Goal: Task Accomplishment & Management: Manage account settings

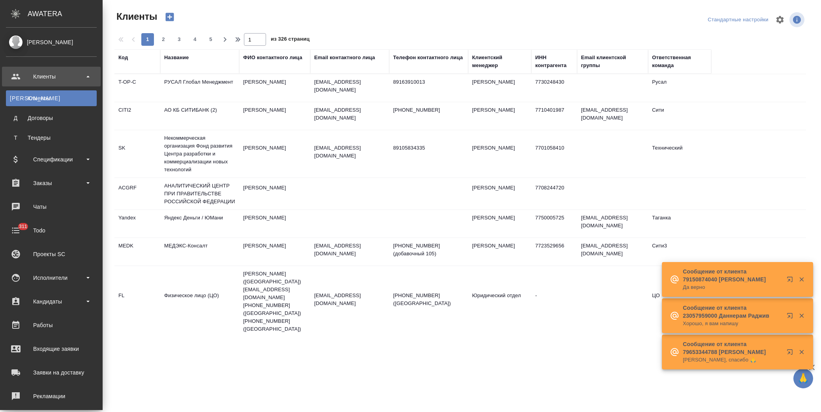
select select "RU"
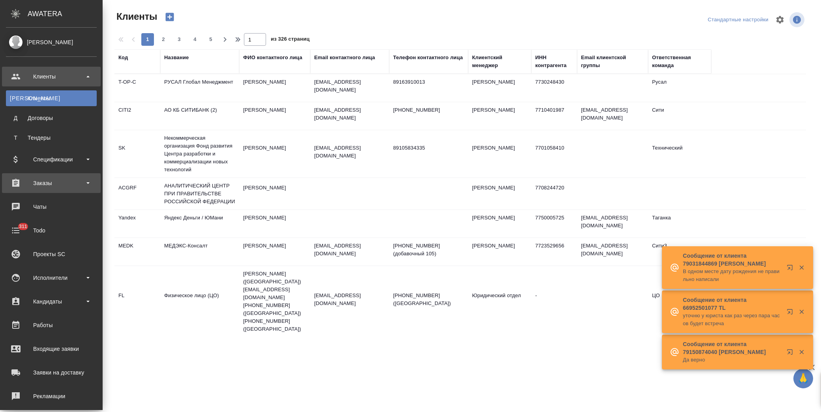
click at [45, 179] on div "Заказы" at bounding box center [51, 183] width 91 height 12
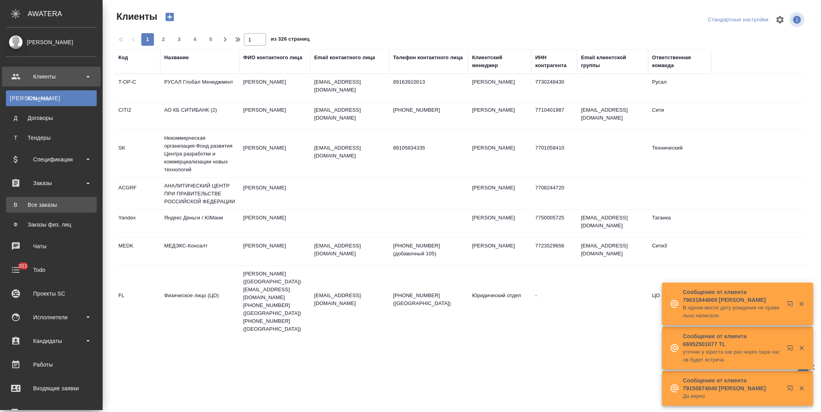
click at [58, 206] on div "Все заказы" at bounding box center [51, 205] width 83 height 8
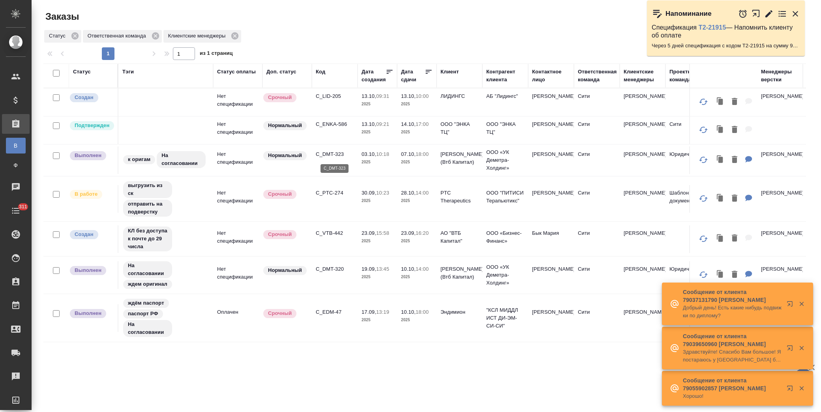
click at [326, 152] on p "C_DMT-323" at bounding box center [335, 154] width 38 height 8
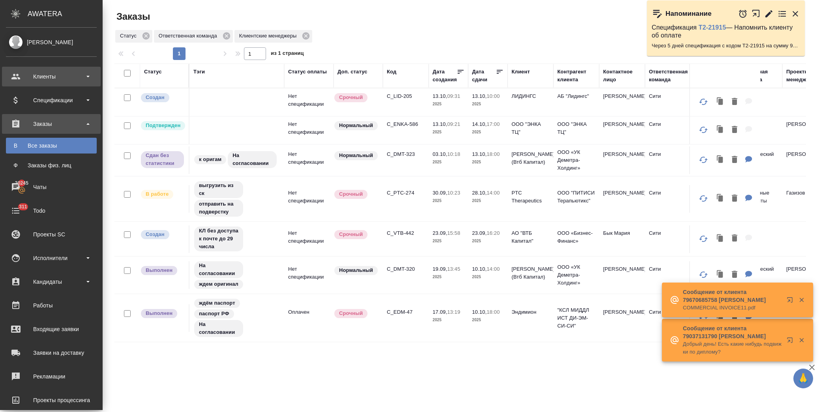
click at [60, 69] on div "Клиенты" at bounding box center [51, 77] width 99 height 20
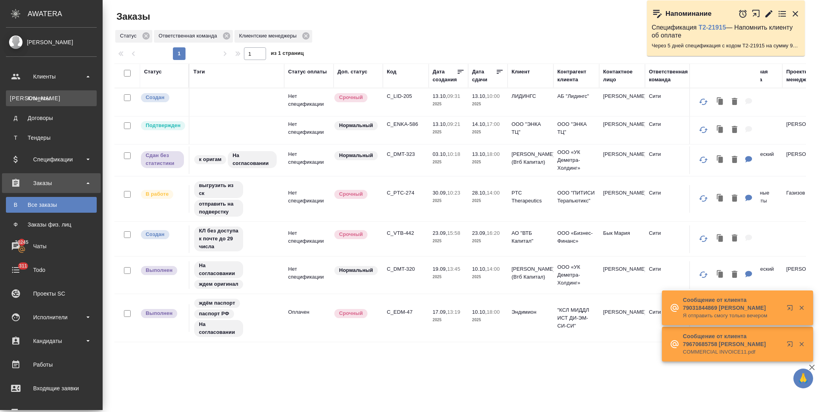
click at [63, 93] on link "К Клиенты" at bounding box center [51, 98] width 91 height 16
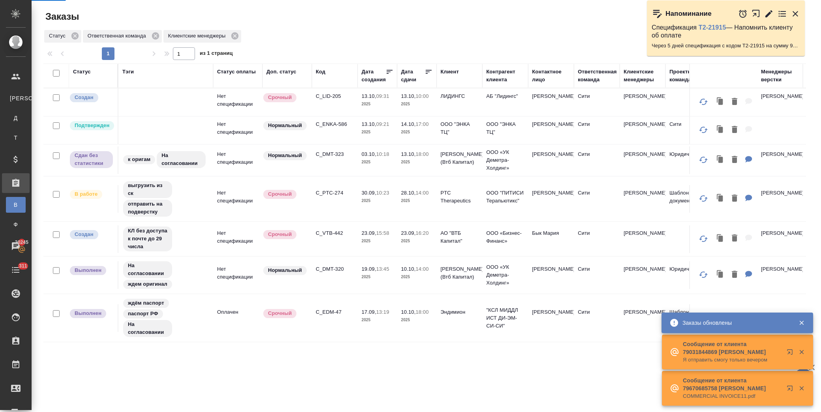
select select "RU"
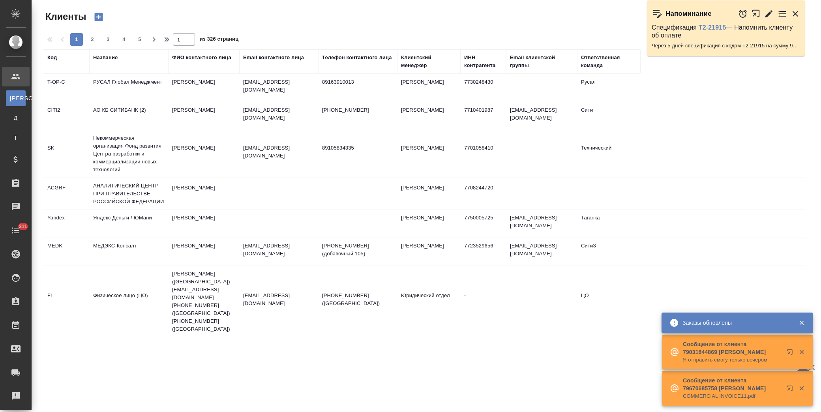
drag, startPoint x: 58, startPoint y: 61, endPoint x: 64, endPoint y: 64, distance: 6.4
click at [58, 61] on div "Код" at bounding box center [66, 58] width 38 height 8
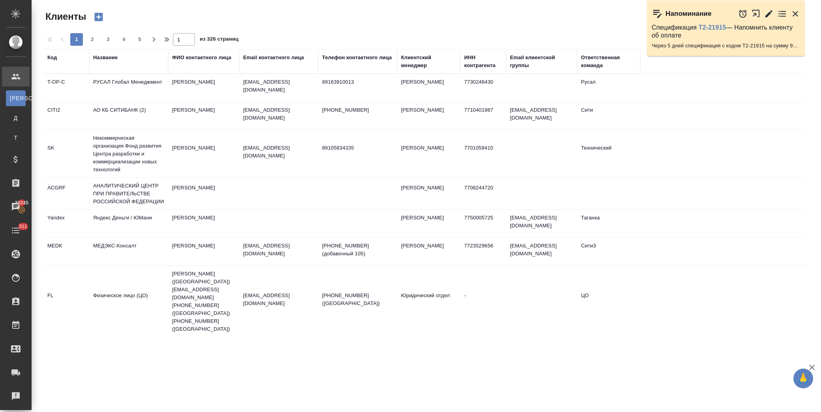
click at [60, 58] on div "Код" at bounding box center [66, 58] width 38 height 8
click at [54, 58] on div "Код" at bounding box center [51, 58] width 9 height 8
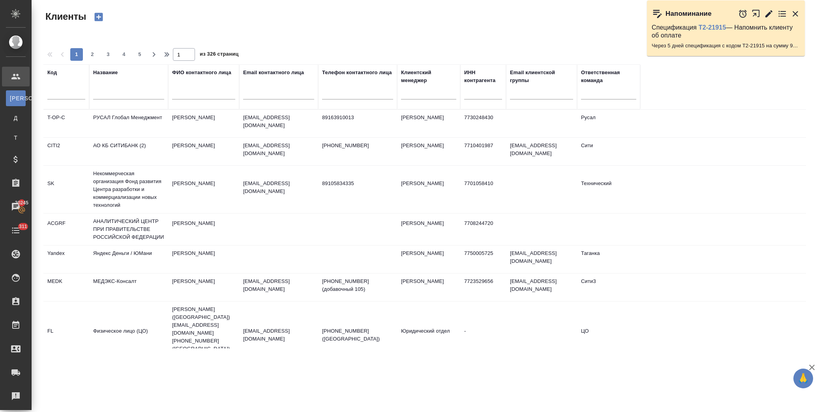
click at [63, 93] on input "text" at bounding box center [66, 95] width 38 height 10
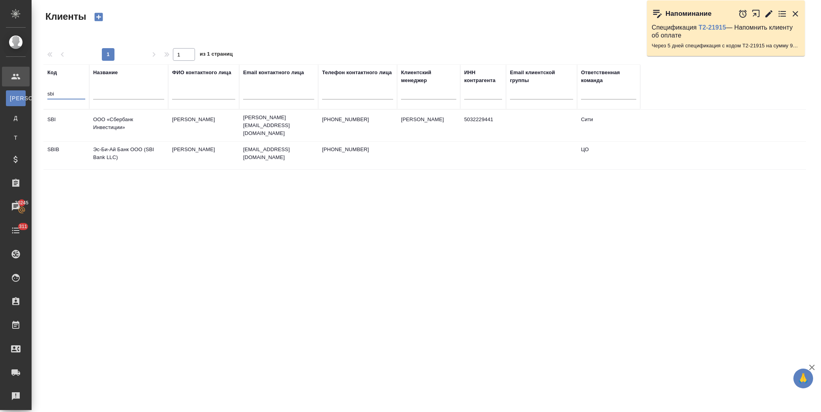
type input "sbi"
click at [131, 122] on td "ООО «Сбербанк Инвестиции»" at bounding box center [128, 126] width 79 height 28
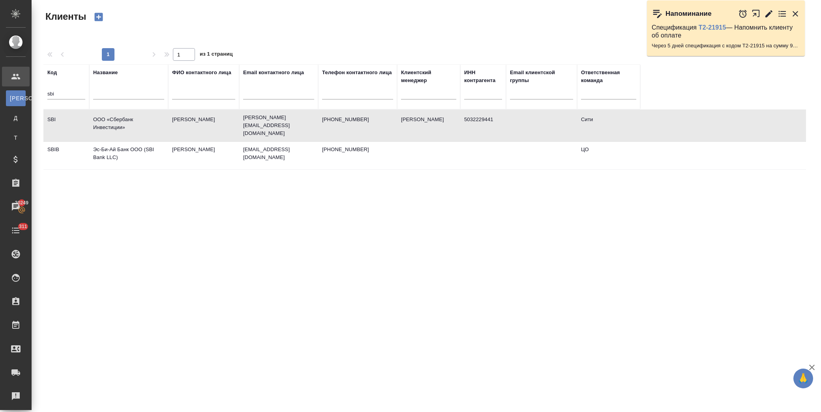
click at [121, 92] on input "text" at bounding box center [128, 95] width 71 height 10
drag, startPoint x: 69, startPoint y: 93, endPoint x: 28, endPoint y: 93, distance: 41.0
click at [28, 93] on div ".cls-1 fill:#fff; AWATERA Лофицкая Юлия Владимировна Клиенты К Клиенты Д Догово…" at bounding box center [410, 206] width 821 height 412
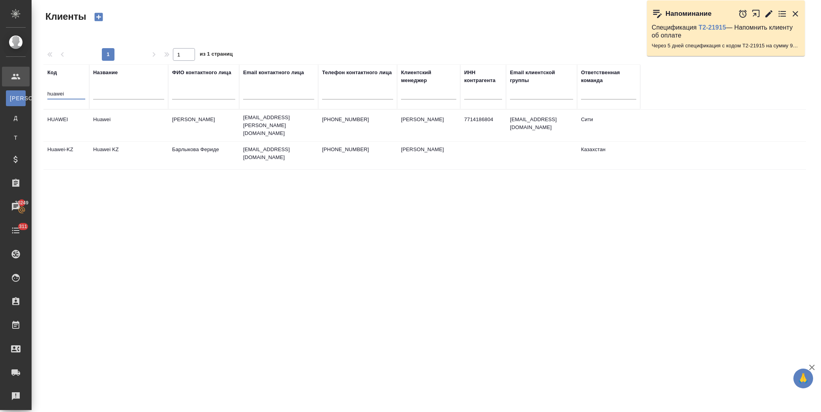
type input "huawei"
click at [154, 120] on td "Huawei" at bounding box center [128, 126] width 79 height 28
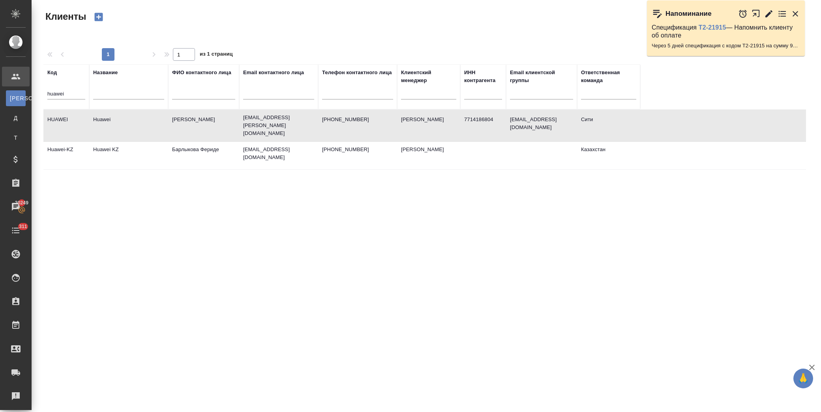
click at [154, 120] on td "Huawei" at bounding box center [128, 126] width 79 height 28
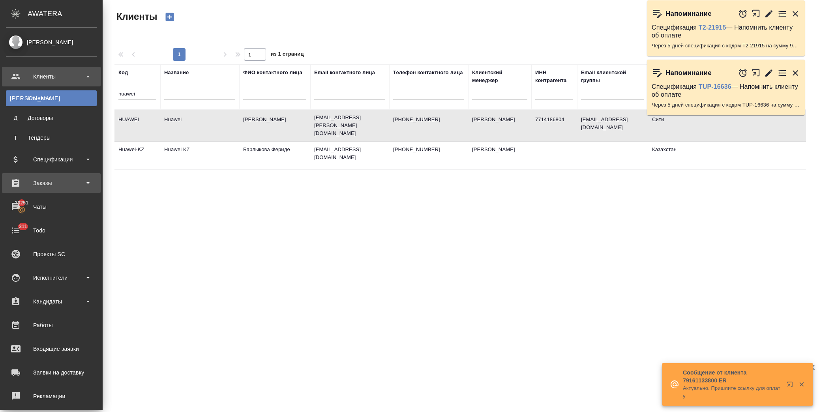
click at [52, 176] on div "Заказы" at bounding box center [51, 183] width 99 height 20
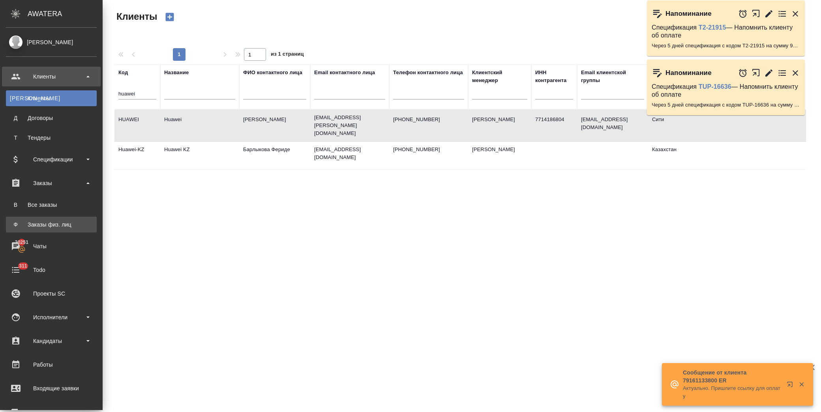
click at [64, 224] on div "Заказы физ. лиц" at bounding box center [51, 225] width 83 height 8
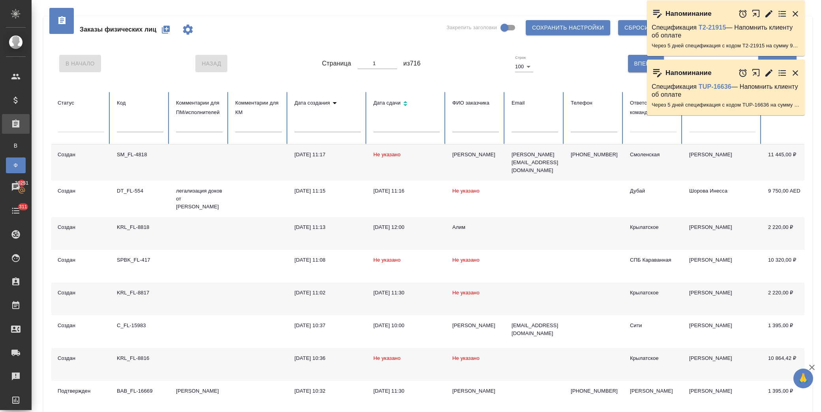
drag, startPoint x: 166, startPoint y: 30, endPoint x: 170, endPoint y: 25, distance: 5.9
click at [166, 30] on icon "button" at bounding box center [165, 29] width 9 height 9
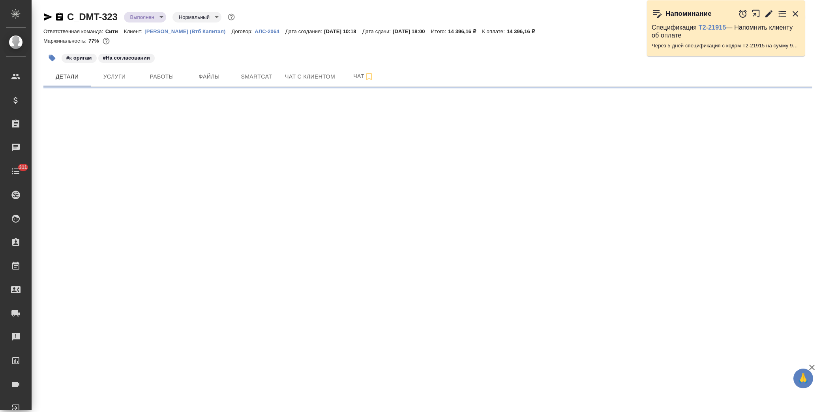
select select "RU"
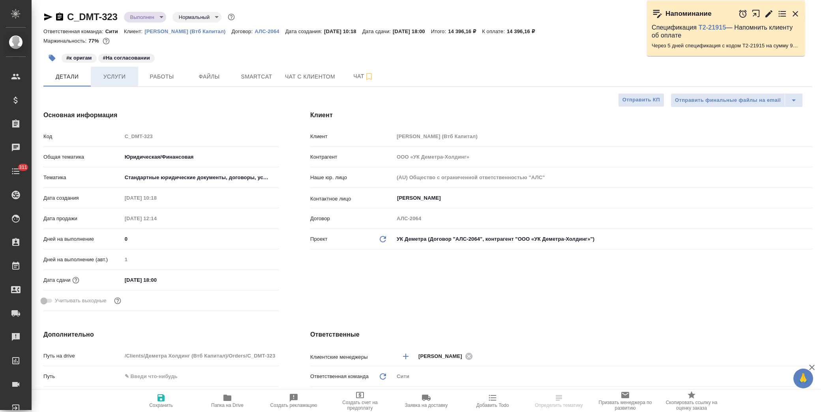
type textarea "x"
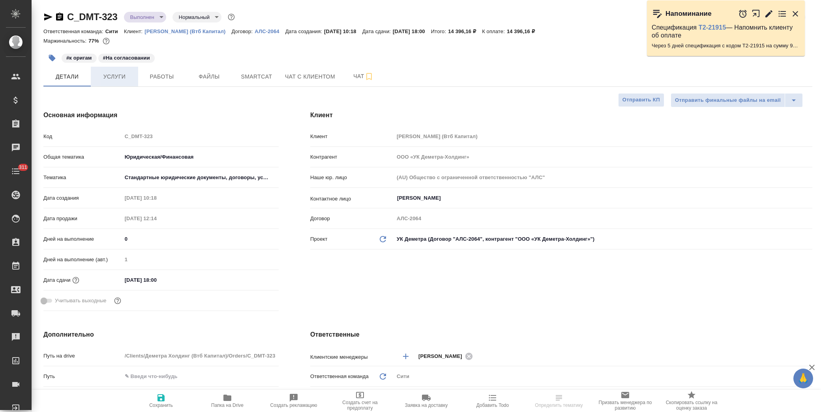
type textarea "x"
click at [109, 72] on span "Услуги" at bounding box center [114, 77] width 38 height 10
type textarea "x"
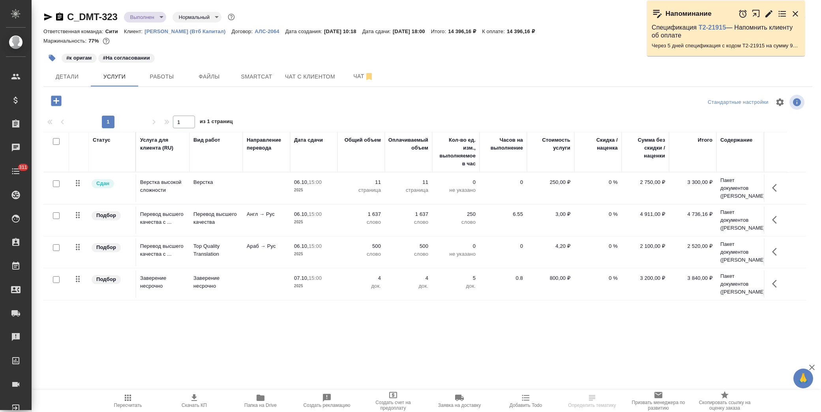
scroll to position [30, 0]
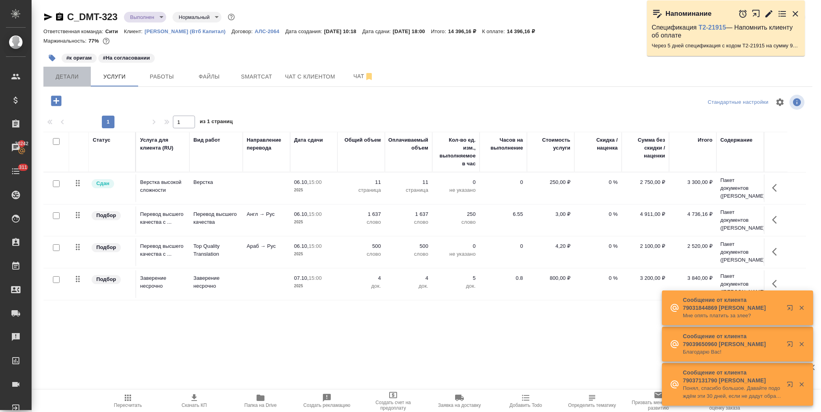
click at [67, 80] on span "Детали" at bounding box center [67, 77] width 38 height 10
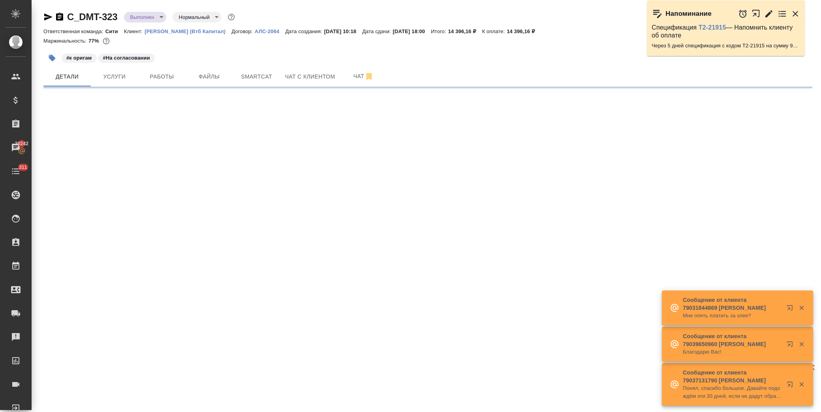
select select "RU"
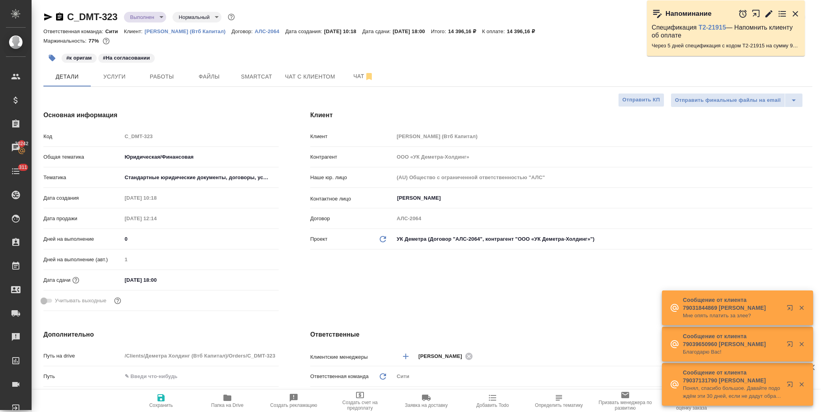
type textarea "x"
drag, startPoint x: 172, startPoint y: 281, endPoint x: 209, endPoint y: 281, distance: 37.5
click at [172, 281] on input "07.10.2025 18:00" at bounding box center [156, 279] width 69 height 11
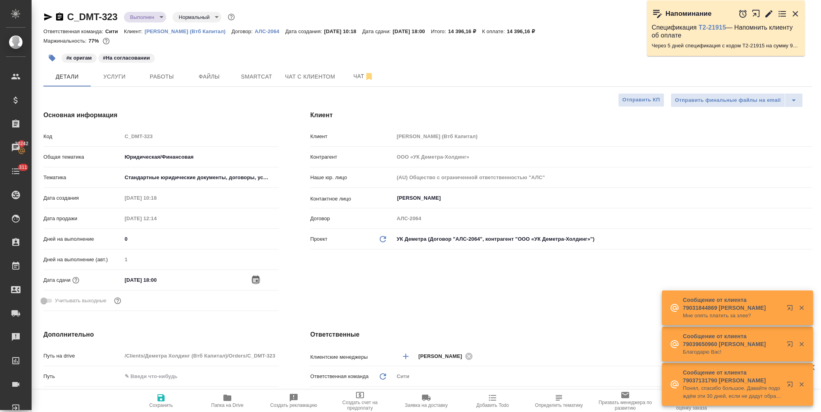
click at [253, 282] on icon "button" at bounding box center [255, 279] width 9 height 9
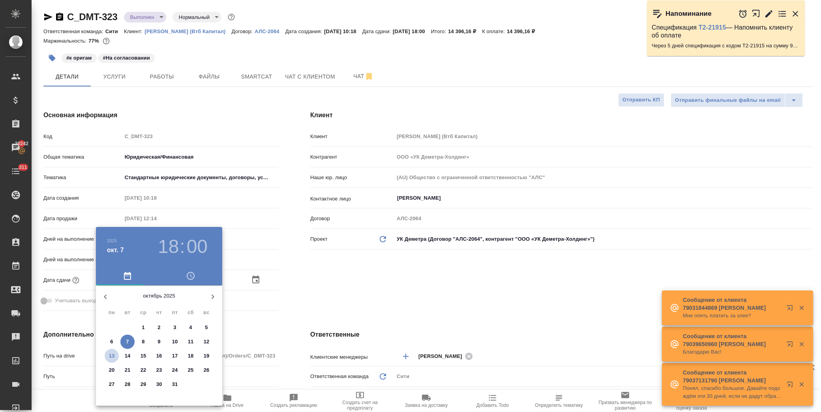
click at [111, 356] on p "13" at bounding box center [112, 356] width 6 height 8
type input "13.10.2025 18:00"
type textarea "x"
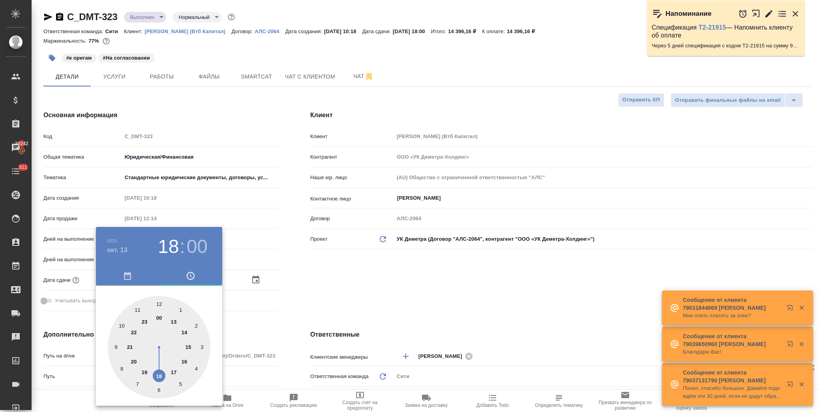
click at [294, 325] on div at bounding box center [410, 206] width 821 height 412
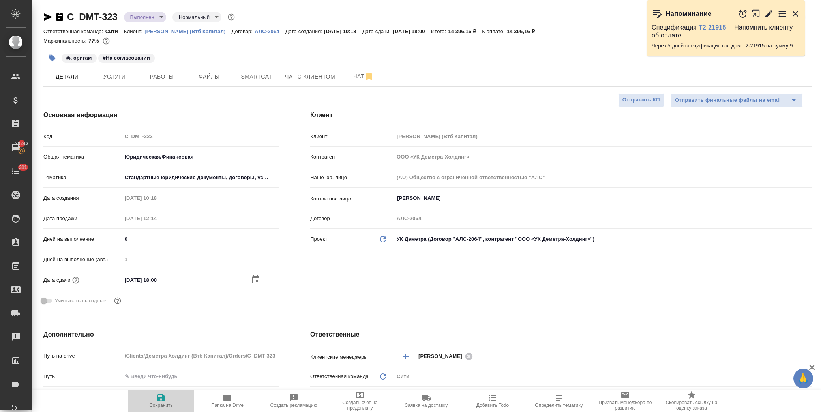
drag, startPoint x: 165, startPoint y: 396, endPoint x: 284, endPoint y: 311, distance: 146.9
click at [167, 396] on span "Сохранить" at bounding box center [161, 400] width 57 height 15
type textarea "x"
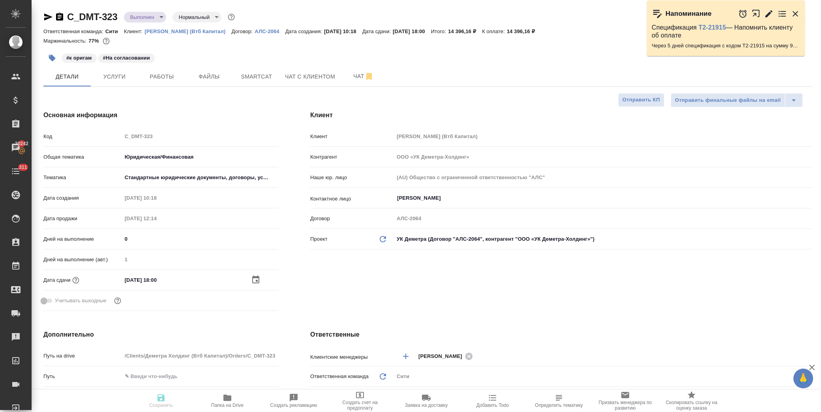
type textarea "x"
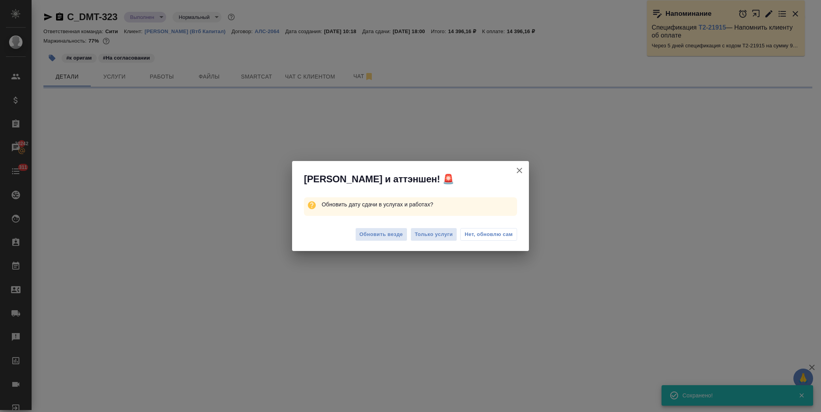
select select "RU"
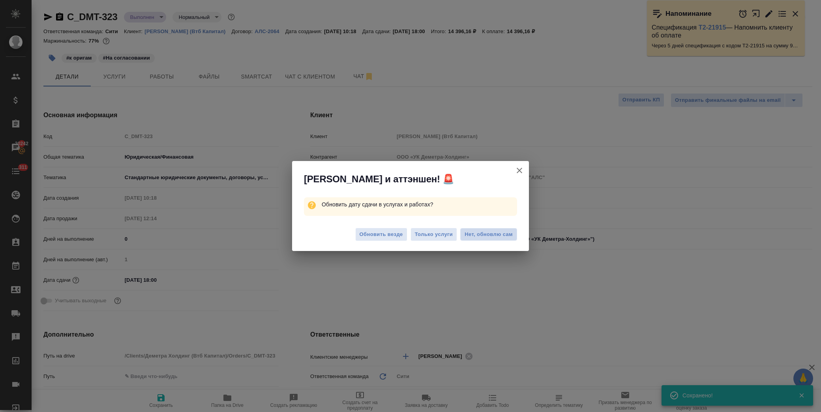
click at [482, 236] on span "Нет, обновлю сам" at bounding box center [488, 234] width 48 height 8
type textarea "x"
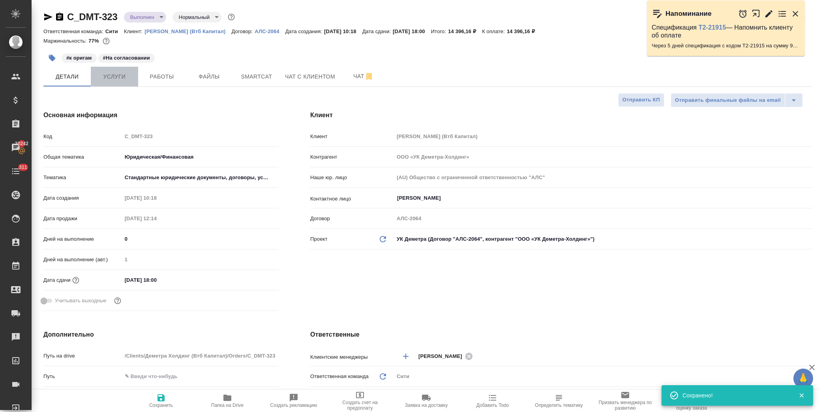
drag, startPoint x: 116, startPoint y: 77, endPoint x: 128, endPoint y: 77, distance: 11.9
click at [116, 77] on span "Услуги" at bounding box center [114, 77] width 38 height 10
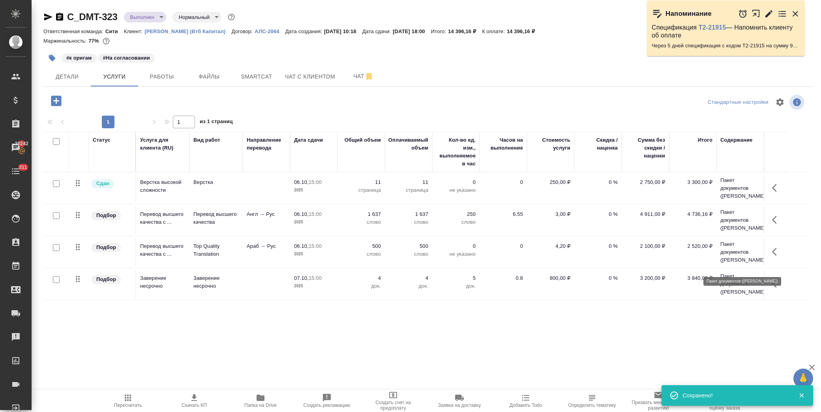
scroll to position [30, 0]
click at [774, 287] on button "button" at bounding box center [776, 283] width 19 height 19
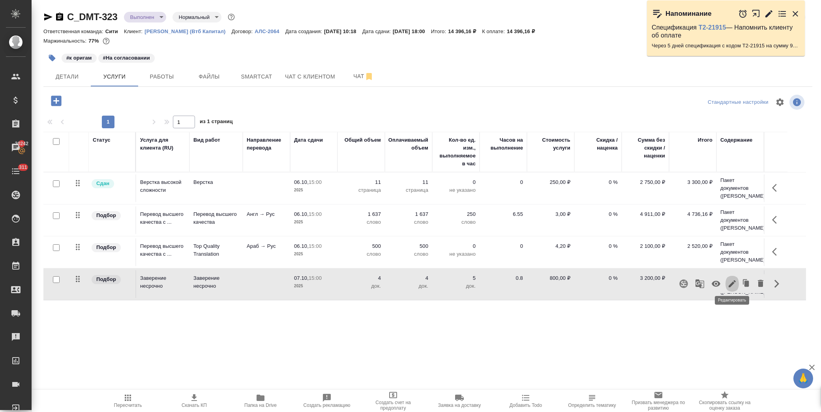
click at [731, 281] on icon "button" at bounding box center [731, 283] width 7 height 7
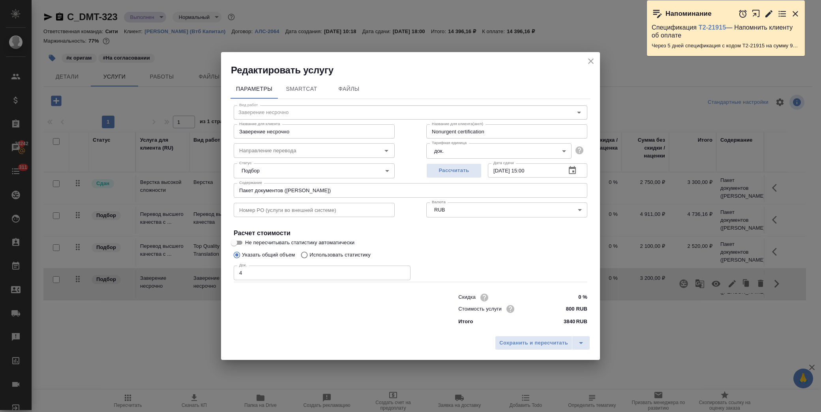
click at [574, 168] on icon "button" at bounding box center [571, 170] width 7 height 8
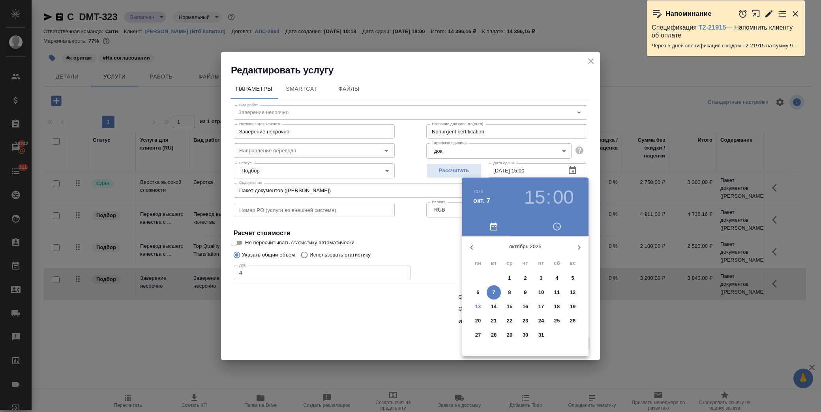
click at [482, 304] on span "13" at bounding box center [478, 307] width 14 height 8
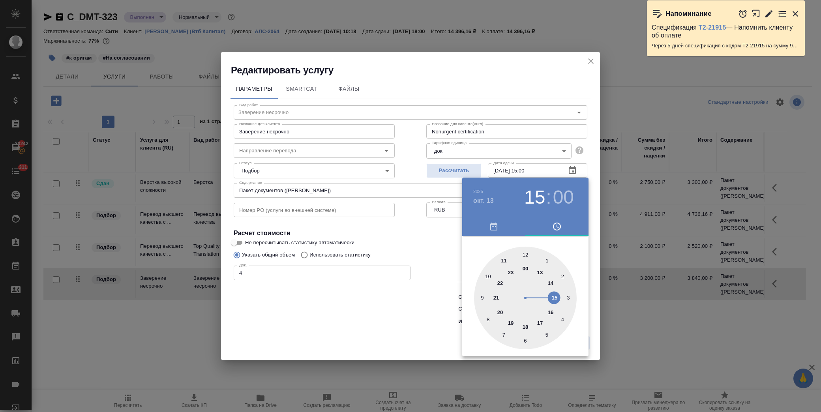
type input "13.10.2025 15:00"
click at [419, 226] on div at bounding box center [410, 206] width 821 height 412
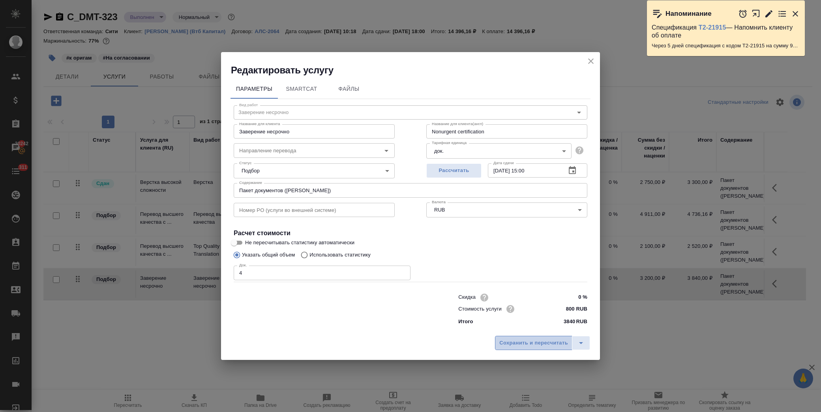
click at [506, 340] on span "Сохранить и пересчитать" at bounding box center [533, 342] width 69 height 9
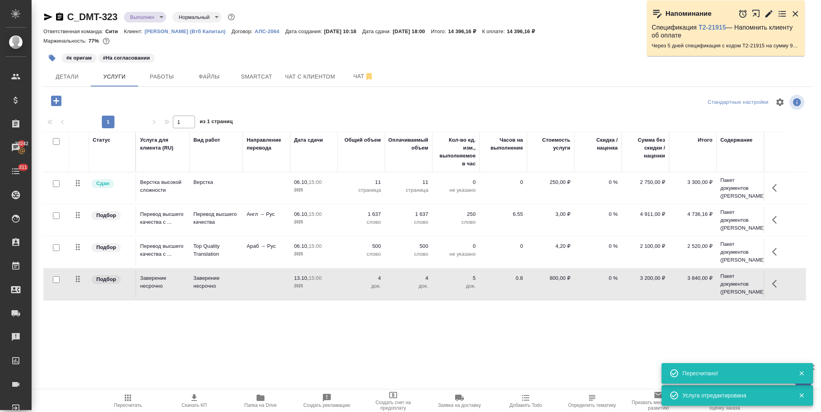
scroll to position [0, 0]
click at [177, 74] on span "Работы" at bounding box center [162, 77] width 38 height 10
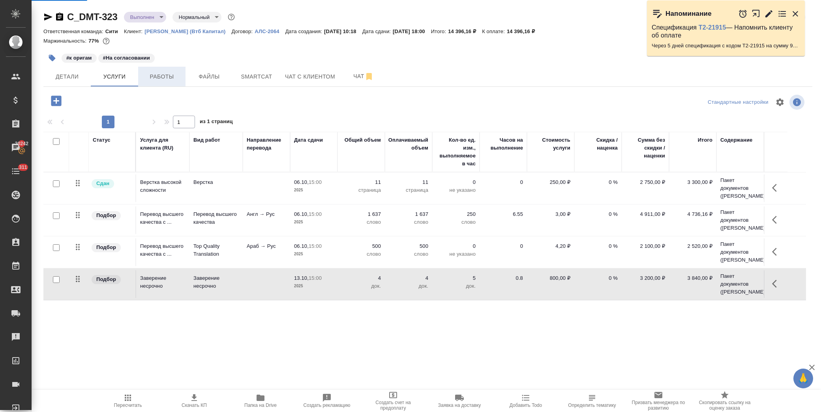
click at [175, 75] on span "Работы" at bounding box center [162, 77] width 38 height 10
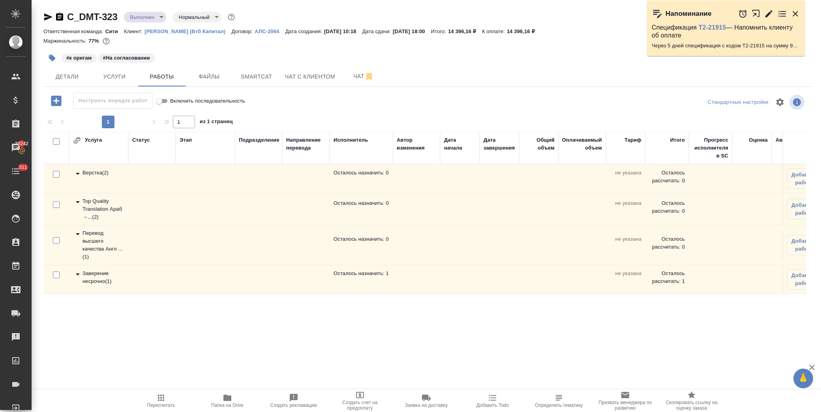
click at [78, 202] on icon at bounding box center [78, 202] width 4 height 2
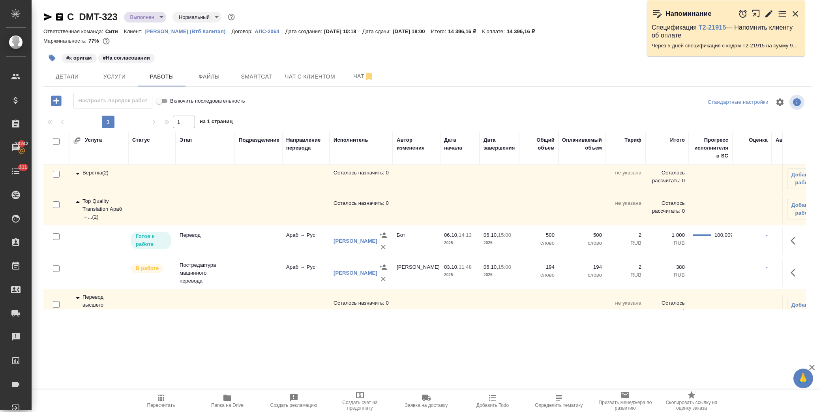
click at [78, 202] on icon at bounding box center [77, 201] width 9 height 9
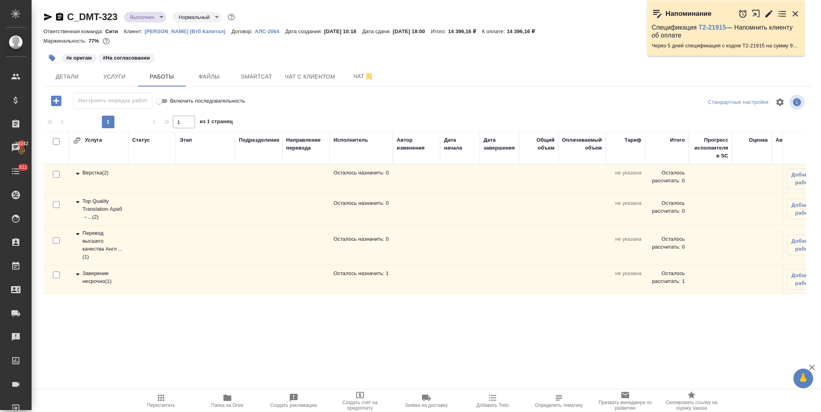
click at [78, 232] on icon at bounding box center [77, 233] width 9 height 9
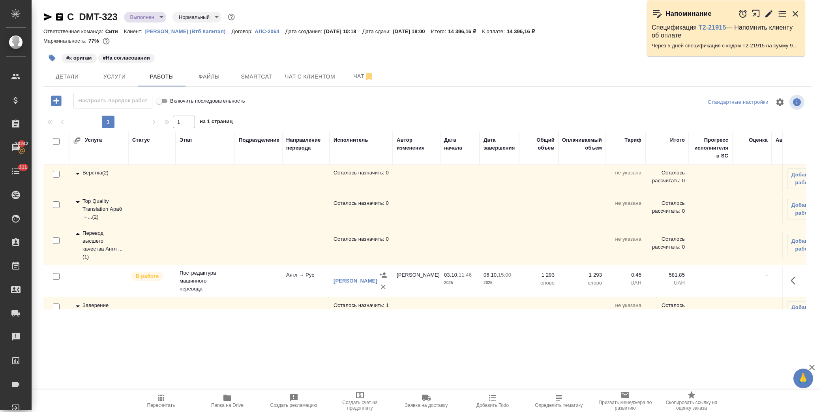
click at [795, 14] on icon "button" at bounding box center [795, 14] width 6 height 6
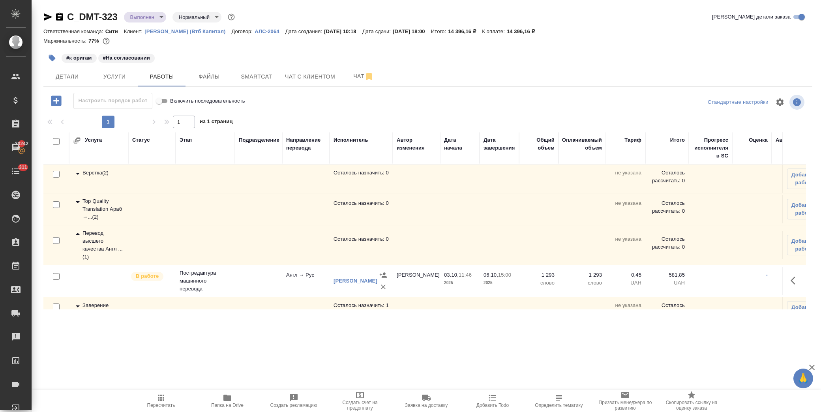
click at [75, 233] on icon at bounding box center [77, 233] width 9 height 9
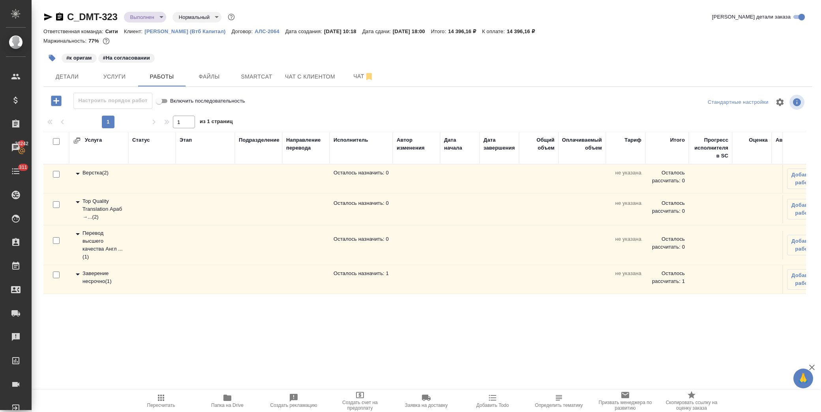
click at [77, 276] on icon at bounding box center [77, 273] width 9 height 9
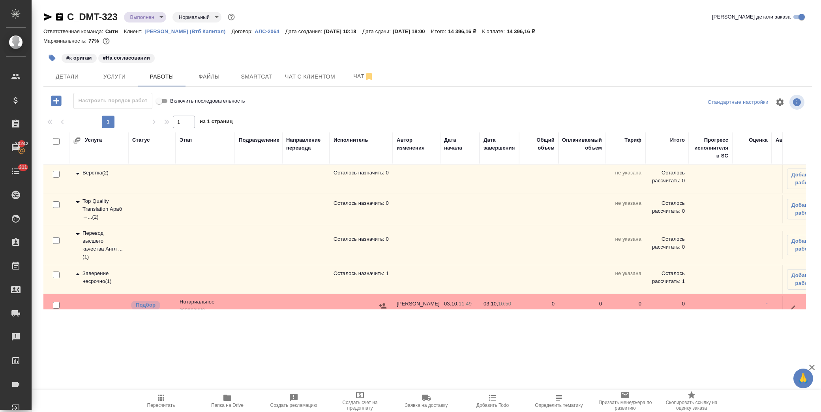
click at [80, 174] on icon at bounding box center [77, 173] width 9 height 9
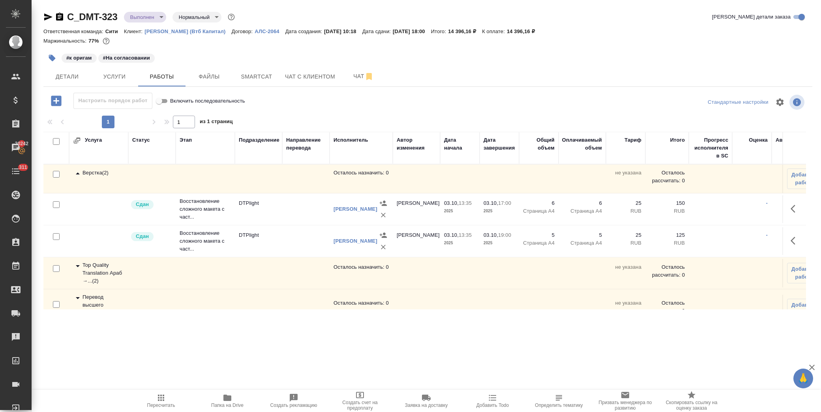
click at [80, 174] on icon at bounding box center [77, 173] width 9 height 9
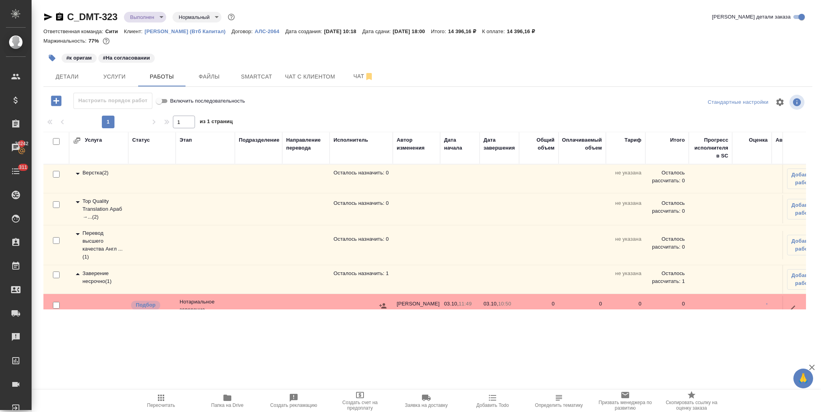
click at [76, 203] on icon at bounding box center [77, 201] width 9 height 9
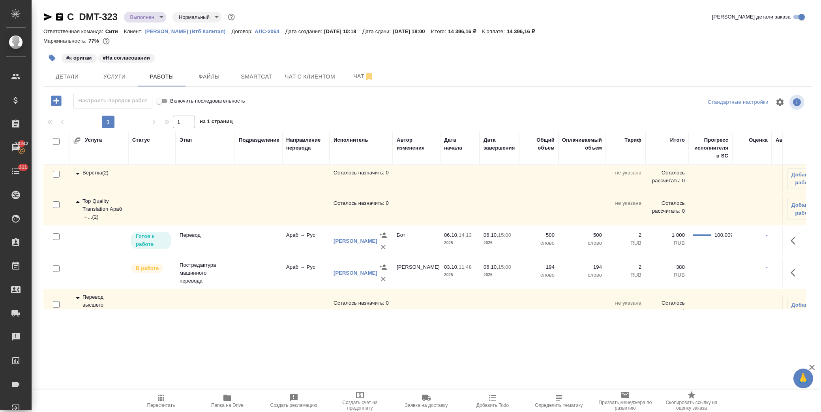
click at [76, 199] on icon at bounding box center [77, 201] width 9 height 9
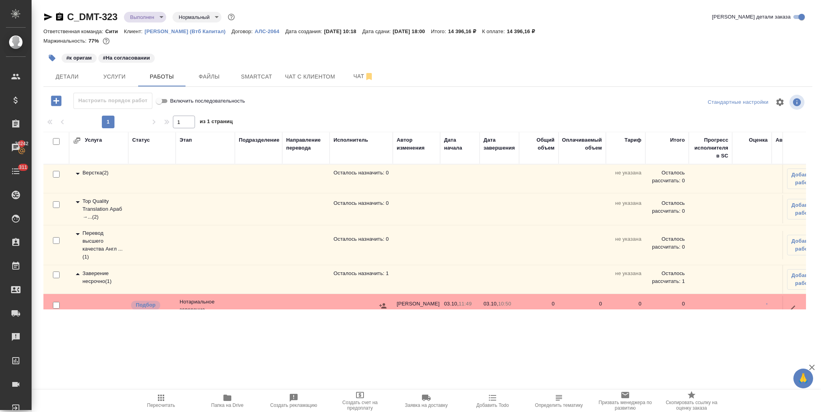
click at [77, 232] on icon at bounding box center [77, 233] width 9 height 9
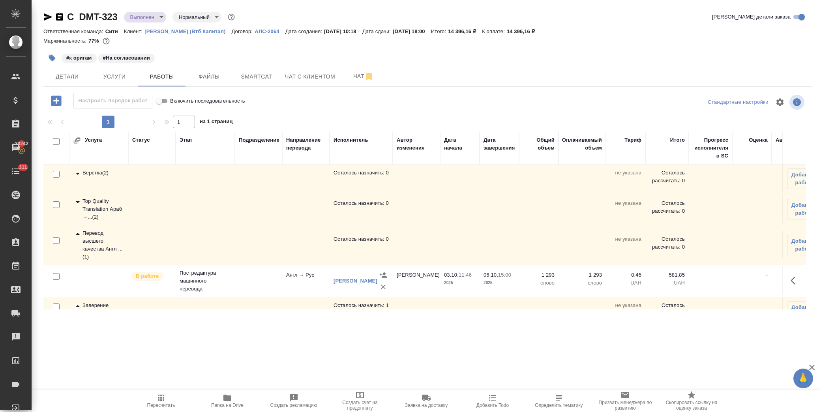
click at [78, 231] on icon at bounding box center [77, 233] width 9 height 9
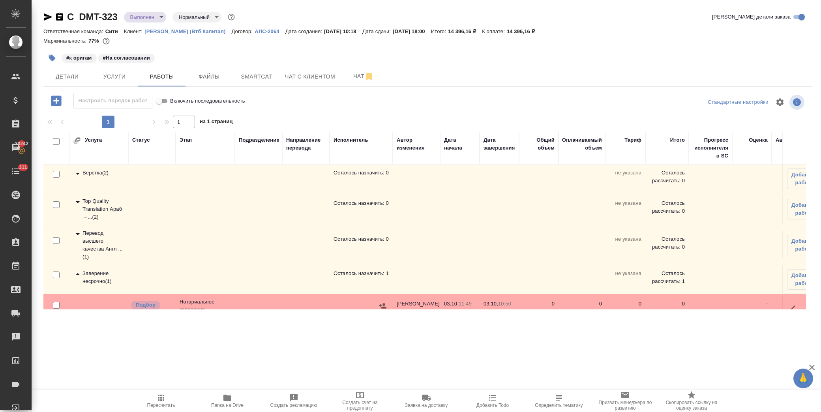
click at [151, 17] on body "🙏 .cls-1 fill:#fff; AWATERA Лофицкая Юлия Владимировна Клиенты Спецификации Зак…" at bounding box center [410, 206] width 821 height 412
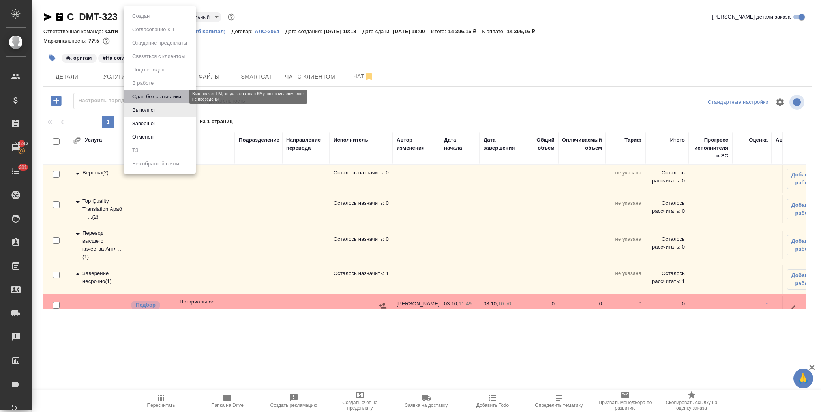
click at [170, 95] on button "Сдан без статистики" at bounding box center [157, 96] width 54 height 9
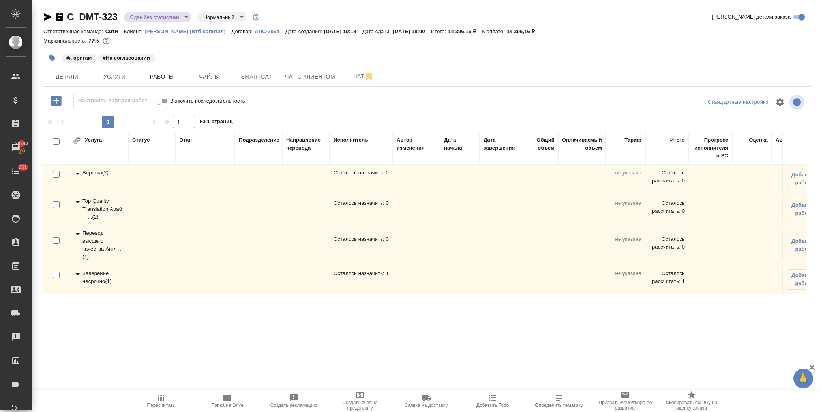
click at [75, 272] on icon at bounding box center [77, 273] width 9 height 9
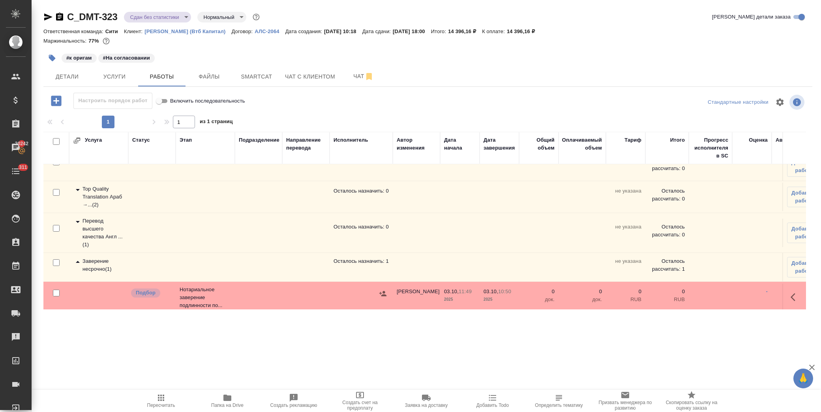
scroll to position [24, 0]
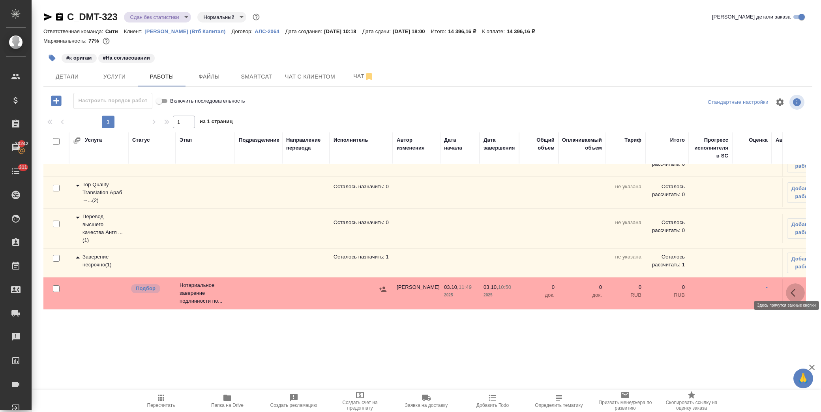
click at [785, 285] on button "button" at bounding box center [794, 292] width 19 height 19
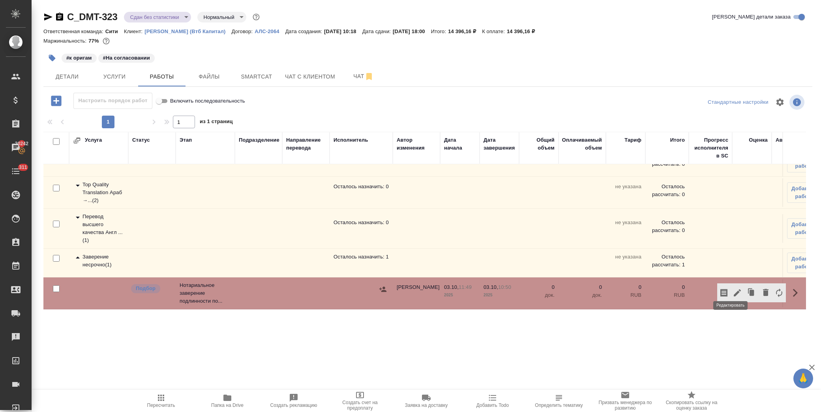
click at [733, 289] on icon "button" at bounding box center [736, 292] width 7 height 7
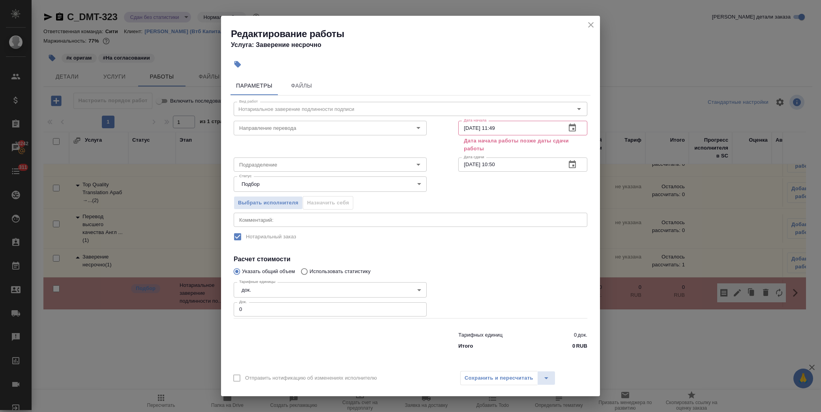
click at [569, 167] on icon "button" at bounding box center [571, 164] width 9 height 9
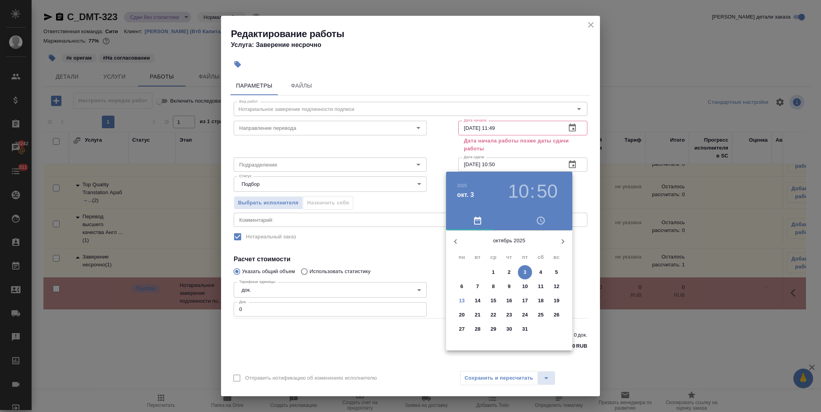
click at [461, 302] on p "13" at bounding box center [462, 301] width 6 height 8
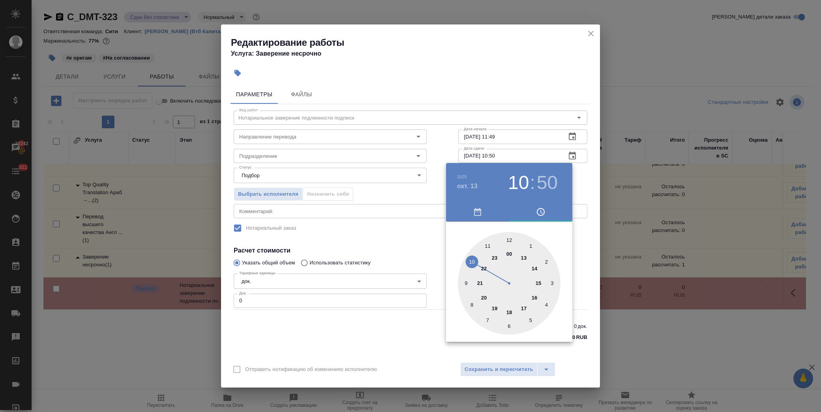
click at [542, 282] on div at bounding box center [509, 283] width 103 height 103
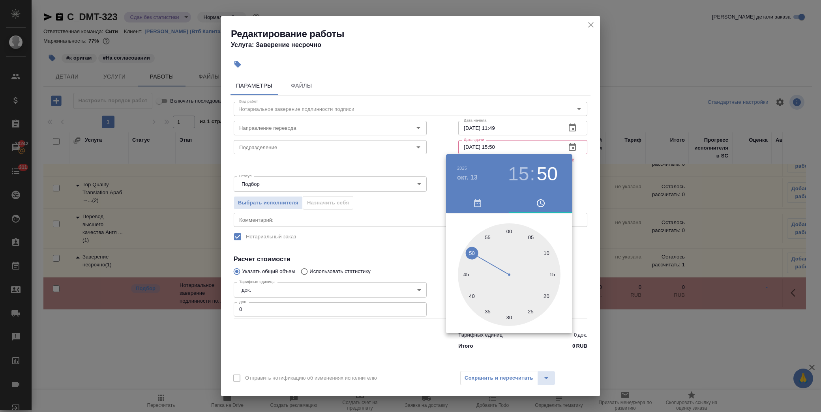
click at [509, 232] on div at bounding box center [509, 274] width 103 height 103
type input "13.10.2025 15:00"
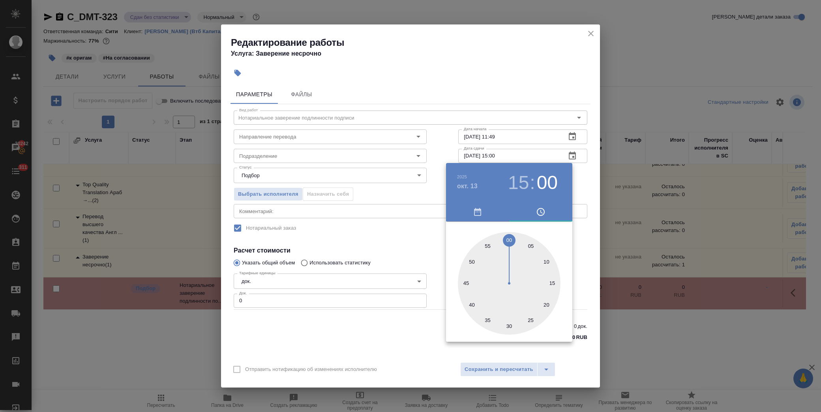
click at [385, 247] on div at bounding box center [410, 206] width 821 height 412
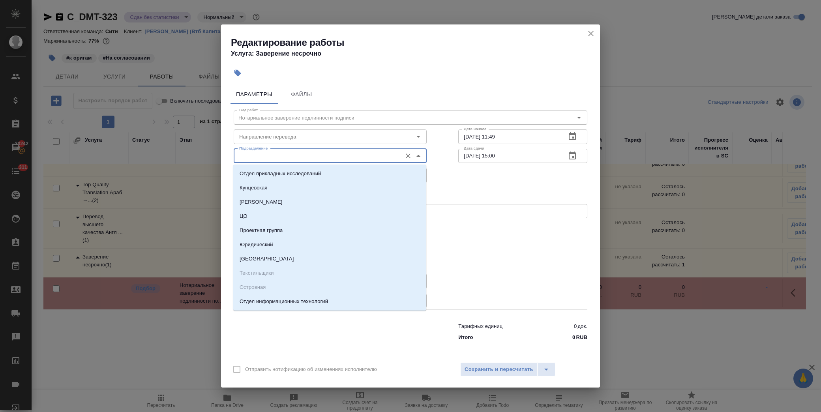
click at [247, 156] on input "Подразделение" at bounding box center [317, 155] width 162 height 9
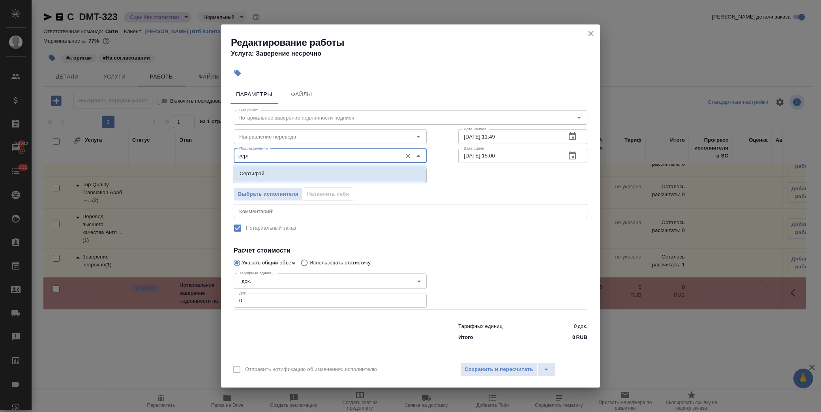
click at [272, 176] on li "Сертифай" at bounding box center [329, 173] width 193 height 14
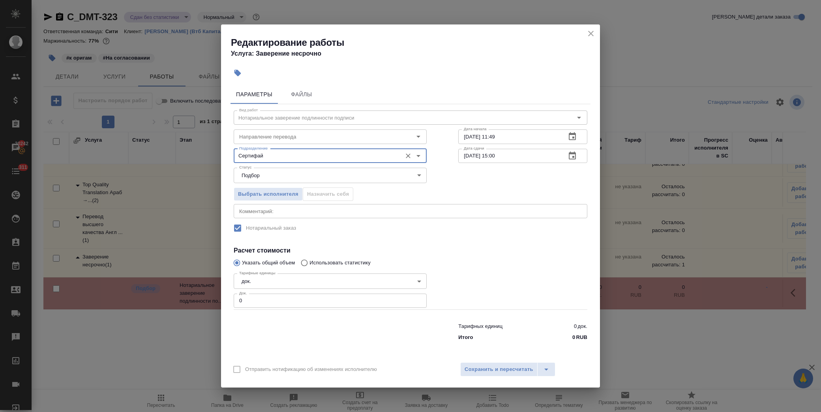
type input "Сертифай"
drag, startPoint x: 192, startPoint y: 301, endPoint x: 155, endPoint y: 302, distance: 36.3
click at [155, 302] on div "Редактирование работы Услуга: Заверение несрочно Параметры Файлы Вид работ Нота…" at bounding box center [410, 206] width 821 height 412
type input "4"
click at [456, 247] on h4 "Расчет стоимости" at bounding box center [410, 250] width 353 height 9
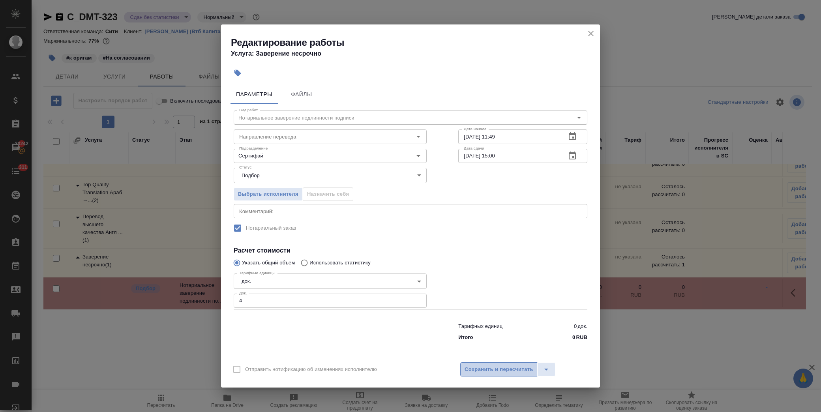
click at [507, 373] on span "Сохранить и пересчитать" at bounding box center [498, 369] width 69 height 9
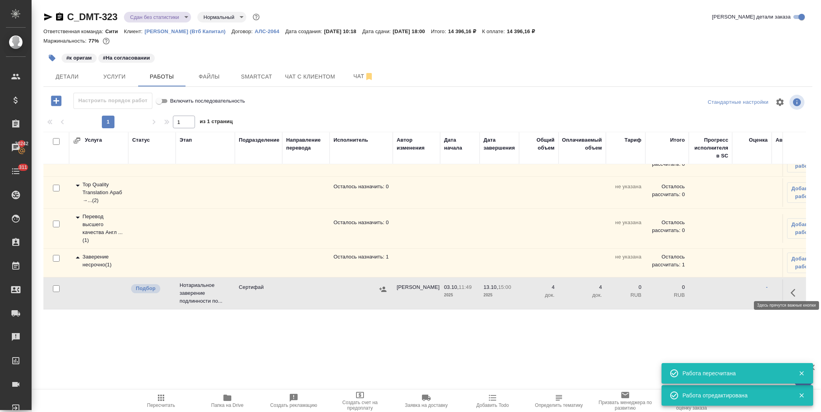
click at [785, 284] on button "button" at bounding box center [794, 292] width 19 height 19
click at [732, 288] on icon "button" at bounding box center [736, 292] width 9 height 9
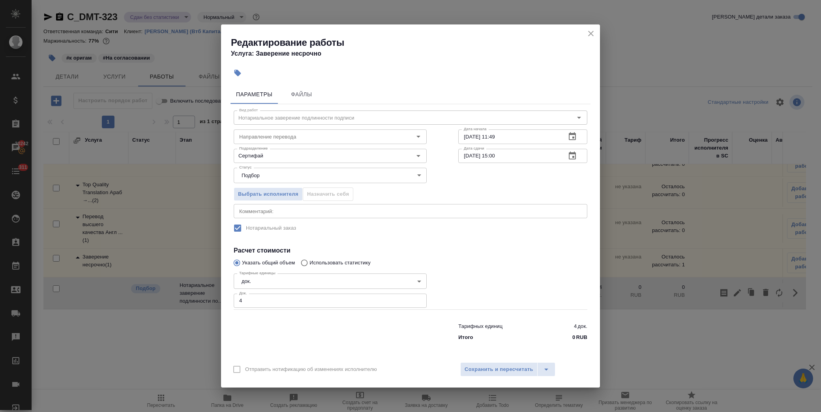
click at [285, 208] on div "x Комментарий:" at bounding box center [410, 211] width 353 height 14
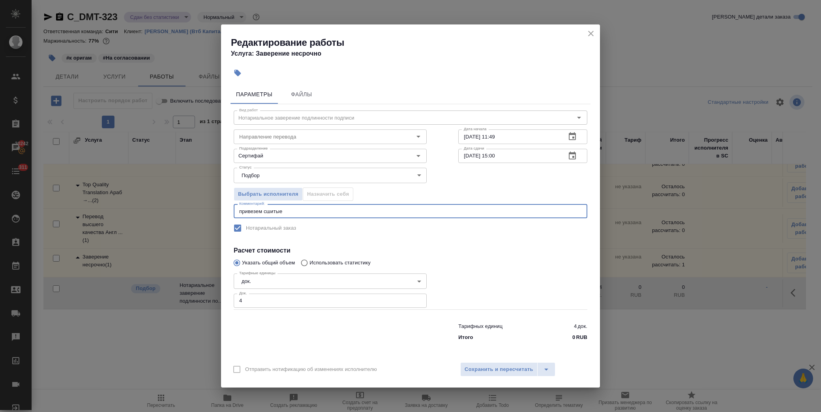
type textarea "привезем сшитые"
click at [488, 261] on div at bounding box center [522, 289] width 161 height 71
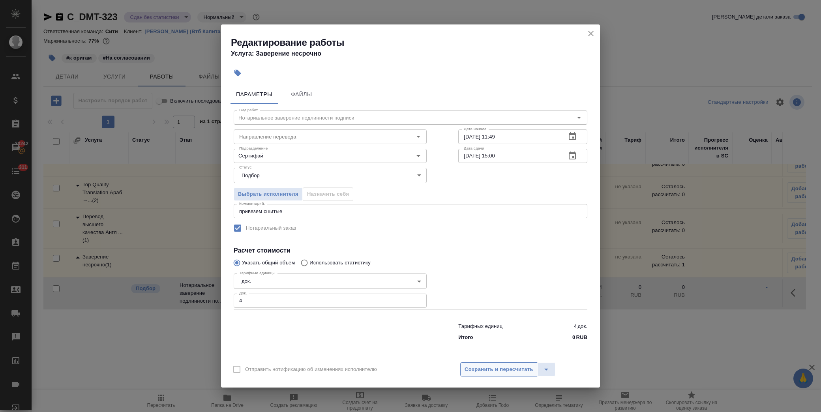
click at [514, 368] on span "Сохранить и пересчитать" at bounding box center [498, 369] width 69 height 9
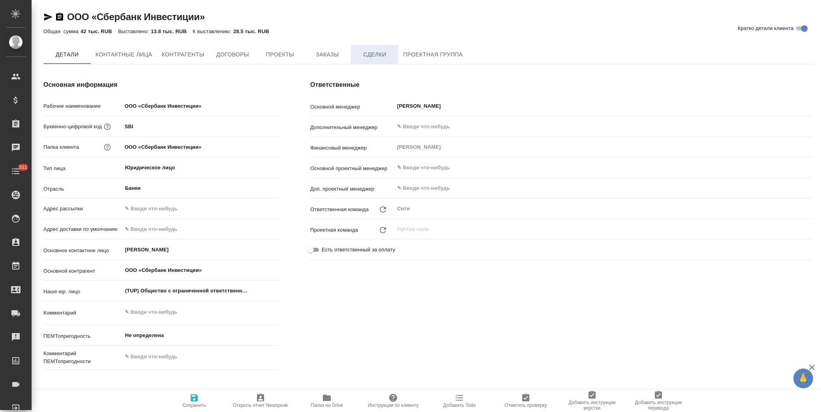
type textarea "x"
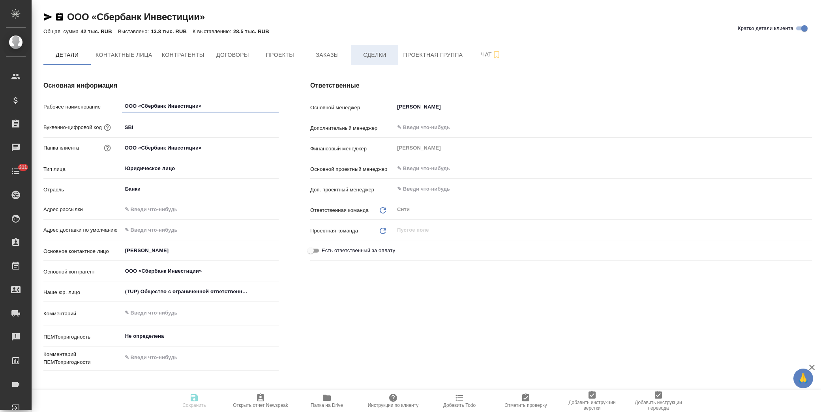
type textarea "x"
click at [338, 57] on span "Заказы" at bounding box center [327, 55] width 38 height 10
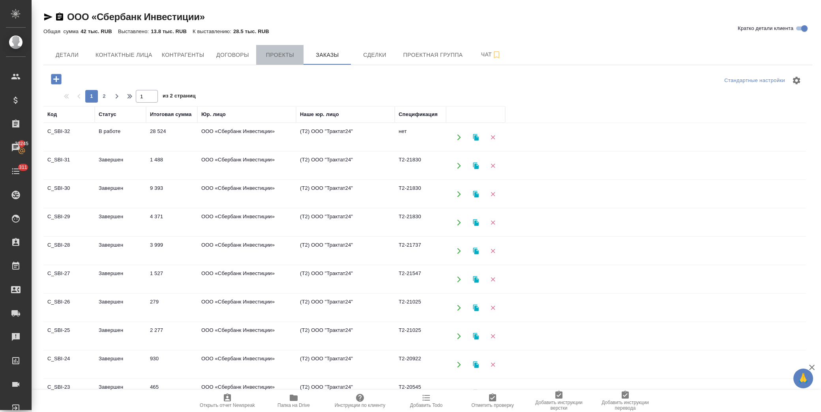
click at [274, 55] on span "Проекты" at bounding box center [280, 55] width 38 height 10
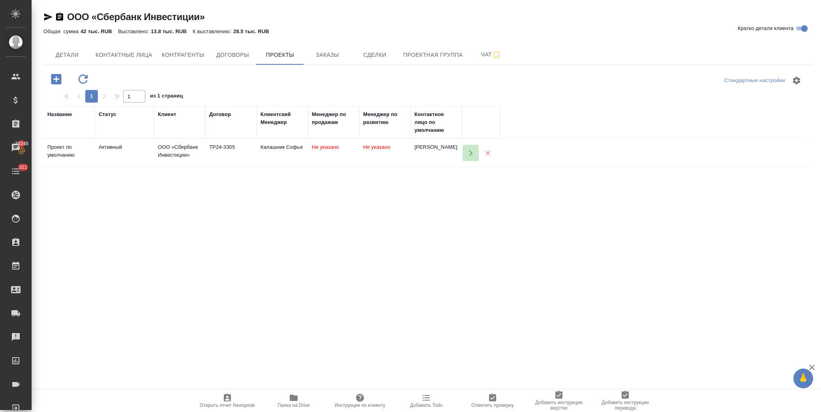
click at [472, 156] on icon "button" at bounding box center [470, 153] width 7 height 7
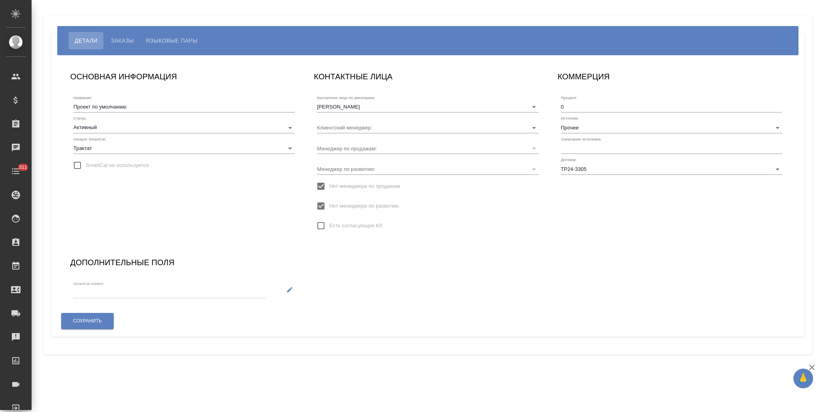
type input "Калашник Софья"
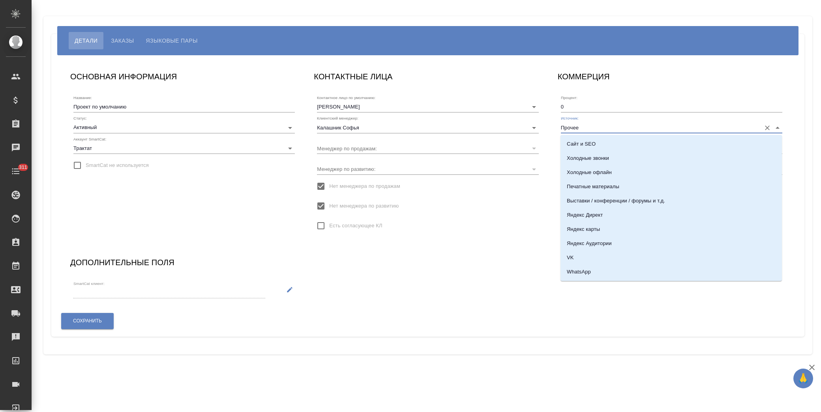
click at [592, 127] on input "Прочее" at bounding box center [659, 127] width 196 height 11
click at [601, 206] on li "Email" at bounding box center [670, 211] width 221 height 14
type input "Email"
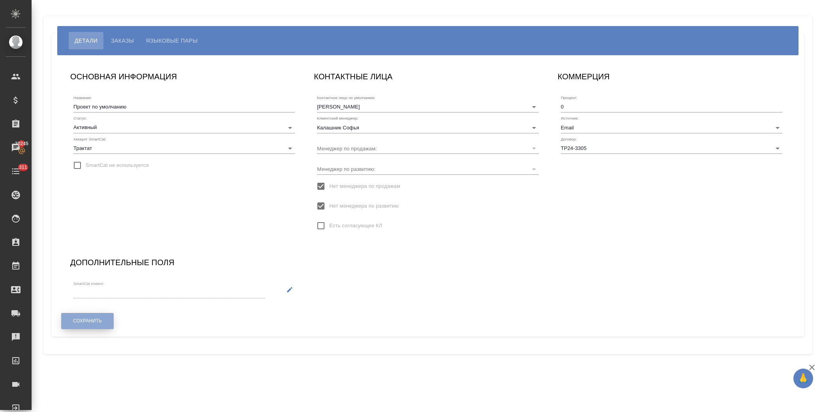
click at [82, 323] on span "Сохранить" at bounding box center [87, 321] width 29 height 7
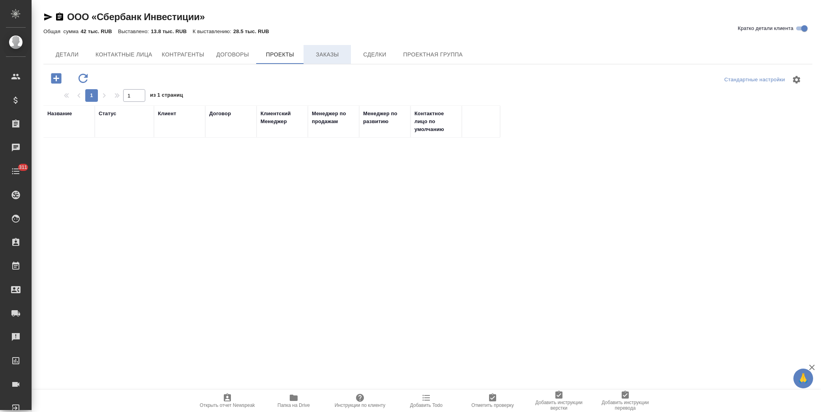
drag, startPoint x: 0, startPoint y: 0, endPoint x: 325, endPoint y: 56, distance: 329.5
click at [325, 56] on span "Заказы" at bounding box center [327, 55] width 38 height 10
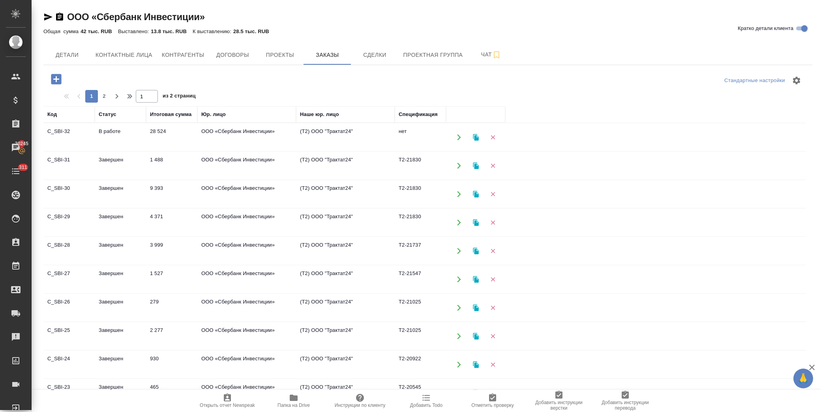
click at [121, 68] on div "Стандартные настройки 1 2 1 из 2 страниц Код Статус Итоговая сумма Юр. лицо Наш…" at bounding box center [427, 241] width 768 height 353
click at [55, 79] on icon "button" at bounding box center [56, 79] width 14 height 14
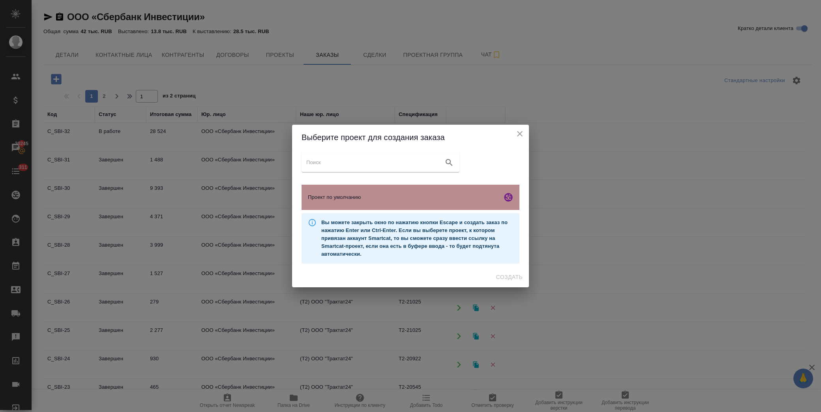
click at [374, 198] on span "Проект по умолчанию" at bounding box center [403, 197] width 191 height 8
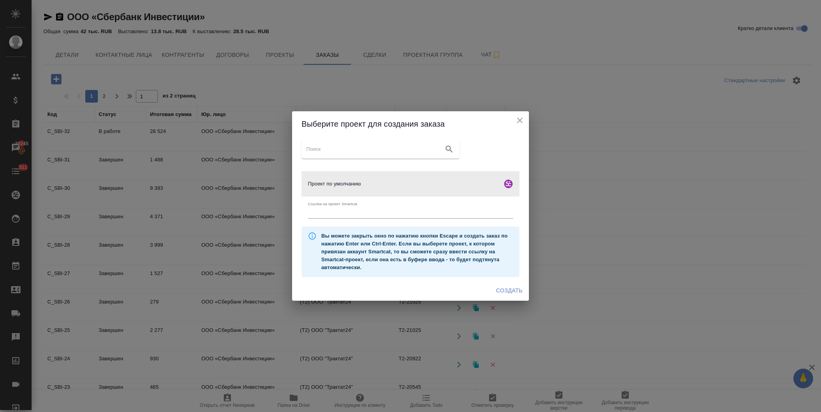
click at [509, 290] on span "Создать" at bounding box center [509, 291] width 26 height 10
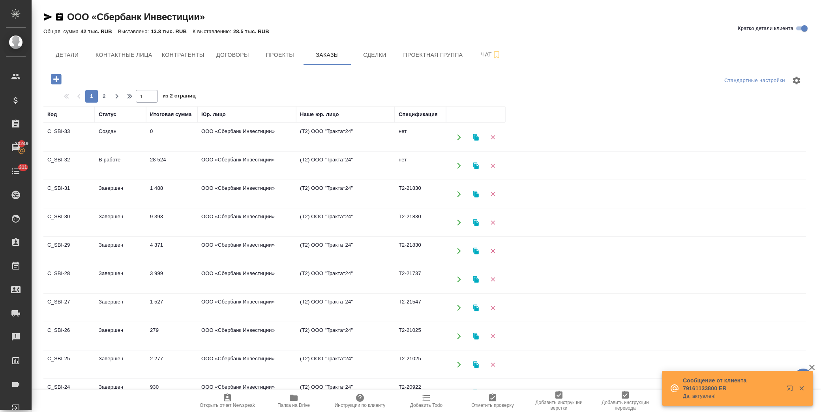
scroll to position [26, 0]
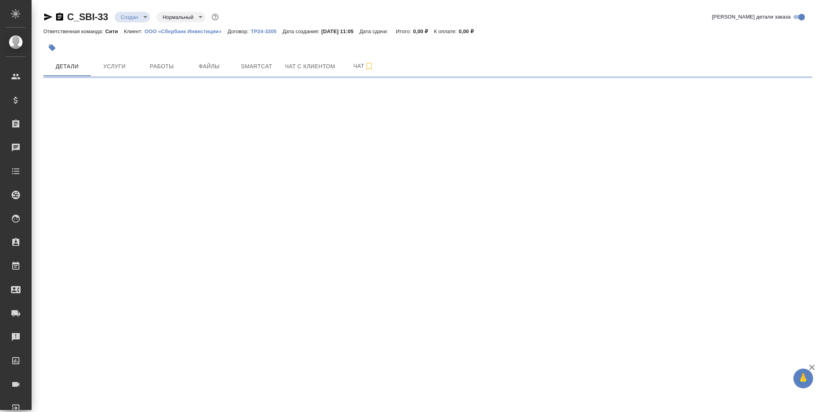
select select "RU"
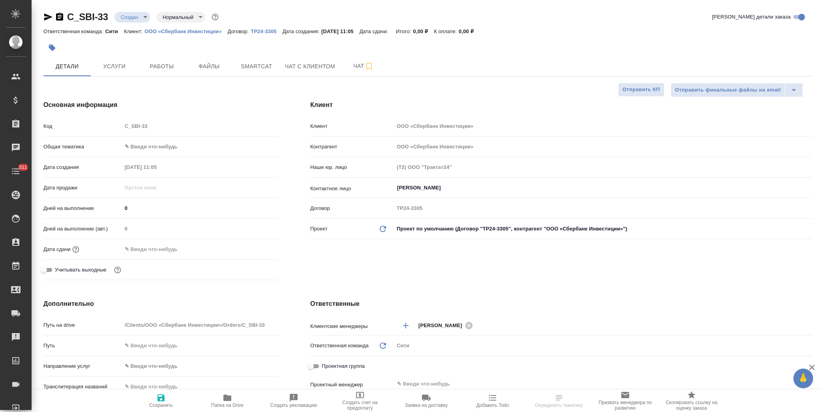
type textarea "x"
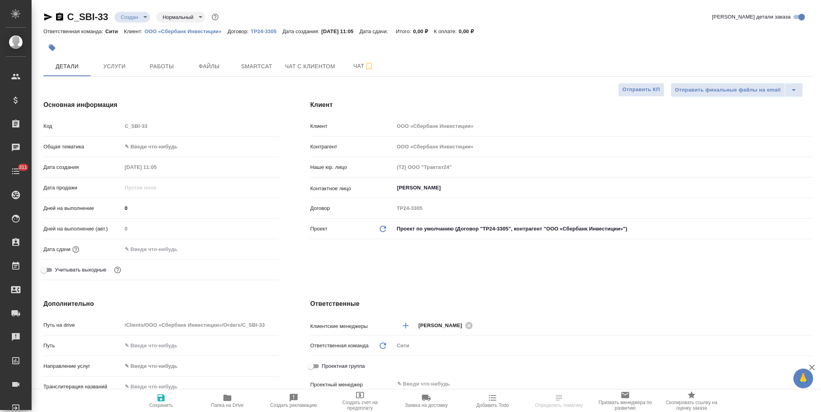
type textarea "x"
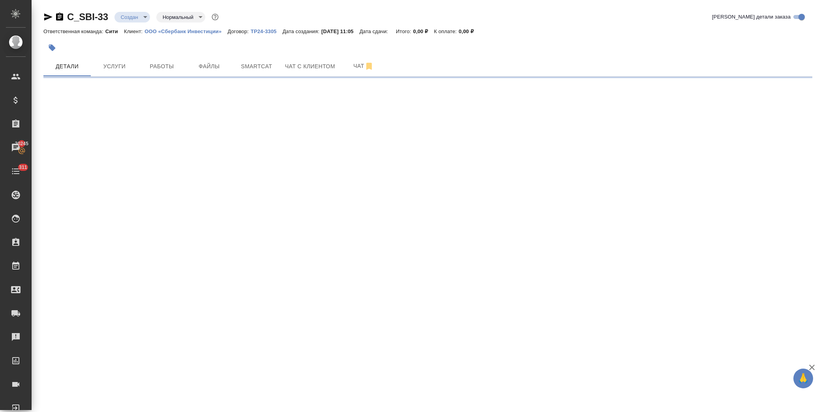
select select "RU"
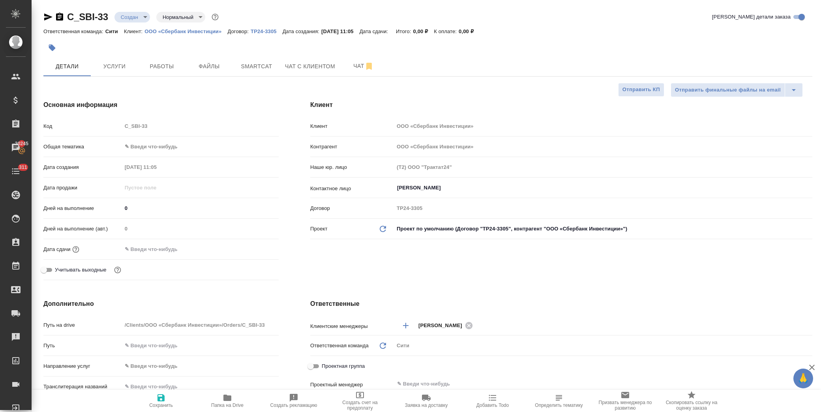
type textarea "x"
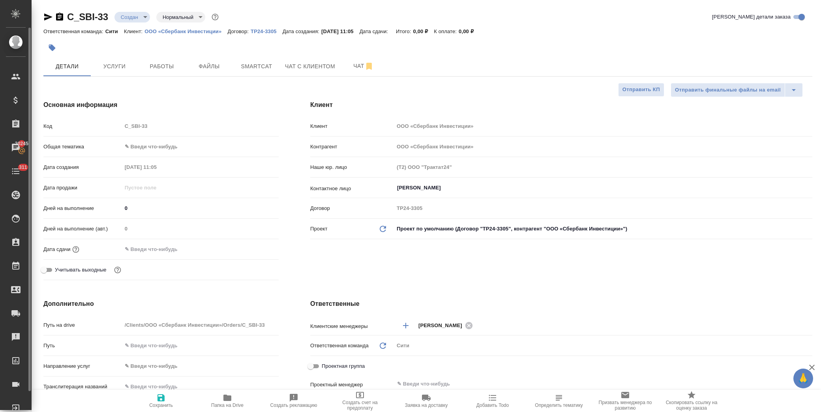
type textarea "x"
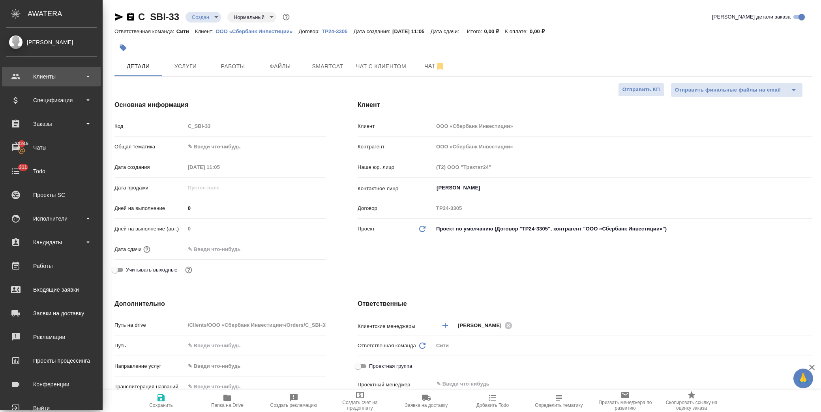
type textarea "x"
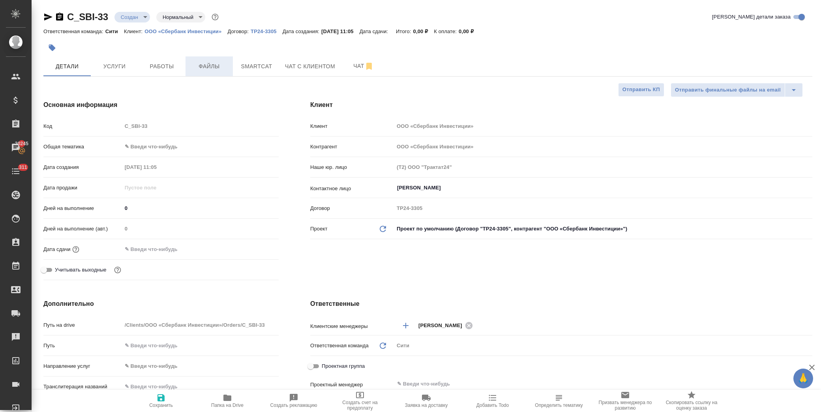
click at [214, 64] on span "Файлы" at bounding box center [209, 67] width 38 height 10
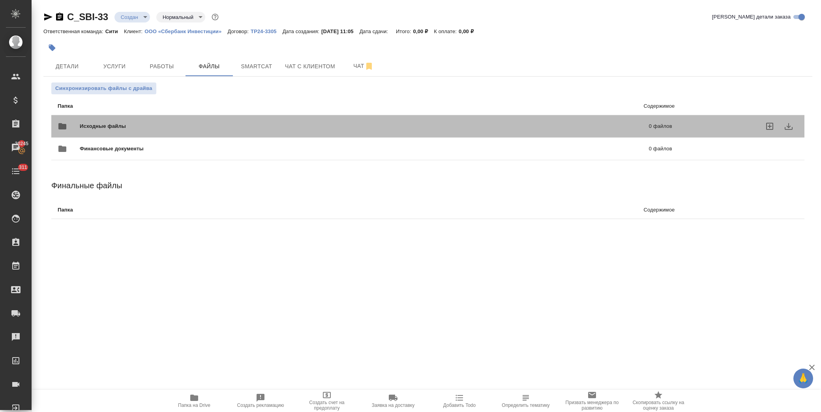
click at [104, 127] on span "Исходные файлы" at bounding box center [233, 126] width 307 height 8
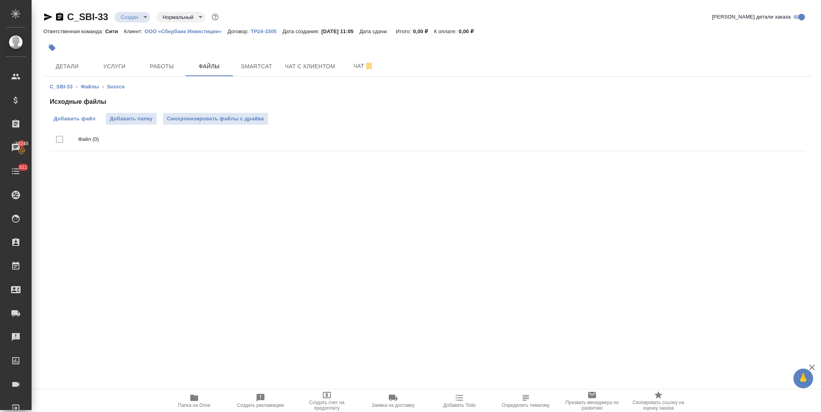
click at [91, 119] on span "Добавить файл" at bounding box center [75, 119] width 42 height 8
click at [0, 0] on input "Добавить файл" at bounding box center [0, 0] width 0 height 0
click at [54, 68] on span "Детали" at bounding box center [67, 67] width 38 height 10
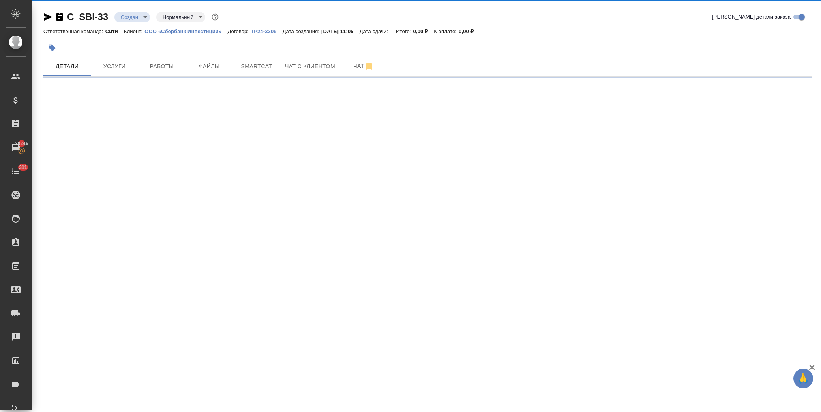
select select "RU"
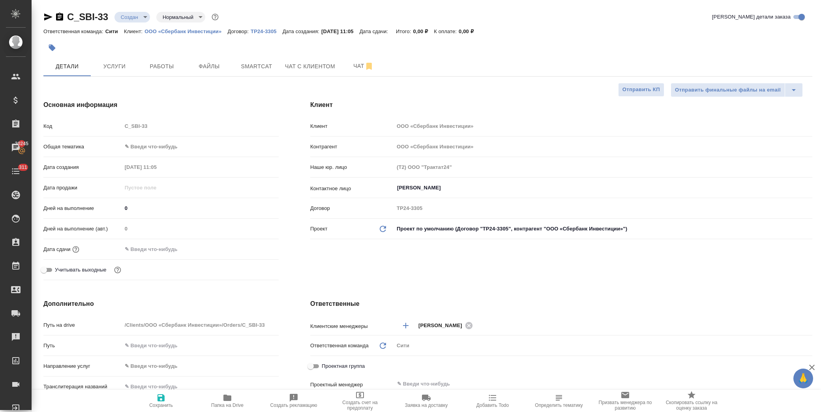
type textarea "x"
click at [170, 154] on div "Общая тематика ✎ Введи что-нибудь" at bounding box center [160, 150] width 235 height 21
click at [170, 148] on body "🙏 .cls-1 fill:#fff; AWATERA Лофицкая Юлия Владимировна Клиенты Спецификации Зак…" at bounding box center [410, 206] width 821 height 412
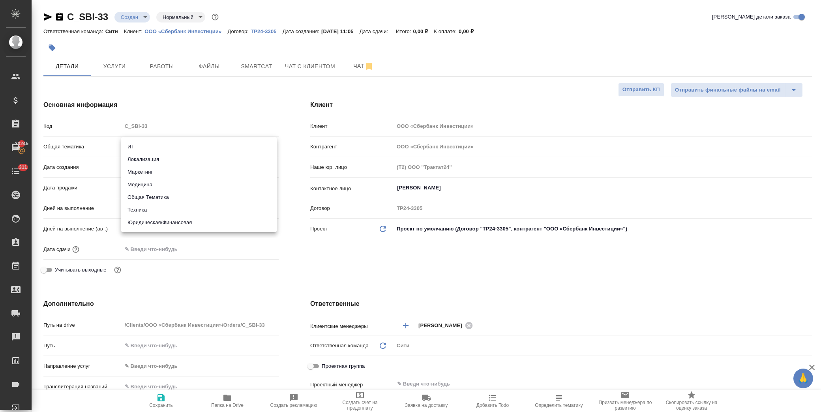
drag, startPoint x: 187, startPoint y: 220, endPoint x: 187, endPoint y: 200, distance: 20.1
click at [187, 221] on li "Юридическая/Финансовая" at bounding box center [198, 222] width 155 height 13
type input "yr-fn"
type textarea "x"
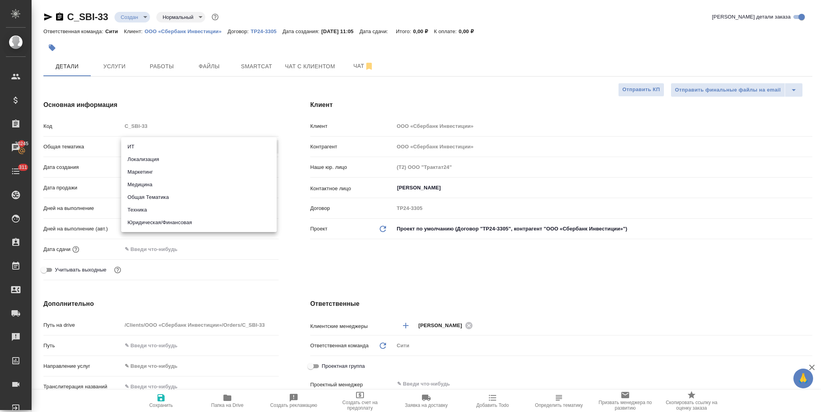
type textarea "x"
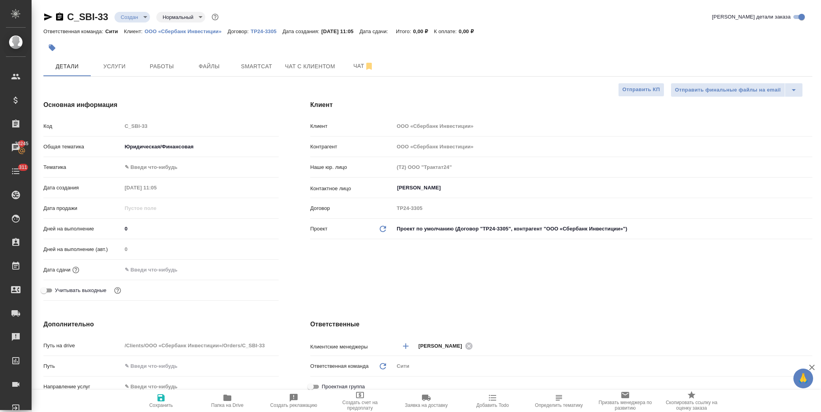
click at [179, 165] on body "🙏 .cls-1 fill:#fff; AWATERA Лофицкая Юлия Владимировна Клиенты Спецификации Зак…" at bounding box center [410, 206] width 821 height 412
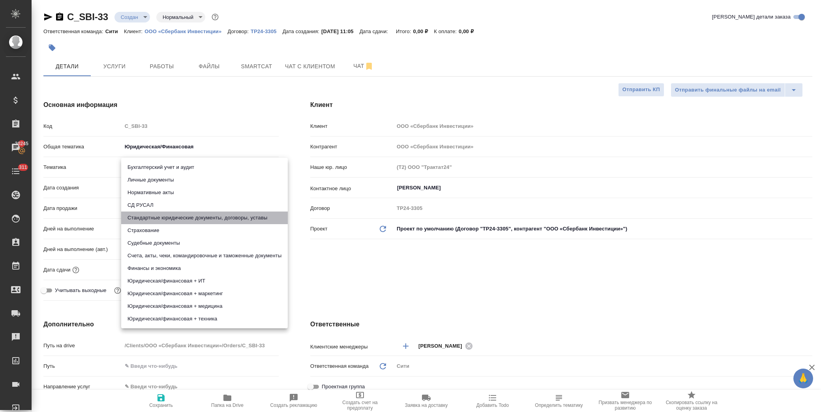
click at [219, 219] on li "Стандартные юридические документы, договоры, уставы" at bounding box center [204, 217] width 166 height 13
type textarea "x"
type input "5f647205b73bc97568ca66bf"
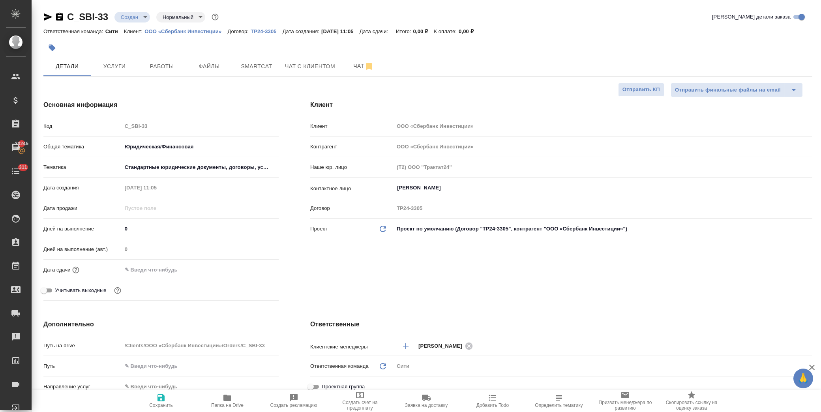
click at [178, 271] on input "text" at bounding box center [156, 269] width 69 height 11
click at [252, 272] on icon "button" at bounding box center [255, 269] width 7 height 8
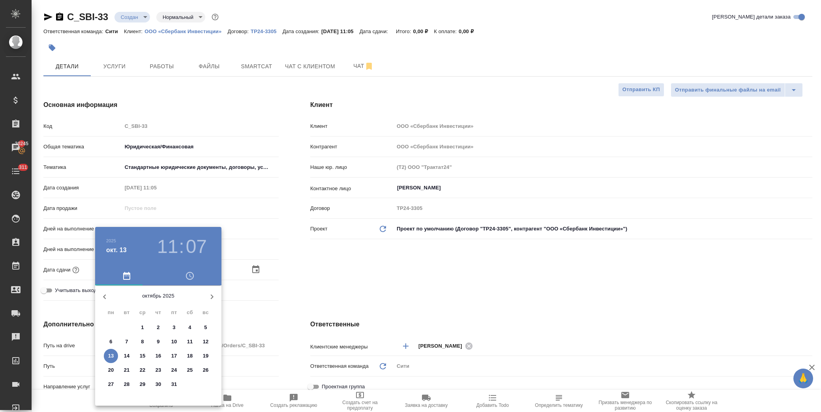
click at [110, 357] on p "13" at bounding box center [111, 356] width 6 height 8
type input "13.10.2025 11:07"
type textarea "x"
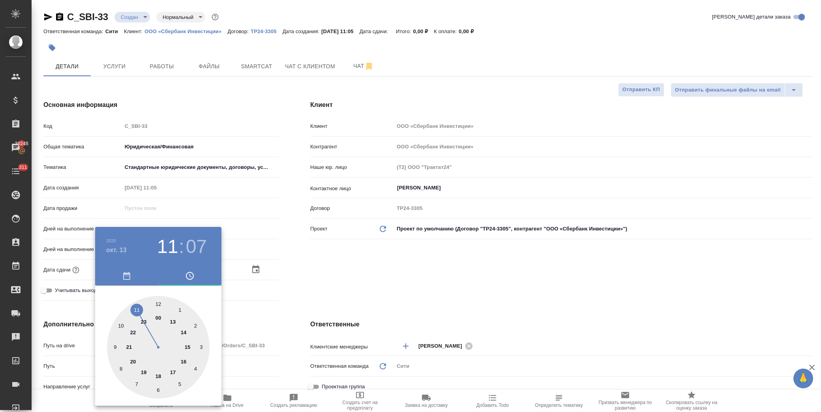
click at [136, 307] on div at bounding box center [158, 347] width 103 height 103
type textarea "x"
click at [180, 383] on div at bounding box center [158, 347] width 103 height 103
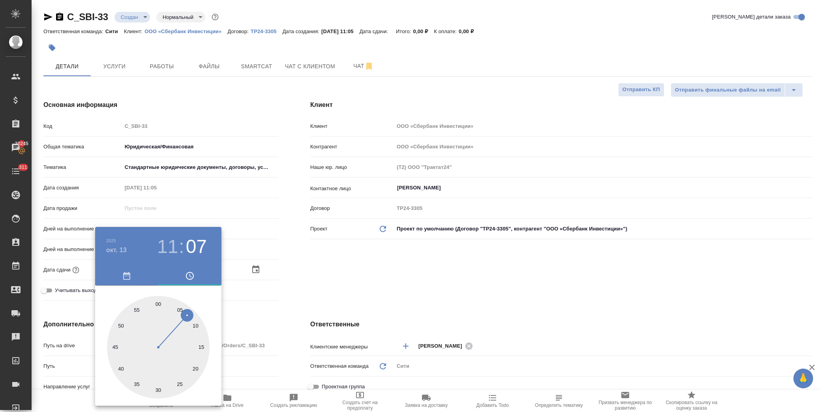
type input "13.10.2025 11:25"
type textarea "x"
click at [290, 303] on div at bounding box center [410, 206] width 821 height 412
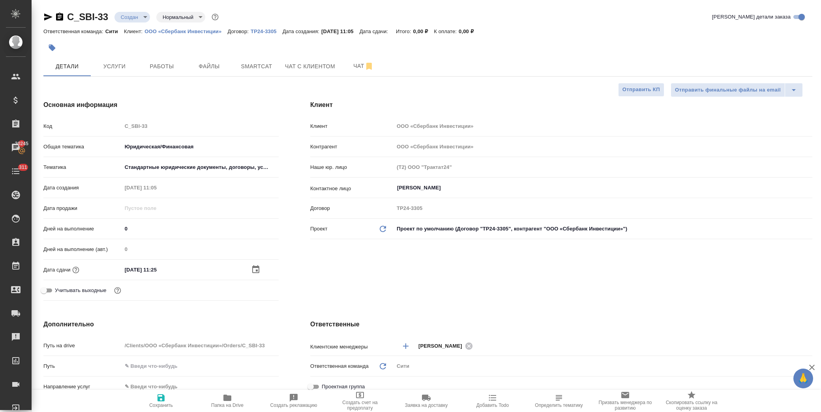
click at [160, 403] on span "Сохранить" at bounding box center [161, 405] width 24 height 6
type textarea "x"
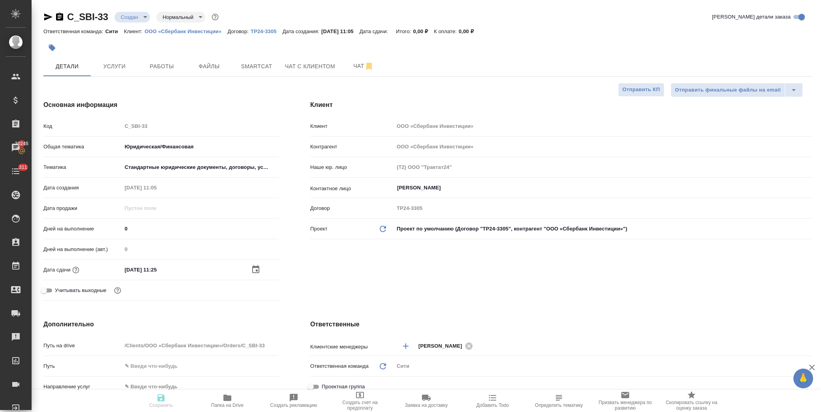
type textarea "x"
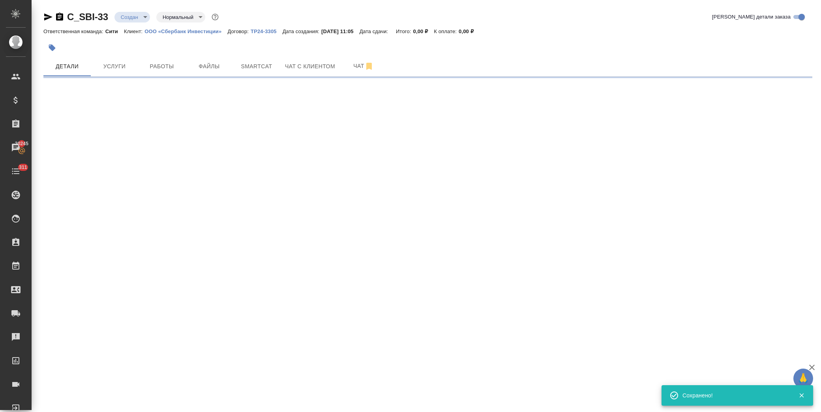
select select "RU"
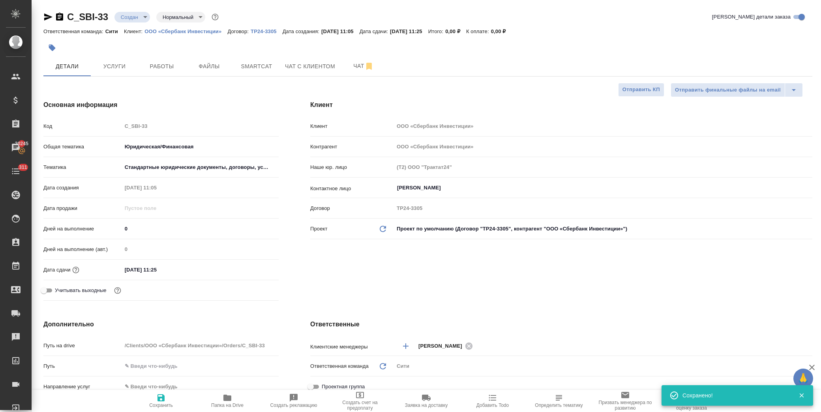
type textarea "x"
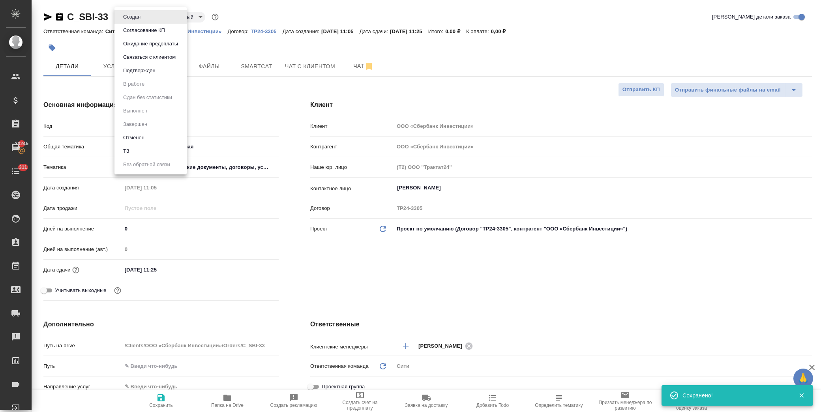
click at [138, 19] on body "🙏 .cls-1 fill:#fff; AWATERA Лофицкая Юлия Владимировна Клиенты Спецификации Зак…" at bounding box center [410, 206] width 821 height 412
click at [140, 148] on li "ТЗ" at bounding box center [150, 150] width 72 height 13
type textarea "x"
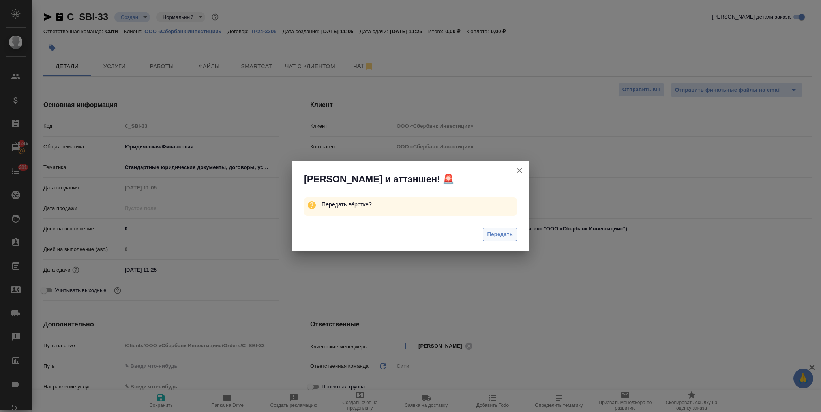
click at [484, 234] on button "Передать" at bounding box center [499, 235] width 34 height 14
type textarea "x"
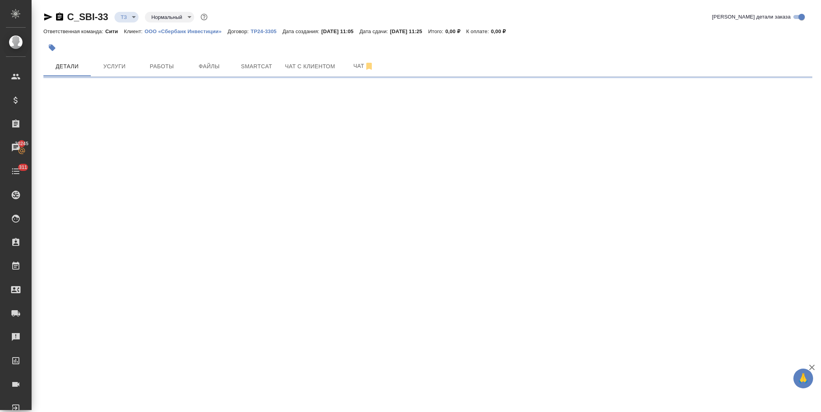
select select "RU"
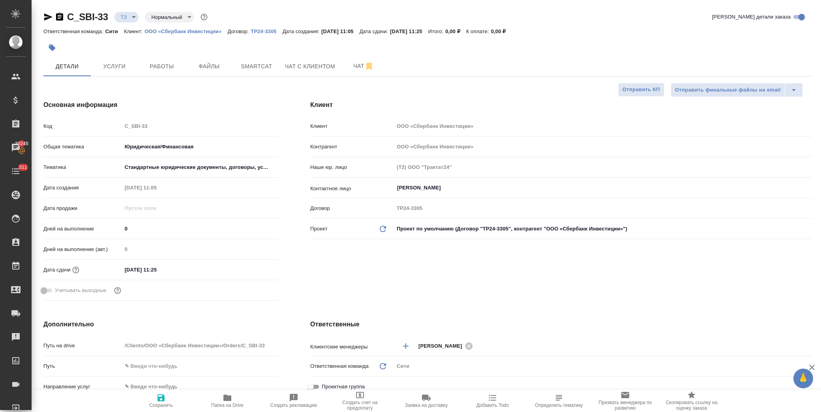
type textarea "x"
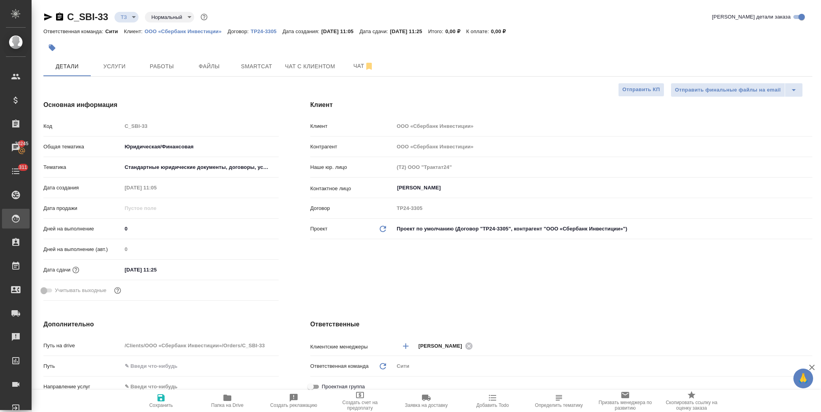
type textarea "x"
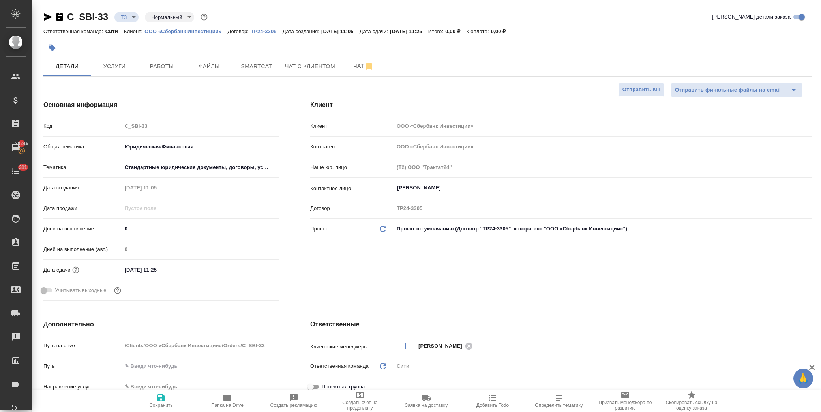
type textarea "x"
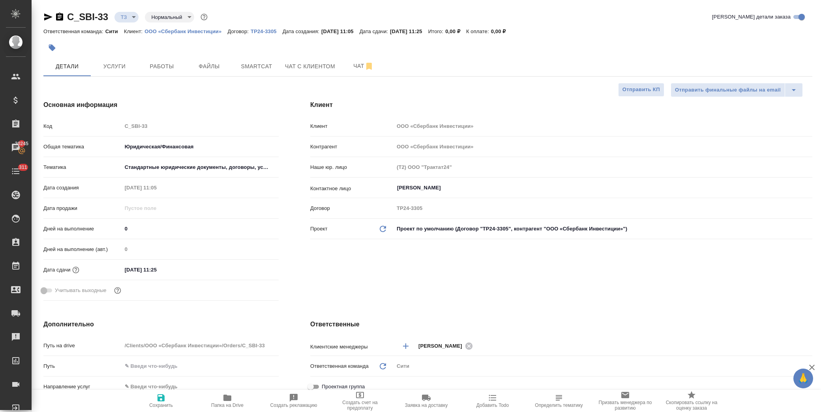
type textarea "x"
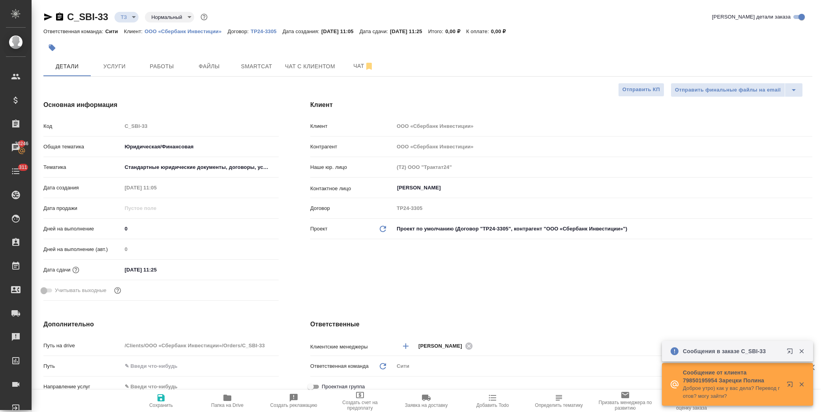
type textarea "x"
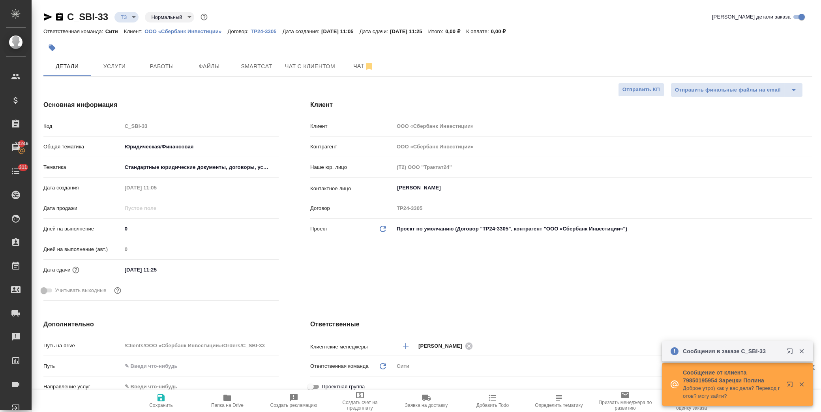
type textarea "x"
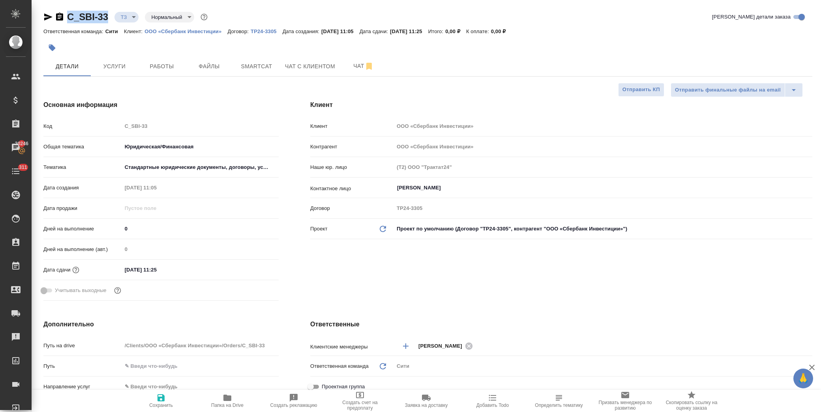
drag, startPoint x: 109, startPoint y: 16, endPoint x: 48, endPoint y: 11, distance: 60.9
click at [48, 11] on div "C_SBI-33 ТЗ tz Нормальный normal" at bounding box center [126, 17] width 166 height 13
copy link "C_SBI-33"
type textarea "x"
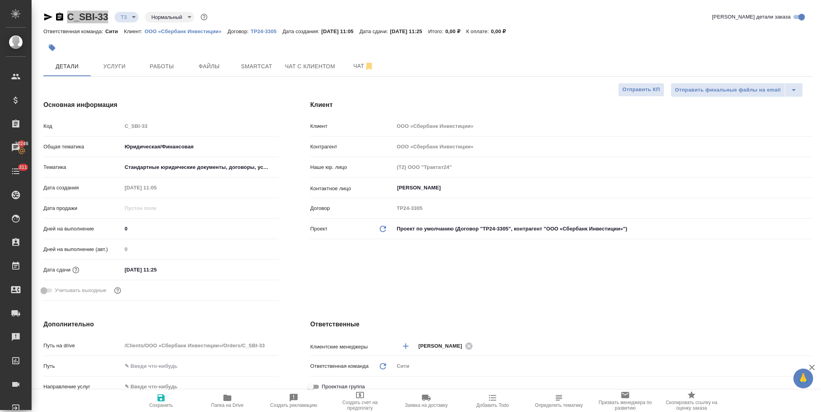
type textarea "x"
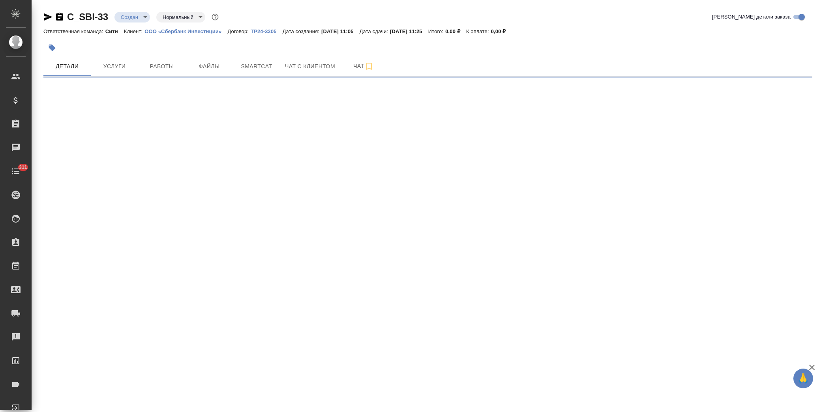
select select "RU"
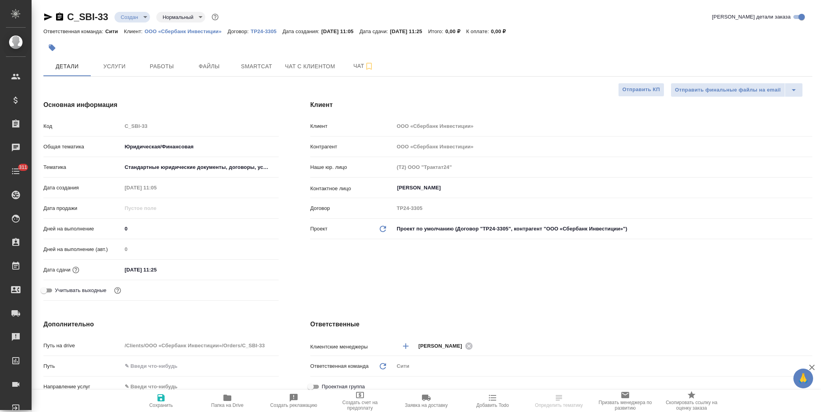
type textarea "x"
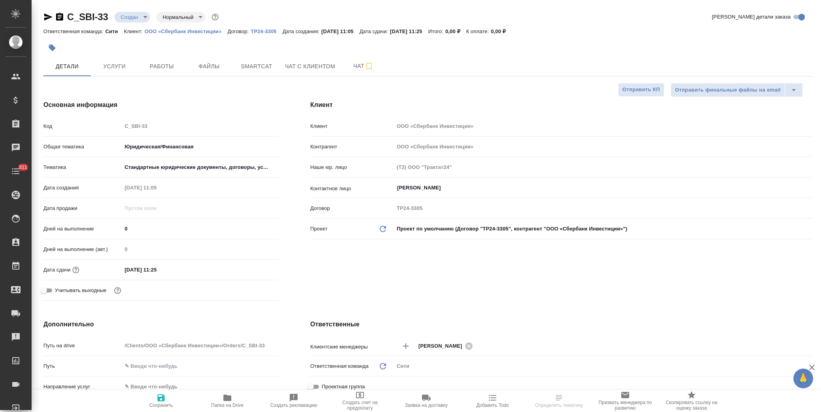
type textarea "x"
click at [349, 61] on span "Чат" at bounding box center [363, 66] width 38 height 10
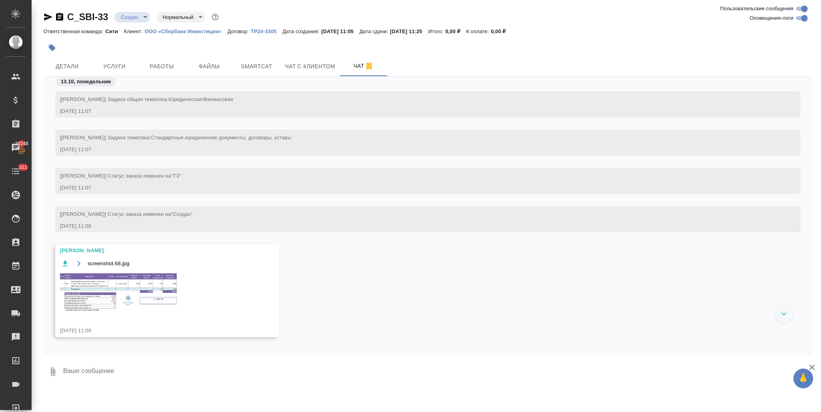
click at [112, 293] on img at bounding box center [119, 292] width 118 height 41
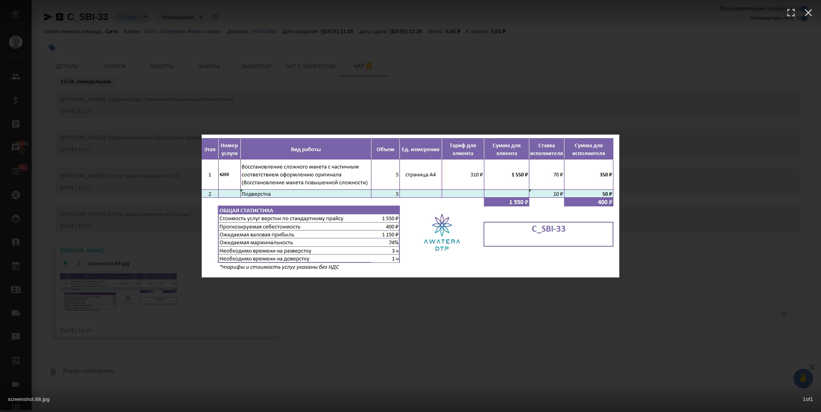
click at [369, 322] on div "screenshot.68.jpg 1 of 1" at bounding box center [410, 206] width 821 height 412
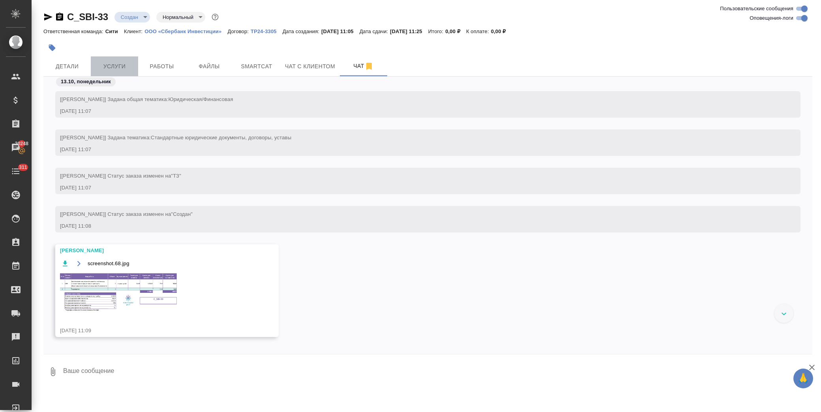
click at [131, 62] on span "Услуги" at bounding box center [114, 67] width 38 height 10
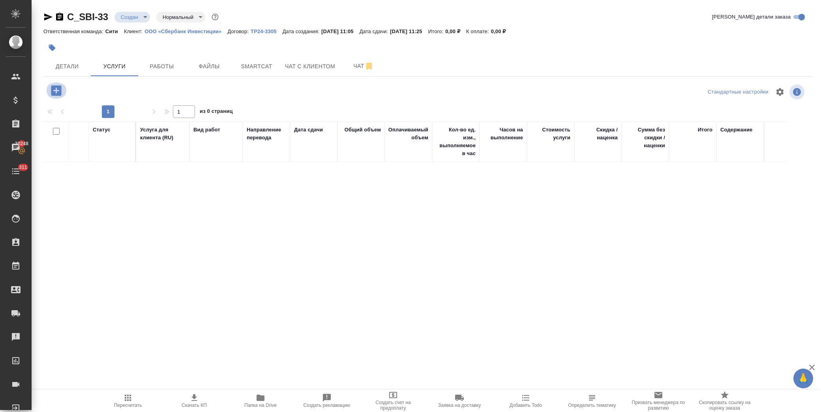
click at [58, 94] on icon "button" at bounding box center [56, 90] width 10 height 10
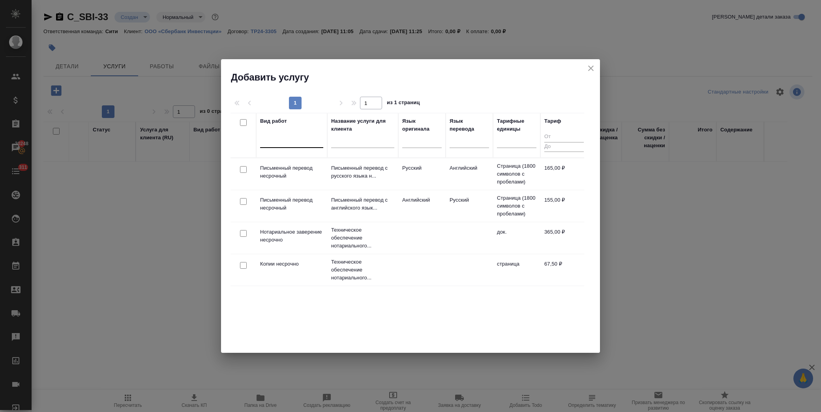
click at [289, 140] on div at bounding box center [291, 139] width 63 height 11
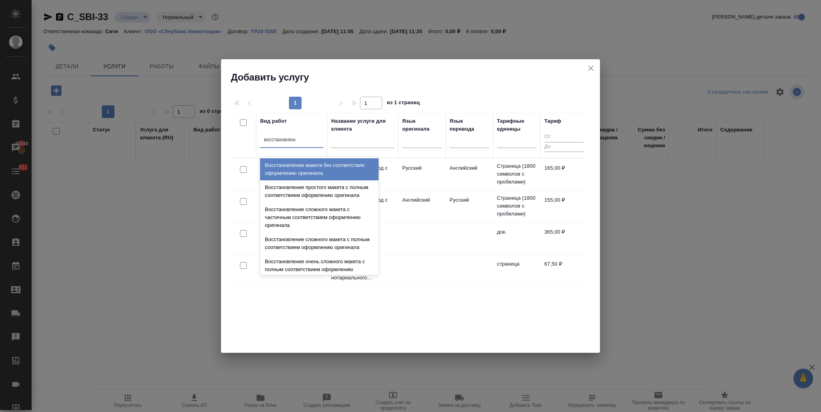
type input "восстановление"
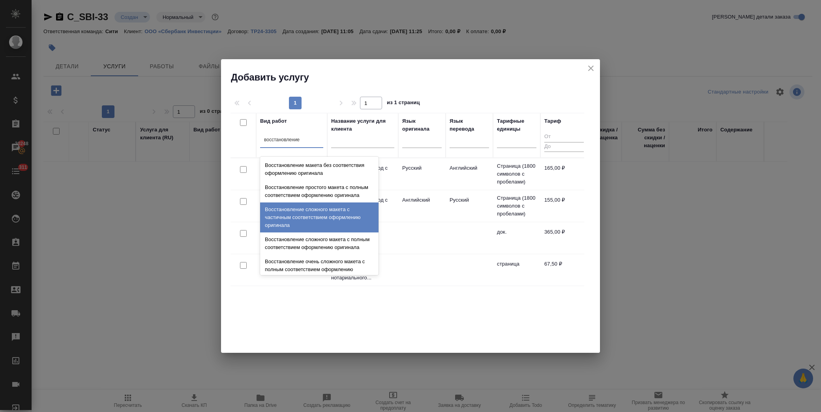
click at [321, 221] on div "Восстановление сложного макета с частичным соответствием оформлению оригинала" at bounding box center [319, 217] width 118 height 30
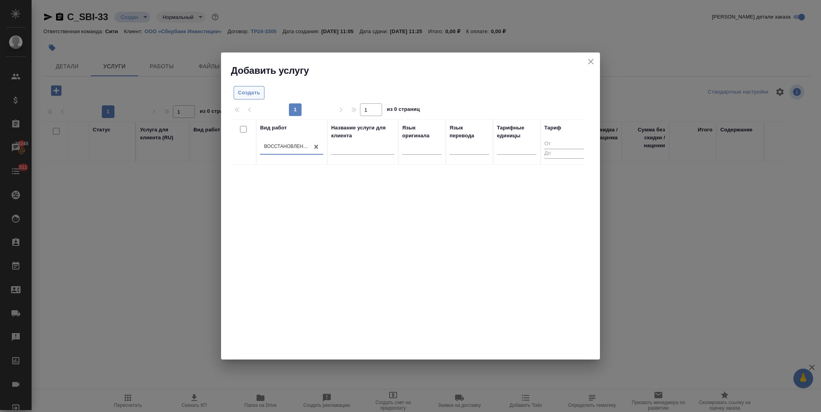
click at [243, 91] on span "Создать" at bounding box center [249, 92] width 22 height 9
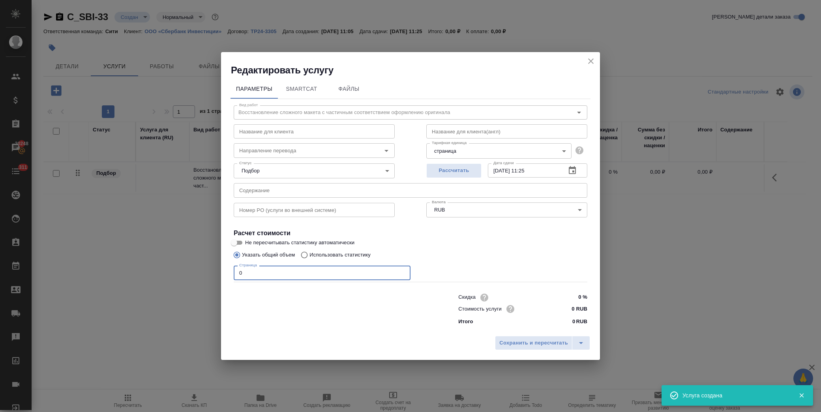
drag, startPoint x: 206, startPoint y: 279, endPoint x: 200, endPoint y: 279, distance: 6.0
click at [202, 279] on div "Редактировать услугу Параметры SmartCat Файлы Вид работ Восстановление сложного…" at bounding box center [410, 206] width 821 height 412
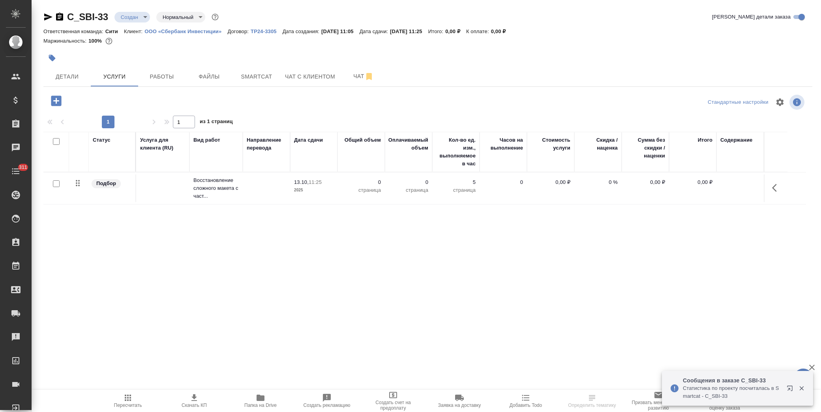
click at [780, 188] on icon "button" at bounding box center [776, 187] width 9 height 9
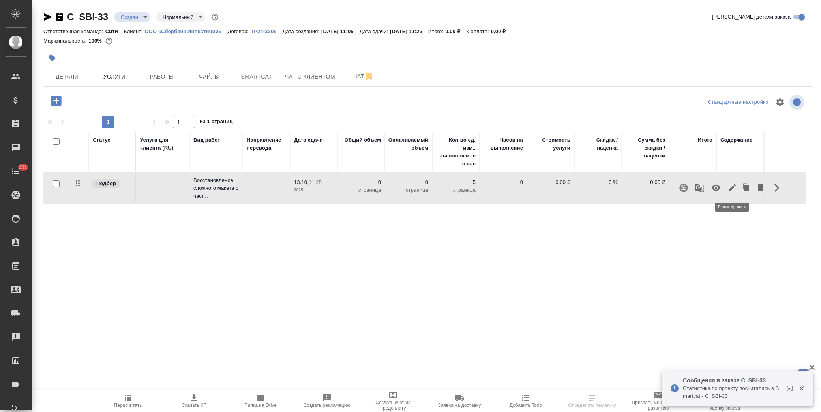
click at [730, 187] on icon "button" at bounding box center [731, 187] width 9 height 9
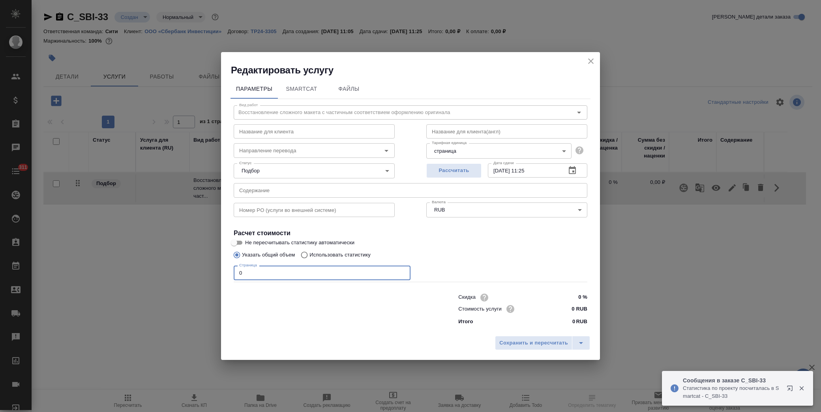
drag, startPoint x: 258, startPoint y: 267, endPoint x: 193, endPoint y: 270, distance: 65.5
click at [187, 271] on div "Редактировать услугу Параметры SmartCat Файлы Вид работ Восстановление сложного…" at bounding box center [410, 206] width 821 height 412
type input "5"
click at [510, 344] on span "Сохранить и пересчитать" at bounding box center [533, 342] width 69 height 9
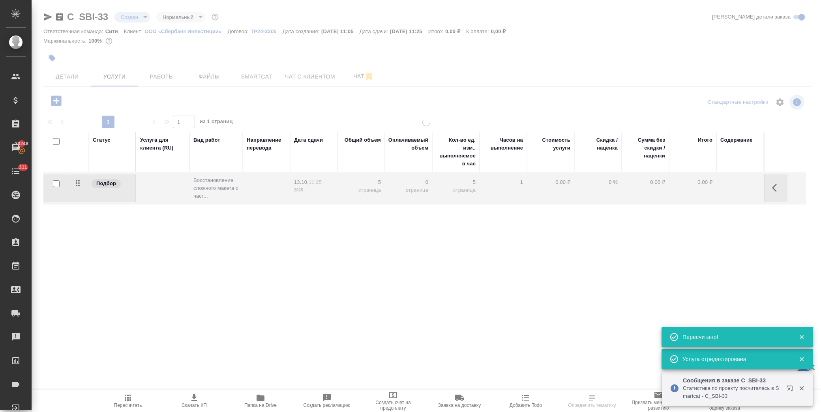
type input "urgent"
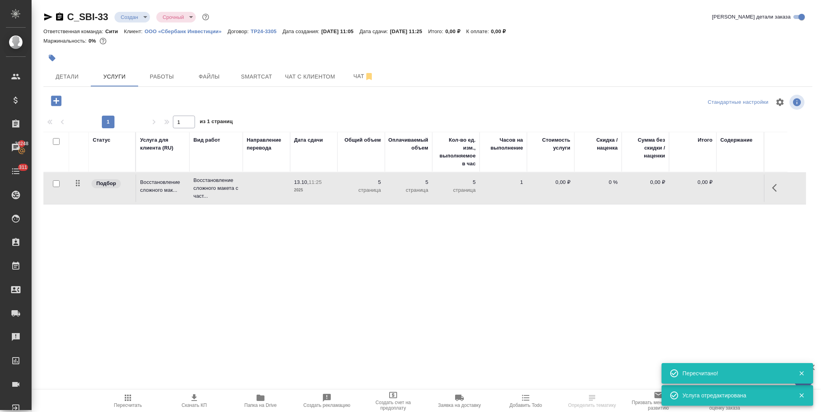
click at [62, 99] on icon "button" at bounding box center [56, 101] width 14 height 14
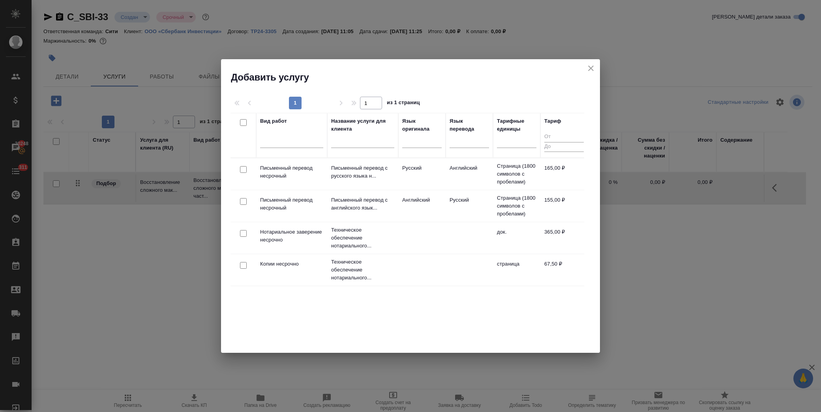
click at [243, 199] on input "checkbox" at bounding box center [243, 201] width 7 height 7
checkbox input "true"
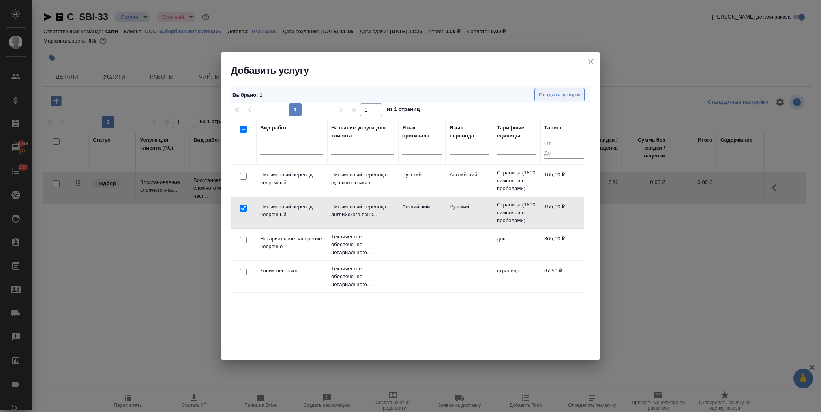
click at [550, 97] on span "Создать услуги" at bounding box center [558, 94] width 41 height 9
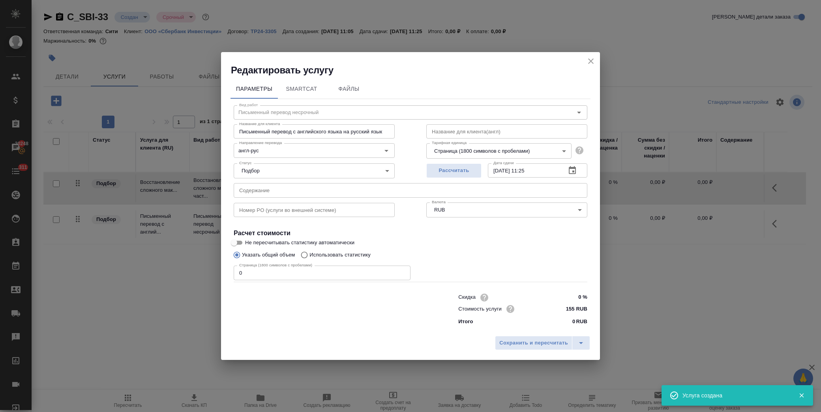
click at [307, 194] on input "text" at bounding box center [410, 190] width 353 height 14
click at [307, 191] on input "text" at bounding box center [410, 190] width 353 height 14
paste input "signed EL with ATS for 2016"
type input "signed EL with ATS for 2016"
drag, startPoint x: 263, startPoint y: 270, endPoint x: 200, endPoint y: 274, distance: 62.5
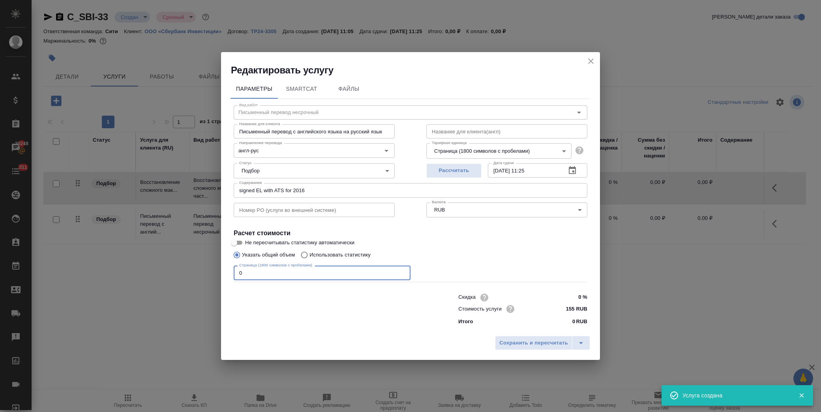
click at [200, 274] on div "Редактировать услугу Параметры SmartCat Файлы Вид работ Письменный перевод неср…" at bounding box center [410, 206] width 821 height 412
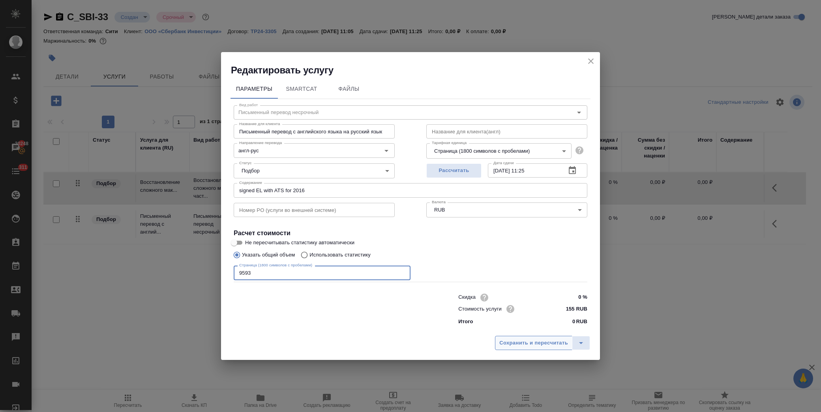
type input "9593"
click at [535, 340] on span "Сохранить и пересчитать" at bounding box center [533, 342] width 69 height 9
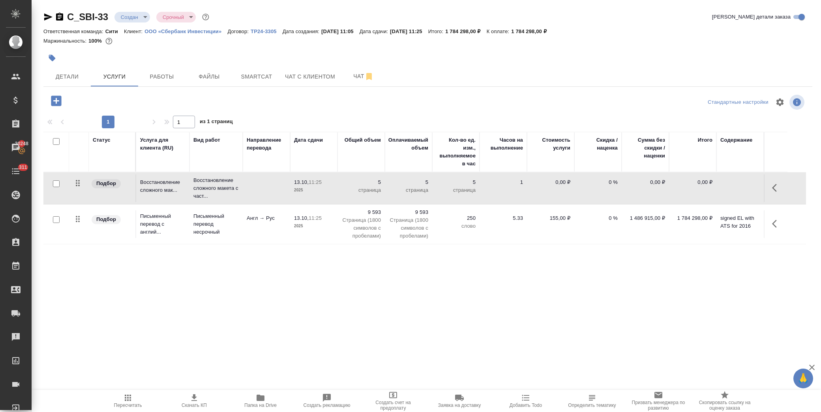
click at [53, 182] on input "checkbox" at bounding box center [56, 183] width 7 height 7
checkbox input "true"
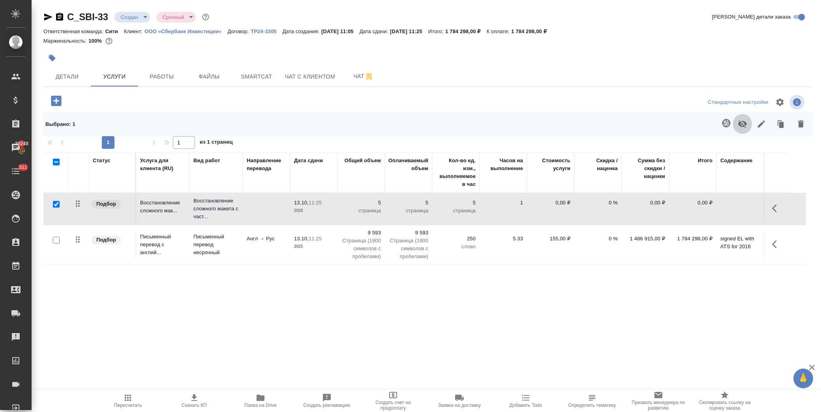
click at [744, 125] on icon "button" at bounding box center [742, 123] width 9 height 7
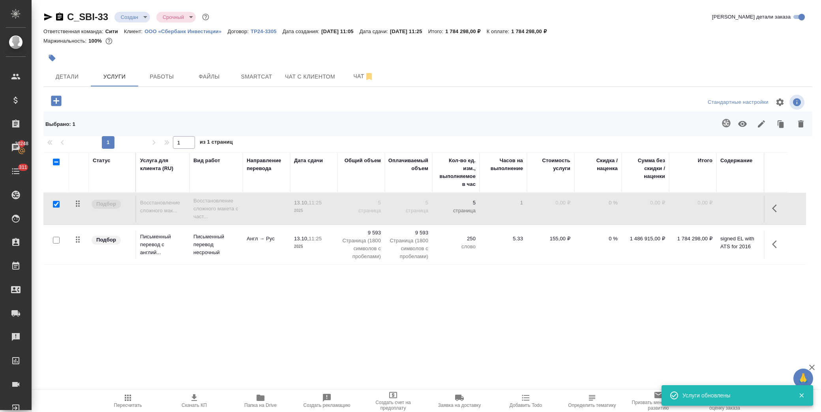
click at [630, 248] on td "1 486 915,00 ₽" at bounding box center [644, 245] width 47 height 28
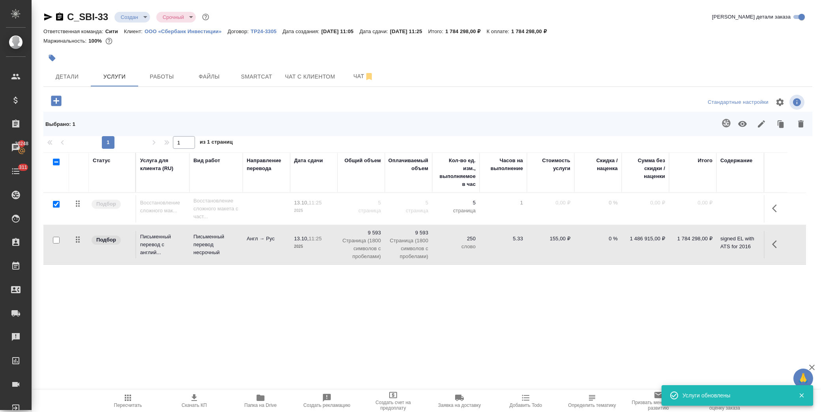
click at [630, 248] on td "1 486 915,00 ₽" at bounding box center [644, 245] width 47 height 28
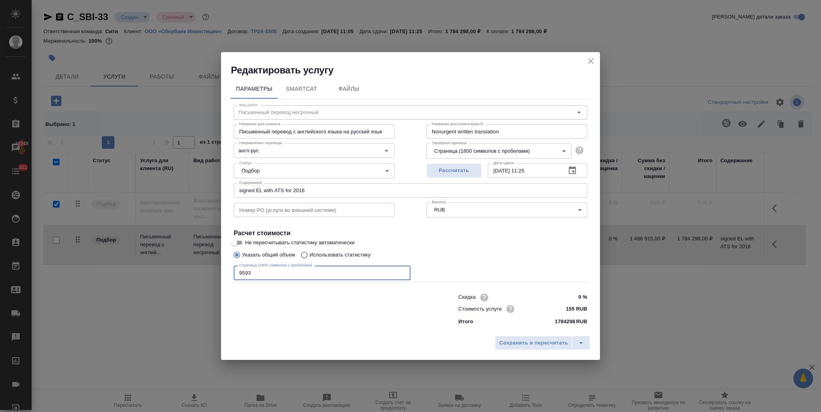
drag, startPoint x: 262, startPoint y: 272, endPoint x: 215, endPoint y: 272, distance: 46.6
click at [215, 272] on div "Редактировать услугу Параметры SmartCat Файлы Вид работ Письменный перевод неср…" at bounding box center [410, 206] width 821 height 412
type input "5.5"
click at [543, 337] on button "Сохранить и пересчитать" at bounding box center [533, 343] width 77 height 14
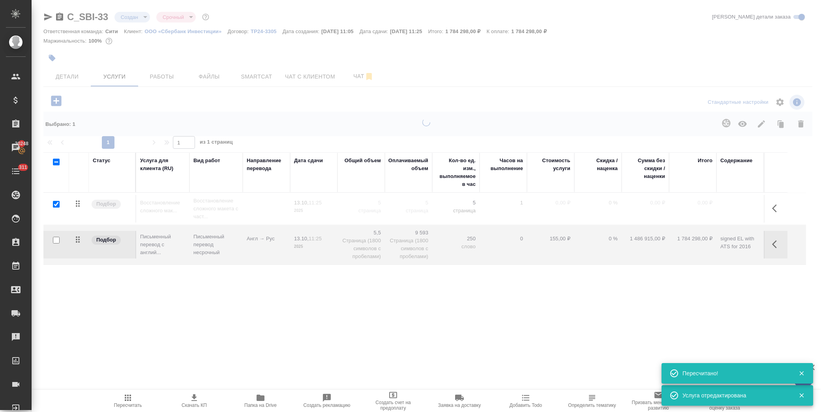
type input "normal"
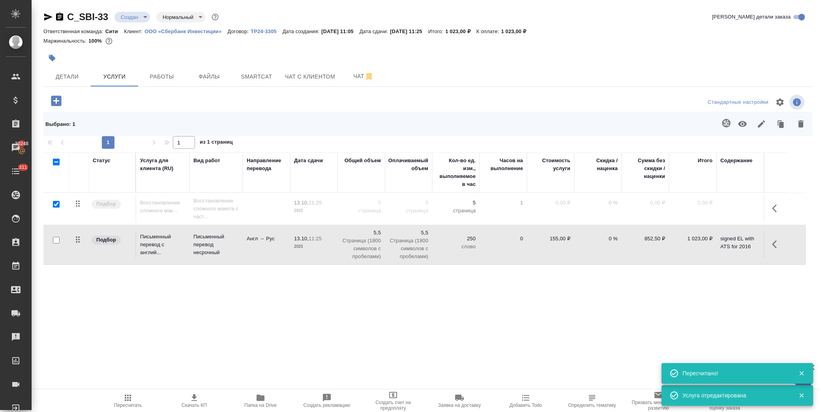
click at [652, 297] on div "Статус Услуга для клиента (RU) Вид работ Направление перевода Дата сдачи Общий …" at bounding box center [424, 237] width 762 height 170
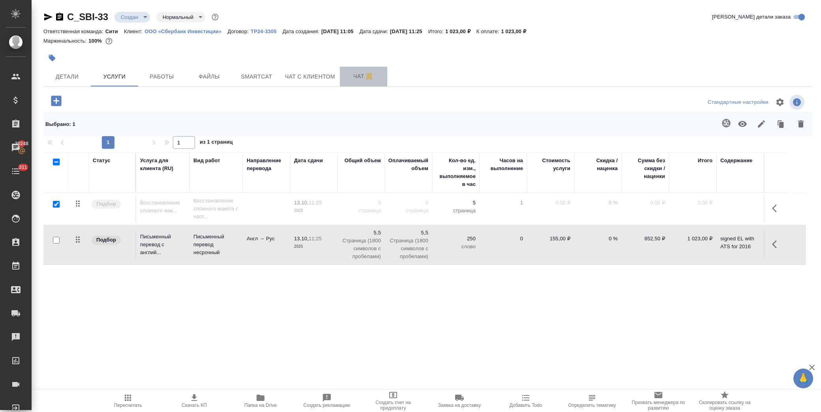
click at [354, 77] on span "Чат" at bounding box center [363, 76] width 38 height 10
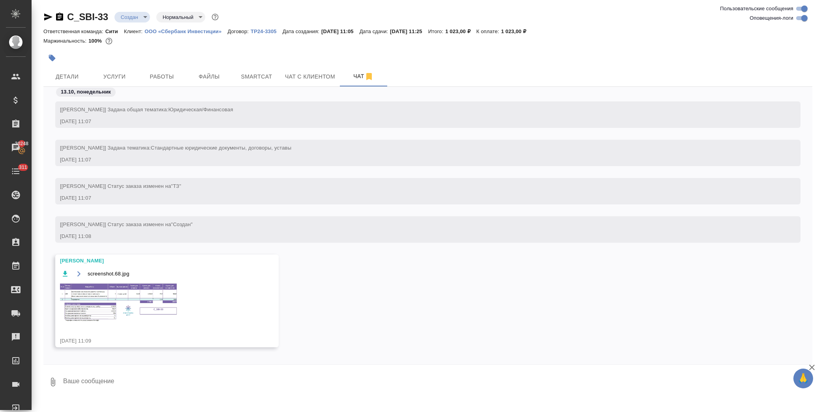
scroll to position [4, 0]
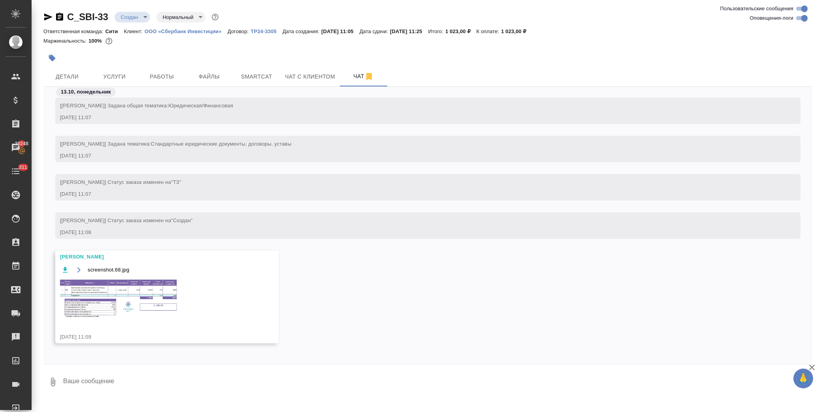
click at [135, 280] on img at bounding box center [119, 299] width 118 height 41
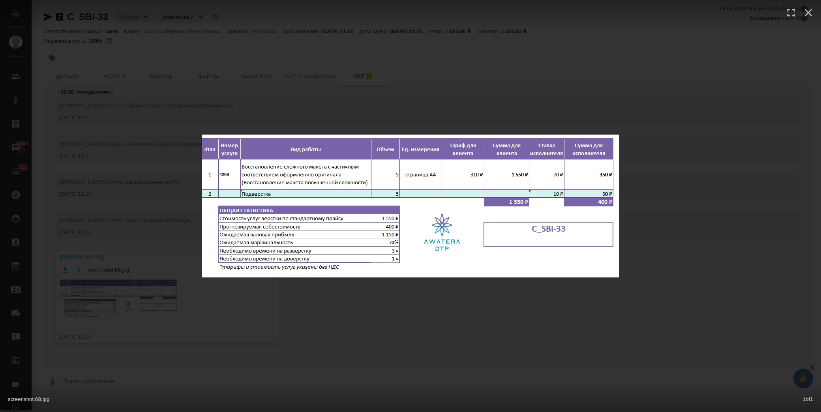
click at [513, 335] on div "screenshot.68.jpg 1 of 1" at bounding box center [410, 206] width 821 height 412
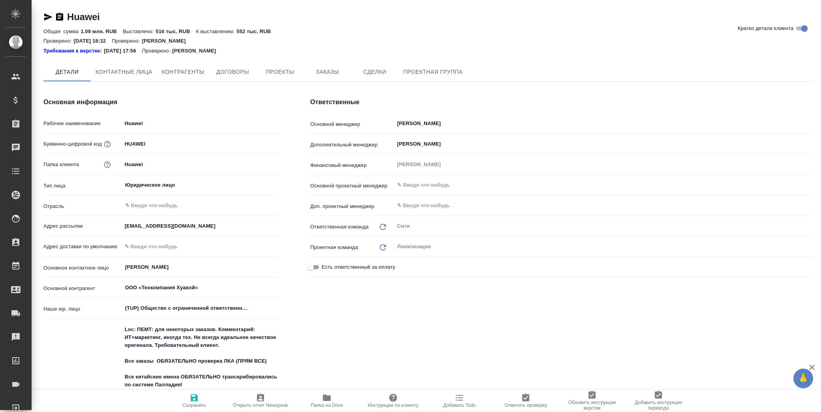
type textarea "x"
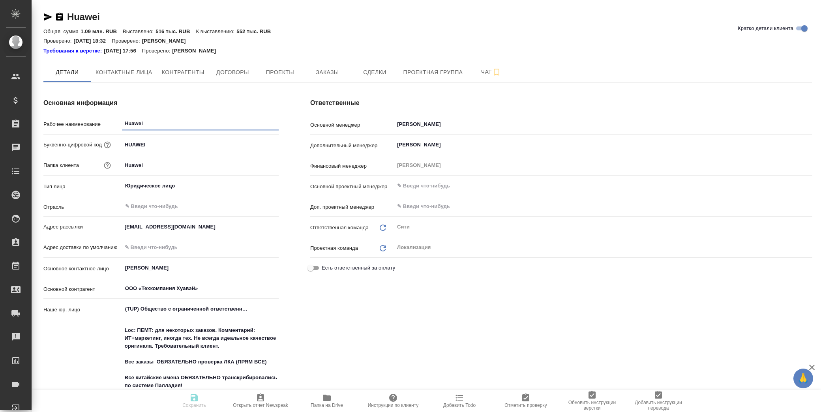
type textarea "x"
click at [312, 69] on span "Заказы" at bounding box center [327, 72] width 38 height 10
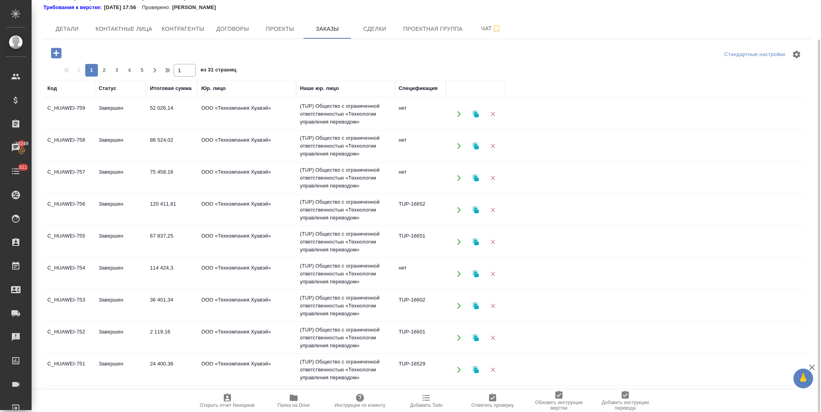
scroll to position [175, 0]
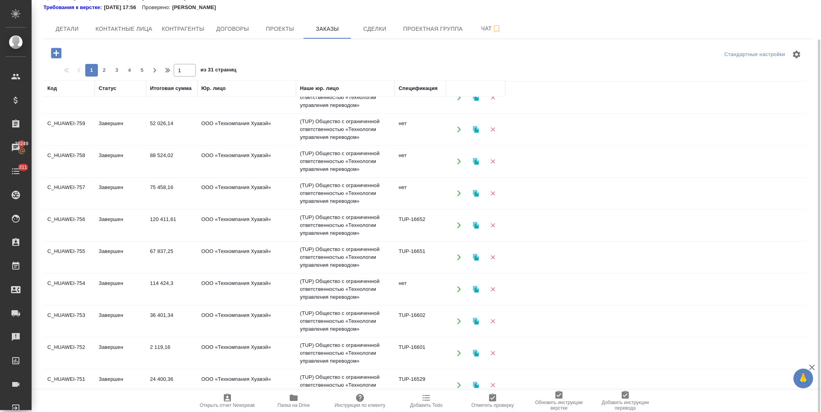
click at [194, 188] on td "75 458,16" at bounding box center [171, 193] width 51 height 28
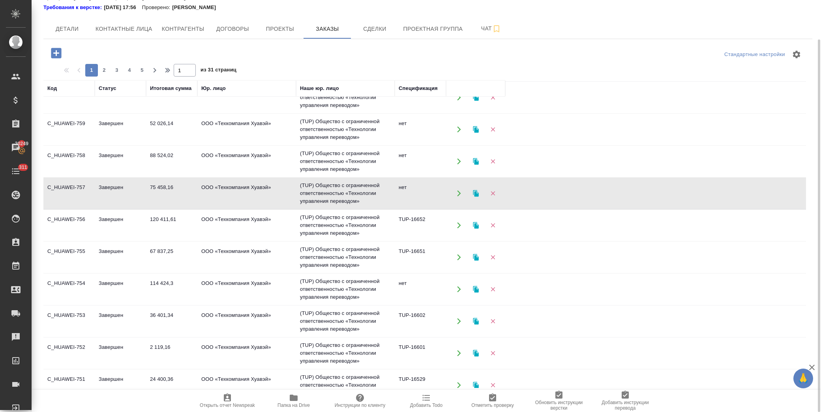
click at [194, 188] on td "75 458,16" at bounding box center [171, 193] width 51 height 28
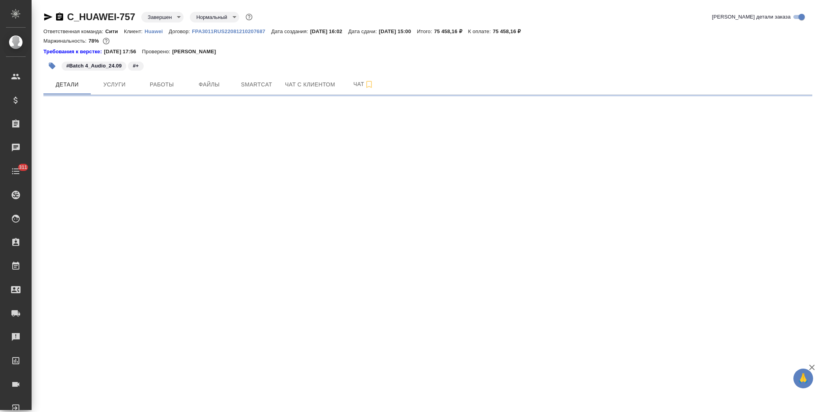
select select "RU"
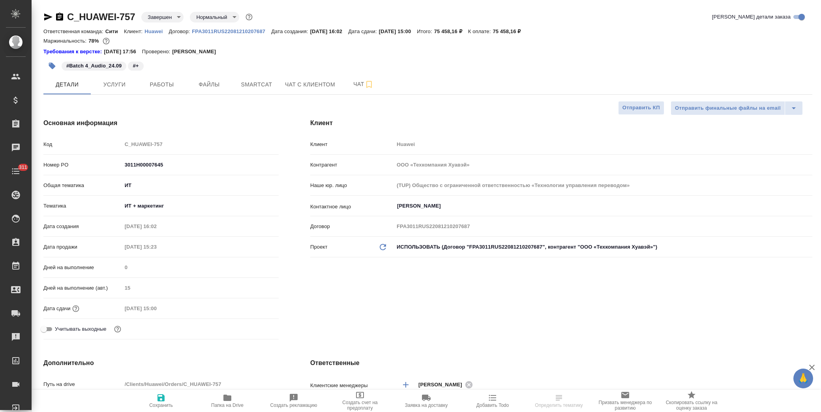
type textarea "x"
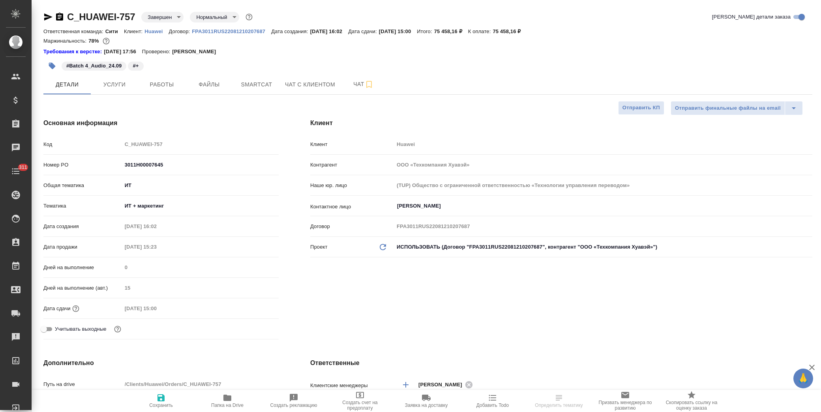
type textarea "x"
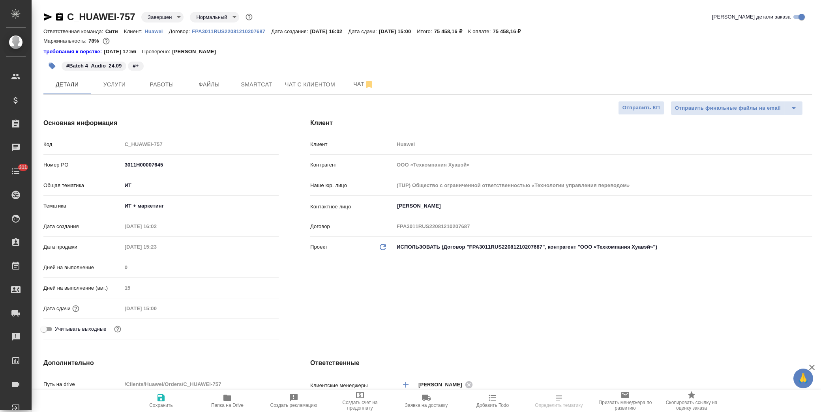
type textarea "x"
select select "RU"
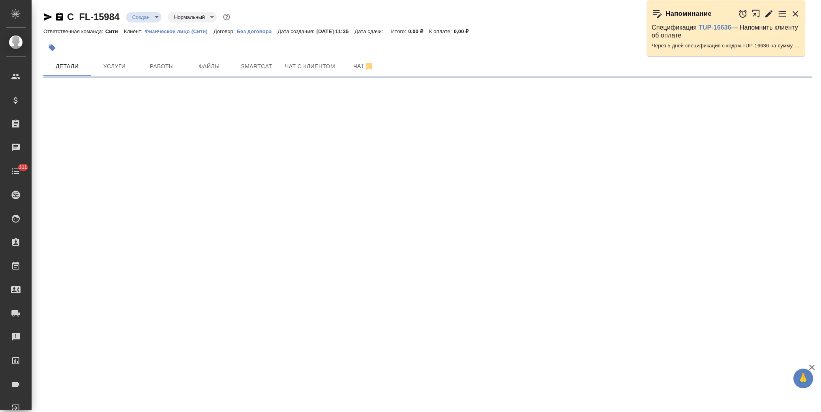
select select "RU"
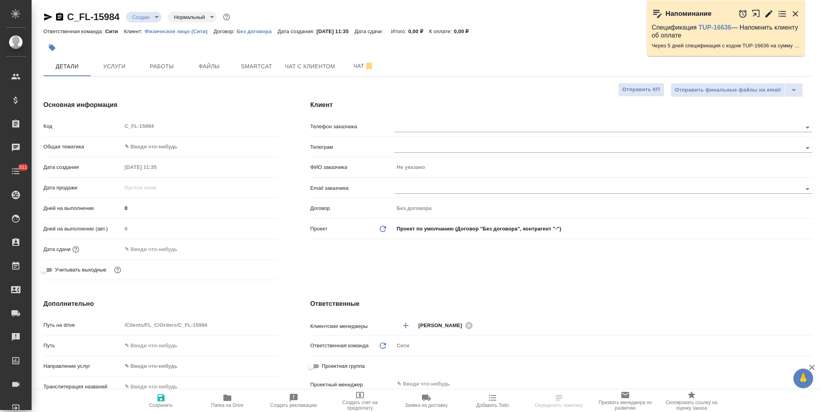
type textarea "x"
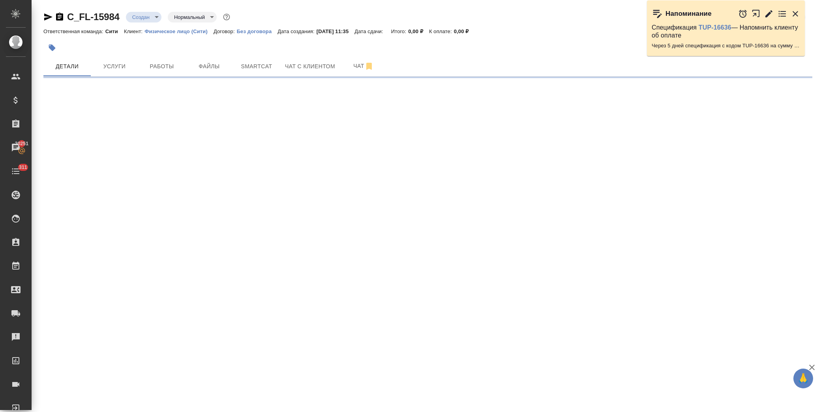
select select "RU"
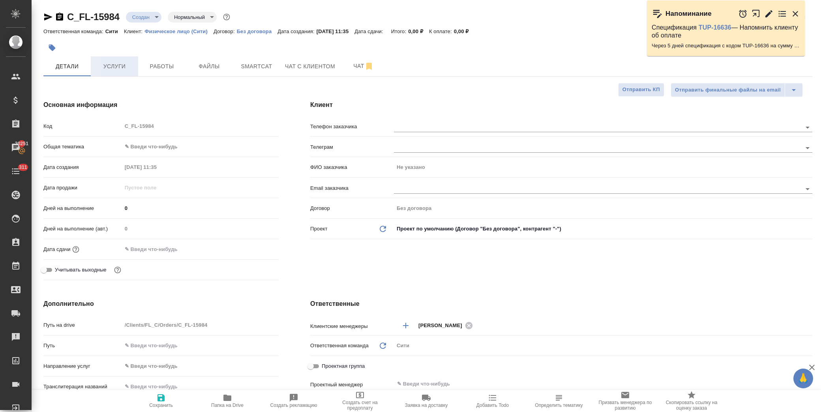
type textarea "x"
click at [203, 67] on span "Файлы" at bounding box center [209, 67] width 38 height 10
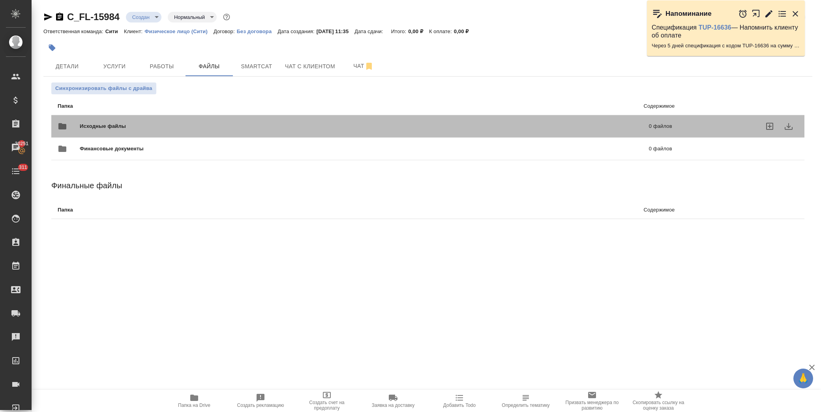
click at [120, 125] on span "Исходные файлы" at bounding box center [233, 126] width 307 height 8
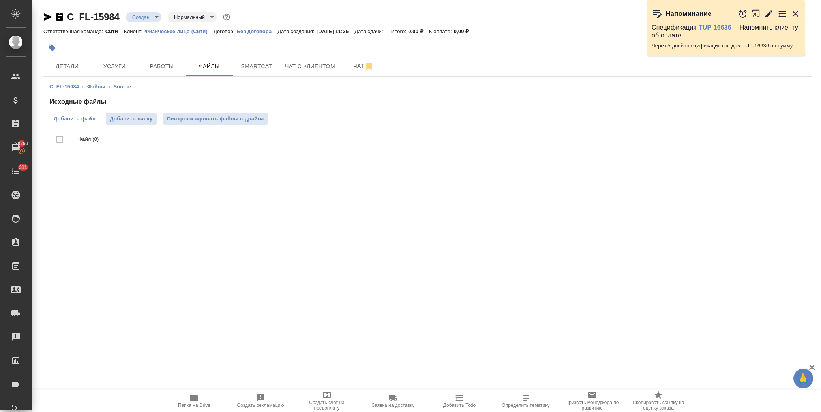
click at [74, 118] on span "Добавить файл" at bounding box center [75, 119] width 42 height 8
click at [0, 0] on input "Добавить файл" at bounding box center [0, 0] width 0 height 0
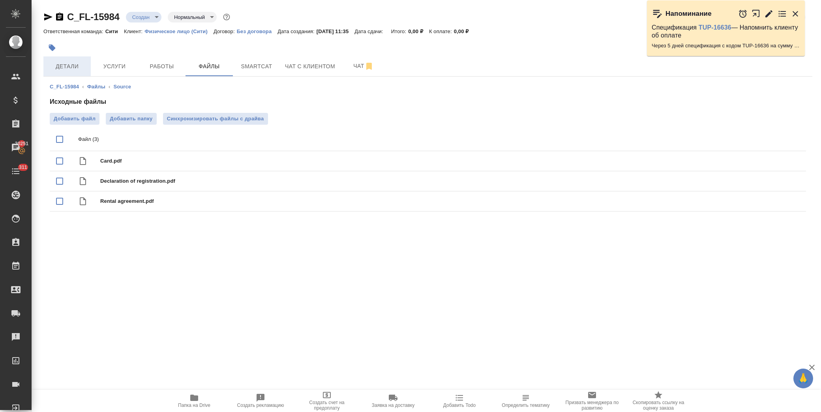
click at [67, 68] on span "Детали" at bounding box center [67, 67] width 38 height 10
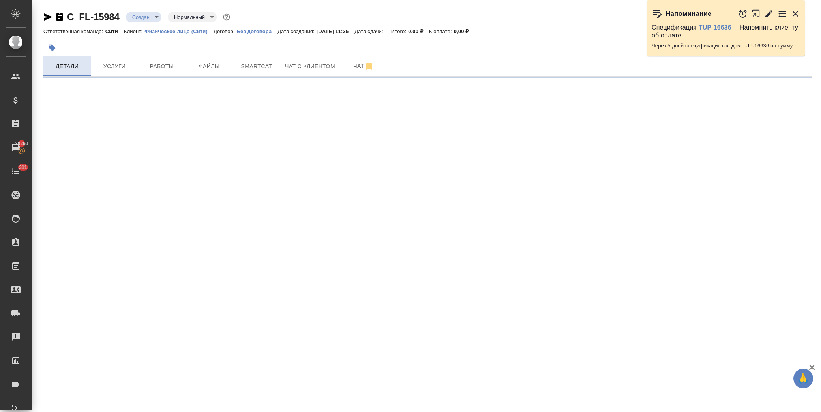
select select "RU"
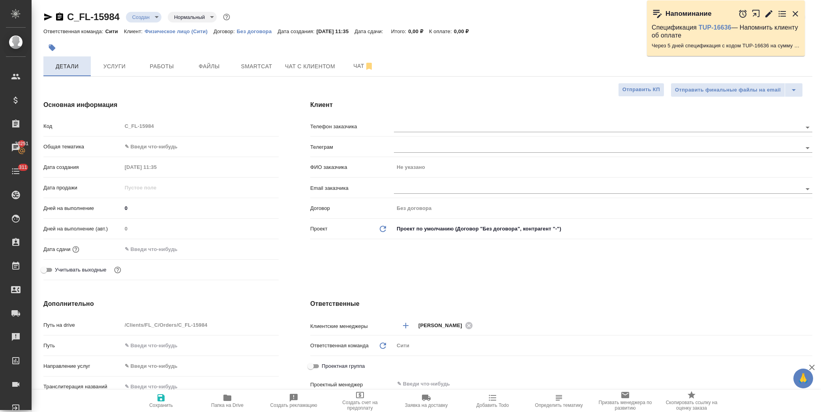
type textarea "x"
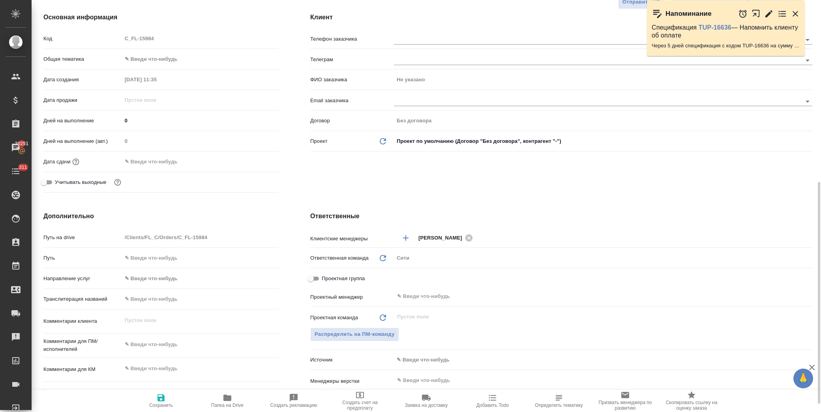
scroll to position [219, 0]
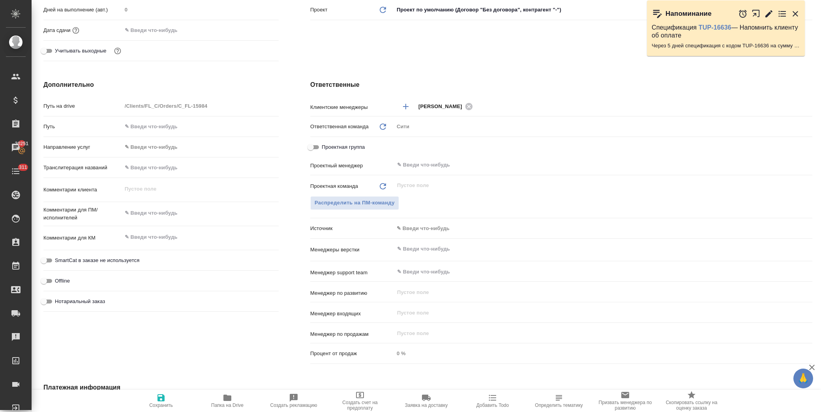
type textarea "x"
click at [156, 211] on textarea at bounding box center [200, 213] width 156 height 13
paste textarea "Rental agreement"
type textarea "x"
type textarea "Rental agreement"
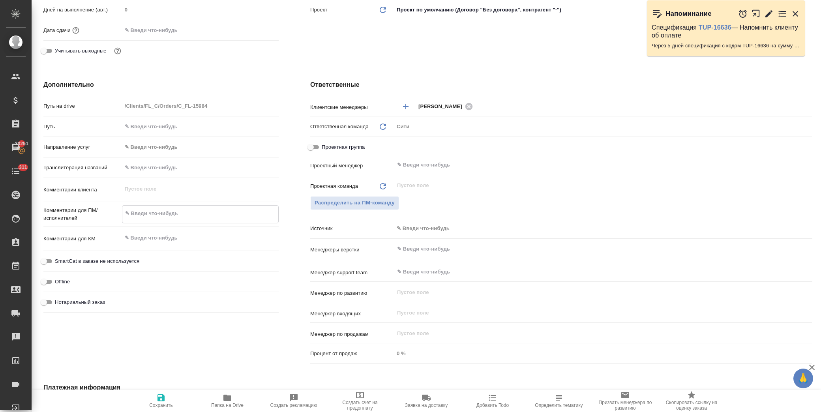
type textarea "x"
type textarea "Rental agreement"
type textarea "x"
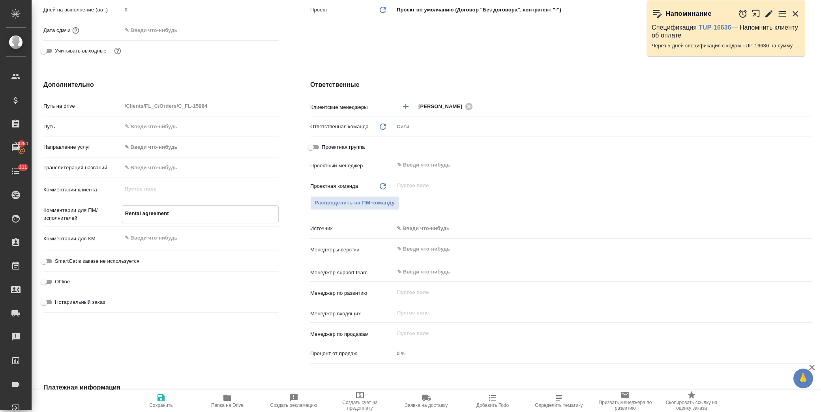
type textarea "x"
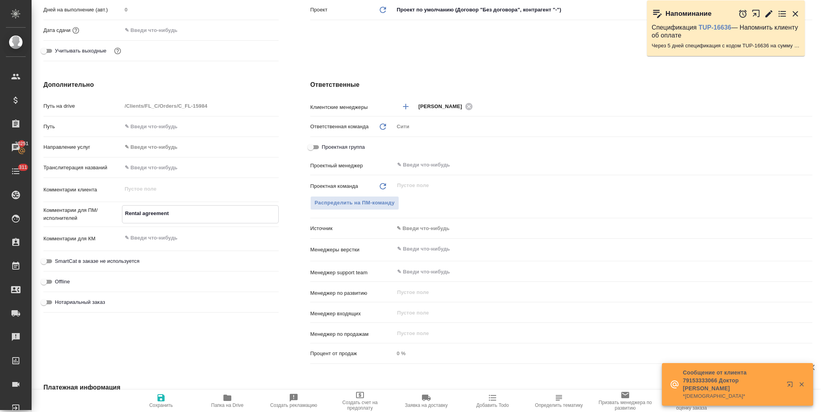
type textarea "x"
type textarea "Rental agreement g"
type textarea "x"
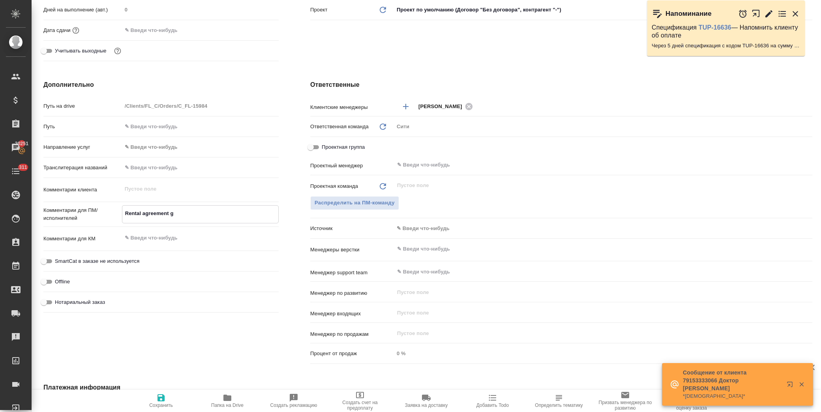
type textarea "Rental agreement gt"
type textarea "x"
type textarea "Rental agreement перево"
type textarea "x"
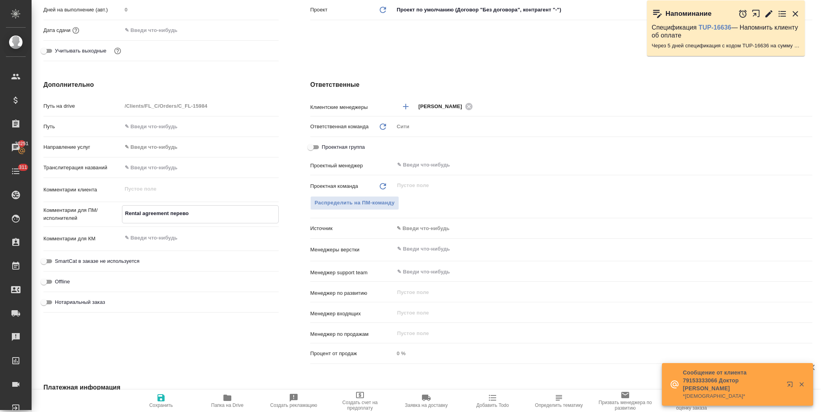
type textarea "x"
type textarea "Rental agreement перевод"
type textarea "x"
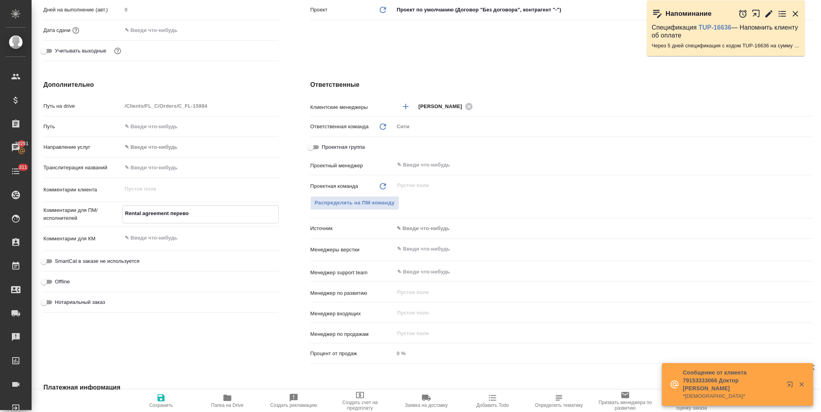
type textarea "x"
type textarea "Rental agreement переводи"
type textarea "x"
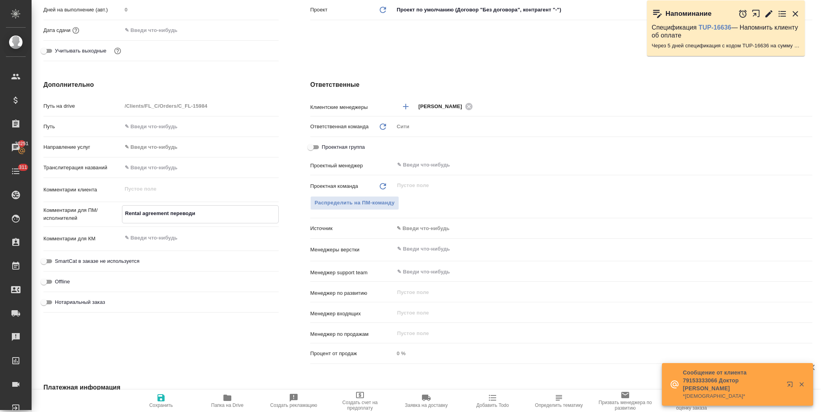
type textarea "x"
type textarea "Rental agreement переводим"
type textarea "x"
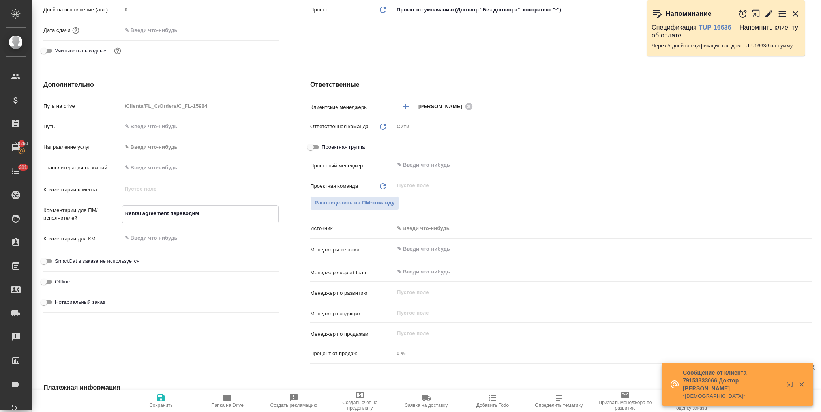
type textarea "Rental agreement переводим"
type textarea "x"
type textarea "Rental agreement переводим с"
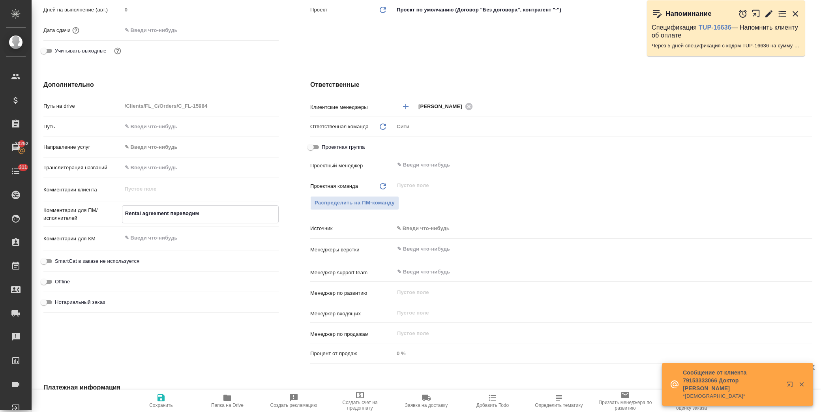
type textarea "x"
type textarea "Rental agreement переводим с"
type textarea "x"
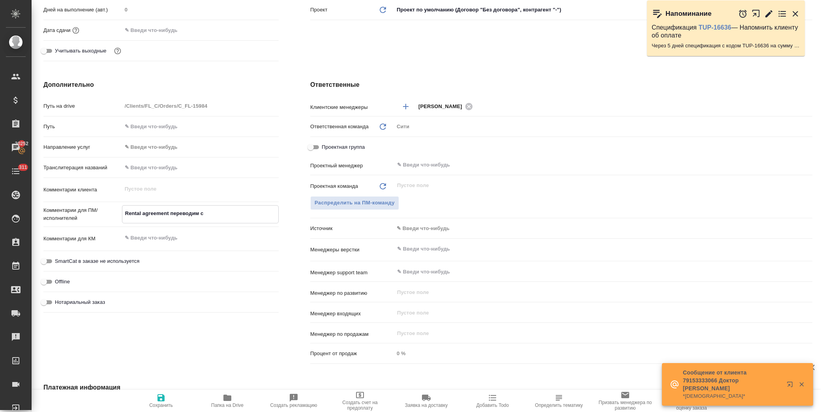
type textarea "x"
type textarea "Rental agreement переводим с а"
type textarea "x"
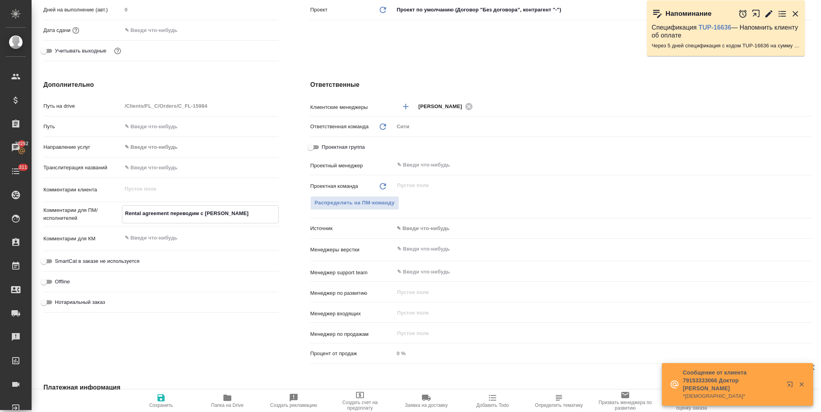
type textarea "Rental agreement переводим с ан"
type textarea "x"
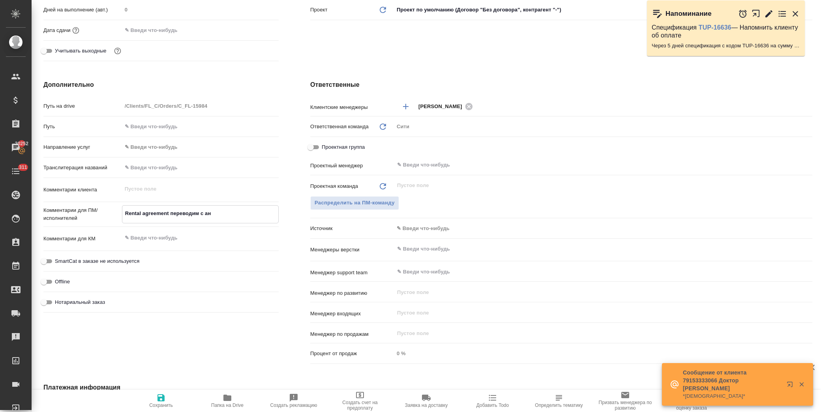
type textarea "Rental agreement переводим с анг"
type textarea "x"
type textarea "Rental agreement переводим с англ"
type textarea "x"
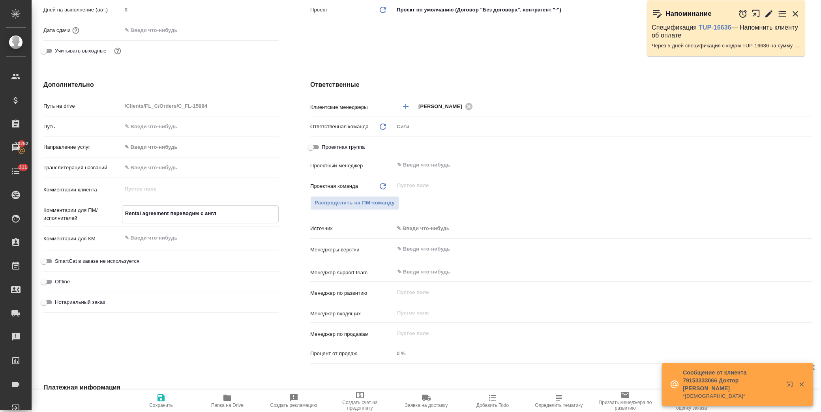
type textarea "x"
type textarea "Rental agreement переводим с англи"
type textarea "x"
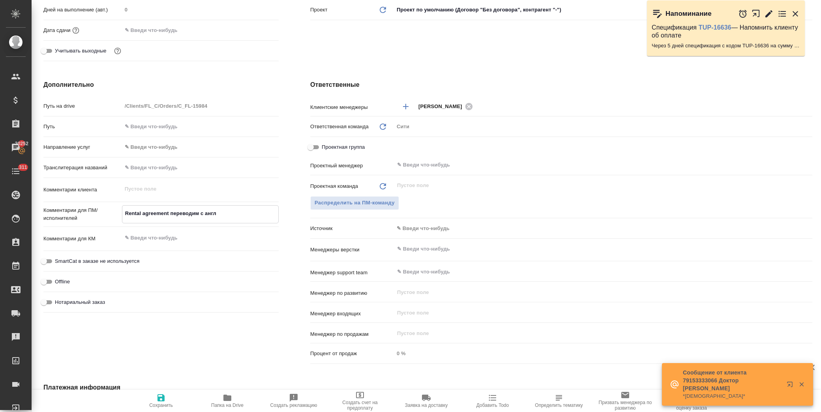
type textarea "x"
type textarea "Rental agreement переводим с англий"
type textarea "x"
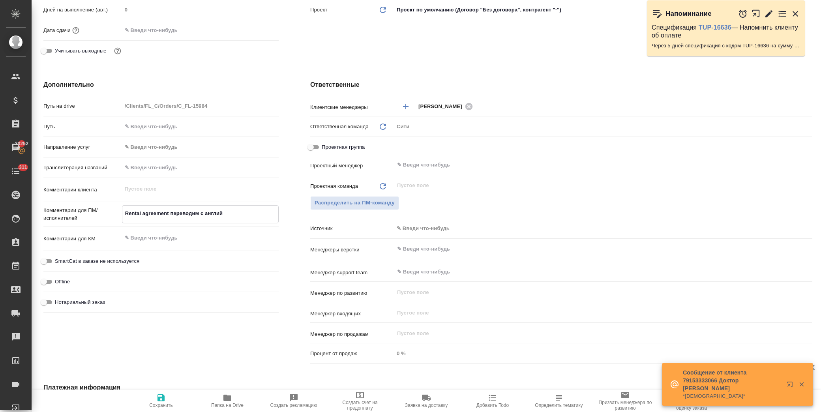
type textarea "x"
type textarea "Rental agreement переводим с английс"
type textarea "x"
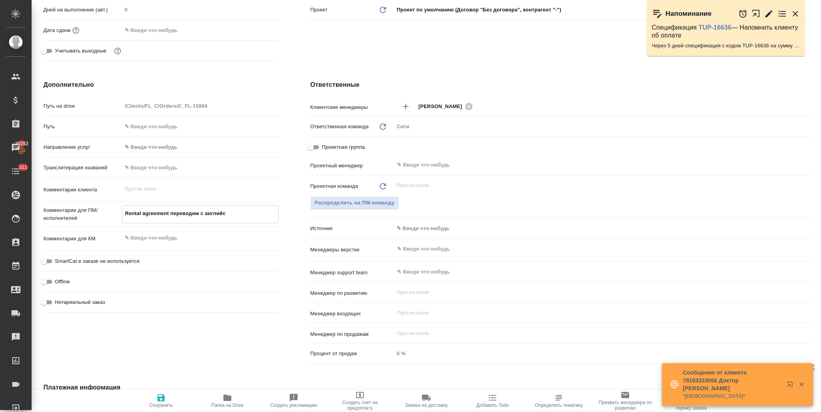
type textarea "Rental agreement переводим с английск"
type textarea "x"
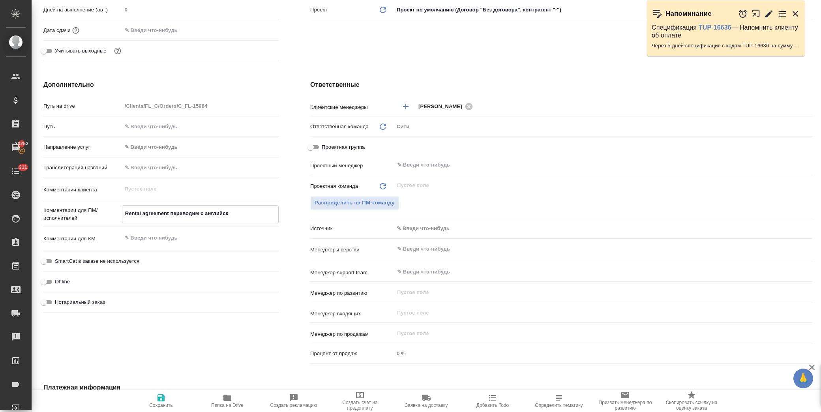
type textarea "x"
type textarea "Rental agreement переводим с английско"
type textarea "x"
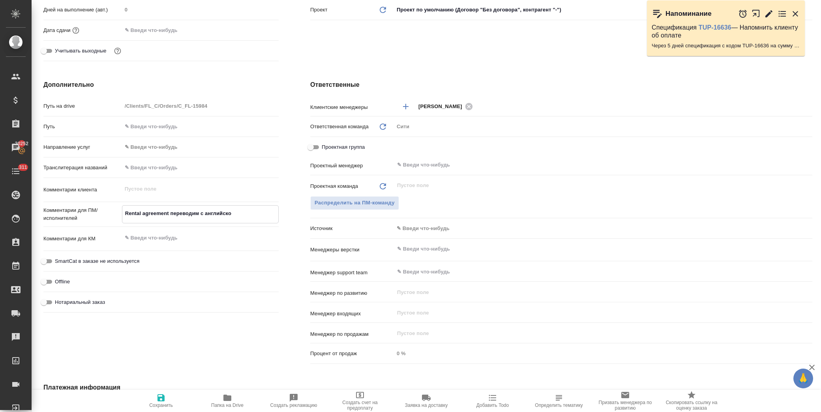
type textarea "Rental agreement переводим с английског"
type textarea "x"
type textarea "Rental agreement переводим с английского"
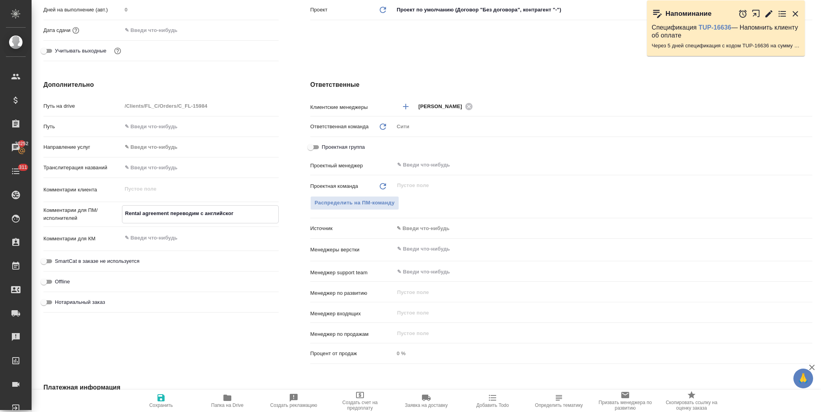
type textarea "x"
type textarea "Rental agreement переводим с английского,"
type textarea "x"
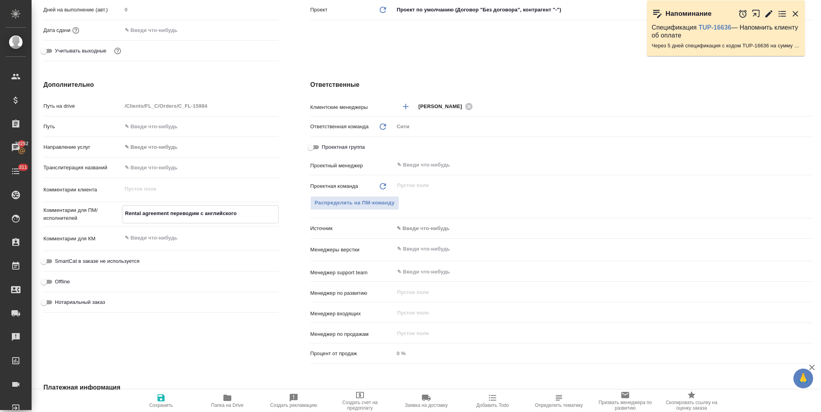
type textarea "x"
type textarea "Rental agreement переводим с английского,"
type textarea "x"
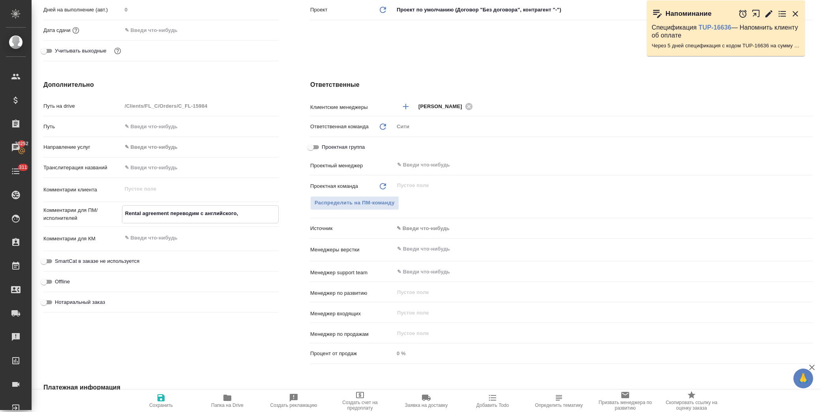
type textarea "x"
type textarea "Rental agreement переводим с английского, г"
type textarea "x"
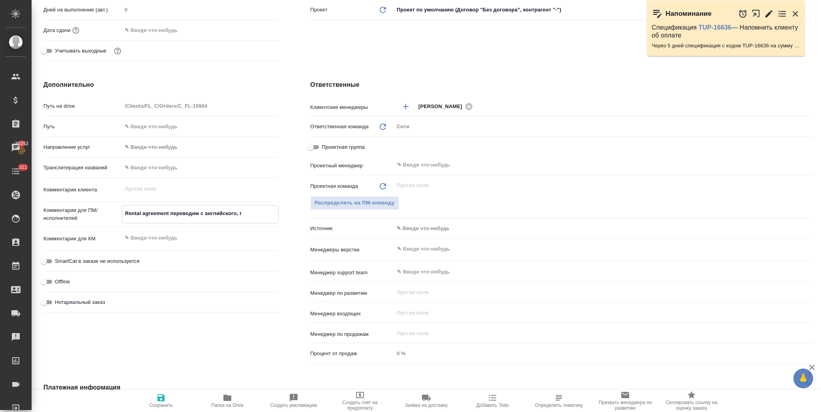
type textarea "Rental agreement переводим с английского, гд"
type textarea "x"
type textarea "Rental agreement переводим с английского, где"
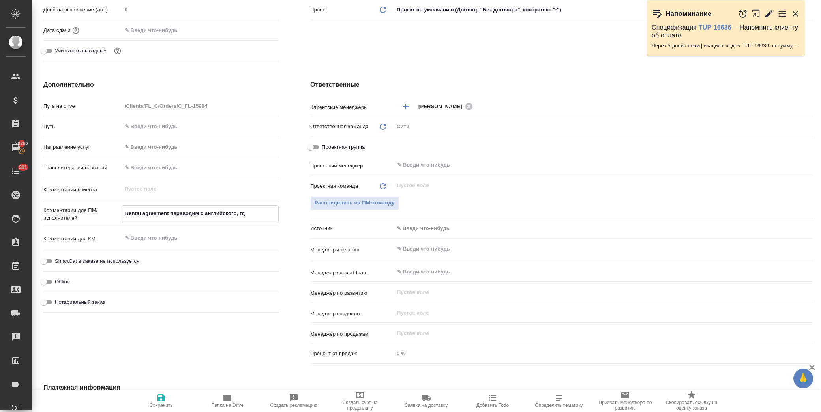
type textarea "x"
type textarea "Rental agreement переводим с английского, где"
type textarea "x"
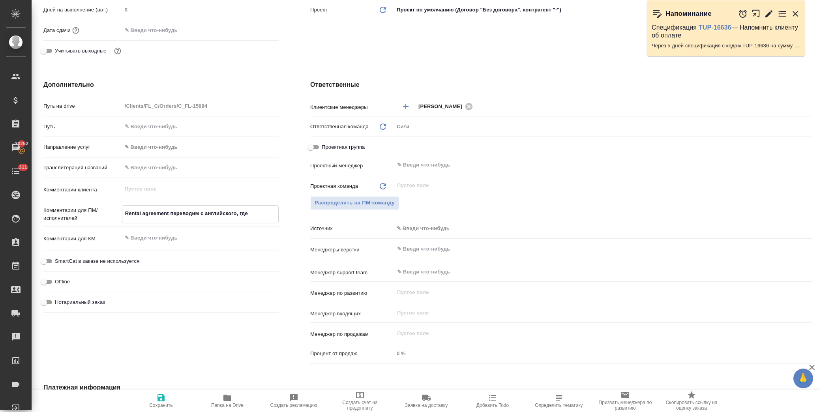
type textarea "x"
type textarea "Rental agreement переводим с английского, где н"
type textarea "x"
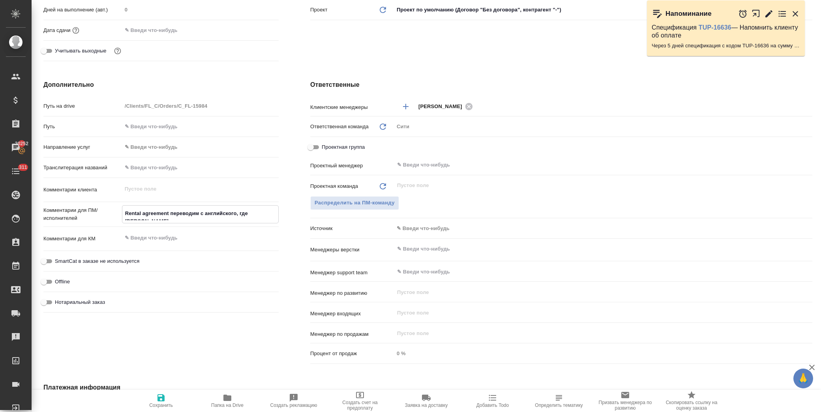
type textarea "x"
type textarea "Rental agreement переводим с английского, где не"
type textarea "x"
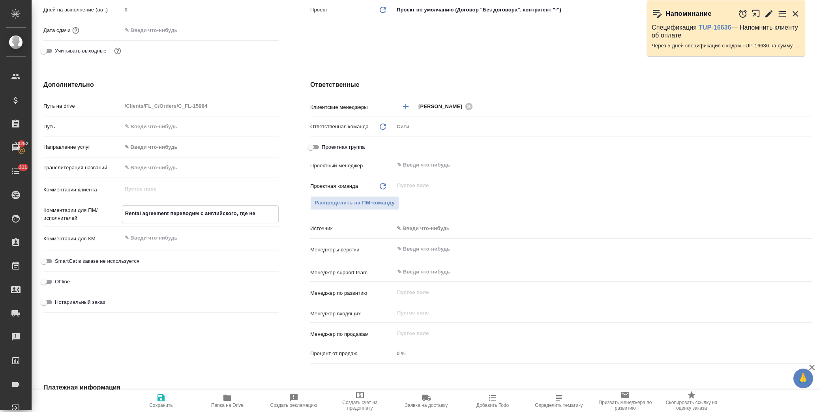
type textarea "Rental agreement переводим с английского, где нет"
type textarea "x"
type textarea "Rental agreement переводим с английского, где нет"
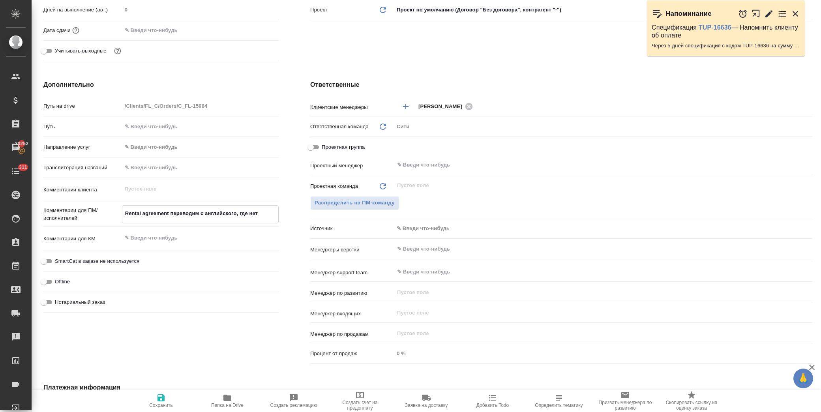
type textarea "x"
type textarea "Rental agreement переводим с английского, где нет д"
type textarea "x"
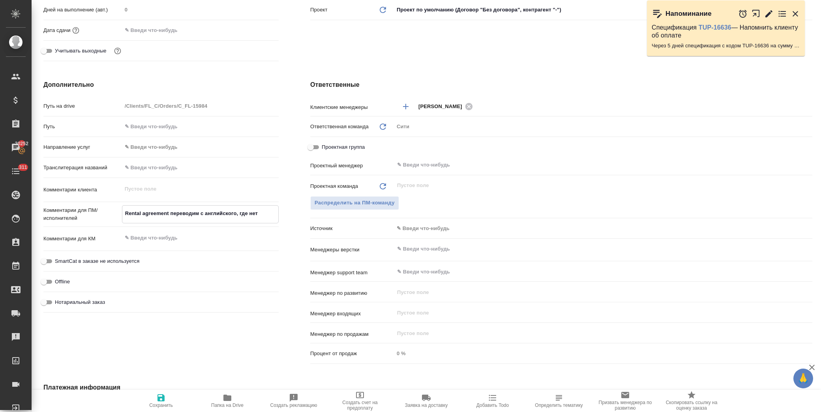
type textarea "x"
type textarea "Rental agreement переводим с английского, где нет ду"
type textarea "x"
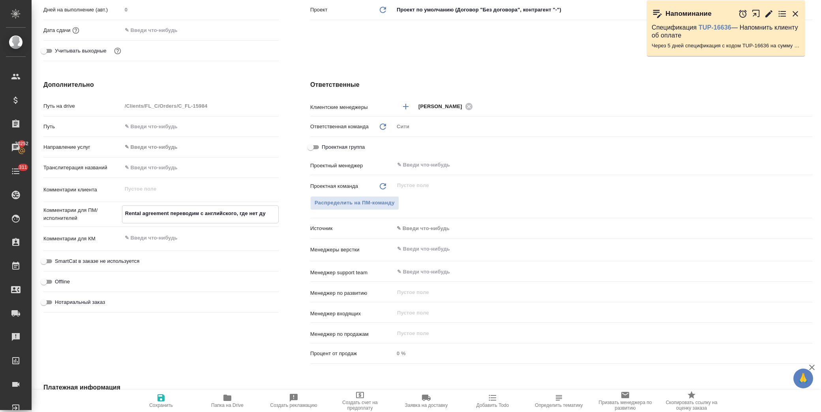
type textarea "x"
type textarea "Rental agreement переводим с английского, где нет дуб"
type textarea "x"
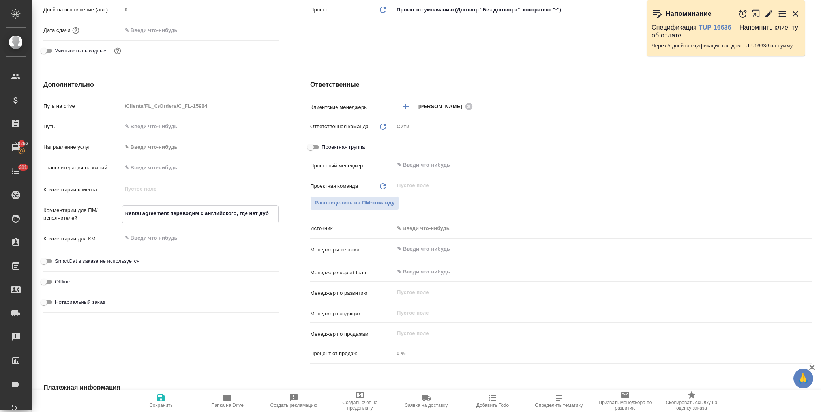
type textarea "Rental agreement переводим с английского, где нет дубл"
type textarea "x"
type textarea "Rental agreement переводим с английского, где нет дубля"
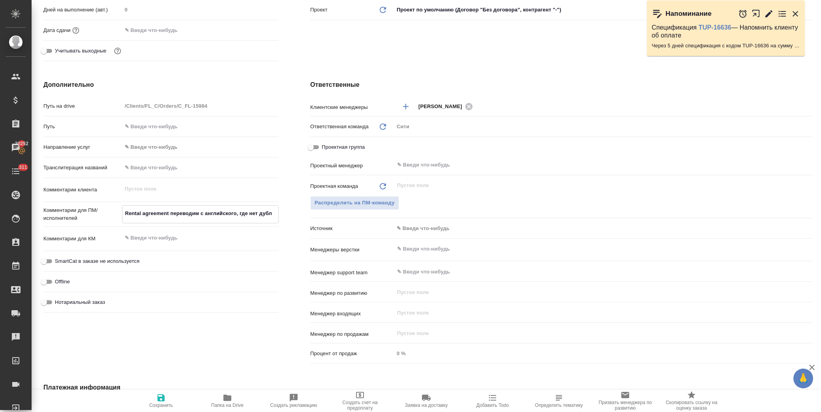
type textarea "x"
type textarea "Rental agreement переводим с английского, где нет дубляж"
type textarea "x"
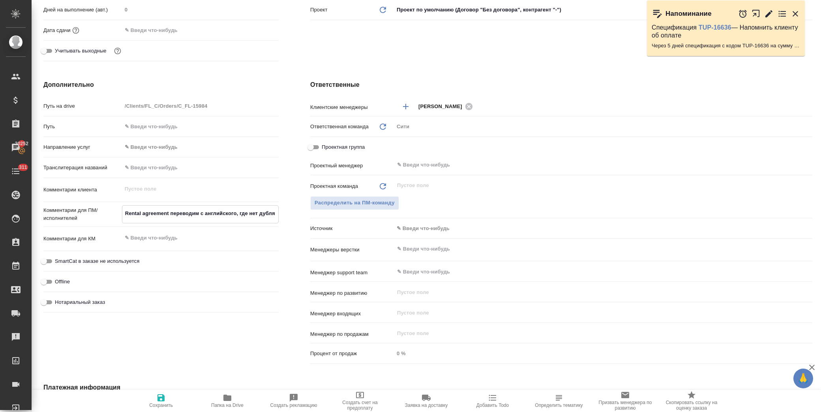
type textarea "x"
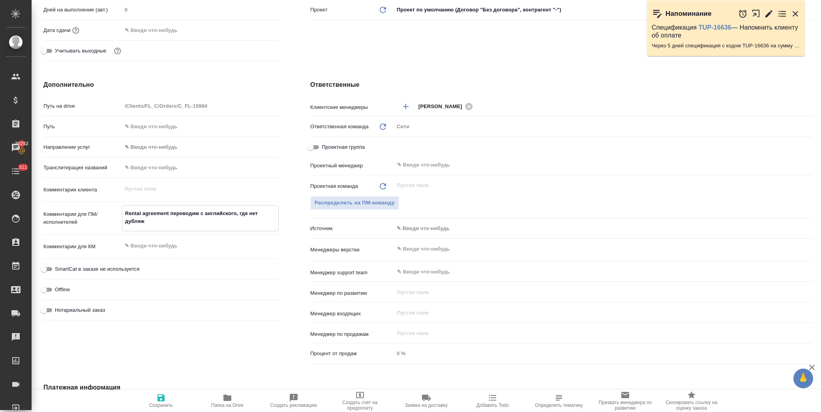
type textarea "Rental agreement переводим с английского, где нет дубляжа"
type textarea "x"
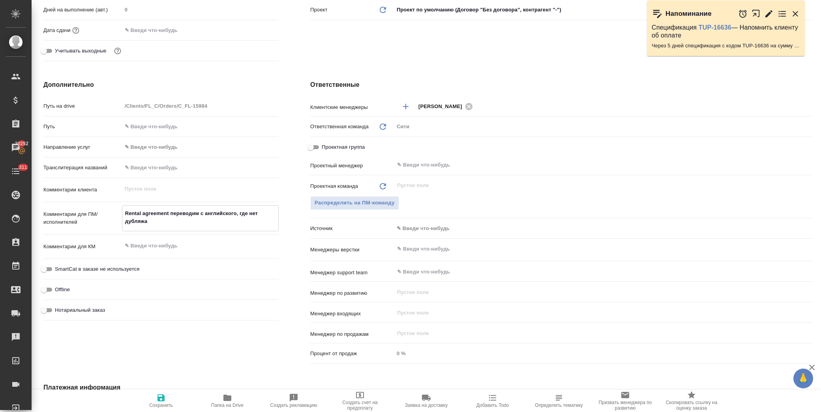
type textarea "Rental agreement переводим с английского, где нет дубляжа"
type textarea "x"
type textarea "Rental agreement переводим с английского, где нет дубляжа -"
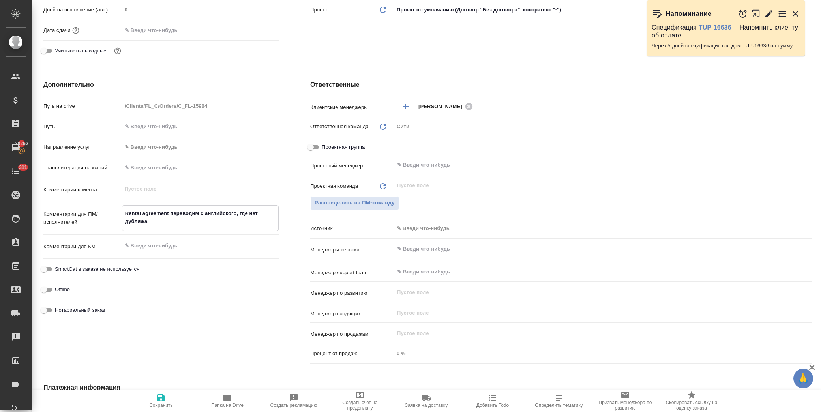
type textarea "x"
type textarea "Rental agreement переводим с английского, где нет дубляжа -"
type textarea "x"
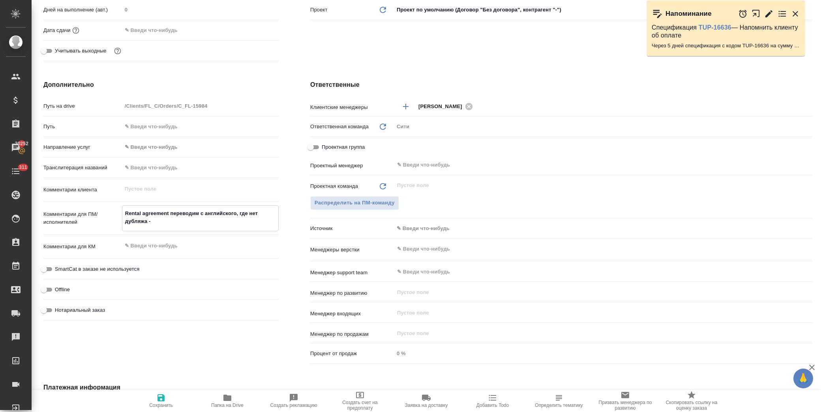
type textarea "x"
type textarea "Rental agreement переводим с английского, где нет дубляжа - с"
type textarea "x"
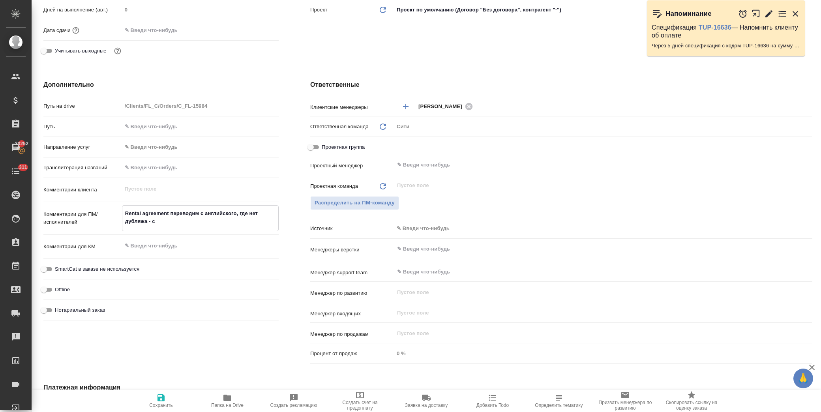
type textarea "Rental agreement переводим с английского, где нет дубляжа - с"
type textarea "x"
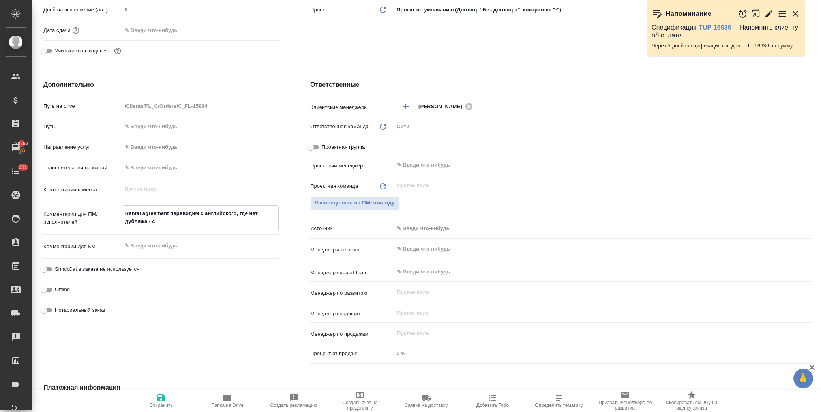
type textarea "Rental agreement переводим с английского, где нет дубляжа - с г"
type textarea "x"
type textarea "Rental agreement переводим с английского, где нет дубляжа - с го"
type textarea "x"
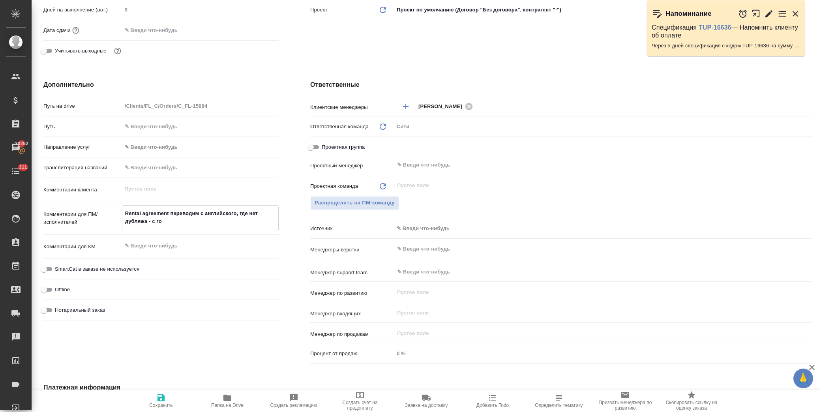
type textarea "x"
type textarea "Rental agreement переводим с английского, где нет дубляжа - с гол"
type textarea "x"
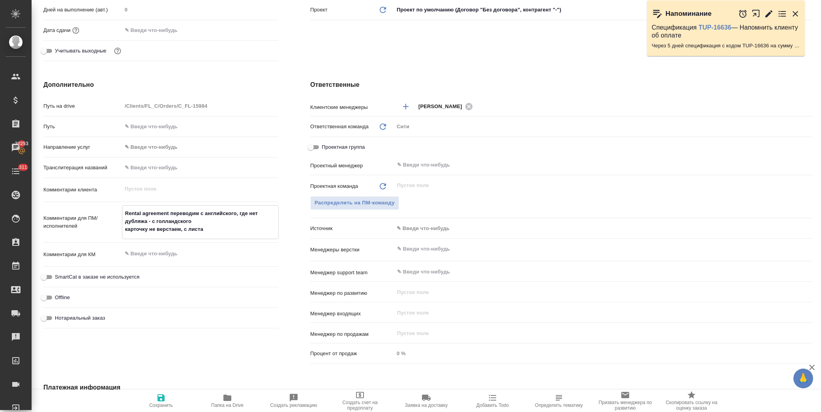
click at [155, 400] on span "Сохранить" at bounding box center [161, 400] width 57 height 15
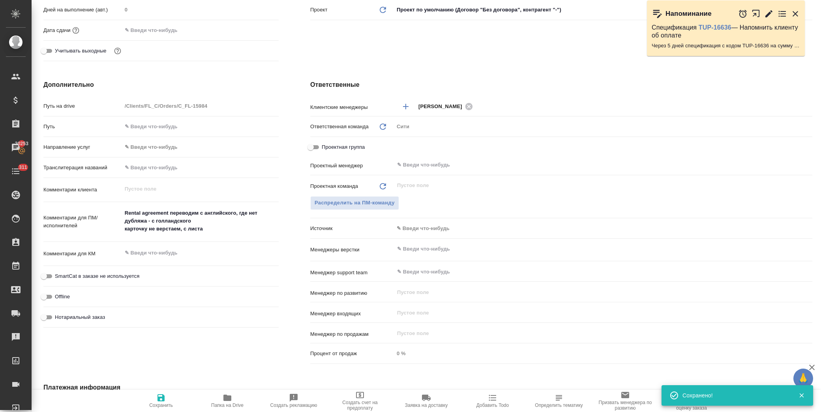
scroll to position [0, 0]
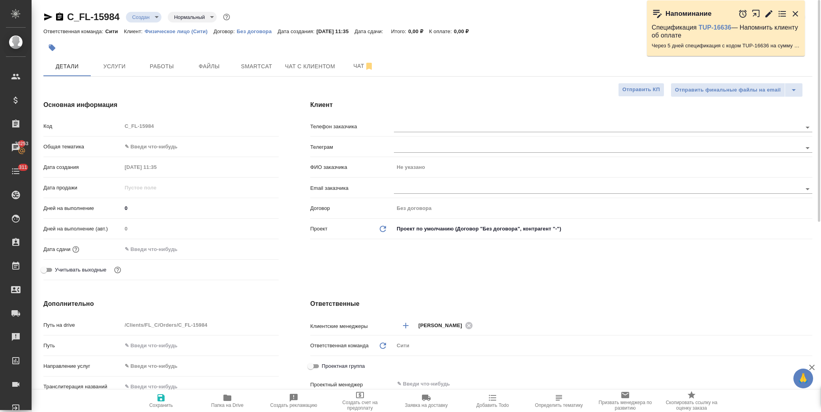
click at [170, 244] on input "text" at bounding box center [156, 248] width 69 height 11
click at [256, 249] on icon "button" at bounding box center [255, 248] width 9 height 9
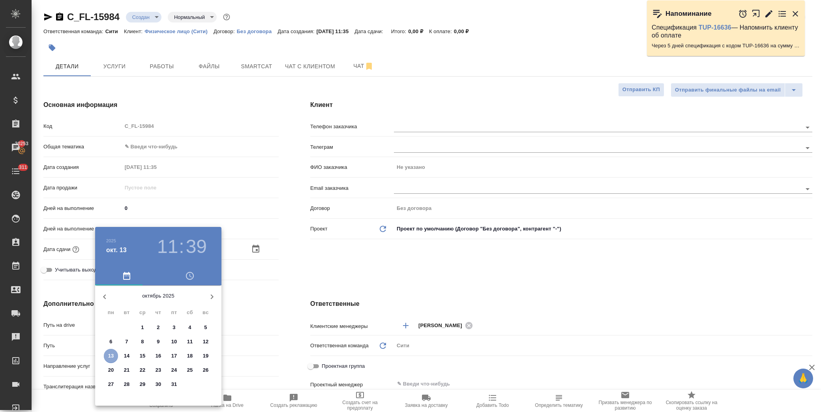
click at [110, 356] on p "13" at bounding box center [111, 356] width 6 height 8
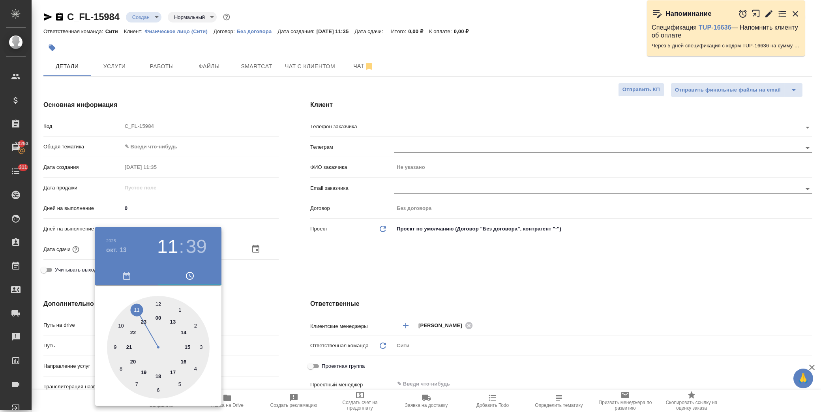
click at [136, 310] on div at bounding box center [158, 347] width 103 height 103
click at [137, 309] on div at bounding box center [158, 347] width 103 height 103
click at [314, 286] on div at bounding box center [410, 206] width 821 height 412
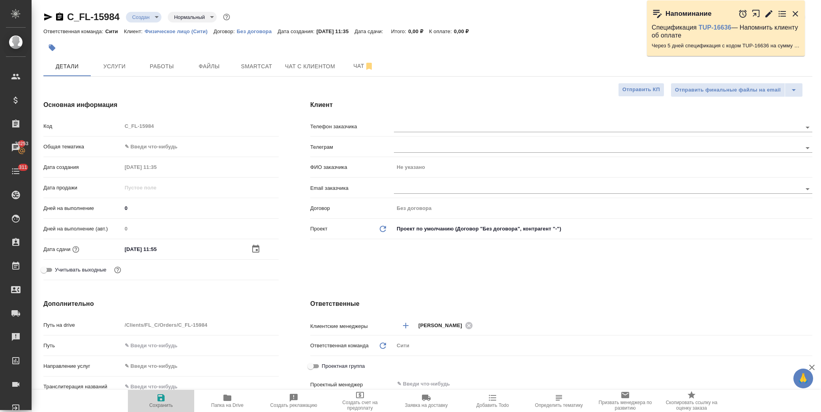
drag, startPoint x: 163, startPoint y: 400, endPoint x: 166, endPoint y: 399, distance: 4.0
click at [163, 400] on icon "button" at bounding box center [160, 397] width 7 height 7
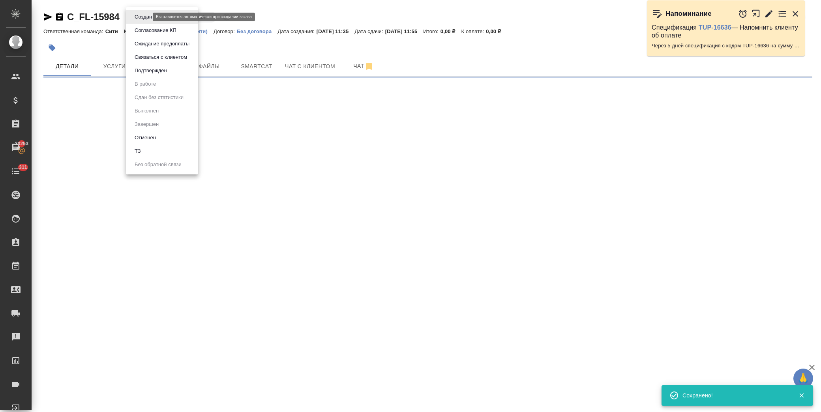
click at [145, 14] on body "🙏 .cls-1 fill:#fff; AWATERA Лофицкая Юлия Владимировна Клиенты Спецификации Зак…" at bounding box center [410, 206] width 821 height 412
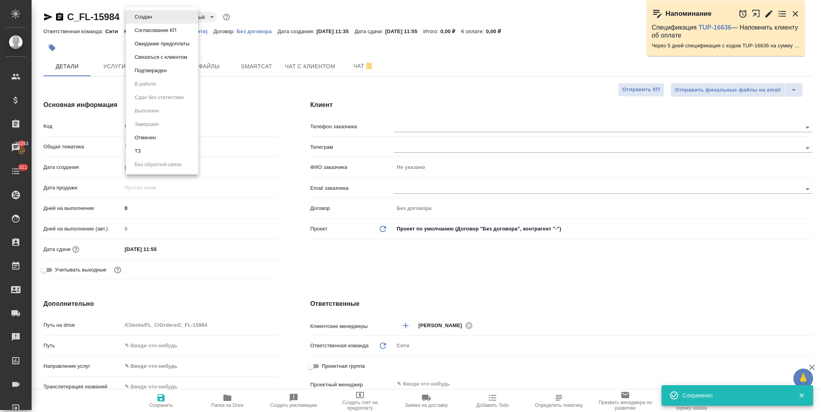
click at [146, 150] on li "ТЗ" at bounding box center [162, 150] width 72 height 13
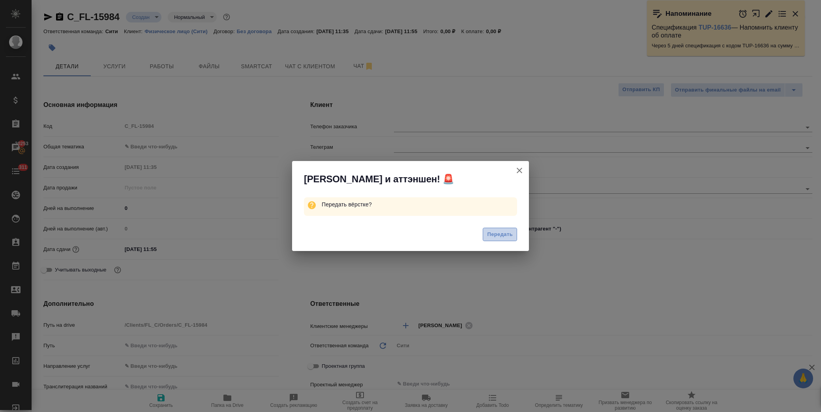
click at [503, 235] on span "Передать" at bounding box center [500, 234] width 26 height 9
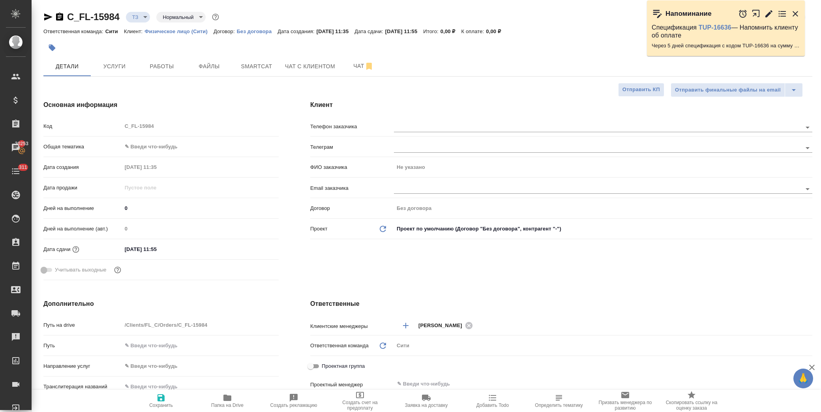
scroll to position [175, 0]
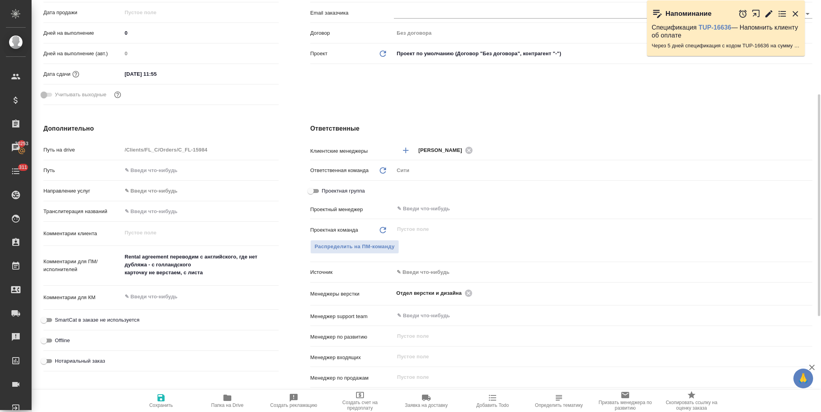
click at [171, 262] on textarea "Rental agreement переводим с английского, где нет дубляжа - с голландского карт…" at bounding box center [200, 264] width 157 height 29
drag, startPoint x: 178, startPoint y: 266, endPoint x: 156, endPoint y: 263, distance: 22.3
click at [156, 263] on textarea "Rental agreement переводим с английского, где нет дубляжа - с голландского карт…" at bounding box center [200, 265] width 156 height 29
click at [161, 398] on icon "button" at bounding box center [160, 397] width 9 height 9
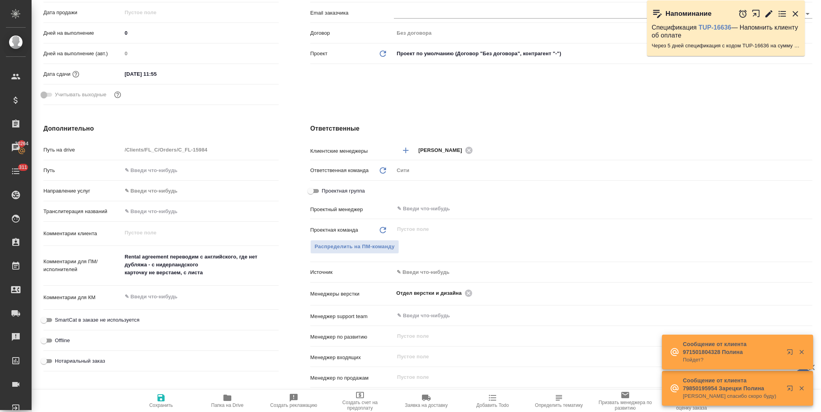
scroll to position [0, 0]
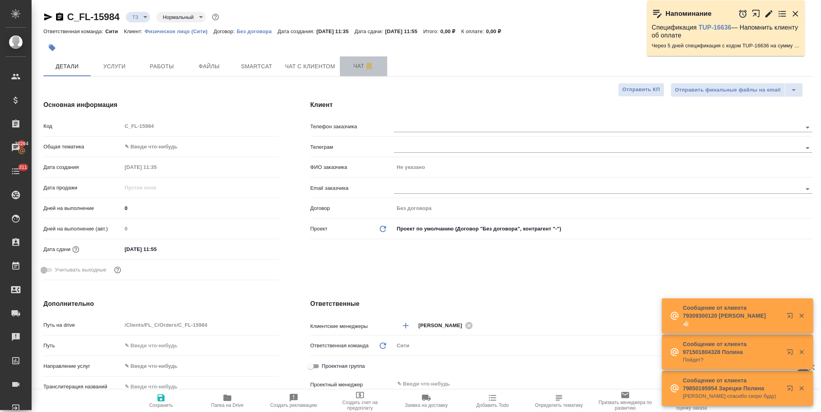
click at [354, 69] on span "Чат" at bounding box center [363, 66] width 38 height 10
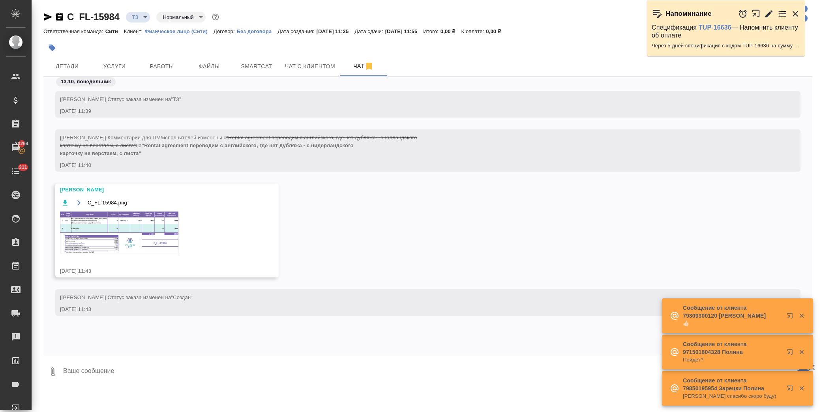
click at [157, 230] on img at bounding box center [119, 232] width 118 height 42
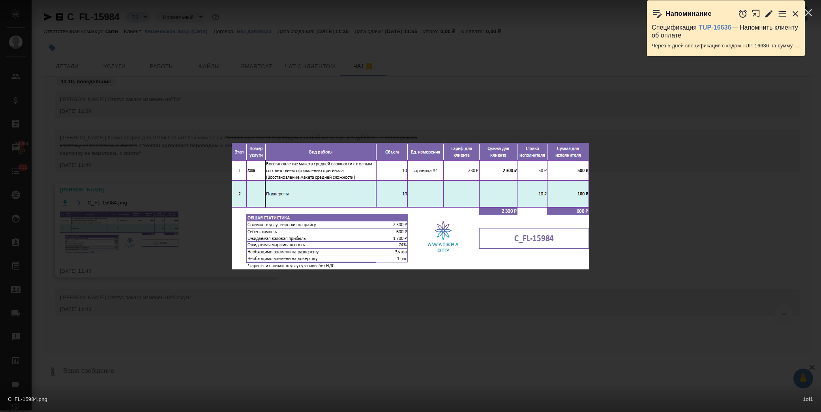
drag, startPoint x: 335, startPoint y: 318, endPoint x: 332, endPoint y: 310, distance: 8.7
click at [333, 318] on div "C_FL-15984.png 1 of 1" at bounding box center [410, 206] width 821 height 412
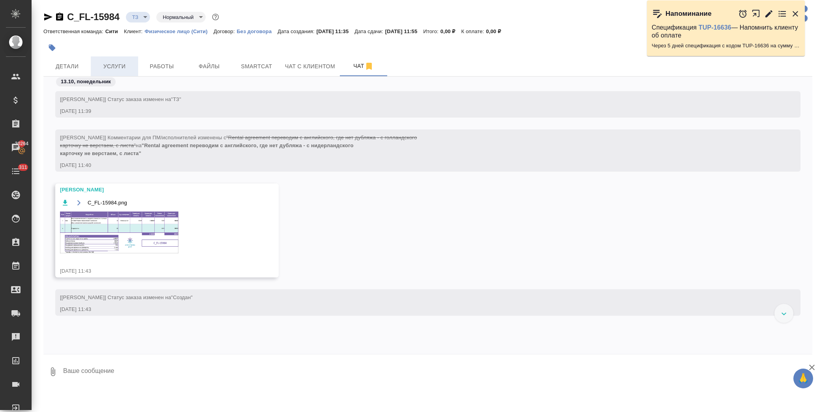
click at [124, 64] on span "Услуги" at bounding box center [114, 67] width 38 height 10
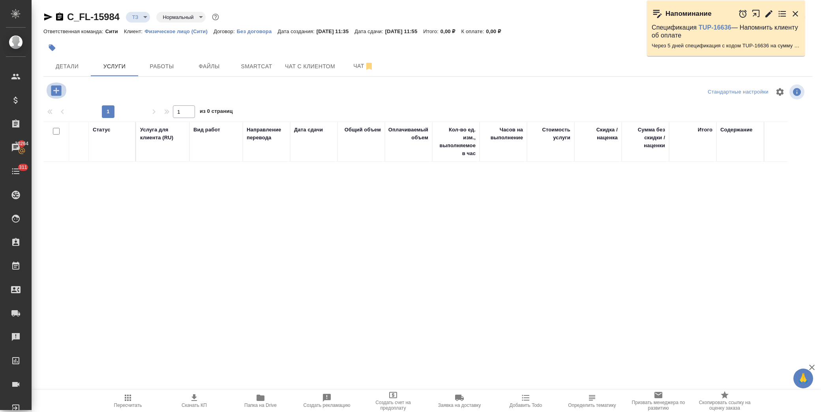
click at [54, 89] on icon "button" at bounding box center [56, 90] width 10 height 10
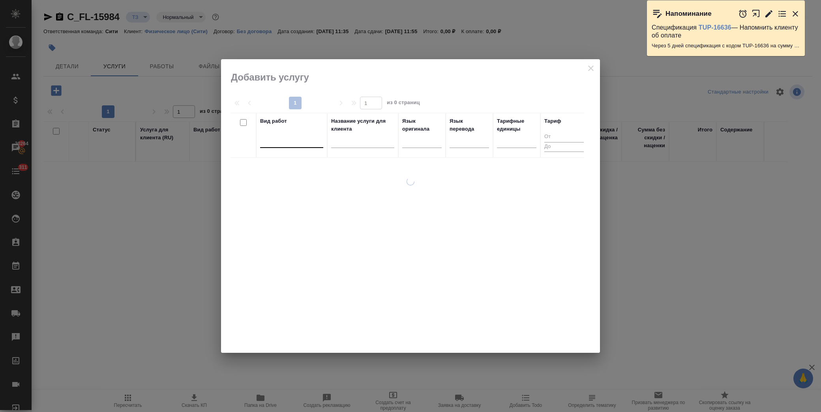
click at [284, 140] on div at bounding box center [291, 139] width 63 height 11
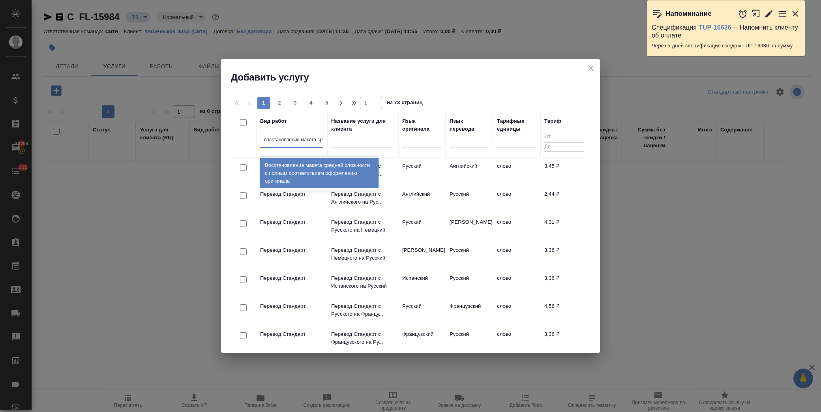
scroll to position [0, 2]
click at [336, 167] on div "Восстановление макета средней сложности с полным соответствием оформлению ориги…" at bounding box center [319, 173] width 118 height 30
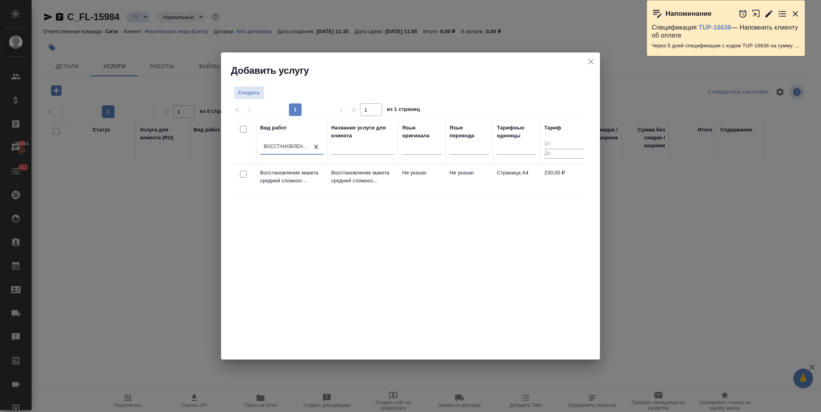
drag, startPoint x: 245, startPoint y: 173, endPoint x: 263, endPoint y: 168, distance: 18.8
click at [244, 172] on input "checkbox" at bounding box center [243, 174] width 7 height 7
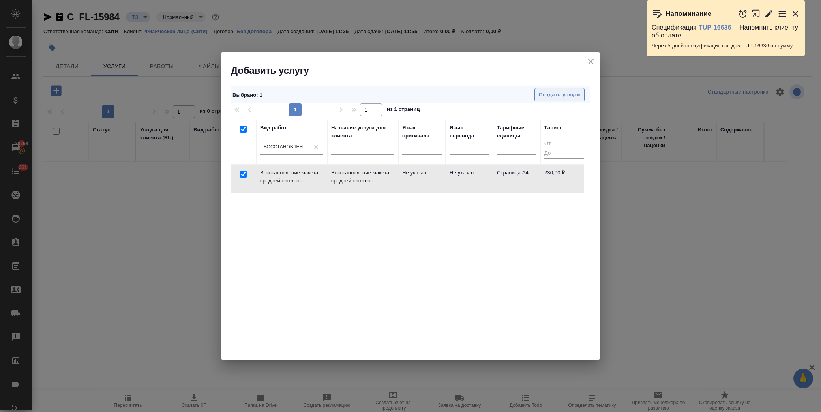
click at [550, 91] on div "Выбрано : 1 Создать услуги" at bounding box center [410, 95] width 360 height 18
click at [549, 96] on span "Создать услуги" at bounding box center [558, 94] width 41 height 9
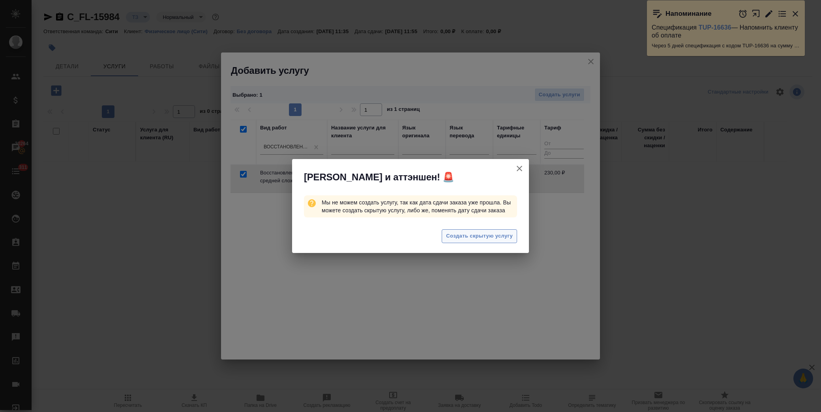
click at [480, 234] on span "Создать скрытую услугу" at bounding box center [479, 236] width 67 height 9
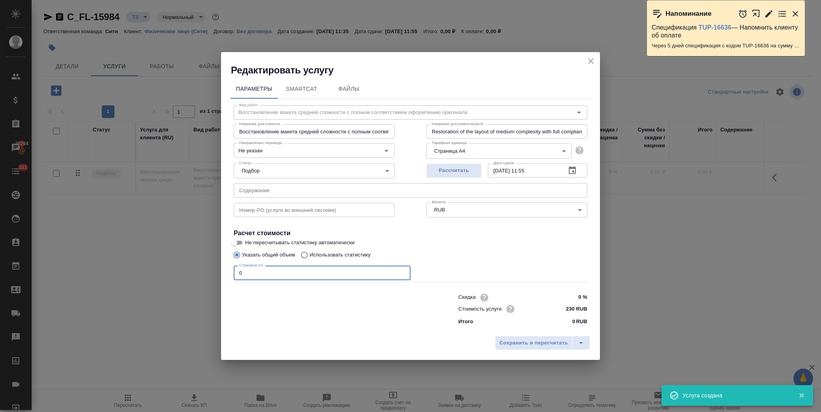
drag, startPoint x: 260, startPoint y: 270, endPoint x: 200, endPoint y: 270, distance: 59.6
click at [200, 270] on div "Редактировать услугу Параметры SmartCat Файлы Вид работ Восстановление макета с…" at bounding box center [410, 206] width 821 height 412
drag, startPoint x: 543, startPoint y: 341, endPoint x: 544, endPoint y: 335, distance: 6.8
click at [544, 340] on span "Сохранить и пересчитать" at bounding box center [533, 342] width 69 height 9
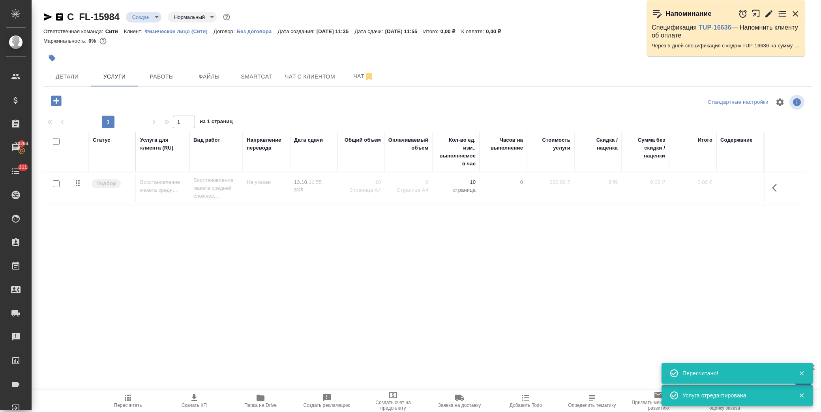
click at [60, 100] on icon "button" at bounding box center [56, 100] width 10 height 10
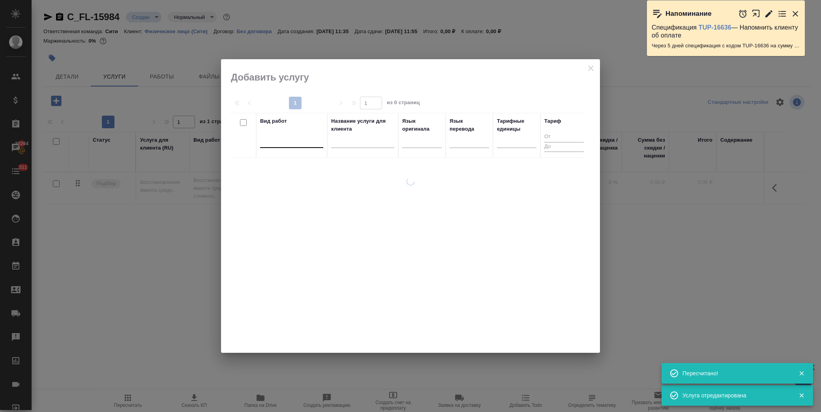
click at [285, 144] on div at bounding box center [291, 139] width 63 height 11
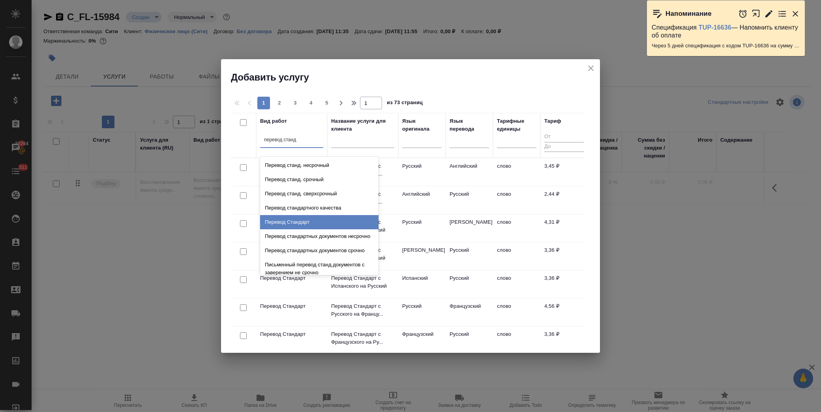
click at [275, 222] on div "Перевод Стандарт" at bounding box center [319, 222] width 118 height 14
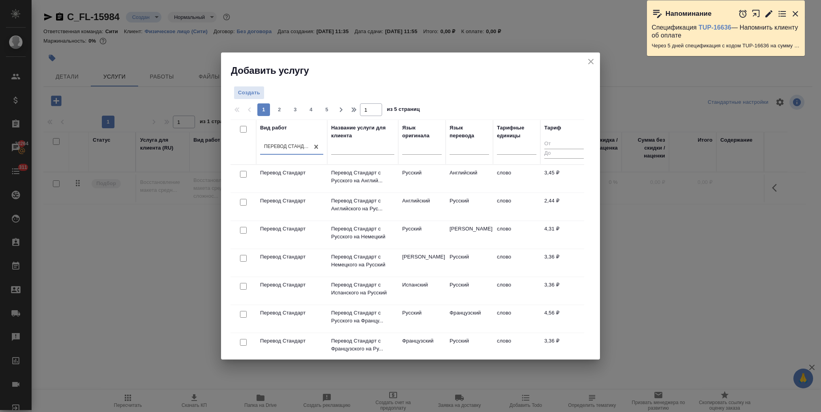
click at [361, 58] on div "Добавить услугу" at bounding box center [410, 64] width 379 height 24
click at [243, 202] on input "checkbox" at bounding box center [243, 202] width 7 height 7
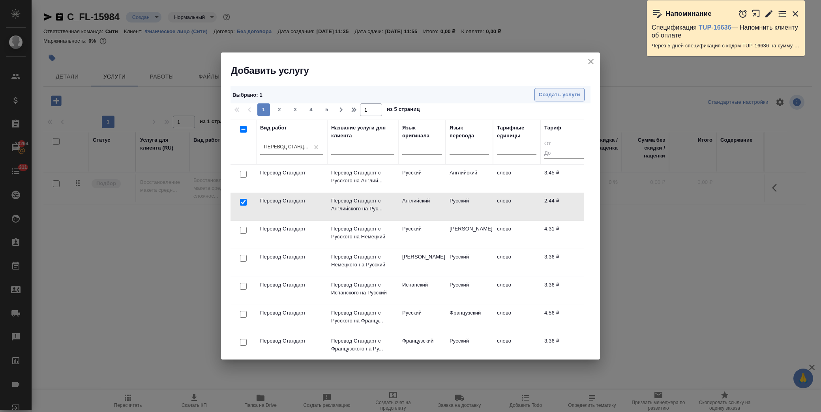
click at [559, 97] on span "Создать услуги" at bounding box center [558, 94] width 41 height 9
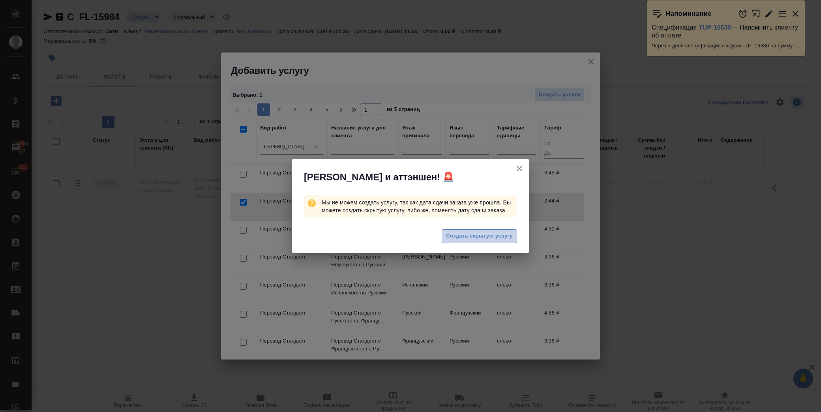
click at [489, 234] on span "Создать скрытую услугу" at bounding box center [479, 236] width 67 height 9
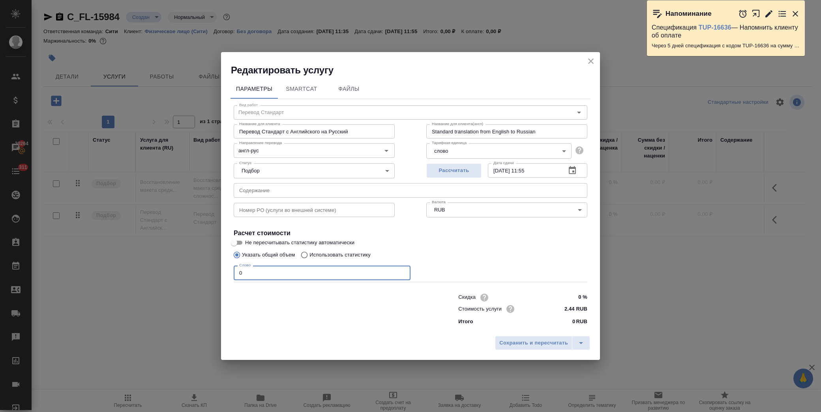
drag, startPoint x: 256, startPoint y: 277, endPoint x: 185, endPoint y: 285, distance: 71.4
click at [185, 285] on div "Редактировать услугу Параметры SmartCat Файлы Вид работ Перевод Стандарт Вид ра…" at bounding box center [410, 206] width 821 height 412
click at [523, 344] on span "Сохранить и пересчитать" at bounding box center [533, 342] width 69 height 9
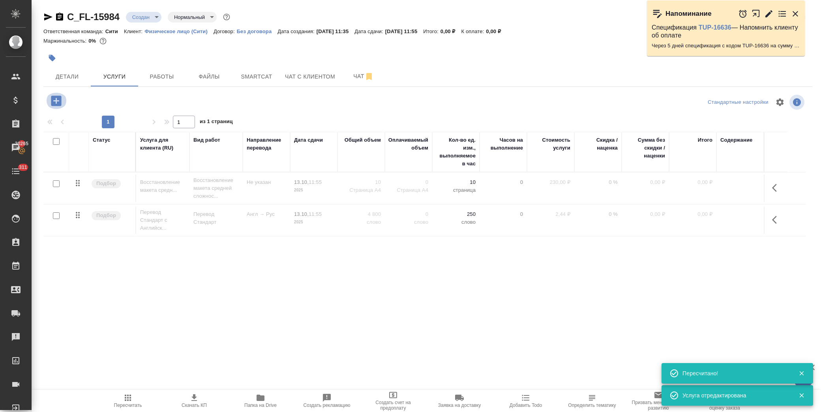
click at [60, 101] on icon "button" at bounding box center [56, 101] width 14 height 14
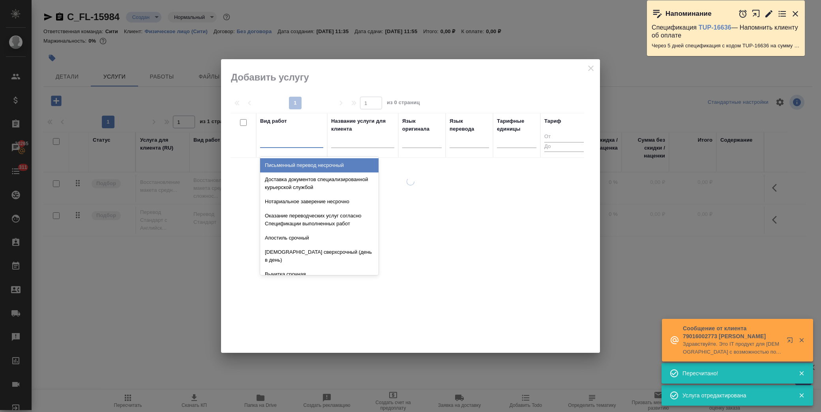
click at [297, 141] on div at bounding box center [291, 139] width 63 height 11
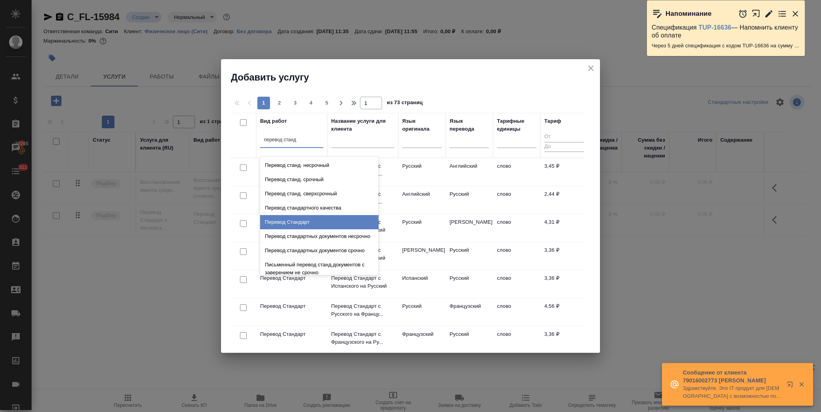
click at [302, 227] on div "Перевод Стандарт" at bounding box center [319, 222] width 118 height 14
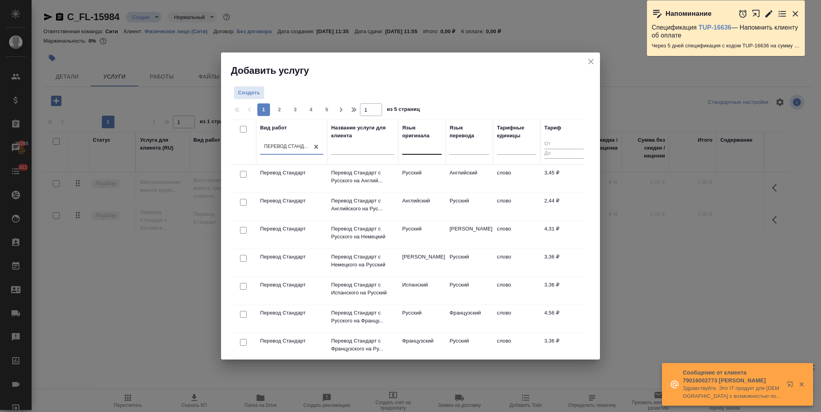
drag, startPoint x: 426, startPoint y: 152, endPoint x: 429, endPoint y: 148, distance: 4.9
click at [426, 151] on div at bounding box center [421, 146] width 39 height 11
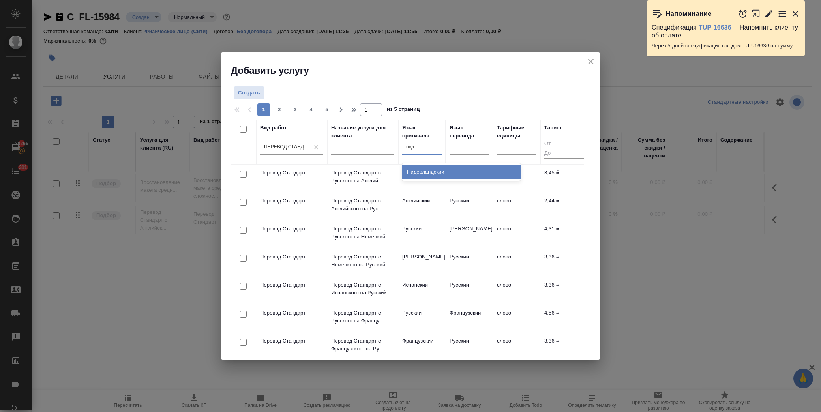
click at [435, 172] on div "Нидерландский" at bounding box center [461, 172] width 118 height 14
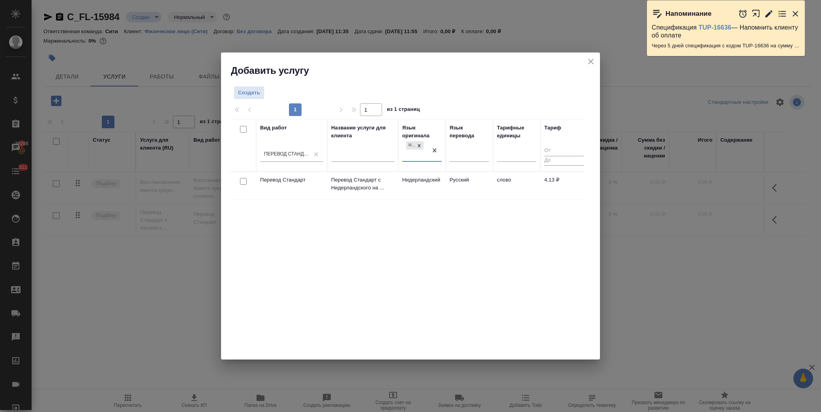
click at [245, 181] on input "checkbox" at bounding box center [243, 181] width 7 height 7
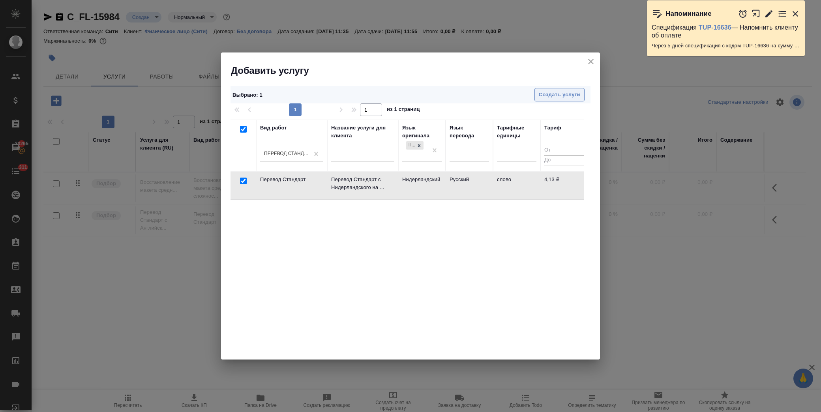
click at [554, 92] on span "Создать услуги" at bounding box center [558, 94] width 41 height 9
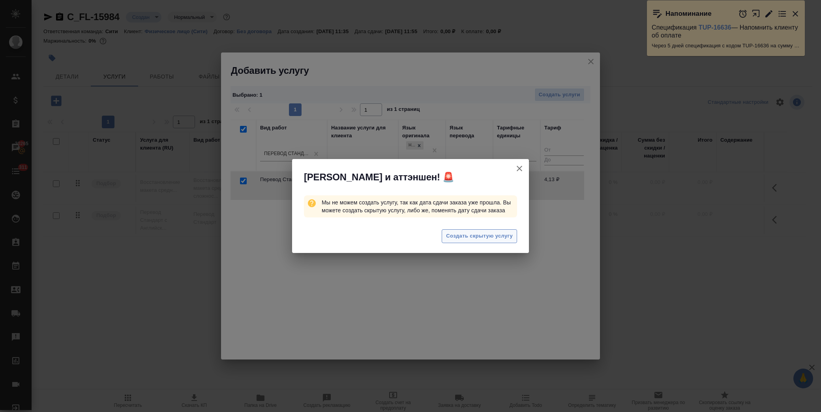
click at [473, 236] on span "Создать скрытую услугу" at bounding box center [479, 236] width 67 height 9
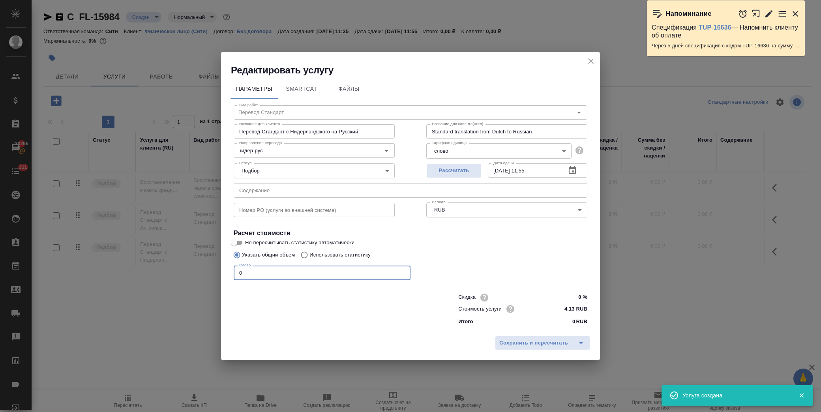
drag, startPoint x: 253, startPoint y: 273, endPoint x: 170, endPoint y: 276, distance: 82.5
click at [170, 276] on div "Редактировать услугу Параметры SmartCat Файлы Вид работ Перевод Стандарт Вид ра…" at bounding box center [410, 206] width 821 height 412
click at [497, 344] on button "Сохранить и пересчитать" at bounding box center [533, 343] width 77 height 14
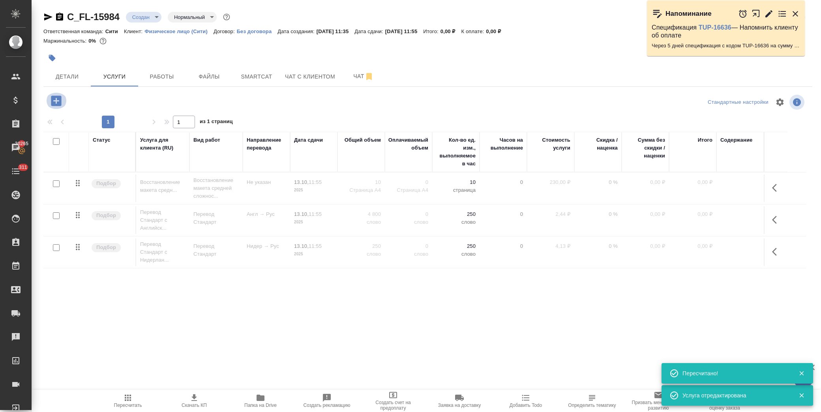
click at [62, 100] on icon "button" at bounding box center [56, 101] width 14 height 14
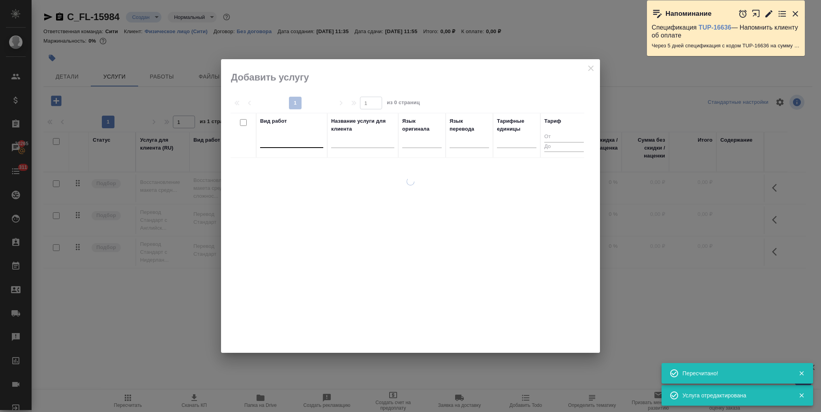
click at [298, 143] on div at bounding box center [291, 139] width 63 height 11
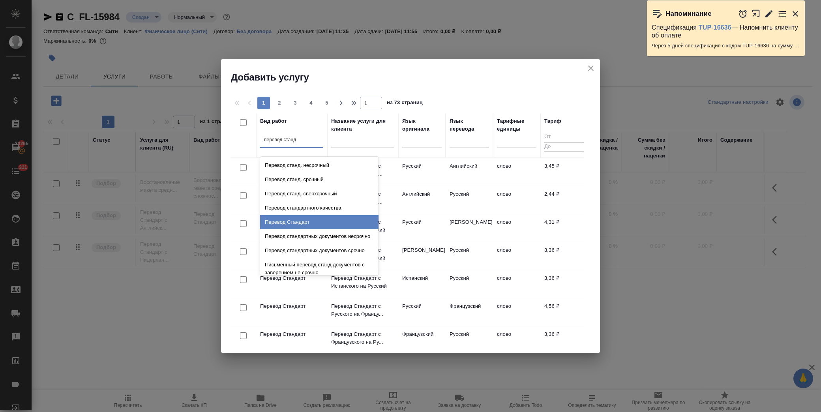
click at [304, 222] on div "Перевод Стандарт" at bounding box center [319, 222] width 118 height 14
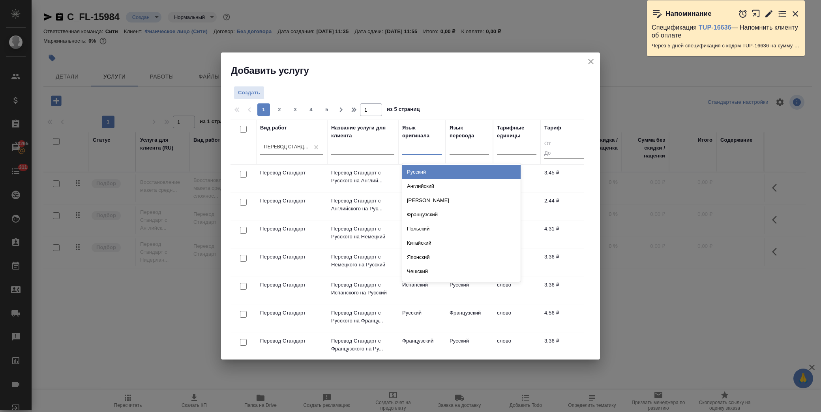
click at [423, 146] on div at bounding box center [421, 146] width 39 height 11
click at [432, 178] on div "Нидерландский" at bounding box center [461, 172] width 118 height 14
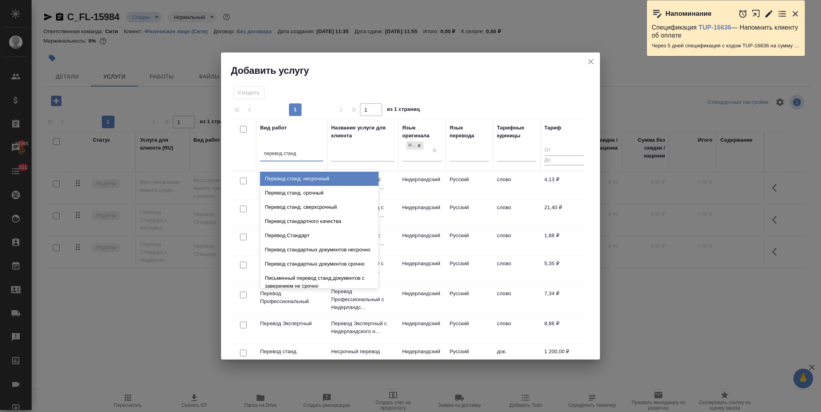
click at [320, 182] on div "Перевод станд. несрочный" at bounding box center [319, 179] width 118 height 14
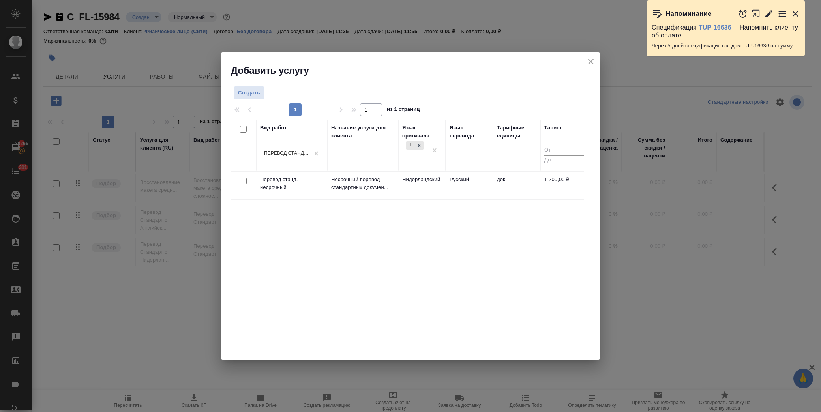
click at [241, 181] on input "checkbox" at bounding box center [243, 181] width 7 height 7
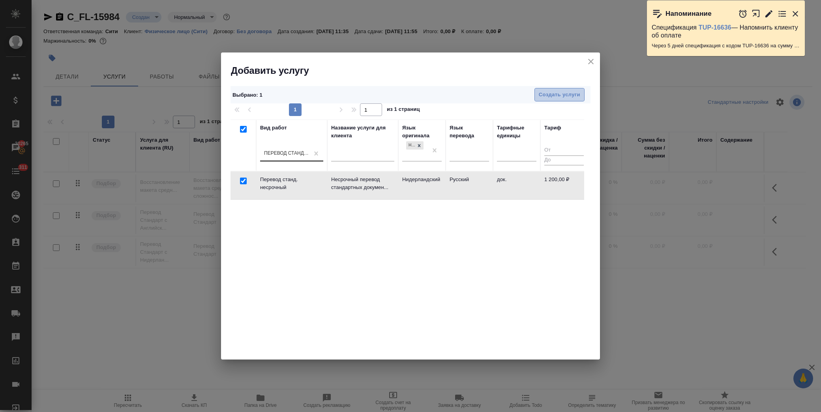
click at [554, 96] on span "Создать услуги" at bounding box center [558, 94] width 41 height 9
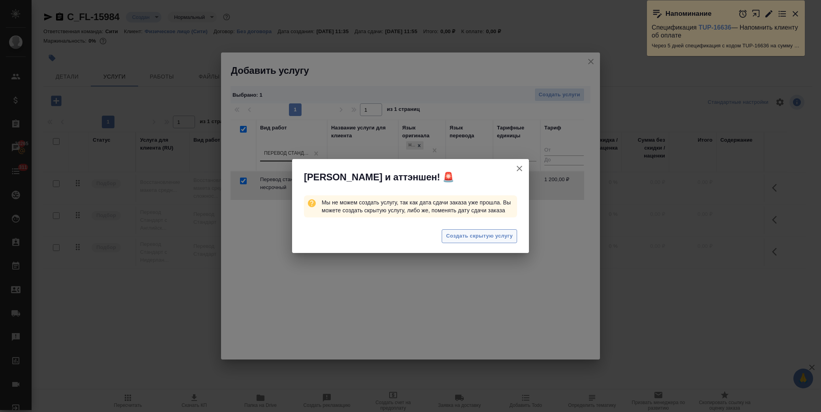
click at [488, 233] on span "Создать скрытую услугу" at bounding box center [479, 236] width 67 height 9
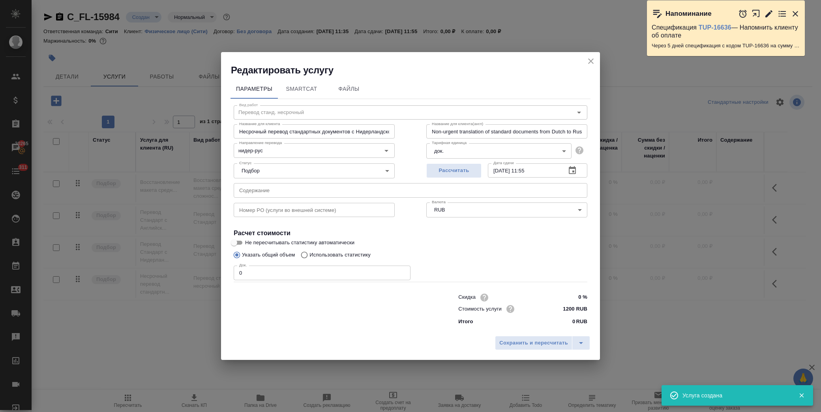
drag, startPoint x: 230, startPoint y: 274, endPoint x: 191, endPoint y: 270, distance: 39.6
click at [191, 270] on div "Редактировать услугу Параметры SmartCat Файлы Вид работ Перевод станд. несрочны…" at bounding box center [410, 206] width 821 height 412
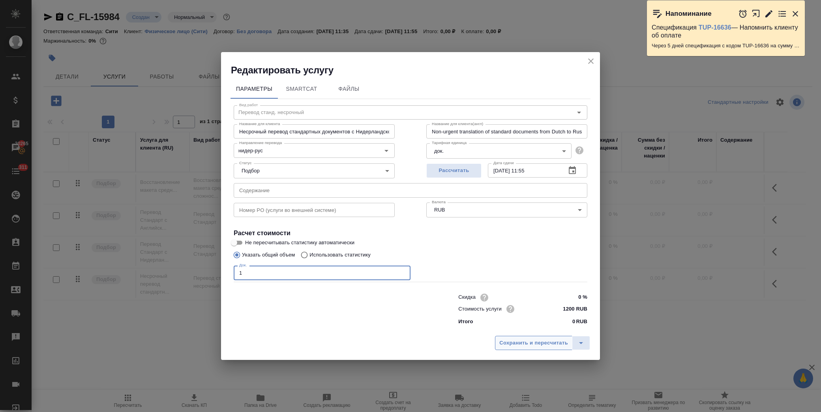
click at [520, 338] on button "Сохранить и пересчитать" at bounding box center [533, 343] width 77 height 14
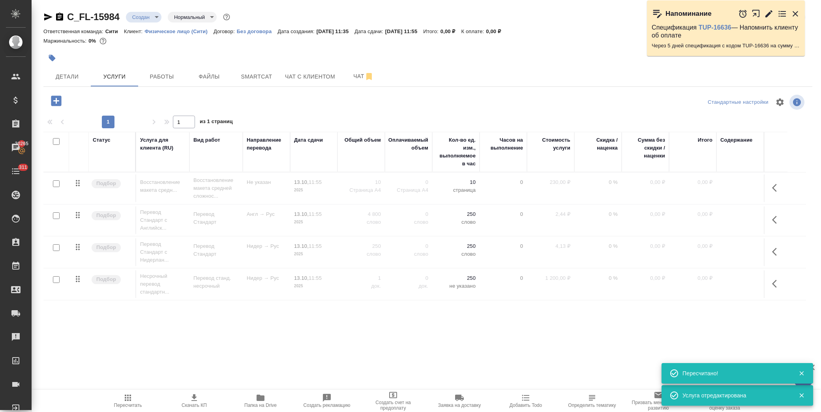
click at [54, 101] on icon "button" at bounding box center [56, 100] width 10 height 10
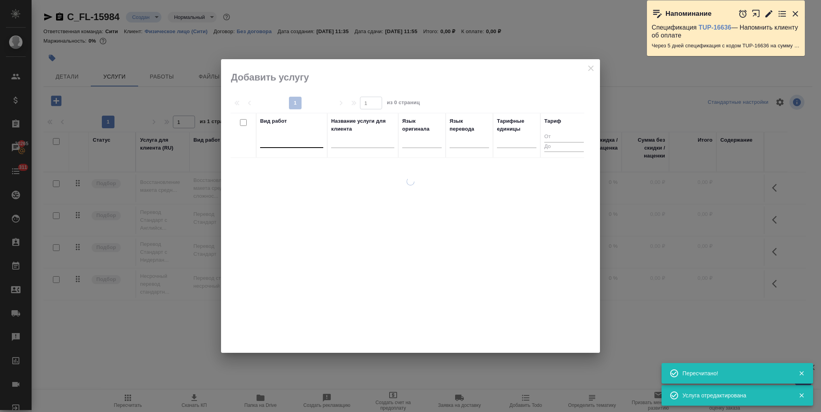
click at [267, 146] on div at bounding box center [291, 139] width 63 height 11
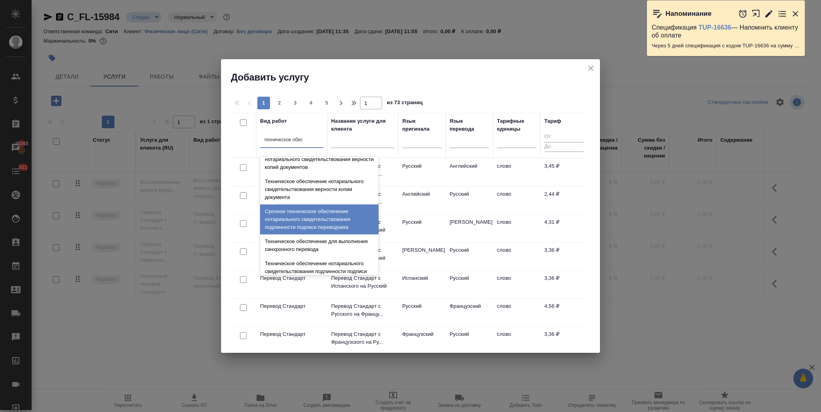
scroll to position [88, 0]
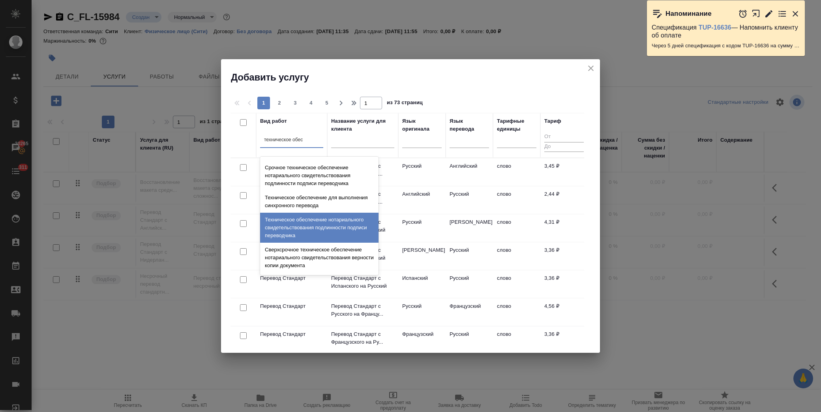
click at [313, 226] on div "Техническое обеспечение нотариального свидетельствования подлинности подписи пе…" at bounding box center [319, 228] width 118 height 30
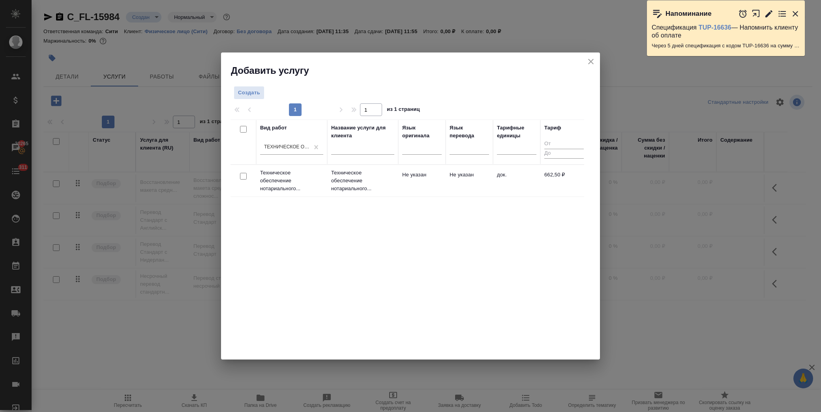
drag, startPoint x: 246, startPoint y: 177, endPoint x: 258, endPoint y: 172, distance: 13.6
click at [247, 177] on div at bounding box center [243, 176] width 18 height 11
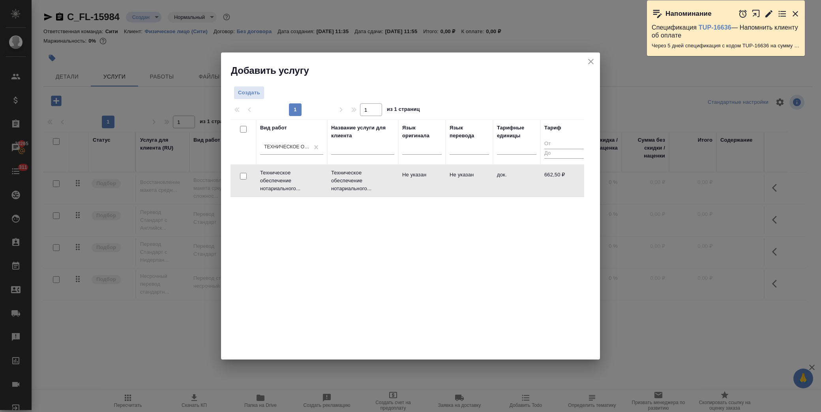
click at [243, 176] on input "checkbox" at bounding box center [243, 176] width 7 height 7
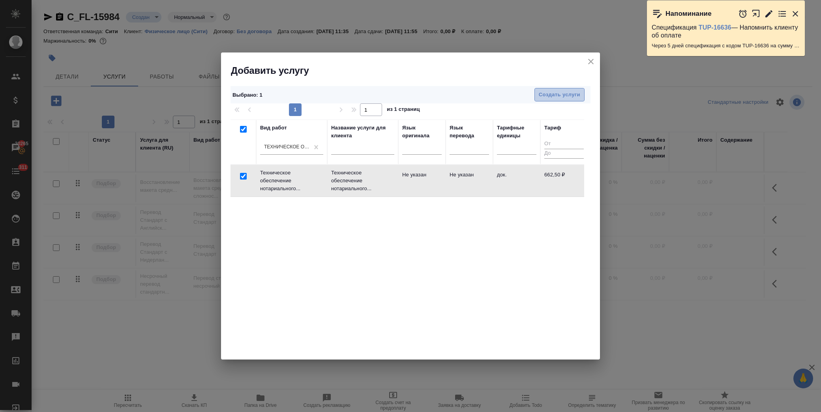
click at [558, 94] on span "Создать услуги" at bounding box center [558, 94] width 41 height 9
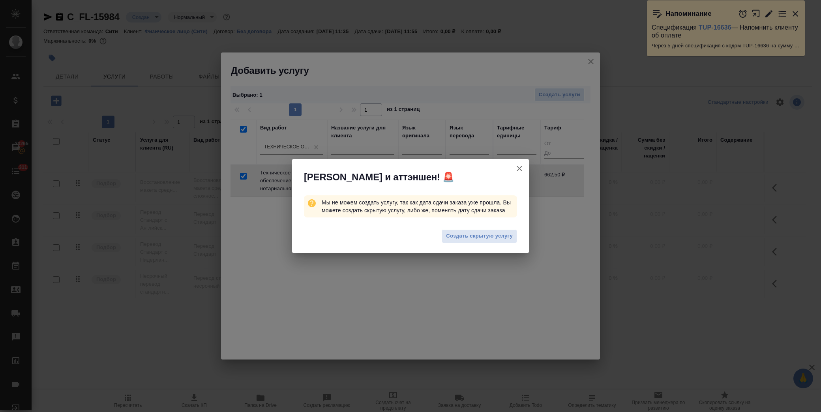
click at [466, 230] on button "Создать скрытую услугу" at bounding box center [478, 236] width 75 height 14
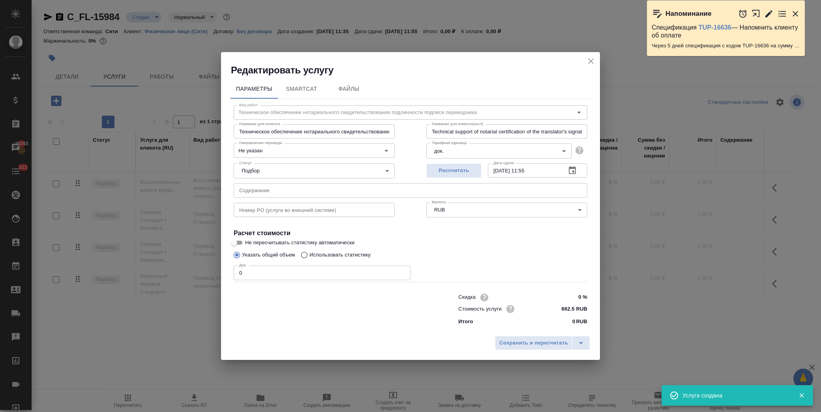
drag, startPoint x: 255, startPoint y: 267, endPoint x: 202, endPoint y: 274, distance: 54.0
click at [202, 274] on div "Редактировать услугу Параметры SmartCat Файлы Вид работ Техническое обеспечение…" at bounding box center [410, 206] width 821 height 412
click at [526, 346] on span "Сохранить и пересчитать" at bounding box center [533, 342] width 69 height 9
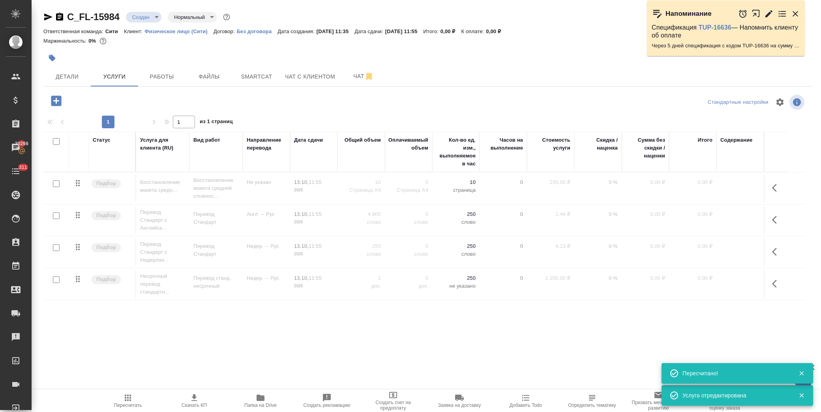
click at [54, 140] on input "checkbox" at bounding box center [56, 141] width 7 height 7
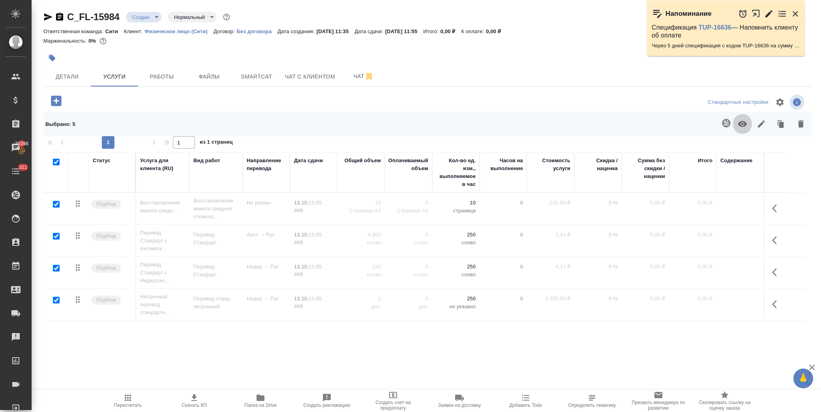
click at [742, 128] on icon "button" at bounding box center [741, 123] width 9 height 9
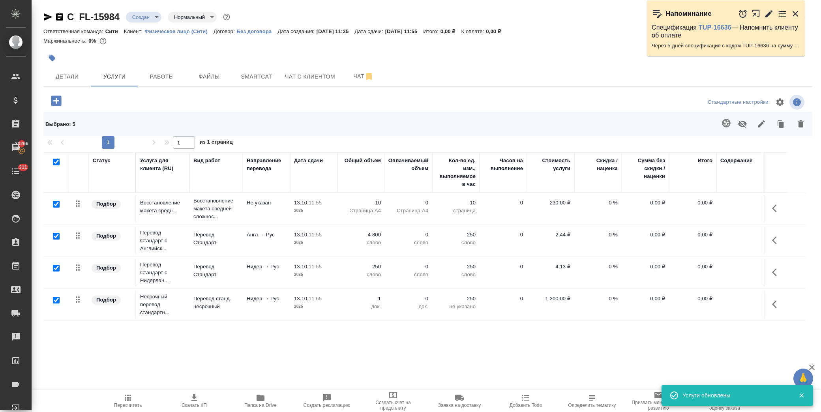
click at [58, 159] on input "checkbox" at bounding box center [56, 162] width 7 height 7
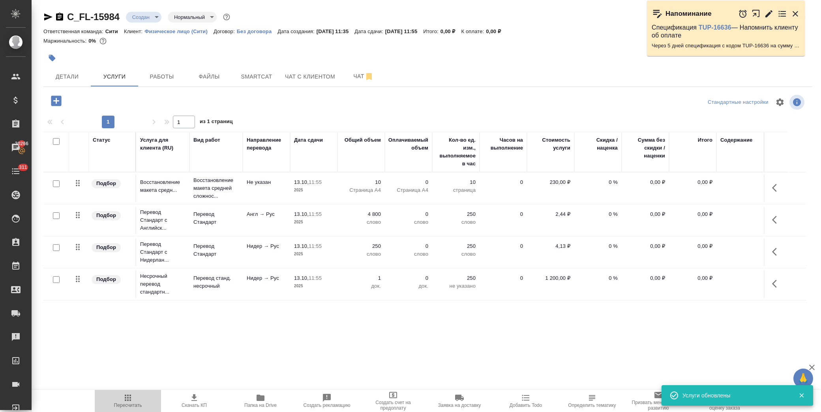
click at [131, 396] on icon "button" at bounding box center [127, 397] width 9 height 9
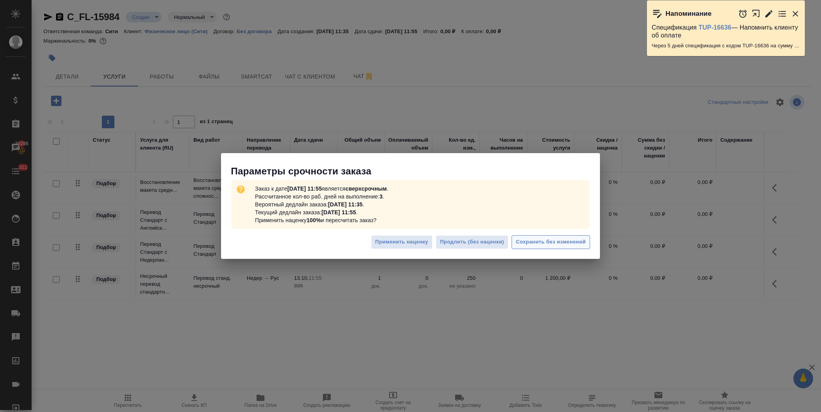
click at [547, 247] on button "Сохранить без изменений" at bounding box center [550, 242] width 79 height 14
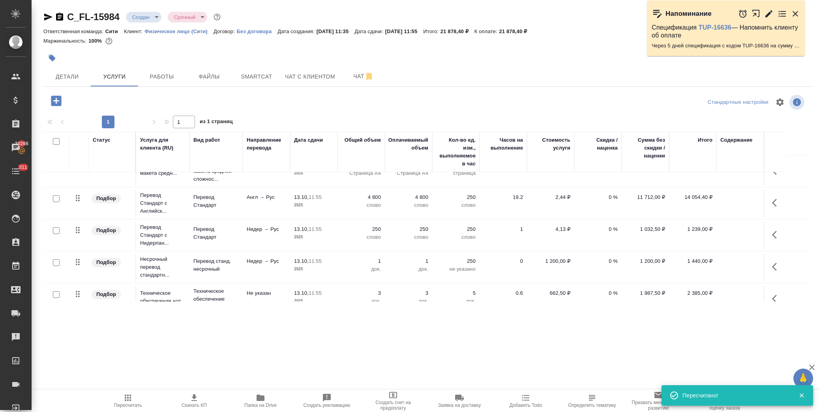
scroll to position [31, 0]
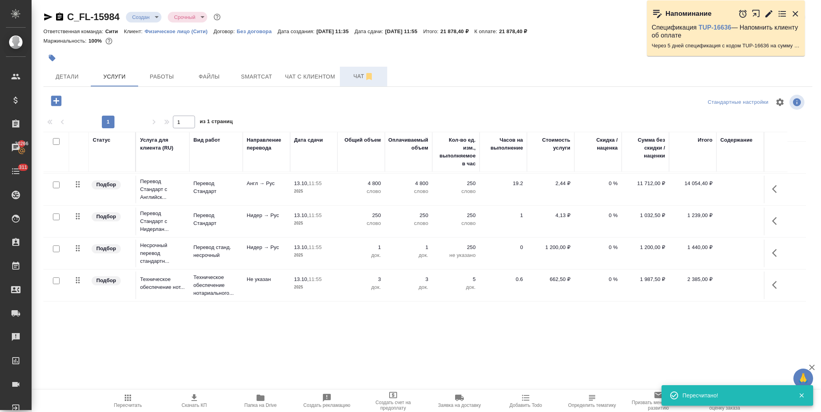
click at [356, 74] on span "Чат" at bounding box center [363, 76] width 38 height 10
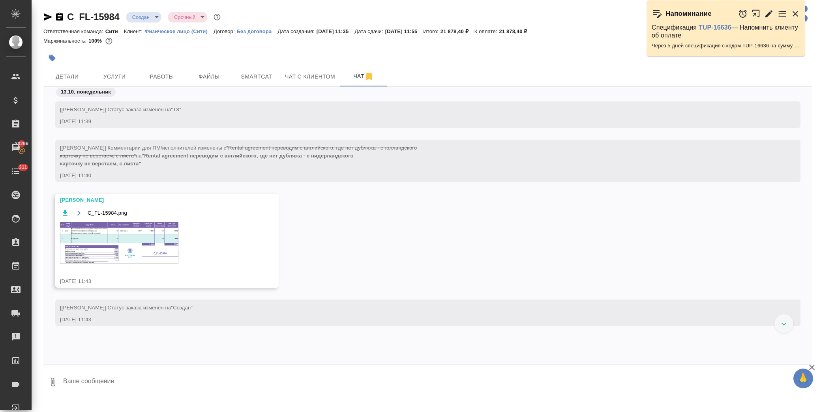
click at [129, 239] on img at bounding box center [119, 243] width 118 height 42
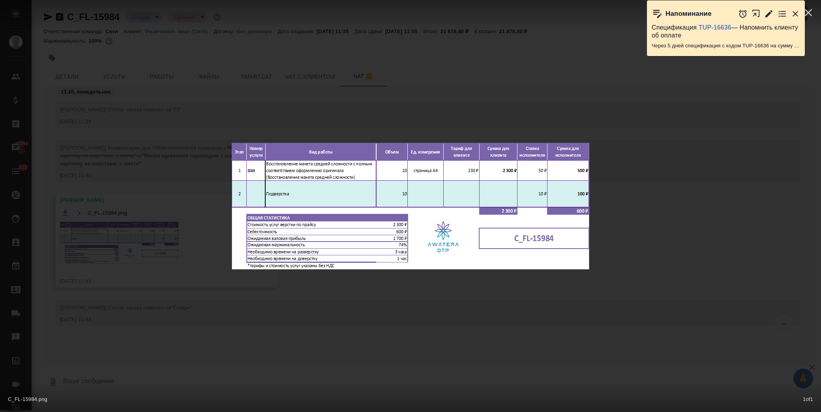
click at [182, 44] on div "C_FL-15984.png 1 of 1" at bounding box center [410, 206] width 821 height 412
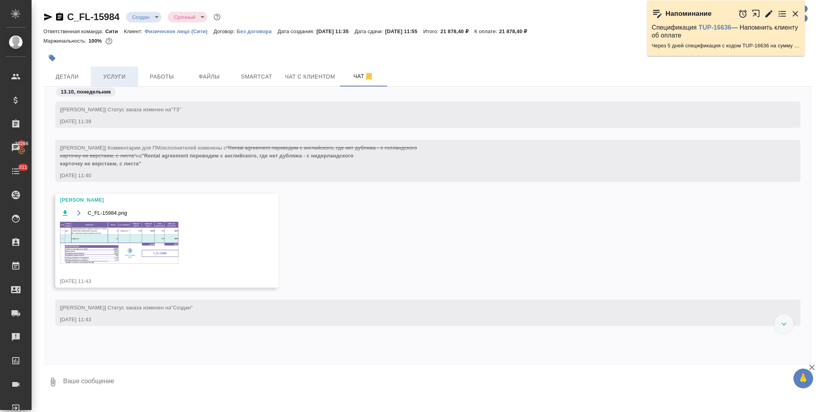
click at [121, 73] on span "Услуги" at bounding box center [114, 77] width 38 height 10
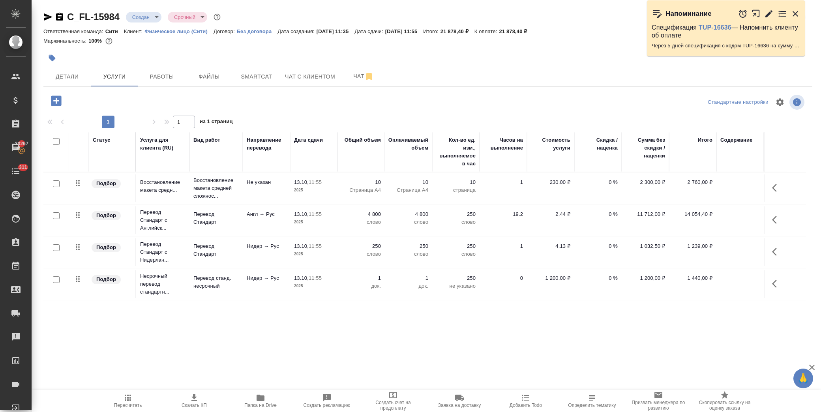
click at [506, 69] on div "Детали Услуги Работы Файлы Smartcat Чат с клиентом Чат" at bounding box center [427, 77] width 768 height 20
drag, startPoint x: 121, startPoint y: 17, endPoint x: 69, endPoint y: 21, distance: 51.8
click at [69, 21] on div "C_FL-15984 Создан new Срочный urgent" at bounding box center [132, 17] width 179 height 13
copy link "C_FL-15984"
drag, startPoint x: 520, startPoint y: 32, endPoint x: 542, endPoint y: 32, distance: 22.9
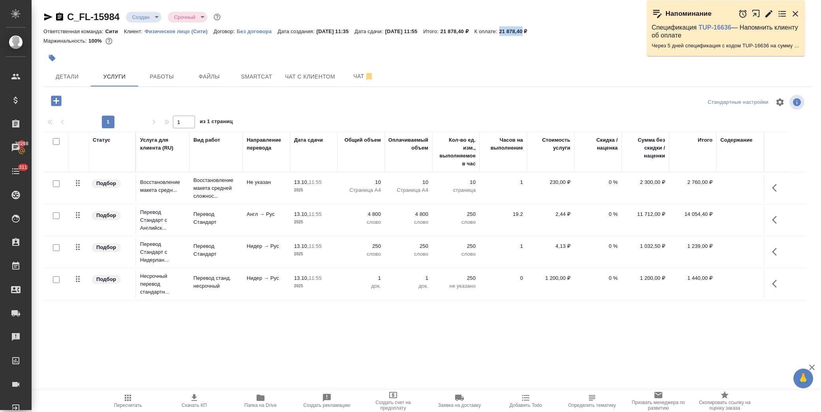
click at [533, 32] on p "21 878,40 ₽" at bounding box center [516, 31] width 34 height 6
copy p "21 878,40"
click at [606, 215] on p "0 %" at bounding box center [597, 214] width 39 height 8
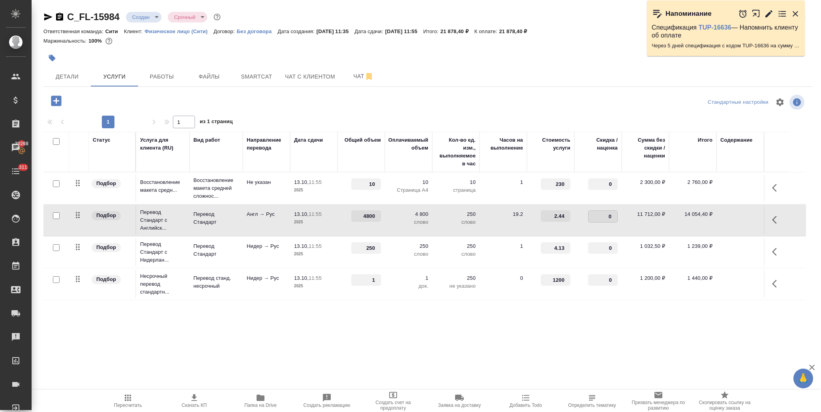
drag, startPoint x: 598, startPoint y: 213, endPoint x: 634, endPoint y: 215, distance: 35.6
click at [634, 215] on tr "Подбор Перевод Стандарт с Английск... Перевод Стандарт Англ → Рус 13.10, 11:55 …" at bounding box center [424, 220] width 762 height 32
click at [602, 247] on input "0" at bounding box center [603, 247] width 30 height 11
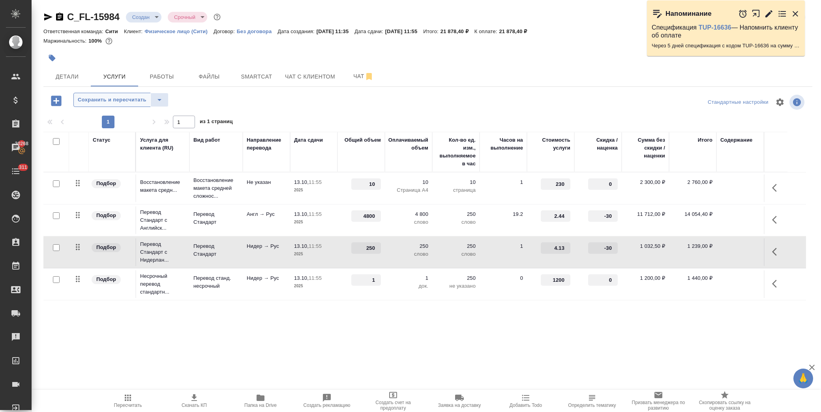
click at [125, 102] on span "Сохранить и пересчитать" at bounding box center [112, 99] width 69 height 9
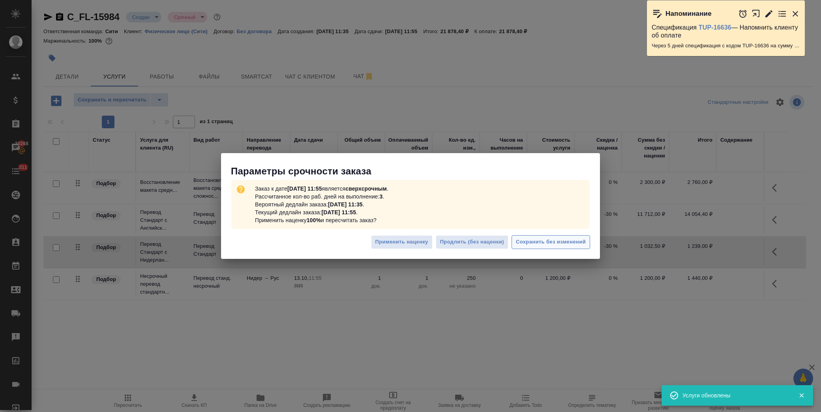
click at [556, 241] on span "Сохранить без изменений" at bounding box center [551, 241] width 70 height 9
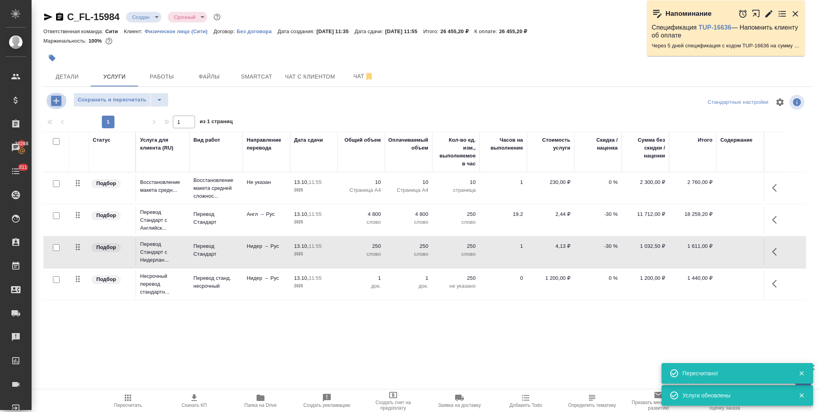
click at [58, 100] on icon "button" at bounding box center [56, 101] width 14 height 14
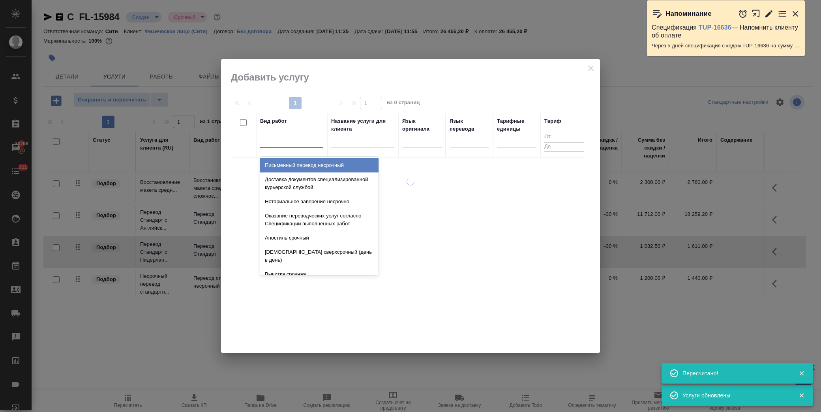
click at [293, 144] on div at bounding box center [291, 139] width 63 height 11
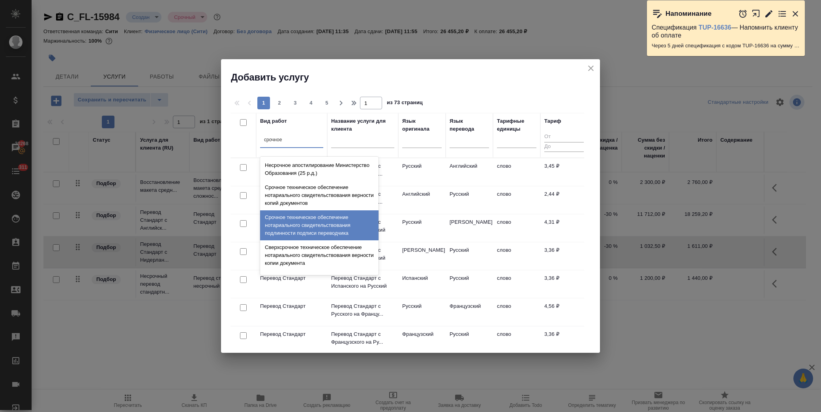
click at [332, 227] on div "Срочное техническое обеспечение нотариального свидетельствования подлинности по…" at bounding box center [319, 225] width 118 height 30
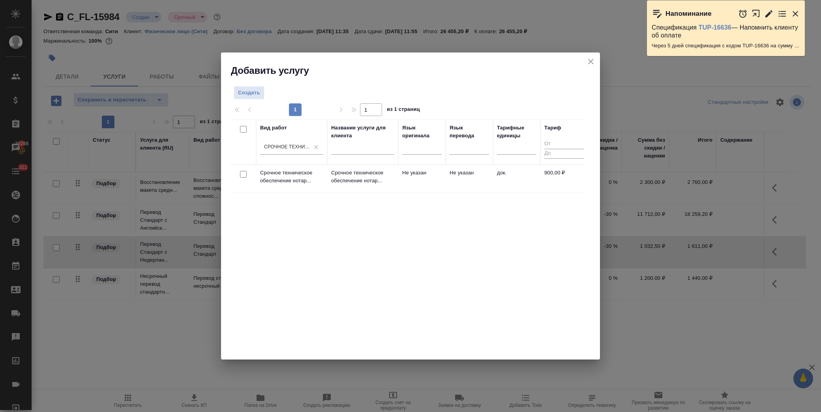
click at [245, 173] on input "checkbox" at bounding box center [243, 174] width 7 height 7
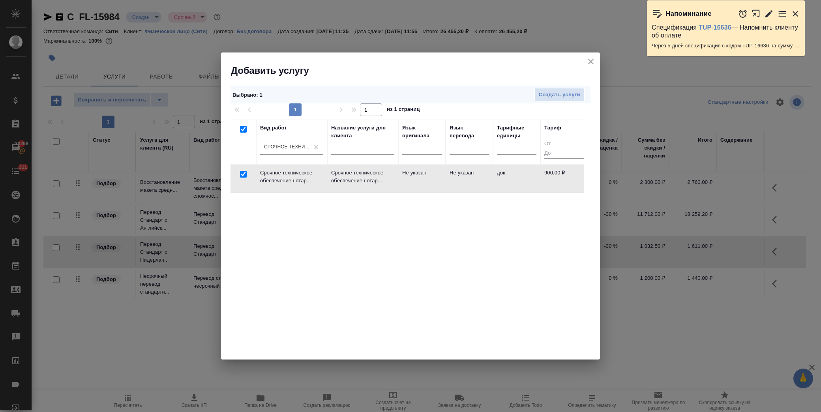
click at [566, 86] on div "Выбрано : 1 Создать услуги" at bounding box center [410, 95] width 360 height 18
click at [566, 93] on span "Создать услуги" at bounding box center [558, 94] width 41 height 9
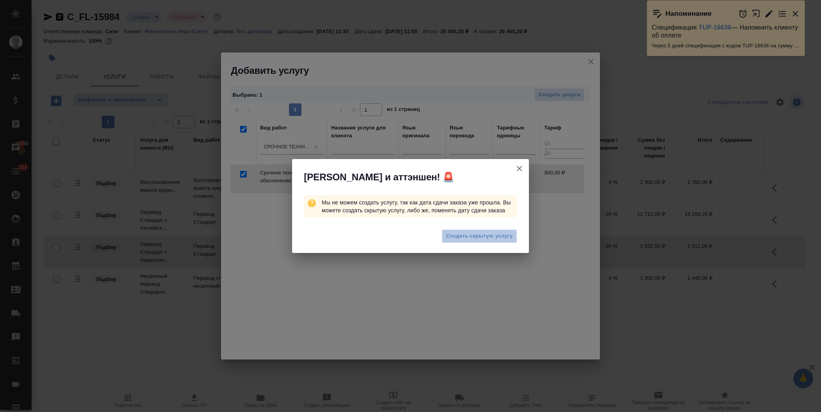
drag, startPoint x: 474, startPoint y: 238, endPoint x: 481, endPoint y: 234, distance: 8.3
click at [475, 239] on span "Создать скрытую услугу" at bounding box center [479, 236] width 67 height 9
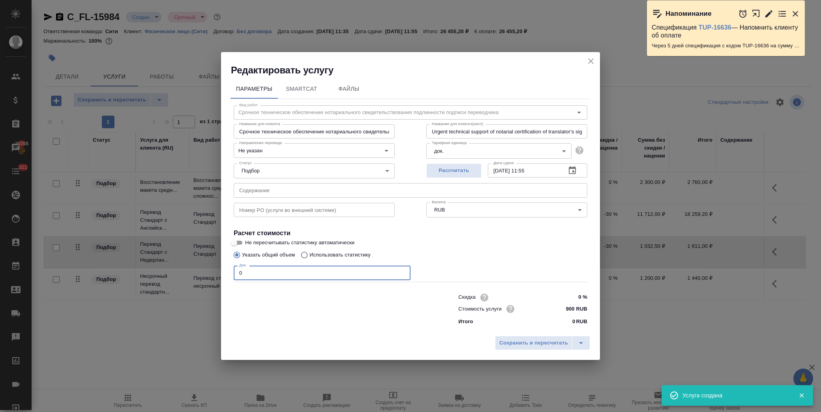
drag, startPoint x: 260, startPoint y: 276, endPoint x: 152, endPoint y: 281, distance: 107.4
click at [153, 281] on div "Редактировать услугу Параметры SmartCat Файлы Вид работ Срочное техническое обе…" at bounding box center [410, 206] width 821 height 412
click at [507, 338] on span "Сохранить и пересчитать" at bounding box center [533, 342] width 69 height 9
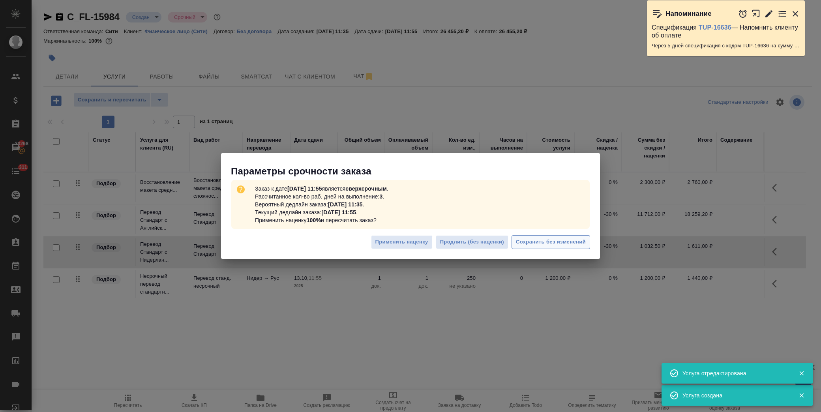
click at [544, 242] on span "Сохранить без изменений" at bounding box center [551, 241] width 70 height 9
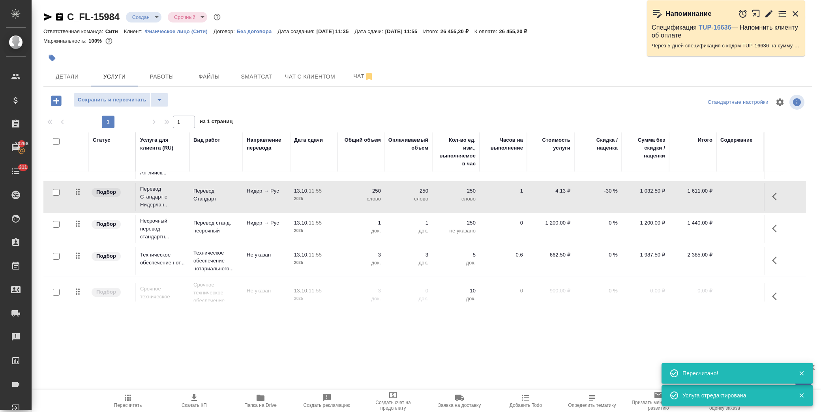
scroll to position [71, 0]
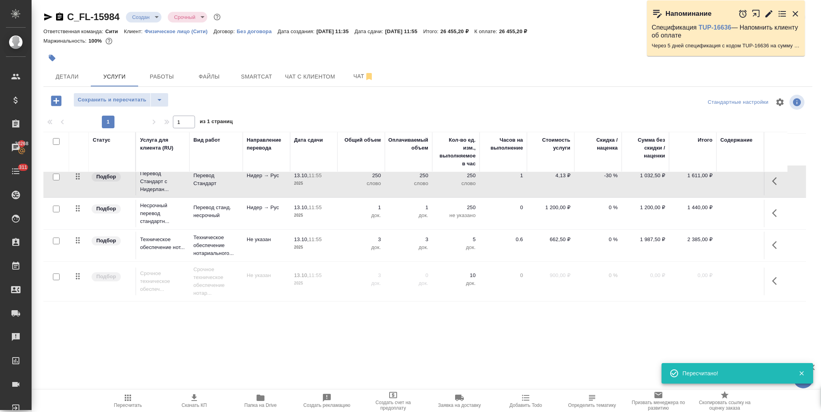
click at [58, 277] on input "checkbox" at bounding box center [56, 276] width 7 height 7
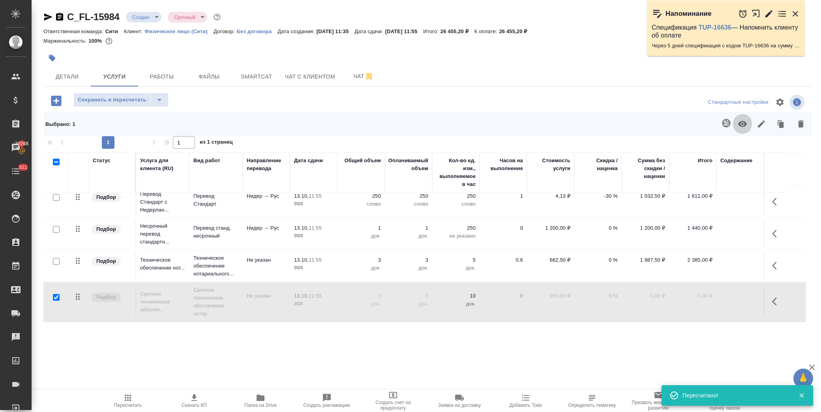
click at [744, 125] on icon "button" at bounding box center [742, 124] width 9 height 6
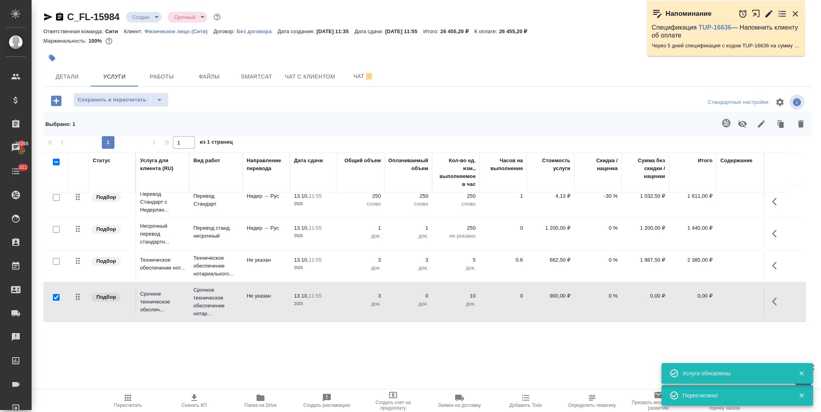
click at [56, 294] on input "checkbox" at bounding box center [56, 297] width 7 height 7
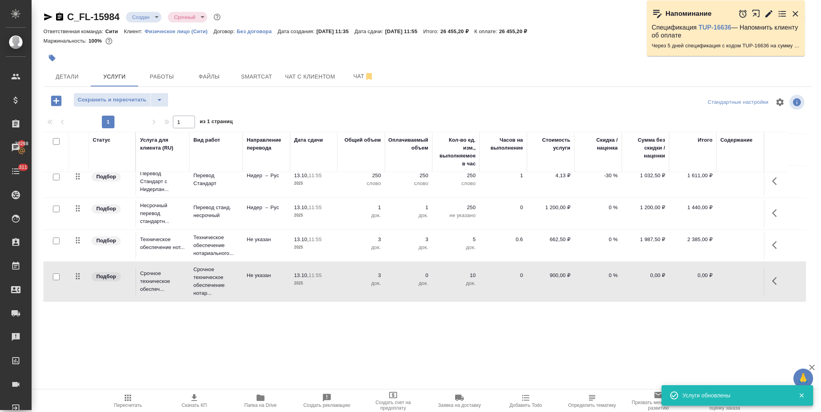
click at [56, 240] on input "checkbox" at bounding box center [56, 240] width 7 height 7
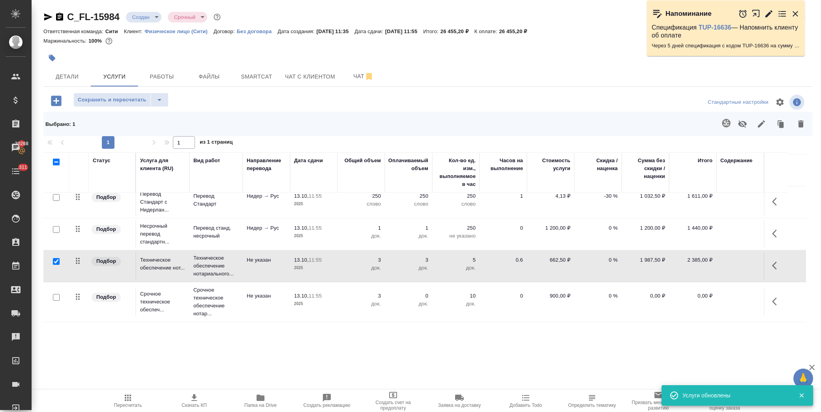
click at [747, 128] on button "button" at bounding box center [742, 124] width 19 height 21
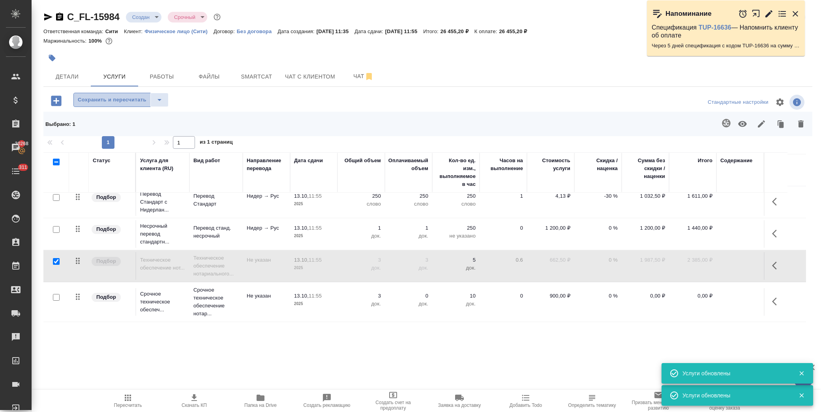
click at [138, 104] on span "Сохранить и пересчитать" at bounding box center [112, 99] width 69 height 9
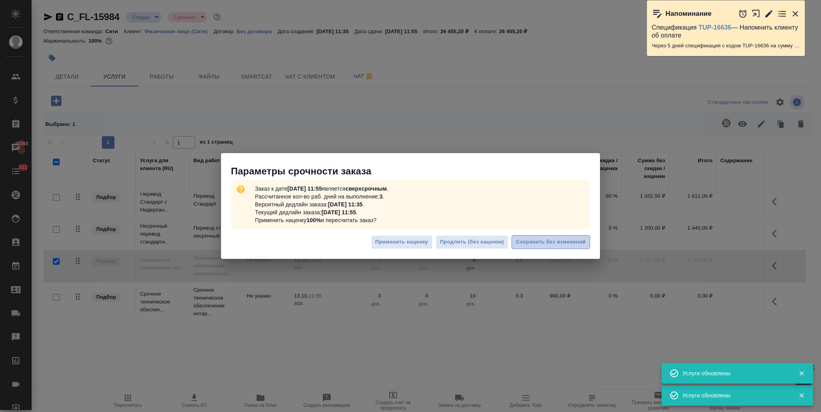
click at [558, 243] on span "Сохранить без изменений" at bounding box center [551, 241] width 70 height 9
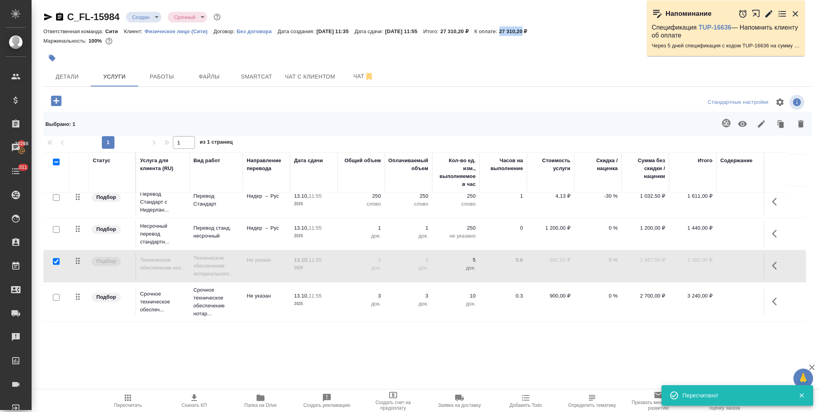
drag, startPoint x: 519, startPoint y: 30, endPoint x: 541, endPoint y: 30, distance: 22.5
click at [533, 30] on p "27 310,20 ₽" at bounding box center [516, 31] width 34 height 6
copy p "27 310,20"
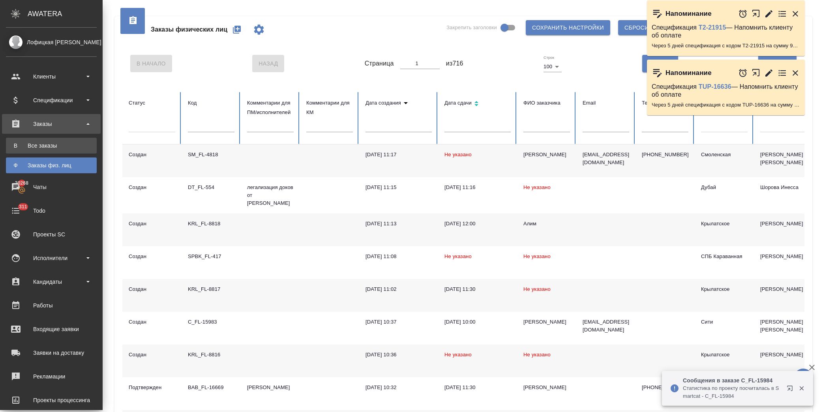
click at [63, 142] on div "Все заказы" at bounding box center [51, 146] width 83 height 8
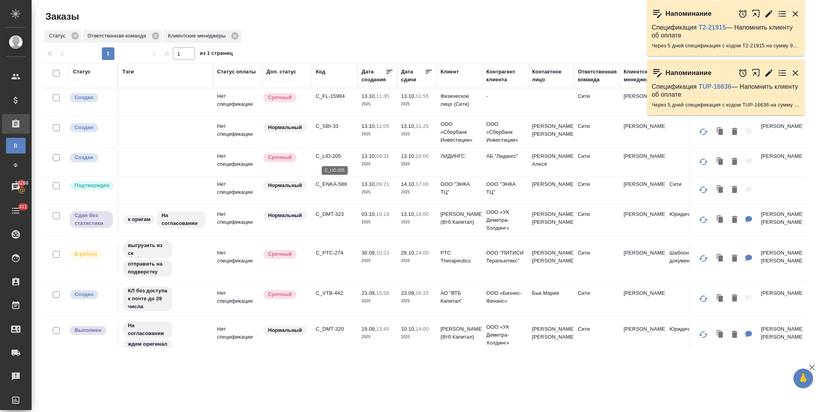
click at [335, 155] on p "C_LID-205" at bounding box center [335, 156] width 38 height 8
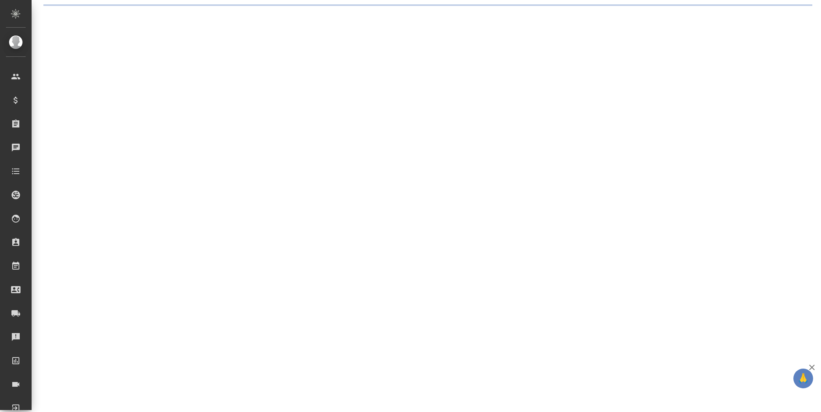
select select "RU"
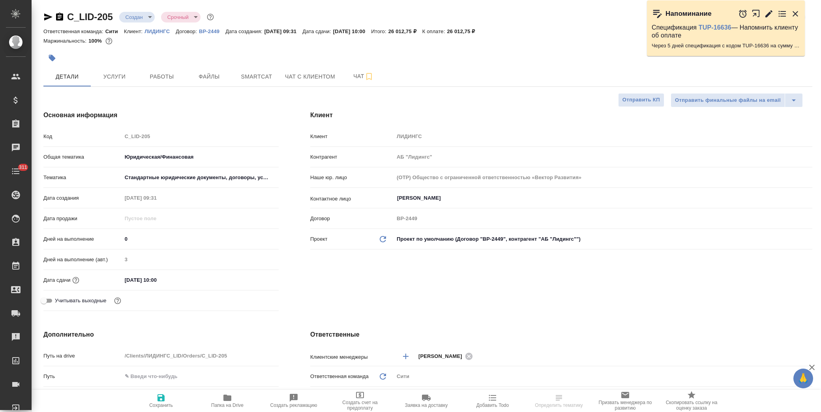
type textarea "x"
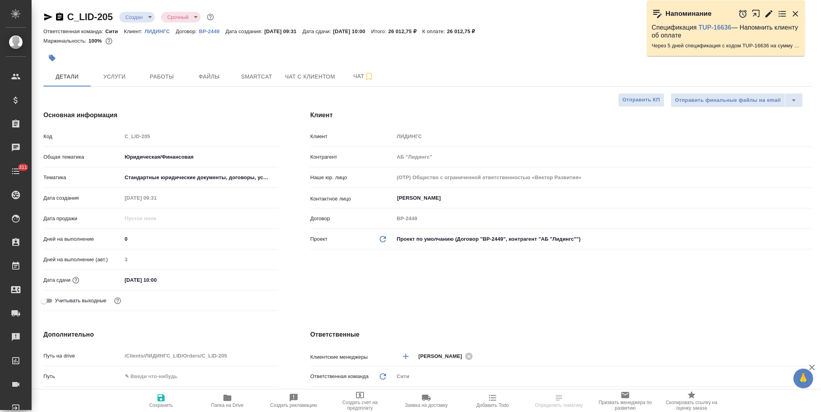
type textarea "x"
click at [177, 277] on input "[DATE] 10:00" at bounding box center [156, 279] width 69 height 11
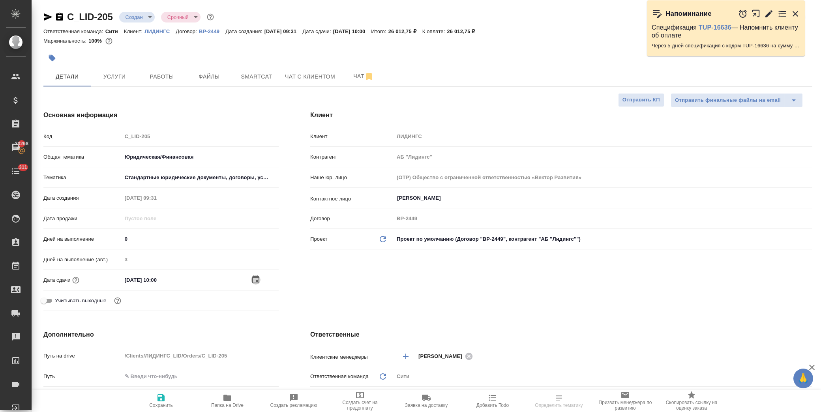
click at [257, 275] on icon "button" at bounding box center [255, 279] width 9 height 9
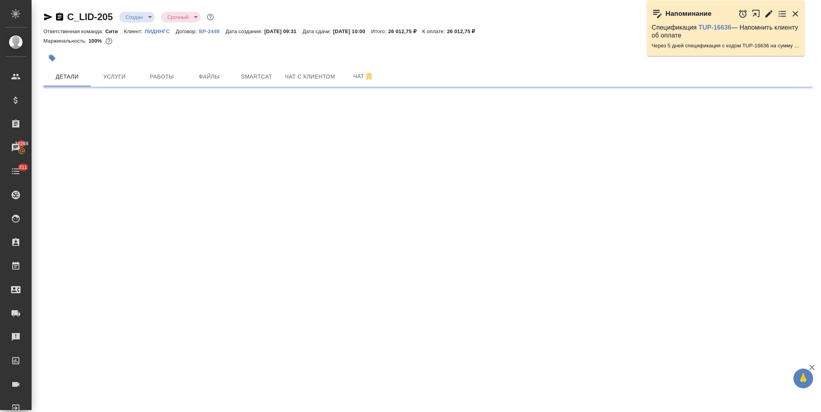
select select "RU"
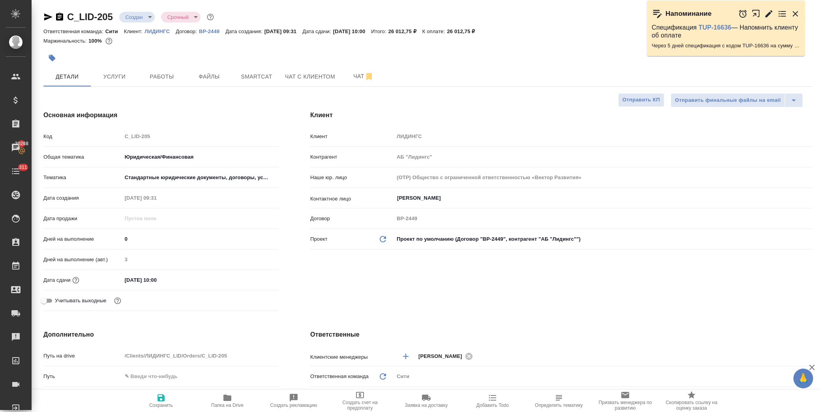
type textarea "x"
click at [178, 280] on input "[DATE] 10:00" at bounding box center [156, 279] width 69 height 11
click at [255, 280] on icon "button" at bounding box center [255, 279] width 9 height 9
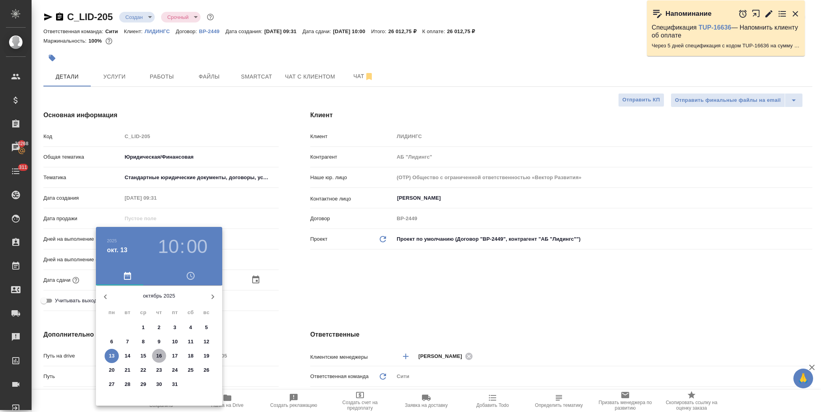
click at [155, 355] on span "16" at bounding box center [159, 356] width 14 height 8
type input "[DATE] 10:00"
type textarea "x"
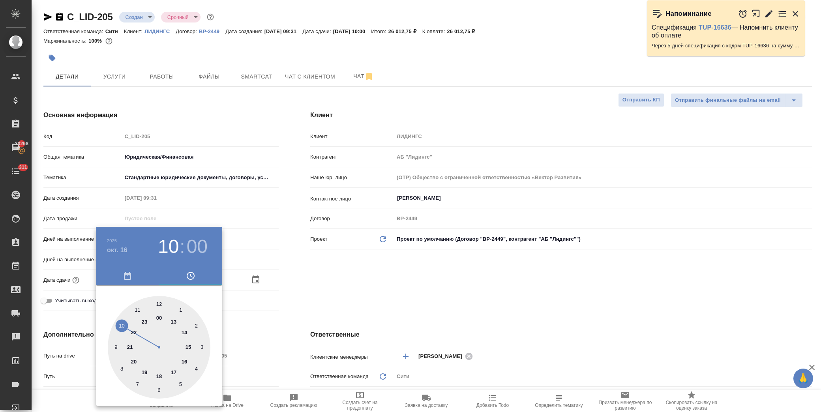
click at [188, 346] on div at bounding box center [159, 347] width 103 height 103
type input "[DATE] 15:00"
type textarea "x"
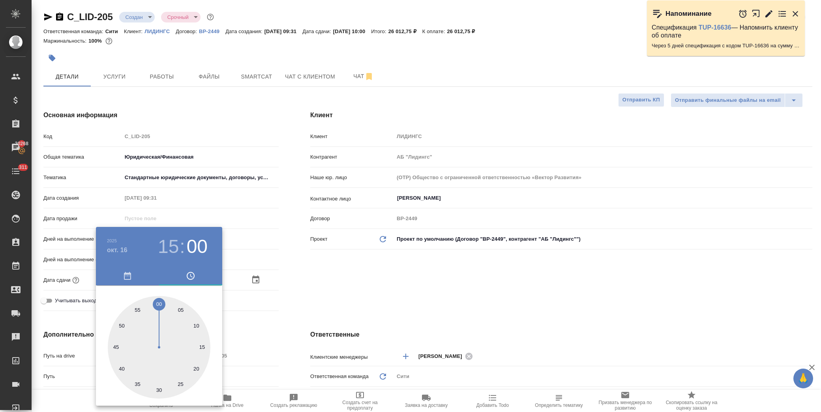
click at [287, 273] on div at bounding box center [410, 206] width 821 height 412
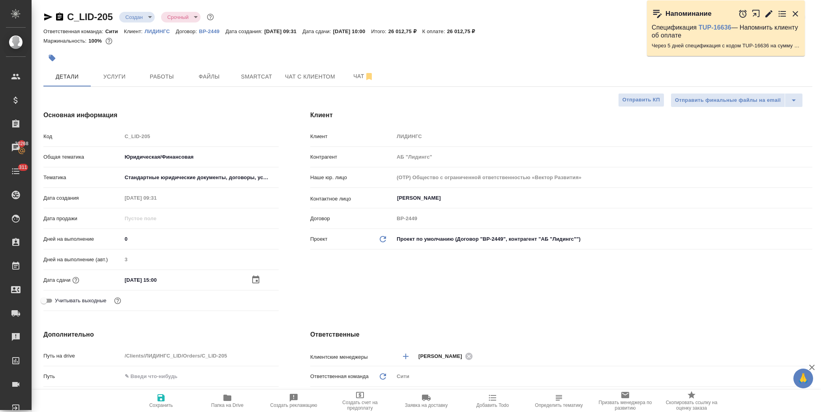
drag, startPoint x: 159, startPoint y: 400, endPoint x: 167, endPoint y: 396, distance: 9.0
click at [160, 400] on icon "button" at bounding box center [160, 397] width 7 height 7
type textarea "x"
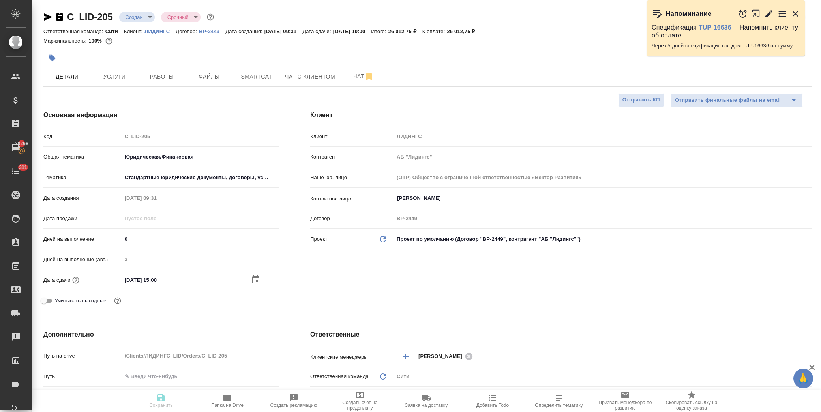
type textarea "x"
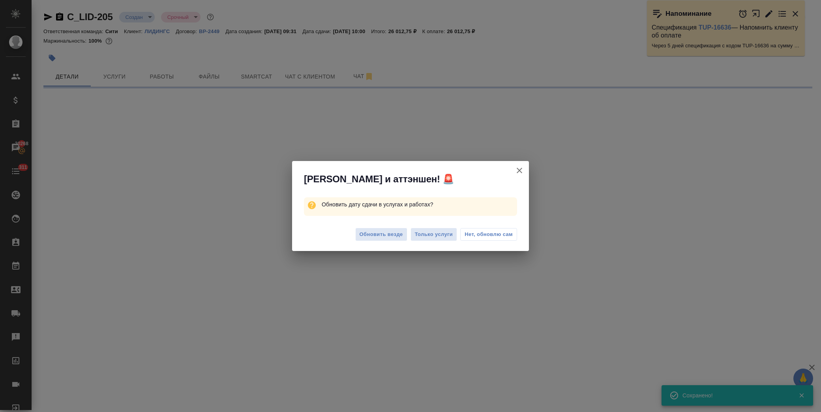
select select "RU"
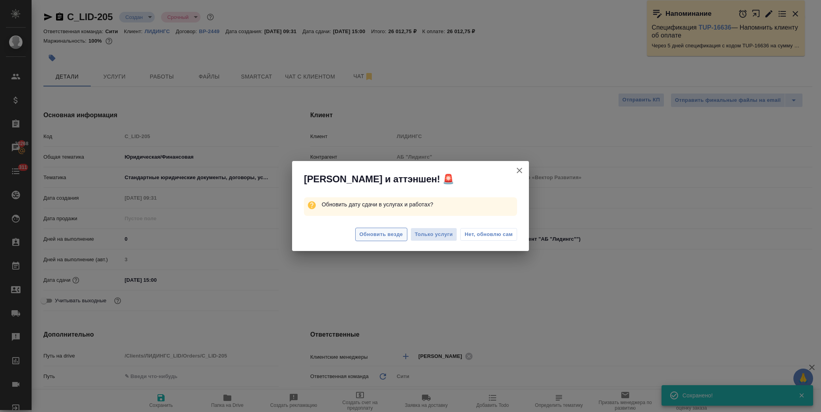
type textarea "x"
click at [393, 233] on span "Обновить везде" at bounding box center [380, 234] width 43 height 9
type textarea "x"
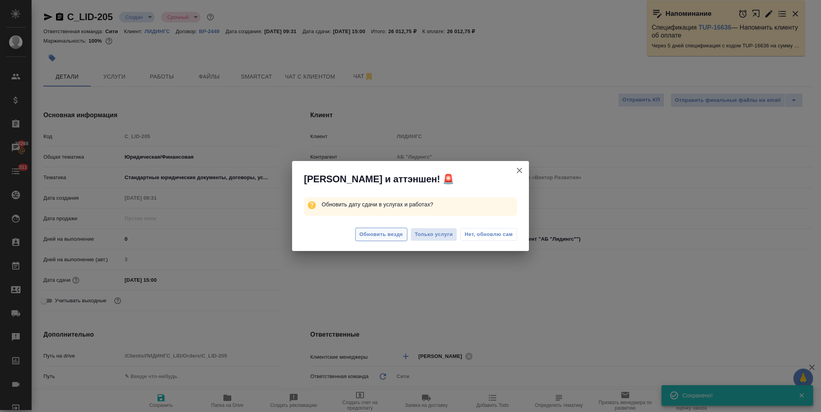
type textarea "x"
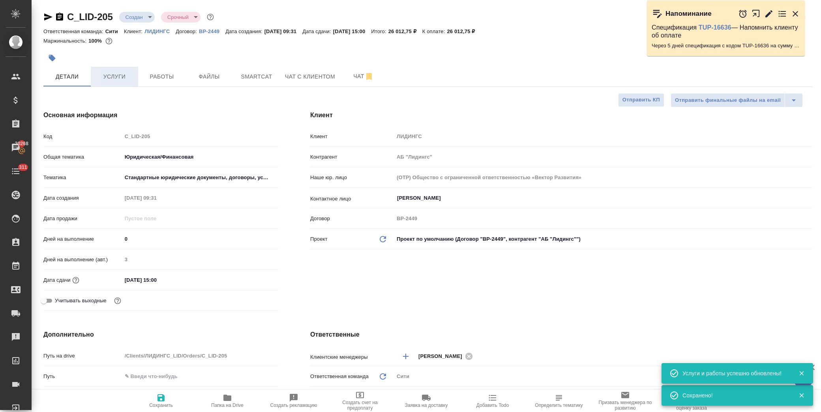
click at [125, 78] on span "Услуги" at bounding box center [114, 77] width 38 height 10
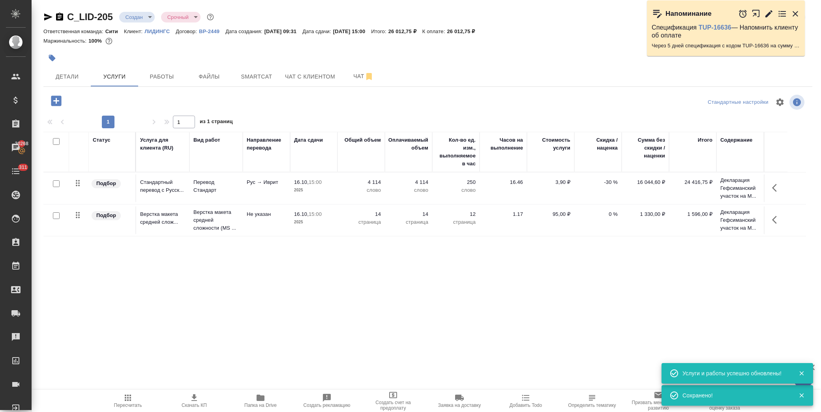
click at [598, 186] on td "-30 %" at bounding box center [597, 188] width 47 height 28
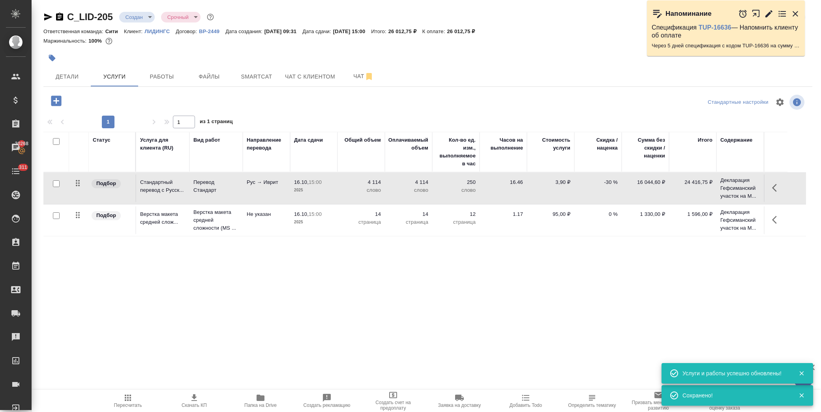
click at [597, 182] on p "-30 %" at bounding box center [597, 182] width 39 height 8
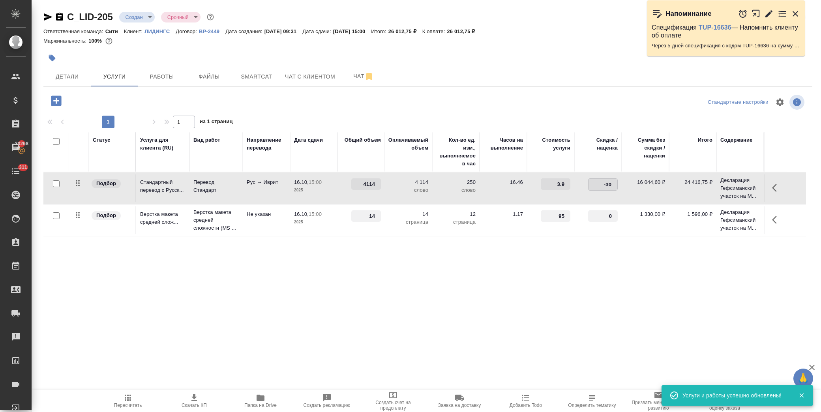
drag, startPoint x: 596, startPoint y: 183, endPoint x: 650, endPoint y: 185, distance: 53.3
click at [650, 185] on tr "Подбор Стандартный перевод с Русск... Перевод Стандарт Рус → Иврит 16.10, 15:00…" at bounding box center [424, 188] width 762 height 32
type input "0"
click at [558, 277] on div "Статус Услуга для клиента (RU) Вид работ Направление перевода Дата сдачи Общий …" at bounding box center [424, 217] width 762 height 170
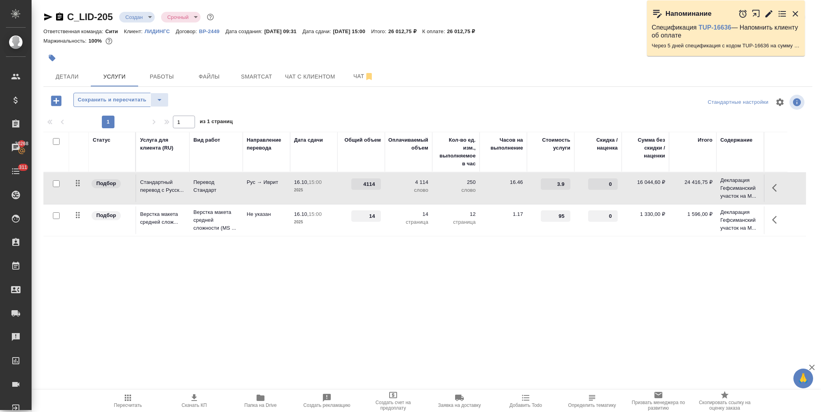
click at [118, 105] on button "Сохранить и пересчитать" at bounding box center [111, 100] width 77 height 14
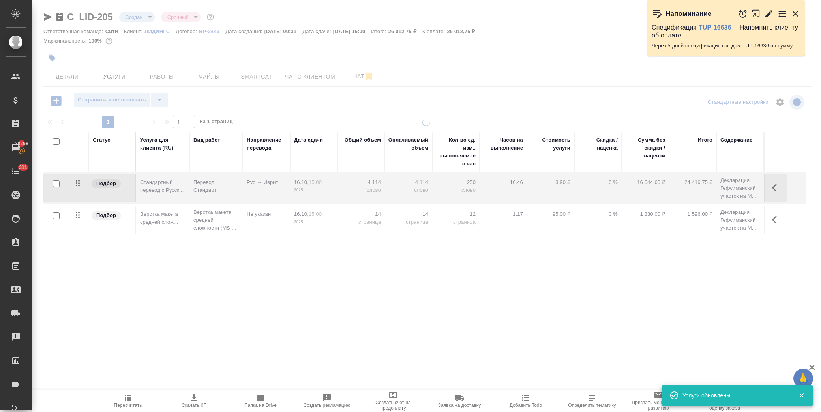
type input "normal"
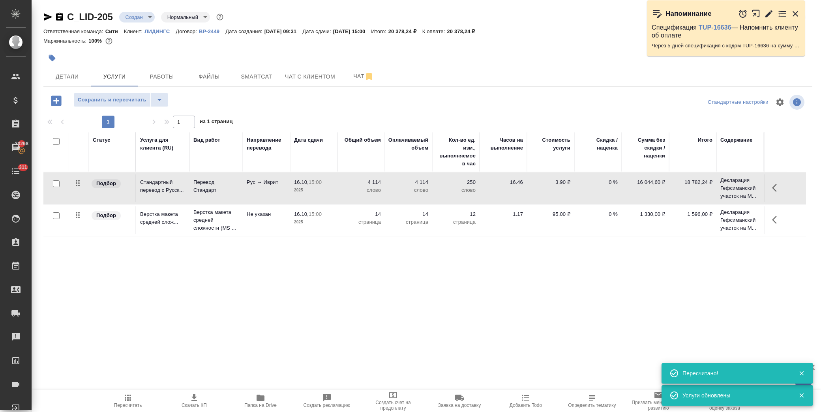
drag, startPoint x: 71, startPoint y: 77, endPoint x: 229, endPoint y: 150, distance: 174.0
click at [71, 76] on span "Детали" at bounding box center [67, 77] width 38 height 10
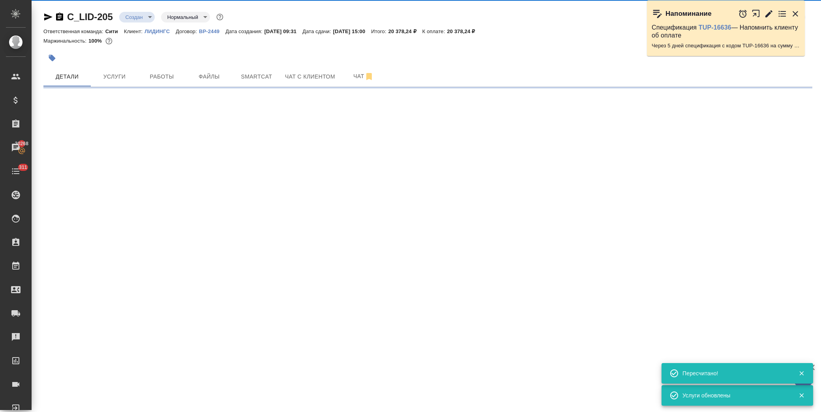
select select "RU"
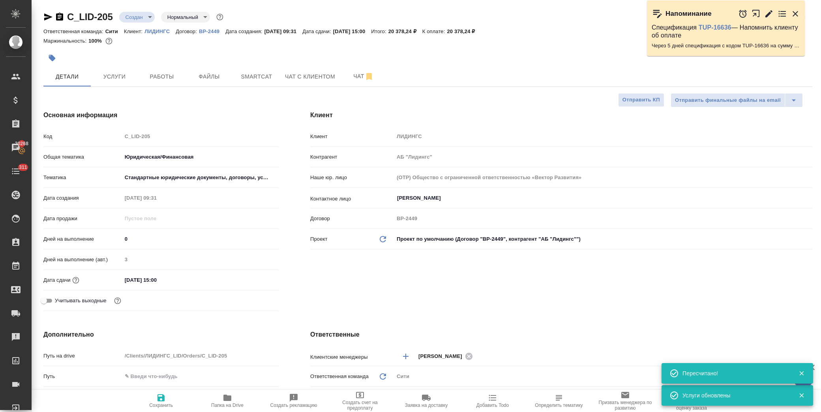
type textarea "x"
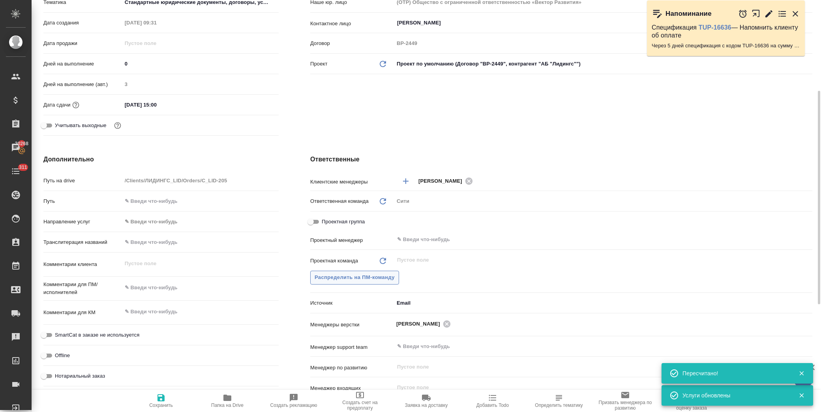
click at [376, 277] on span "Распределить на ПМ-команду" at bounding box center [354, 277] width 80 height 9
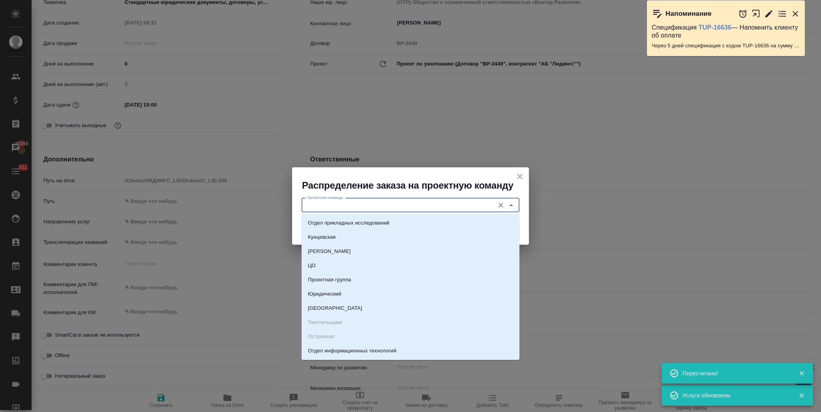
click at [413, 208] on input "Проектная команда" at bounding box center [397, 204] width 187 height 9
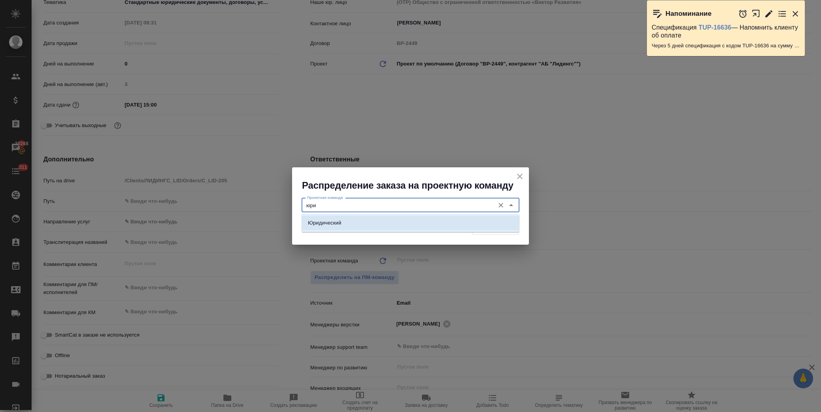
drag, startPoint x: 314, startPoint y: 231, endPoint x: 345, endPoint y: 228, distance: 30.9
click at [314, 231] on ul "Юридический" at bounding box center [410, 229] width 218 height 14
click at [391, 229] on li "Юридический" at bounding box center [410, 223] width 218 height 14
type input "Юридический"
click at [495, 233] on button "Распределить" at bounding box center [495, 228] width 47 height 14
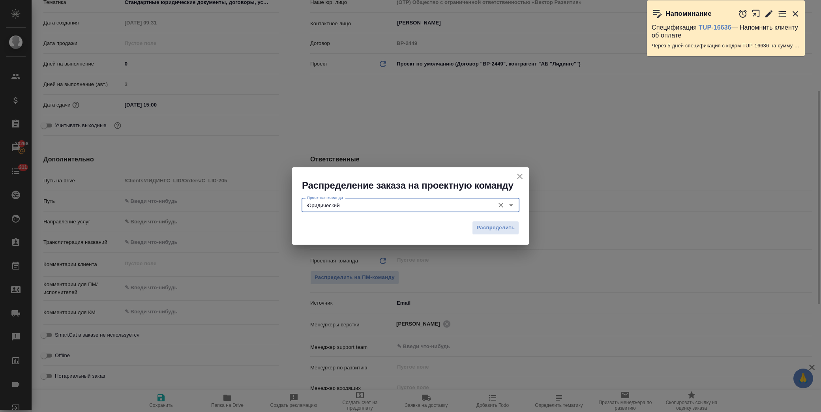
type textarea "x"
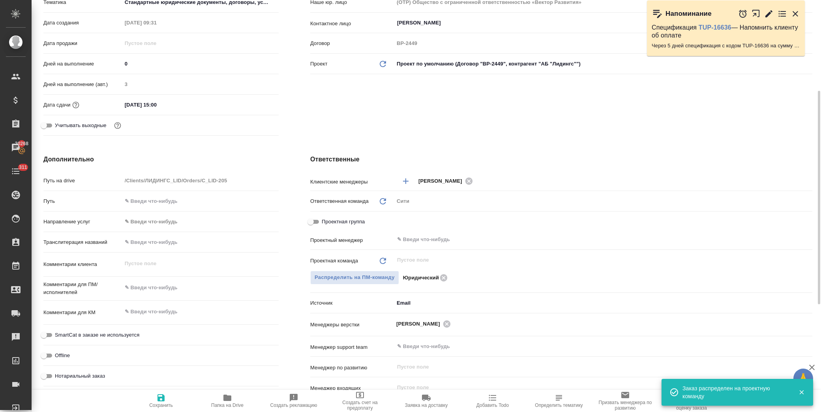
click at [163, 398] on icon "button" at bounding box center [160, 397] width 7 height 7
type textarea "x"
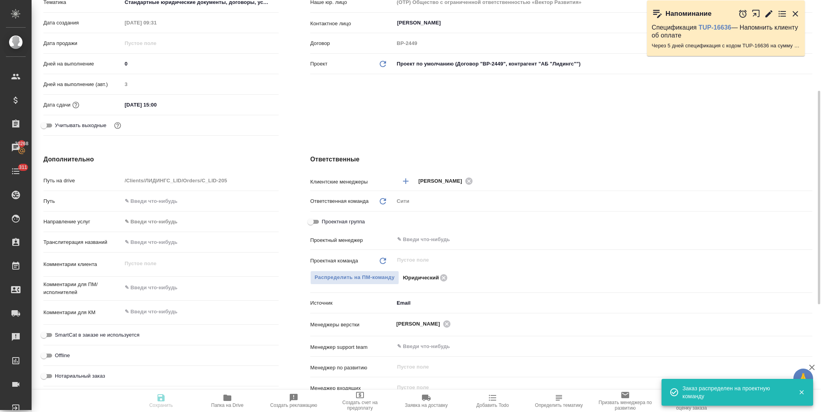
type textarea "x"
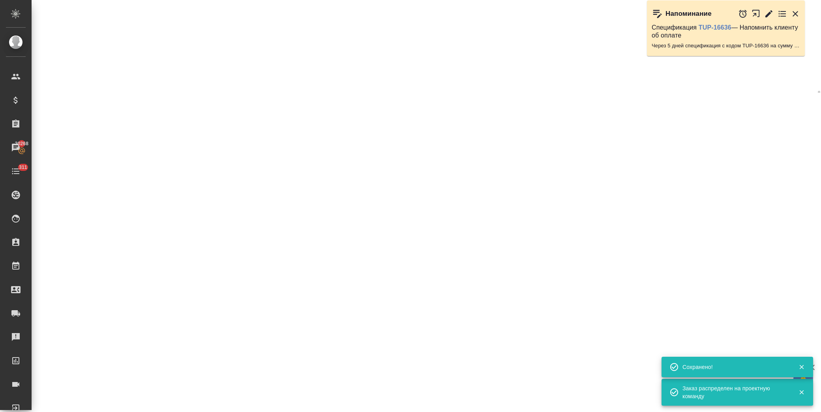
select select "RU"
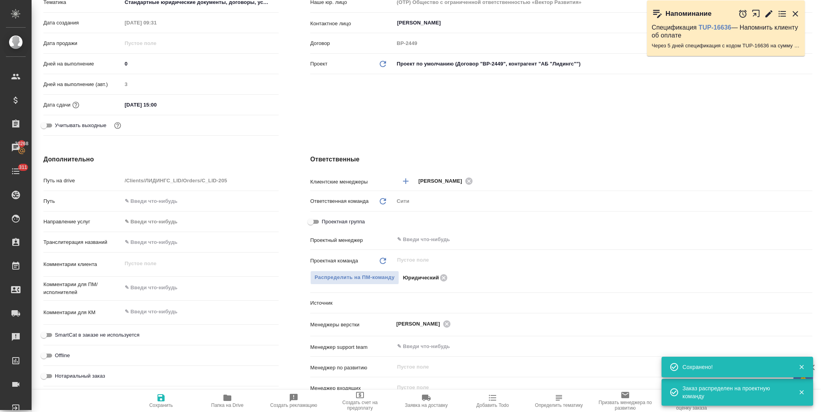
type textarea "x"
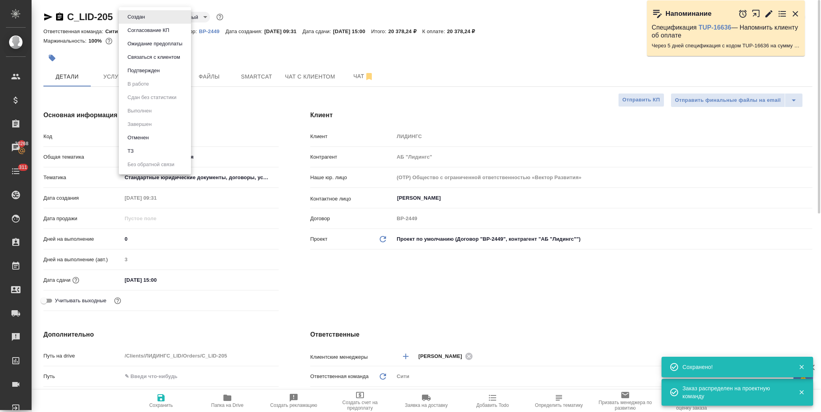
click at [146, 18] on body "🙏 .cls-1 fill:#fff; AWATERA [PERSON_NAME] Спецификации Заказы 20268 Чаты 311 To…" at bounding box center [410, 206] width 821 height 412
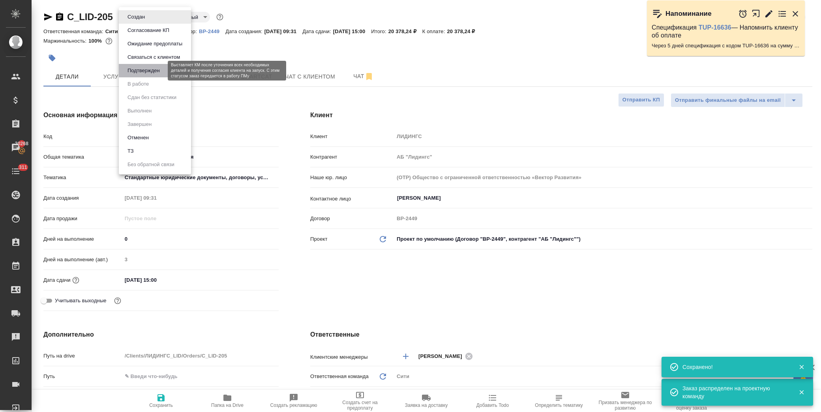
click at [155, 71] on button "Подтвержден" at bounding box center [143, 70] width 37 height 9
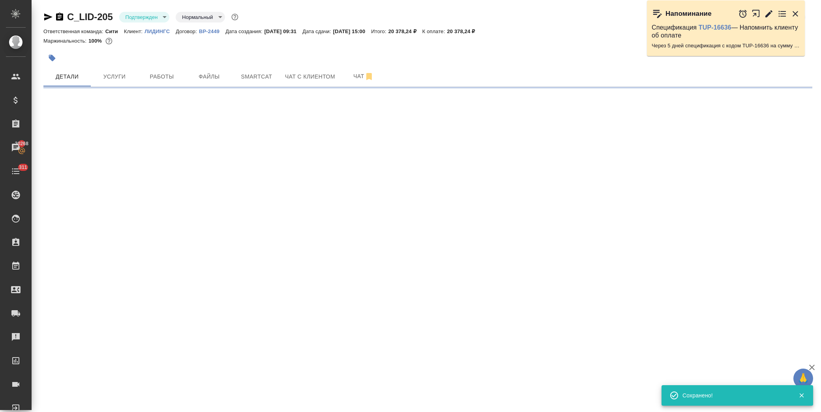
select select "RU"
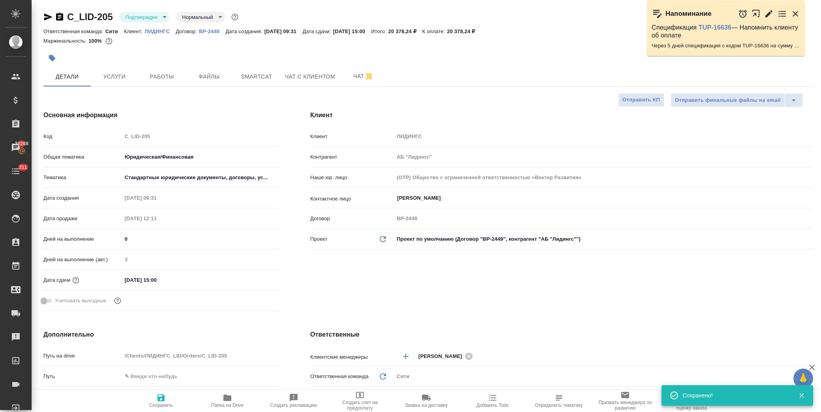
type textarea "x"
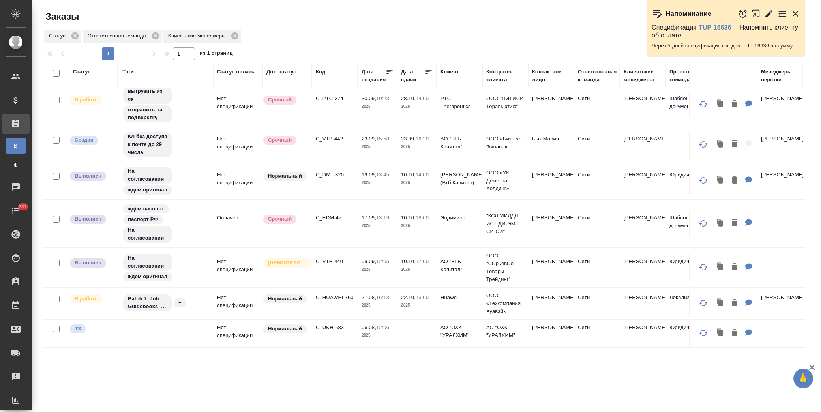
scroll to position [161, 0]
click at [333, 258] on p "C_VTB-440" at bounding box center [335, 262] width 38 height 8
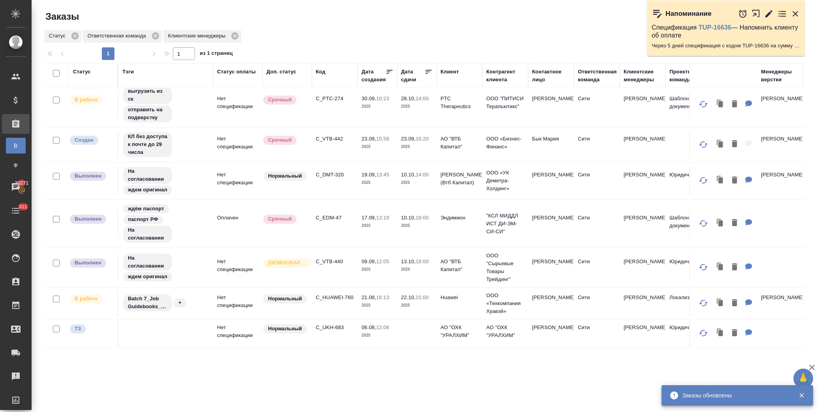
click at [331, 214] on p "C_EDM-47" at bounding box center [335, 218] width 38 height 8
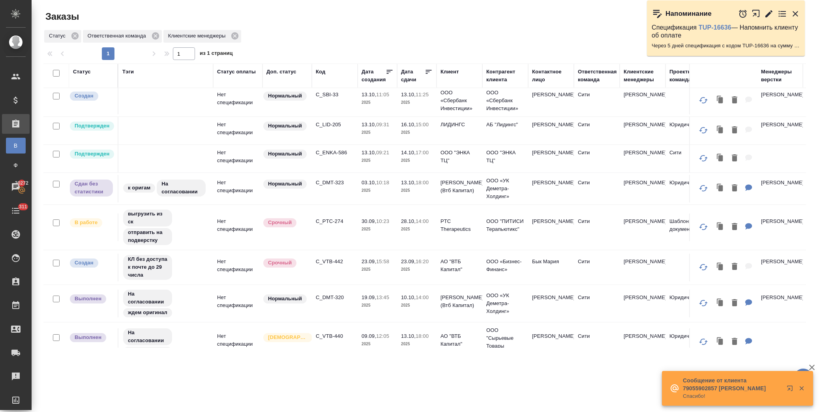
scroll to position [25, 0]
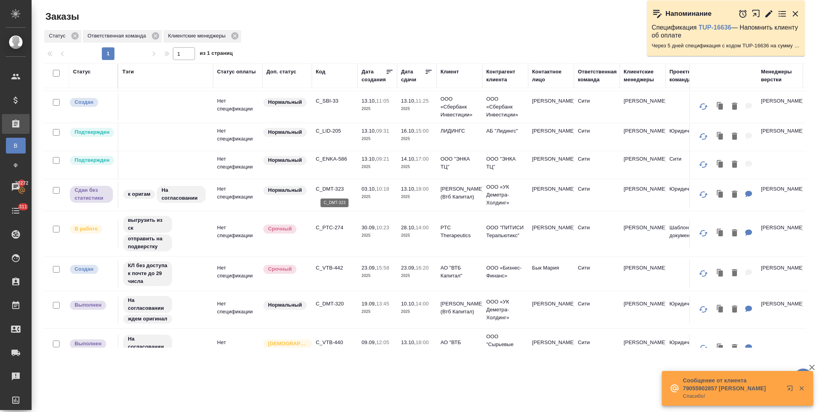
click at [323, 189] on p "C_DMT-323" at bounding box center [335, 189] width 38 height 8
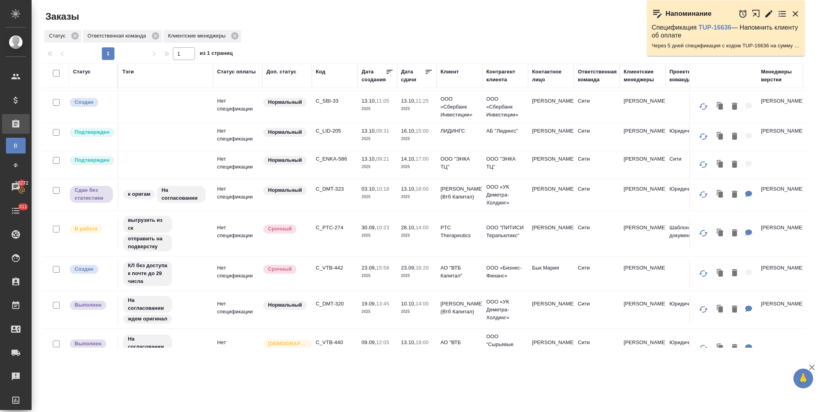
scroll to position [0, 0]
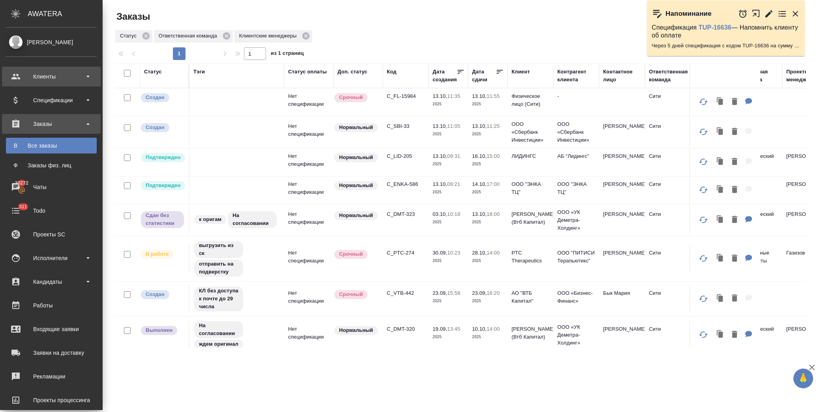
click at [50, 72] on div "Клиенты" at bounding box center [51, 77] width 91 height 12
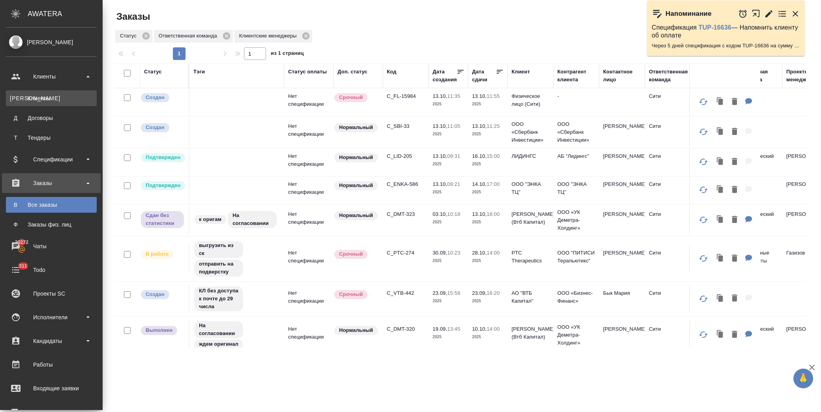
drag, startPoint x: 50, startPoint y: 99, endPoint x: 54, endPoint y: 99, distance: 4.3
click at [52, 99] on div "Клиенты" at bounding box center [51, 98] width 83 height 8
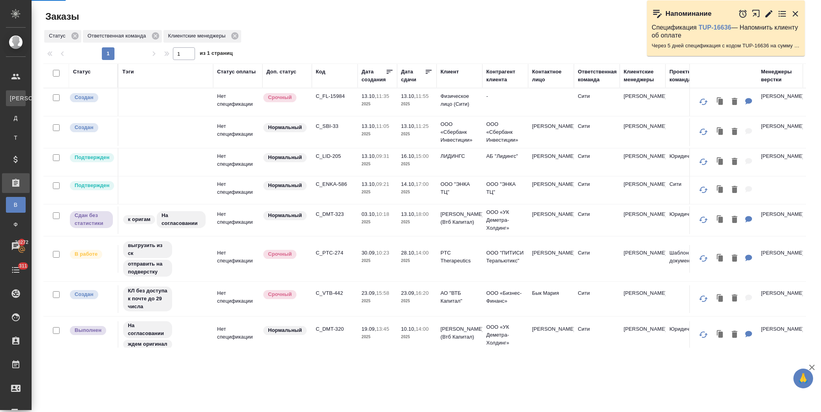
select select "RU"
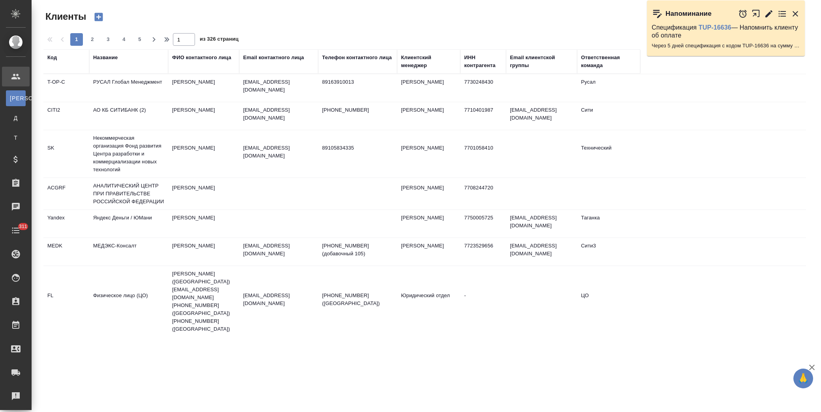
click at [106, 60] on div "Название" at bounding box center [105, 58] width 24 height 8
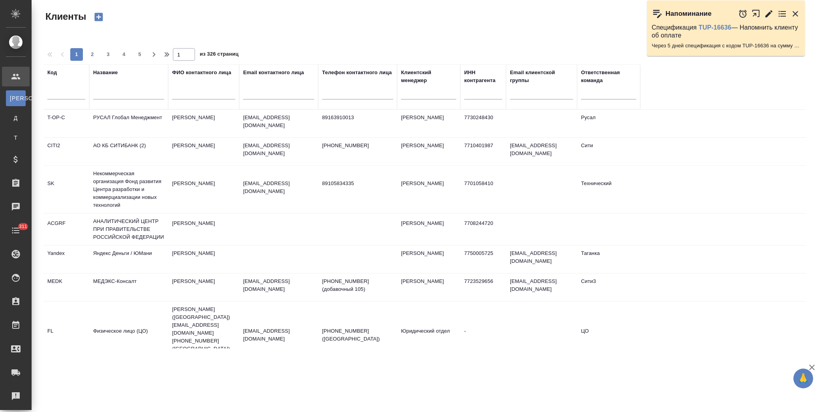
click at [116, 92] on input "text" at bounding box center [128, 95] width 71 height 10
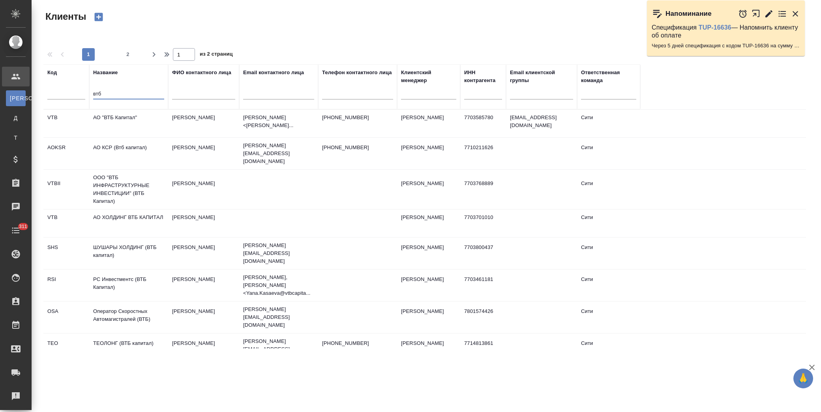
type input "втб"
click at [128, 116] on td "АО "ВТБ Капитал"" at bounding box center [128, 124] width 79 height 28
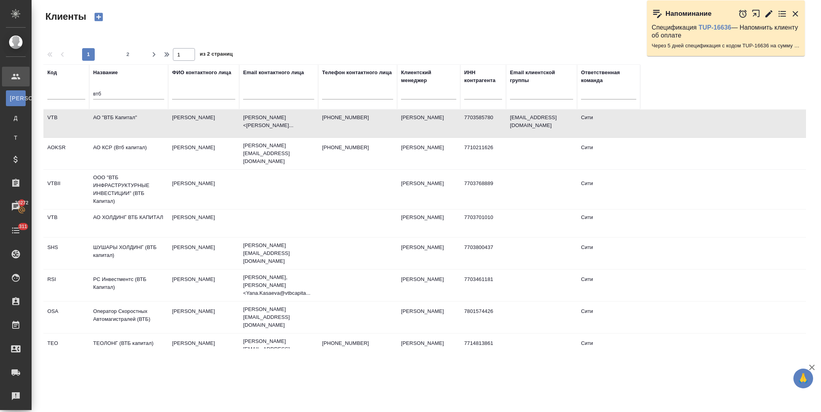
click at [128, 116] on td "АО "ВТБ Капитал"" at bounding box center [128, 124] width 79 height 28
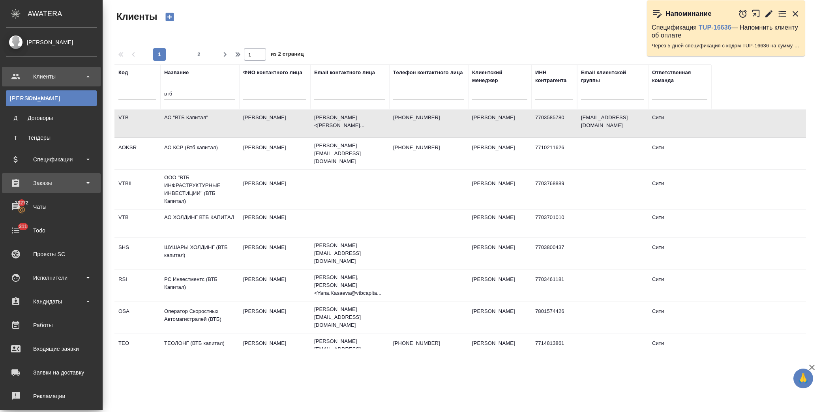
click at [54, 181] on div "Заказы" at bounding box center [51, 183] width 91 height 12
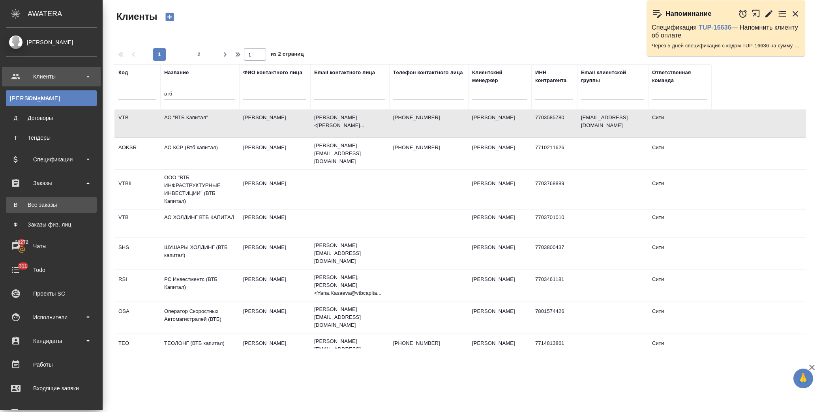
click at [61, 204] on div "Все заказы" at bounding box center [51, 205] width 83 height 8
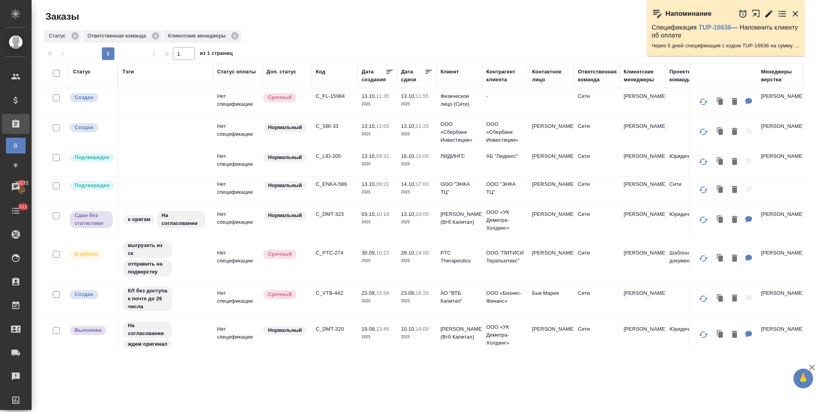
click at [341, 92] on td "C_FL-15984" at bounding box center [335, 102] width 46 height 28
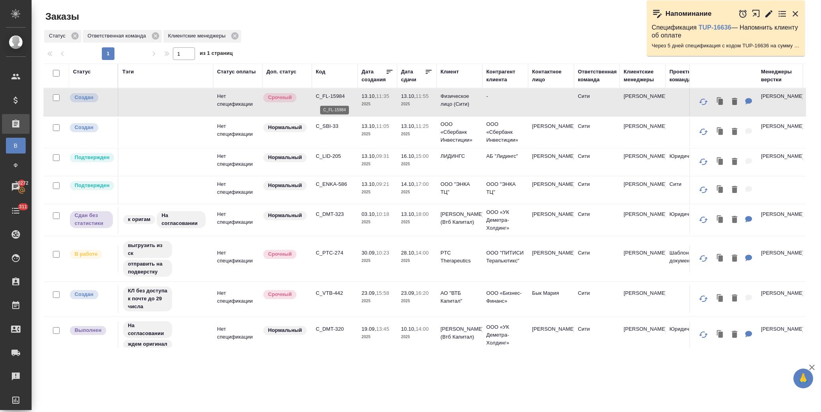
click at [327, 93] on p "C_FL-15984" at bounding box center [335, 96] width 38 height 8
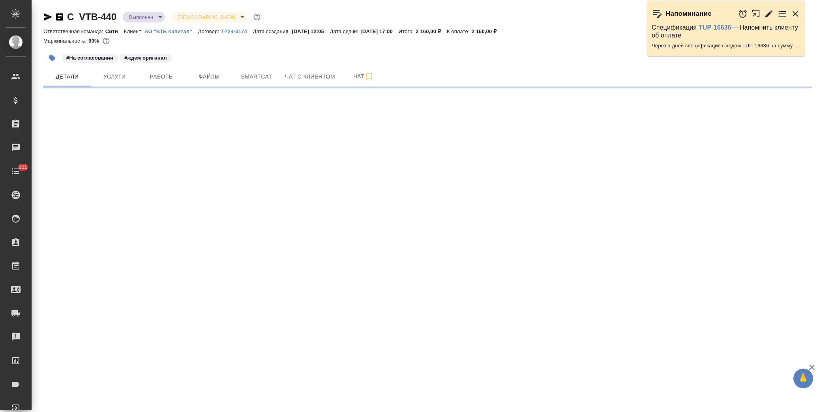
select select "RU"
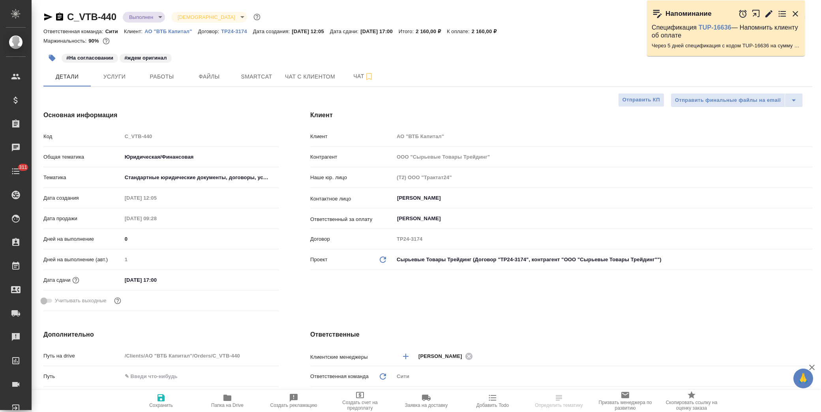
type textarea "x"
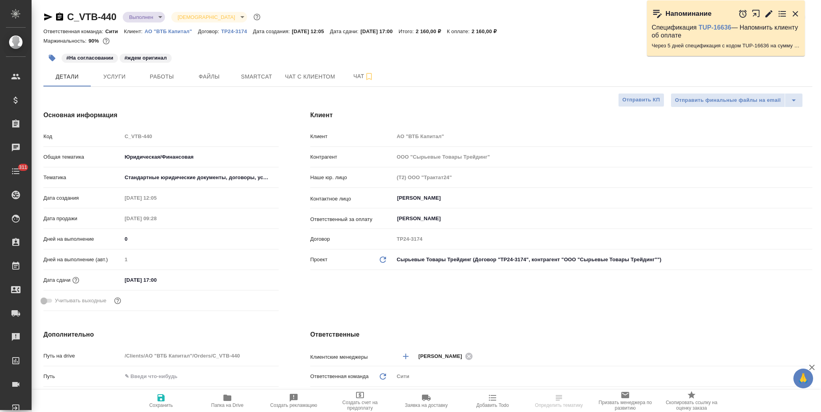
type textarea "x"
click at [184, 277] on input "10.10.2025 17:00" at bounding box center [156, 279] width 69 height 11
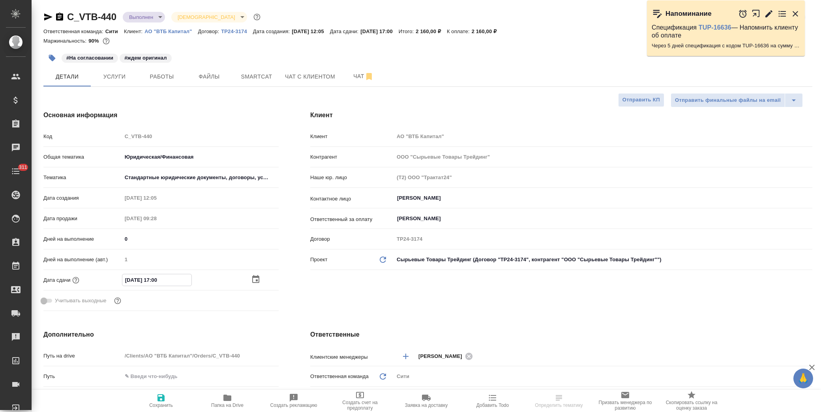
click at [258, 282] on icon "button" at bounding box center [255, 279] width 9 height 9
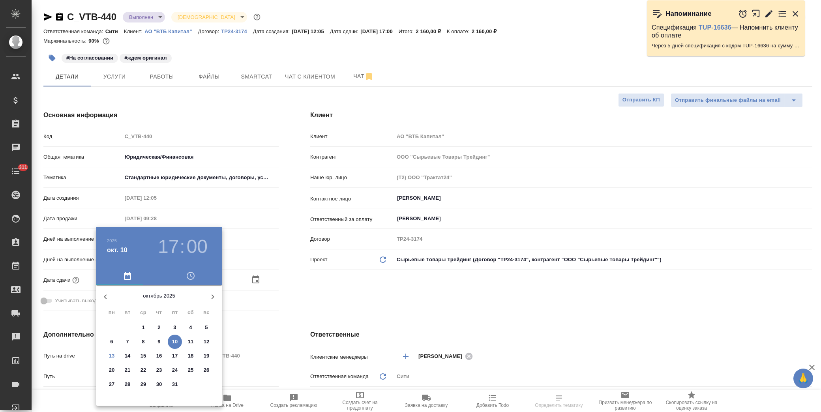
click at [114, 356] on p "13" at bounding box center [112, 356] width 6 height 8
type input "13.10.2025 17:00"
type textarea "x"
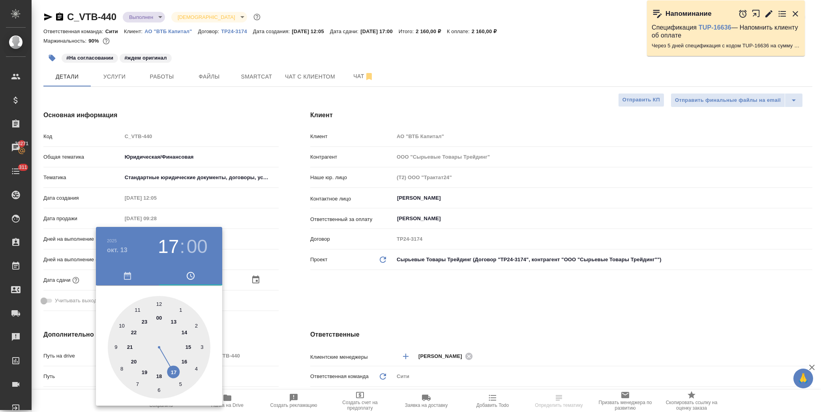
click at [162, 376] on div at bounding box center [159, 347] width 103 height 103
type input "13.10.2025 18:00"
type textarea "x"
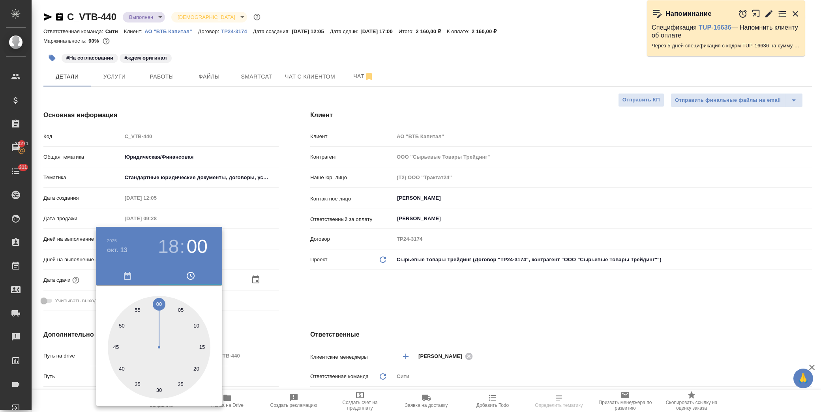
click at [290, 325] on div at bounding box center [410, 206] width 821 height 412
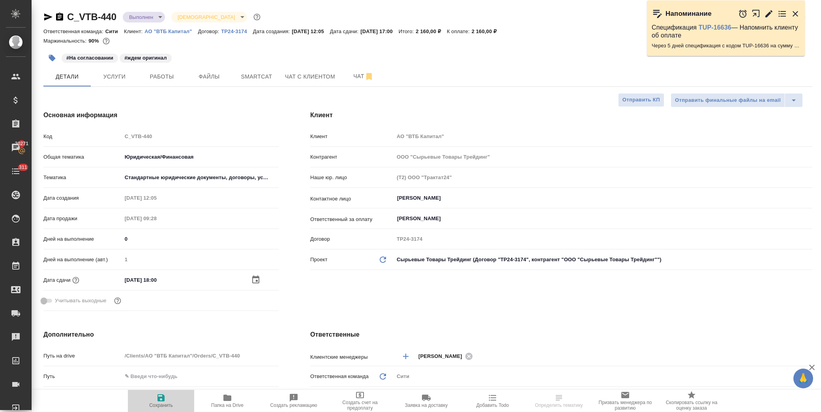
click at [165, 400] on icon "button" at bounding box center [160, 397] width 9 height 9
type textarea "x"
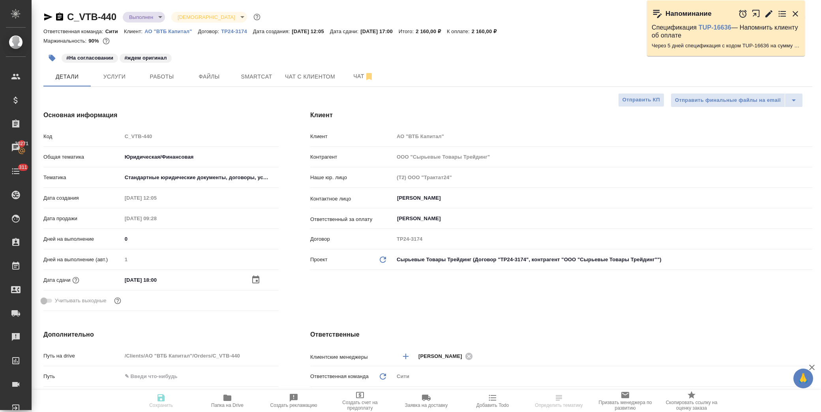
type textarea "x"
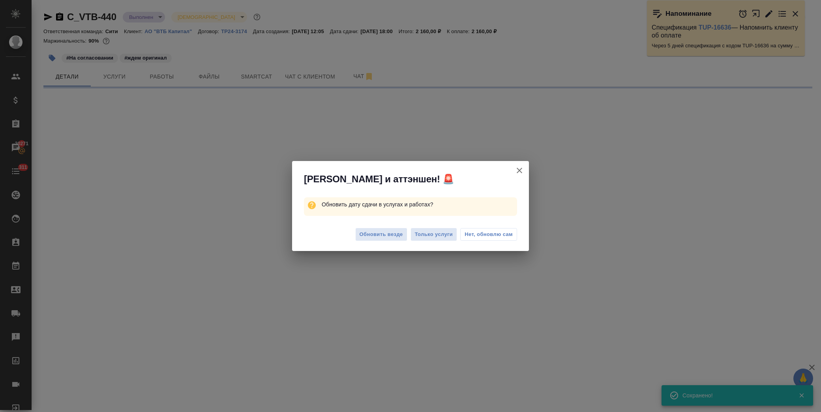
select select "RU"
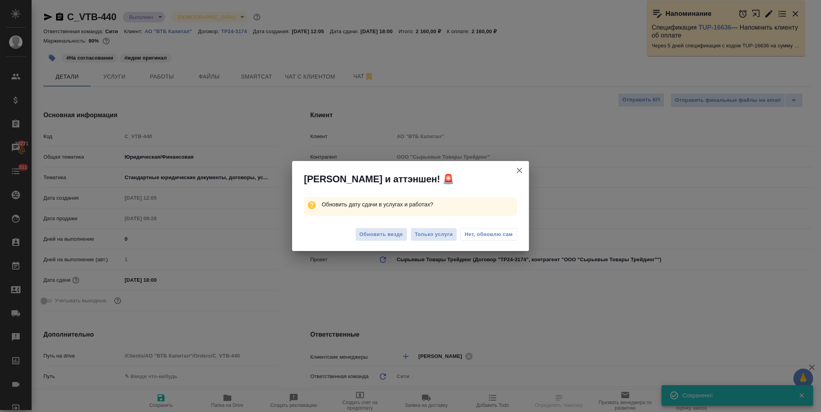
type textarea "x"
click at [492, 233] on span "Нет, обновлю сам" at bounding box center [488, 234] width 48 height 8
type textarea "x"
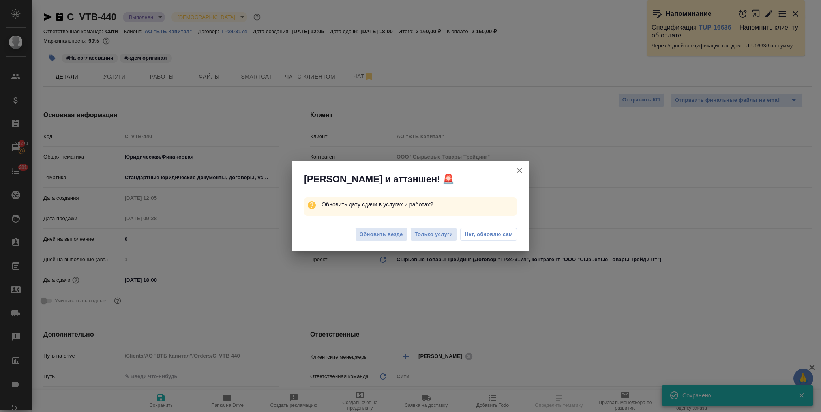
type textarea "x"
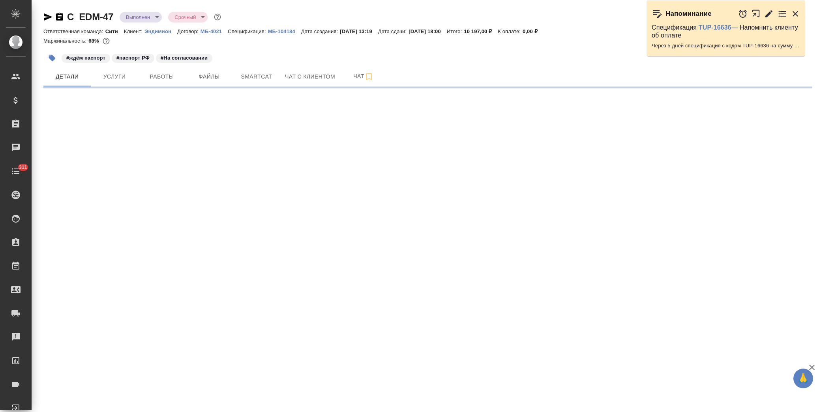
select select "RU"
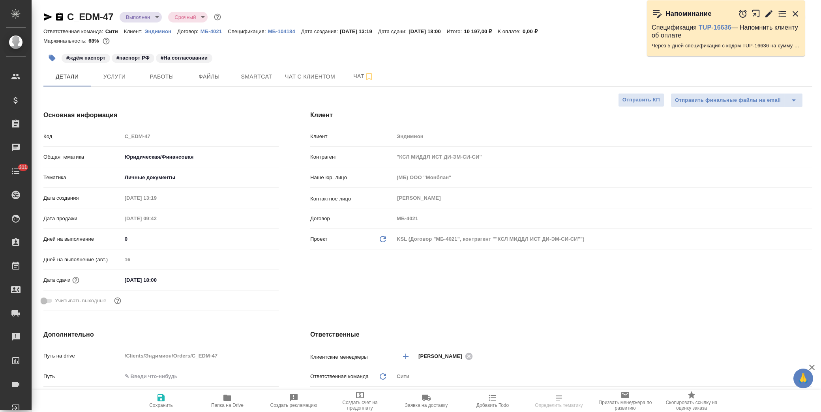
type textarea "x"
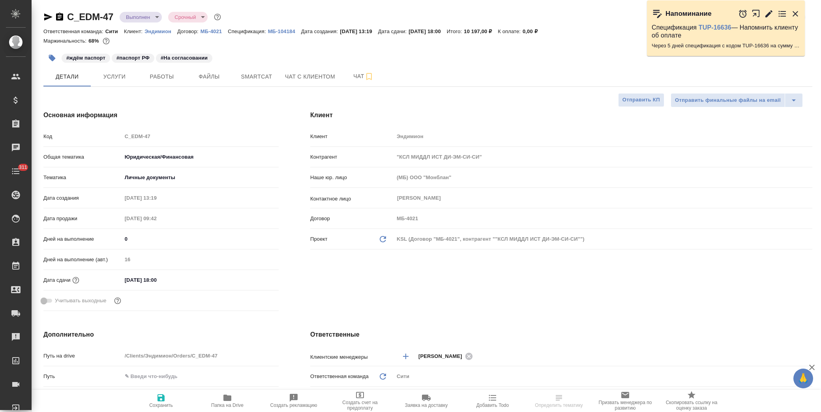
type textarea "x"
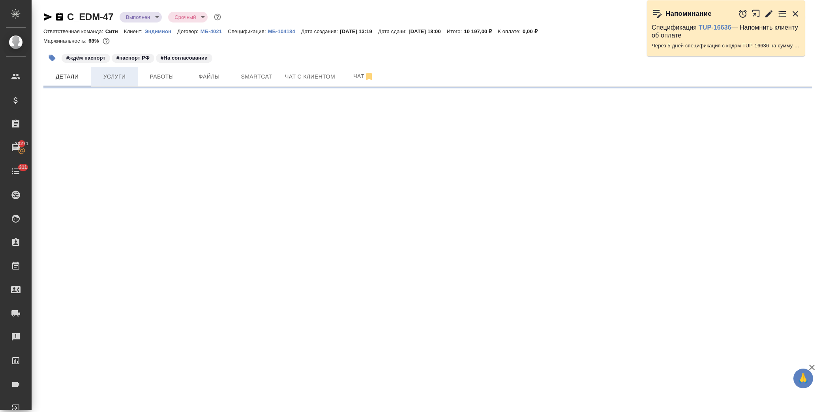
select select "RU"
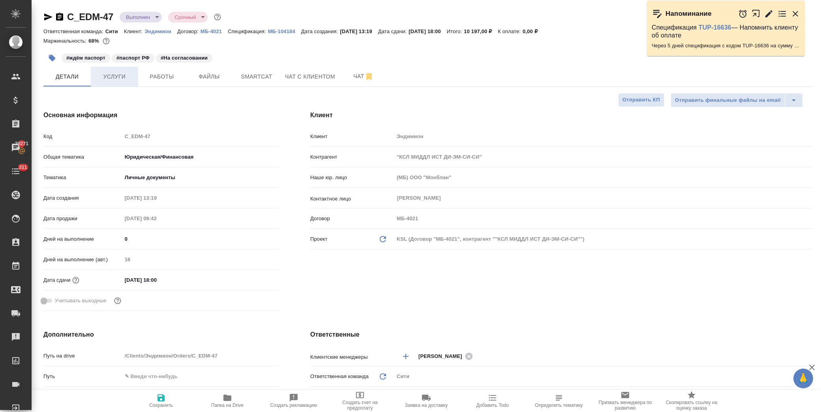
type textarea "x"
click at [108, 79] on span "Услуги" at bounding box center [114, 77] width 38 height 10
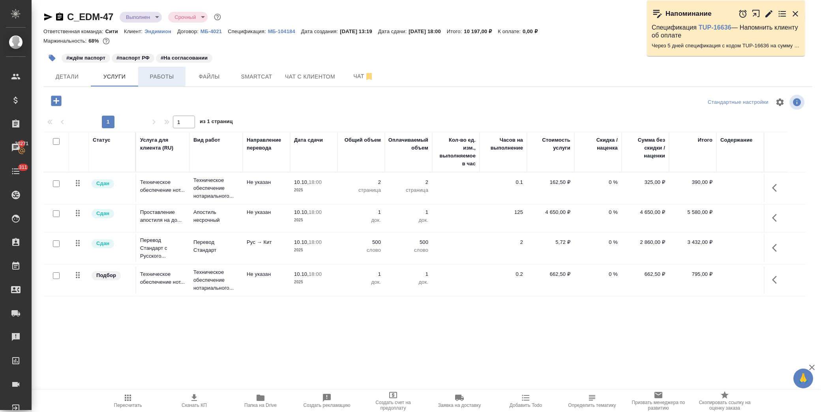
click at [154, 78] on span "Работы" at bounding box center [162, 77] width 38 height 10
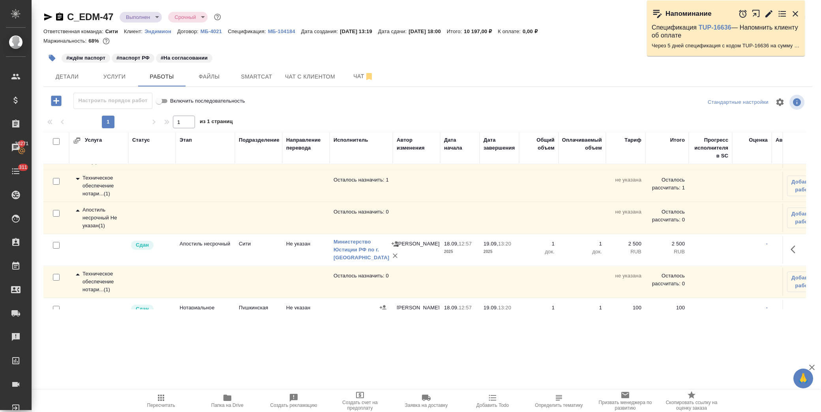
scroll to position [62, 0]
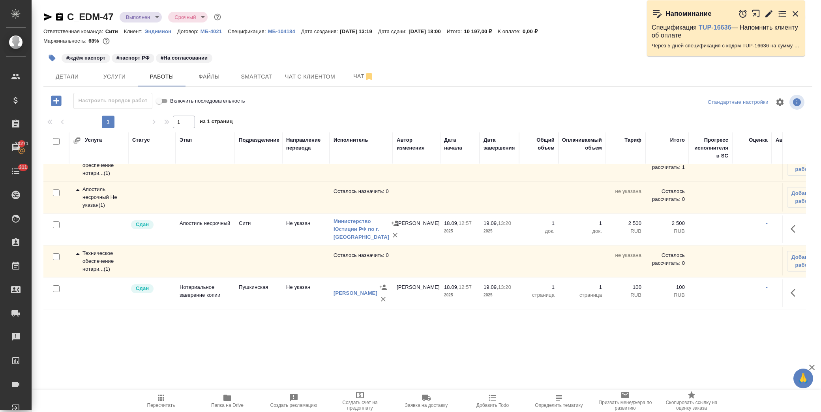
click at [80, 249] on icon at bounding box center [77, 253] width 9 height 9
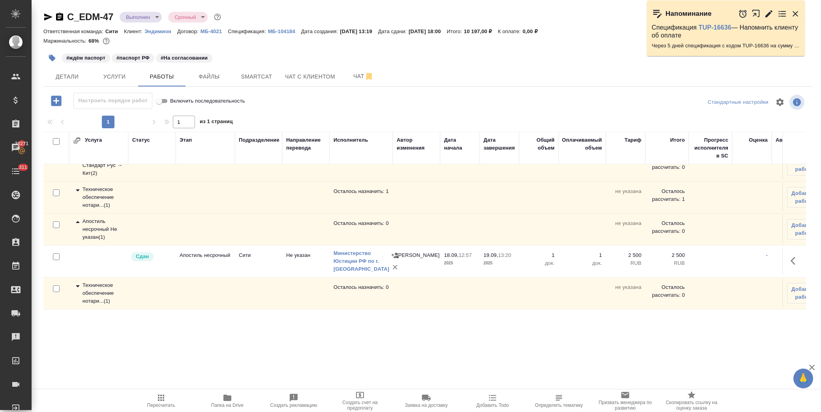
scroll to position [22, 0]
click at [77, 185] on icon at bounding box center [77, 189] width 9 height 9
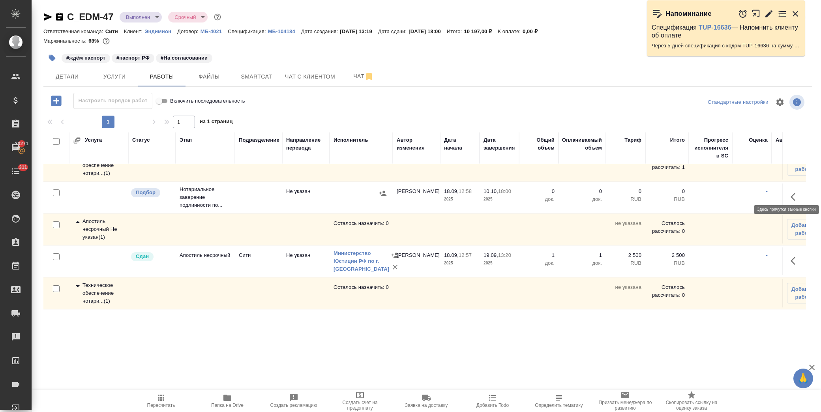
click at [790, 192] on icon "button" at bounding box center [794, 196] width 9 height 9
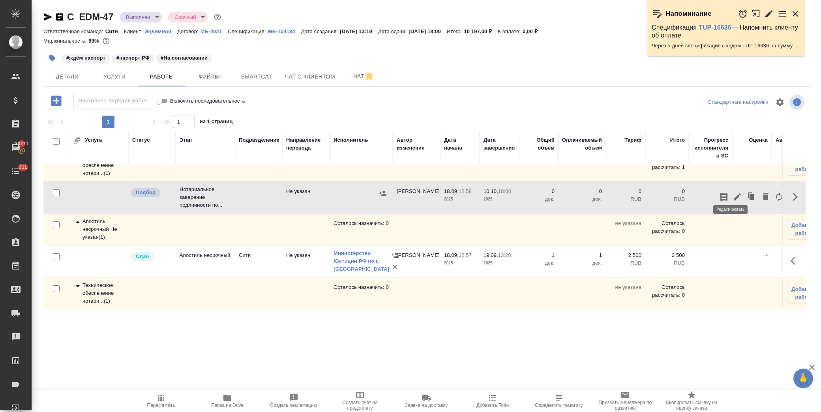
click at [733, 193] on icon "button" at bounding box center [736, 196] width 7 height 7
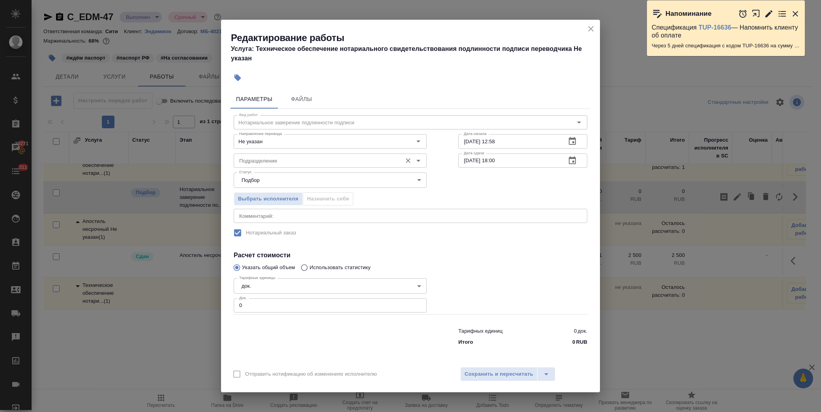
click at [278, 158] on input "Подразделение" at bounding box center [317, 160] width 162 height 9
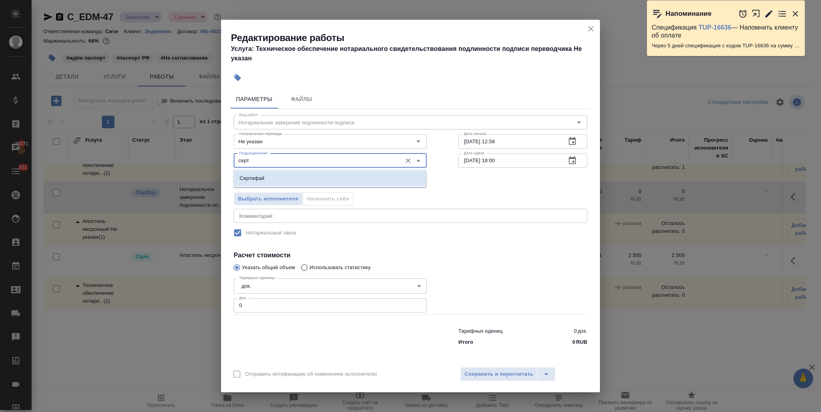
drag, startPoint x: 291, startPoint y: 175, endPoint x: 280, endPoint y: 174, distance: 11.1
click at [290, 175] on li "Сертифай" at bounding box center [329, 178] width 193 height 14
type input "Сертифай"
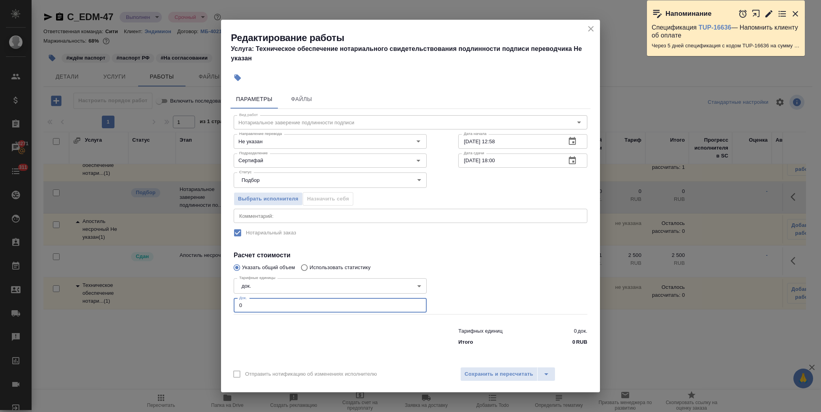
drag, startPoint x: 253, startPoint y: 304, endPoint x: 176, endPoint y: 307, distance: 77.4
click at [176, 308] on div "Редактирование работы Услуга: Техническое обеспечение нотариального свидетельст…" at bounding box center [410, 206] width 821 height 412
type input "1"
click at [494, 375] on span "Сохранить и пересчитать" at bounding box center [498, 374] width 69 height 9
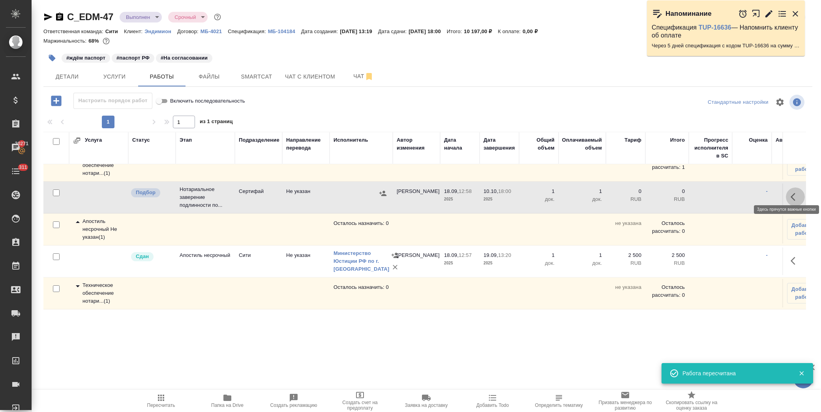
click at [790, 192] on icon "button" at bounding box center [794, 196] width 9 height 9
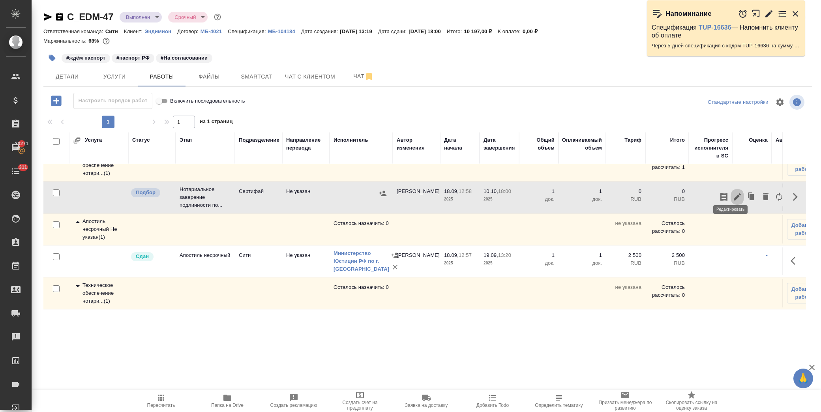
click at [733, 193] on icon "button" at bounding box center [736, 196] width 7 height 7
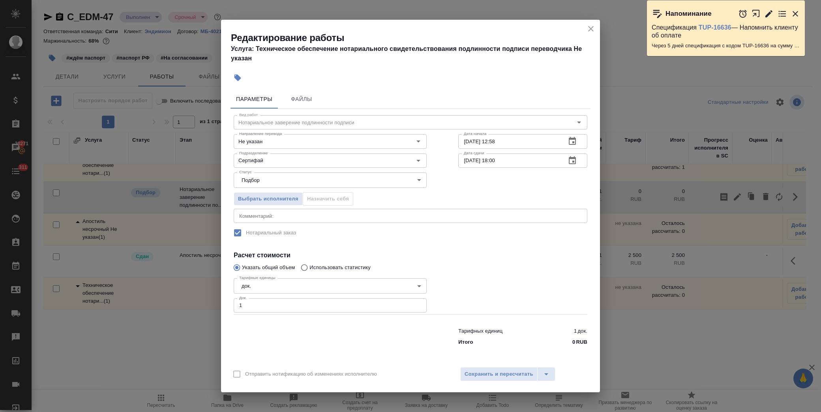
click at [261, 207] on div "Выбрать исполнителя Назначить себя" at bounding box center [330, 198] width 224 height 48
click at [264, 202] on span "Выбрать исполнителя" at bounding box center [268, 198] width 60 height 9
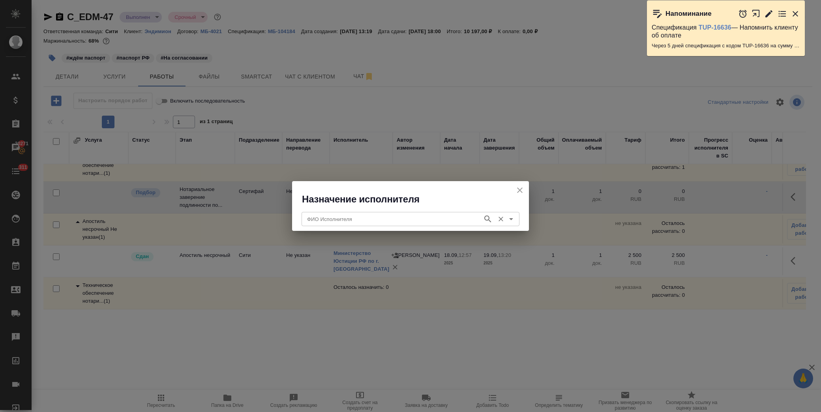
click at [329, 215] on input "ФИО Исполнителя" at bounding box center [391, 218] width 175 height 9
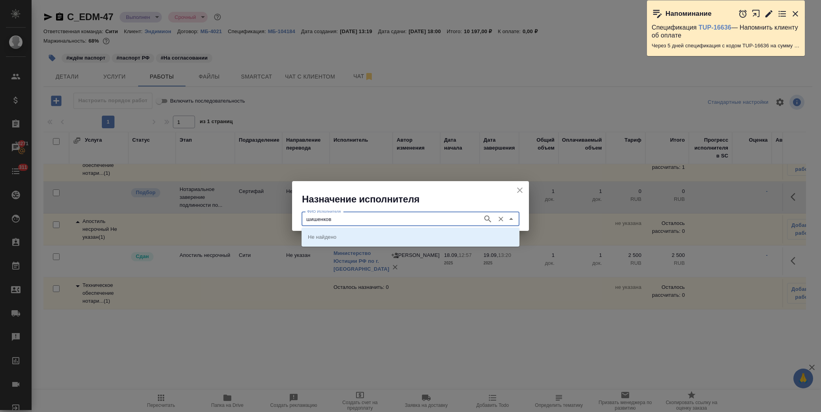
type input "шишенков"
click at [333, 239] on p "[PERSON_NAME]" at bounding box center [329, 237] width 43 height 8
type input "[PERSON_NAME]"
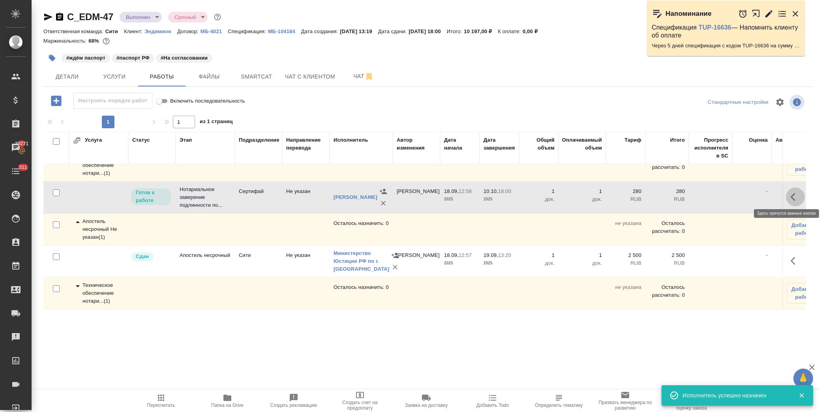
click at [790, 193] on icon "button" at bounding box center [794, 196] width 9 height 9
click at [732, 195] on icon "button" at bounding box center [736, 196] width 9 height 9
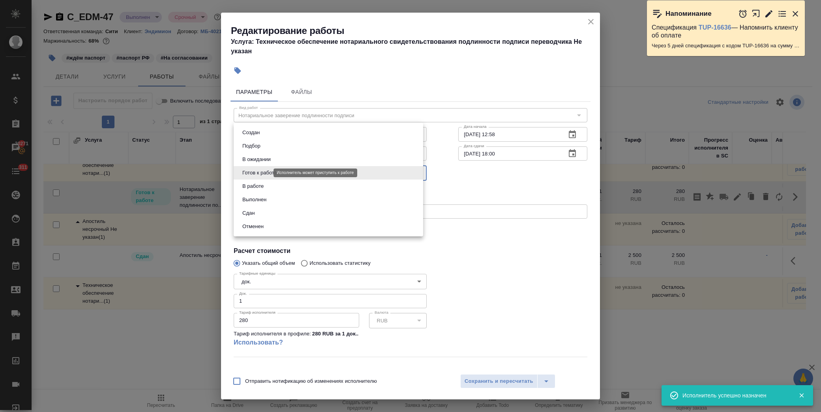
click at [267, 171] on body "🙏 .cls-1 fill:#fff; AWATERA [PERSON_NAME] Спецификации Заказы 20271 Чаты 311 To…" at bounding box center [410, 206] width 821 height 412
click at [263, 215] on li "Сдан" at bounding box center [328, 212] width 189 height 13
type input "closed"
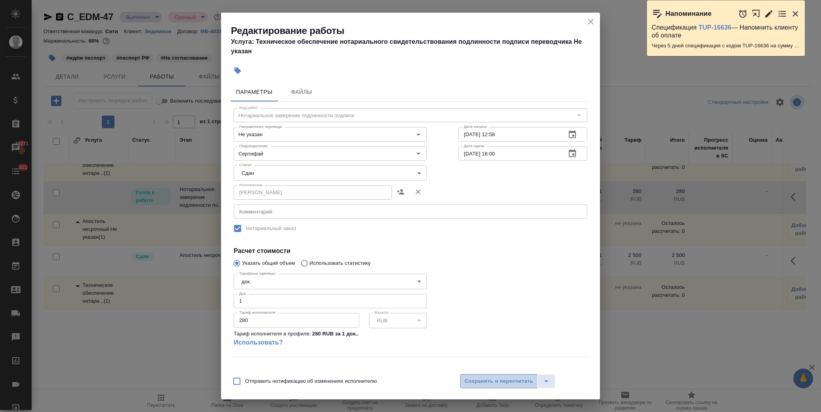
click at [484, 376] on button "Сохранить и пересчитать" at bounding box center [498, 381] width 77 height 14
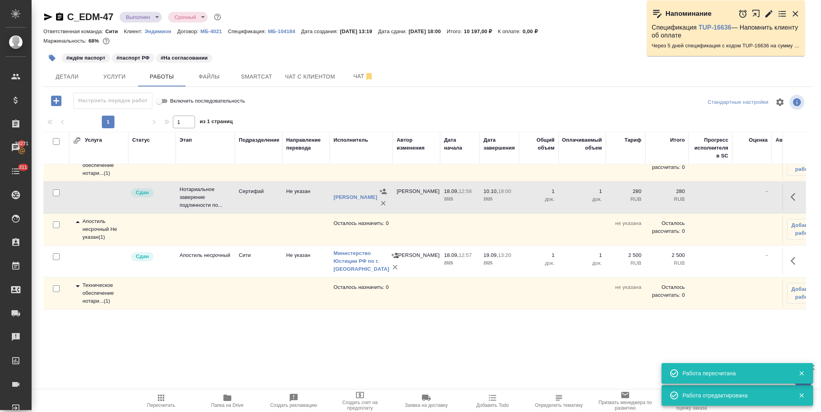
click at [79, 223] on icon at bounding box center [77, 221] width 9 height 9
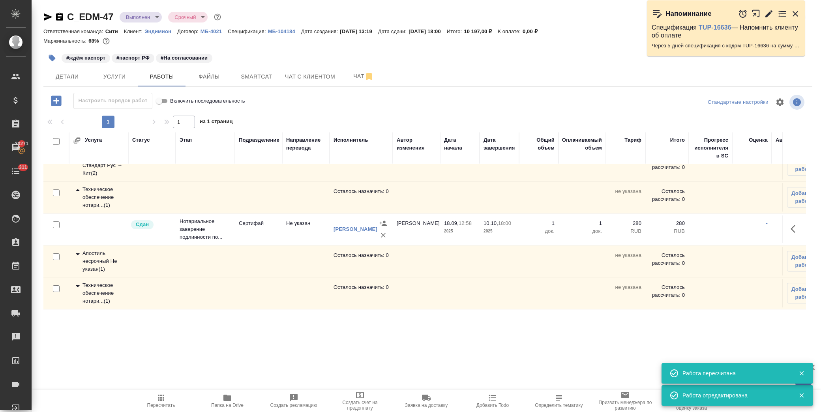
scroll to position [30, 0]
click at [75, 185] on icon at bounding box center [77, 189] width 9 height 9
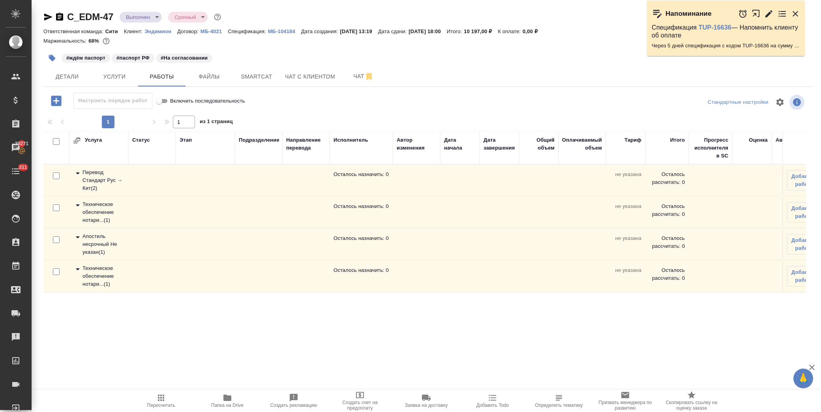
click at [153, 396] on span "Пересчитать" at bounding box center [161, 400] width 57 height 15
click at [70, 74] on span "Детали" at bounding box center [67, 77] width 38 height 10
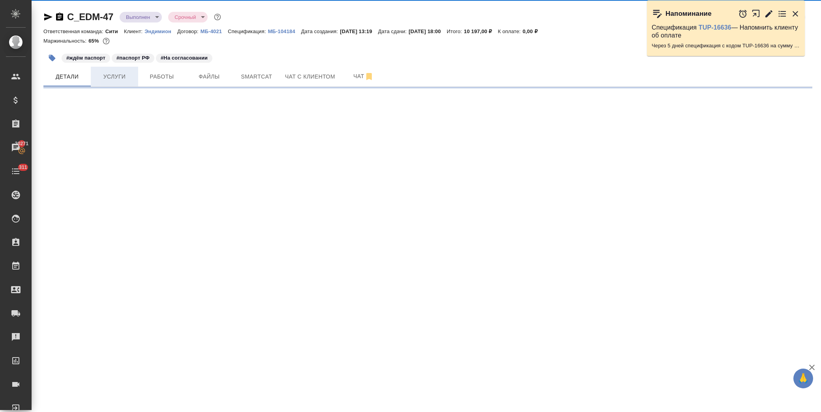
select select "RU"
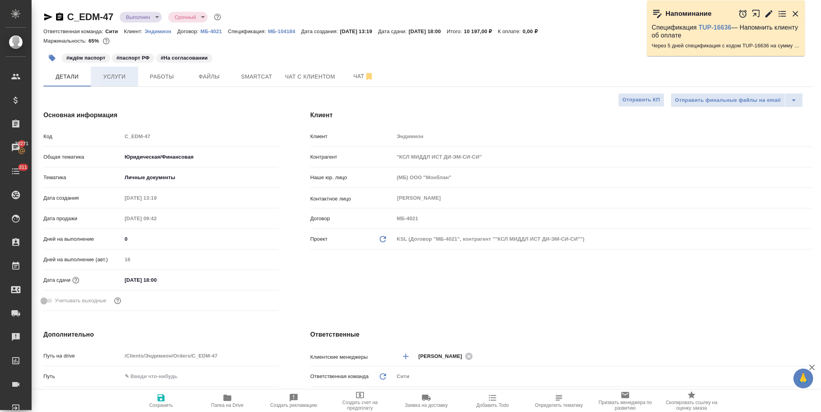
type textarea "x"
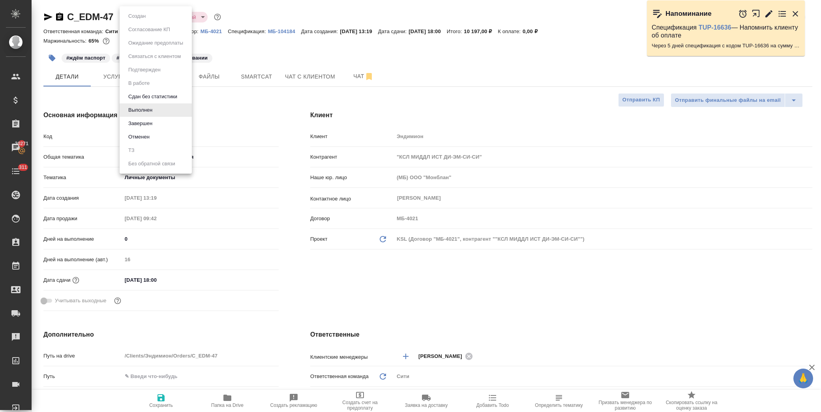
click at [157, 17] on body "🙏 .cls-1 fill:#fff; AWATERA Лофицкая Юлия Владимировна Клиенты Спецификации Зак…" at bounding box center [410, 206] width 821 height 412
click at [164, 122] on li "Завершен" at bounding box center [156, 123] width 72 height 13
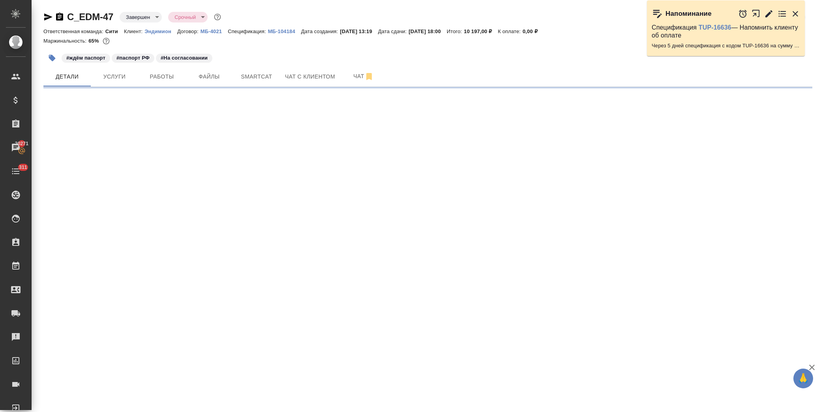
select select "RU"
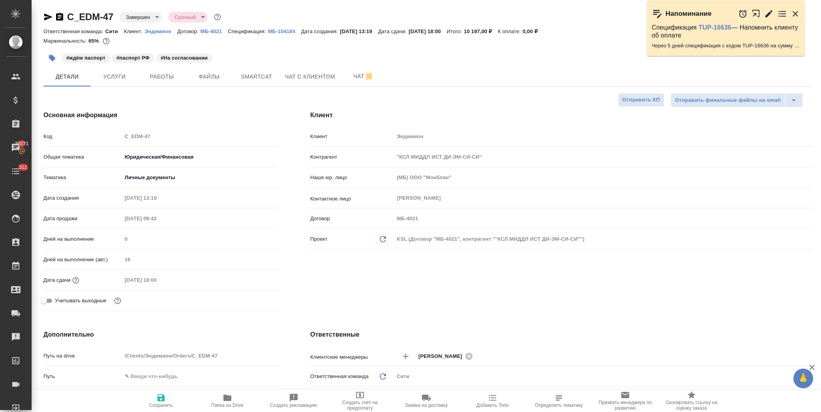
type textarea "x"
click at [282, 29] on p "МБ-104184" at bounding box center [284, 31] width 33 height 6
type textarea "x"
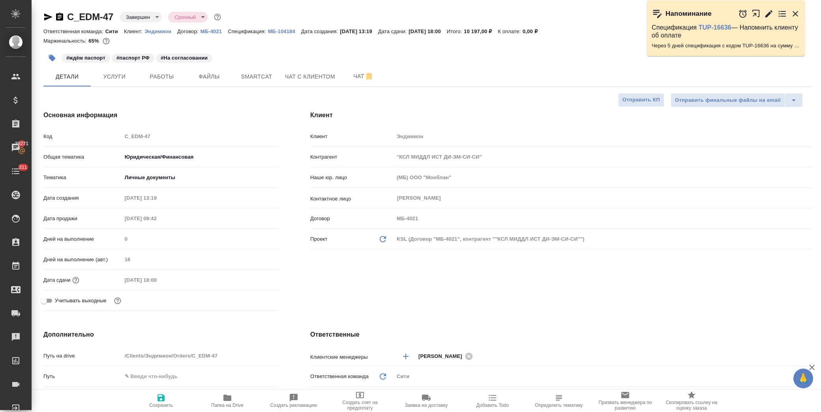
type textarea "x"
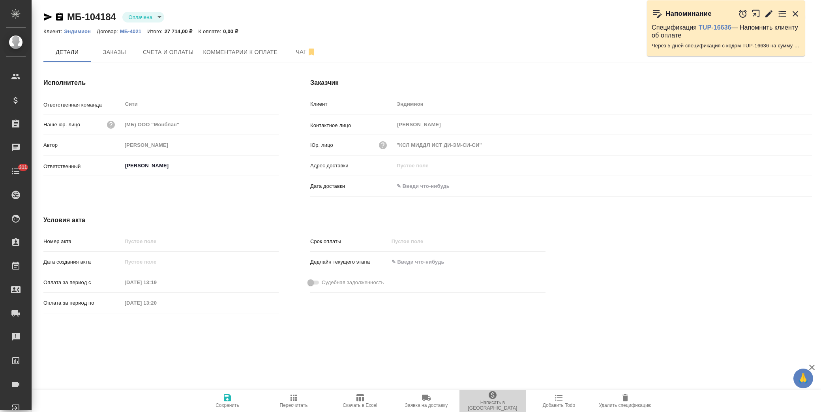
click at [498, 404] on span "Написать в [GEOGRAPHIC_DATA]" at bounding box center [492, 405] width 57 height 11
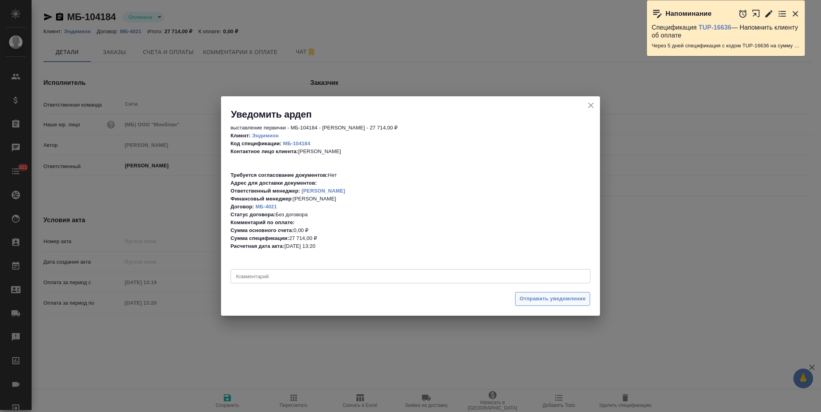
click at [545, 299] on span "Отправить уведомление" at bounding box center [552, 298] width 66 height 9
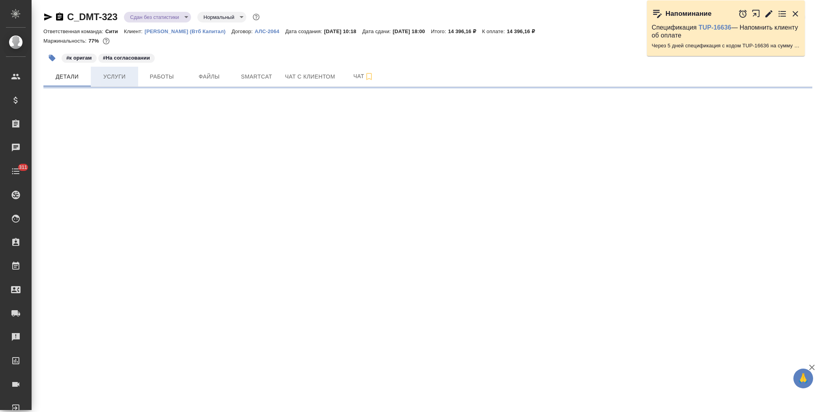
select select "RU"
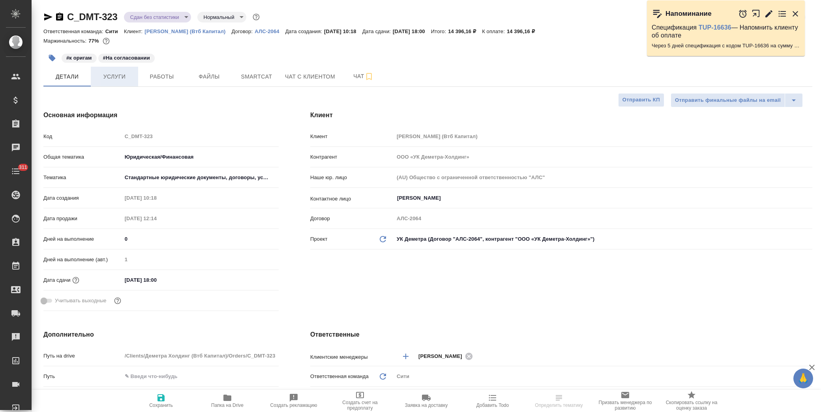
type textarea "x"
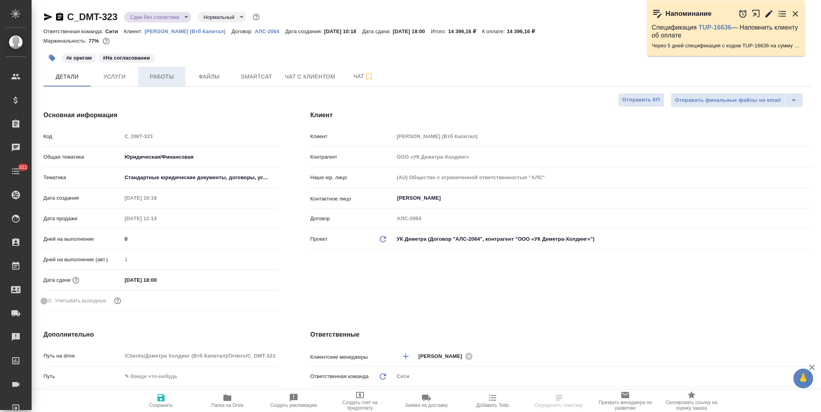
type textarea "x"
click at [160, 77] on span "Работы" at bounding box center [162, 77] width 38 height 10
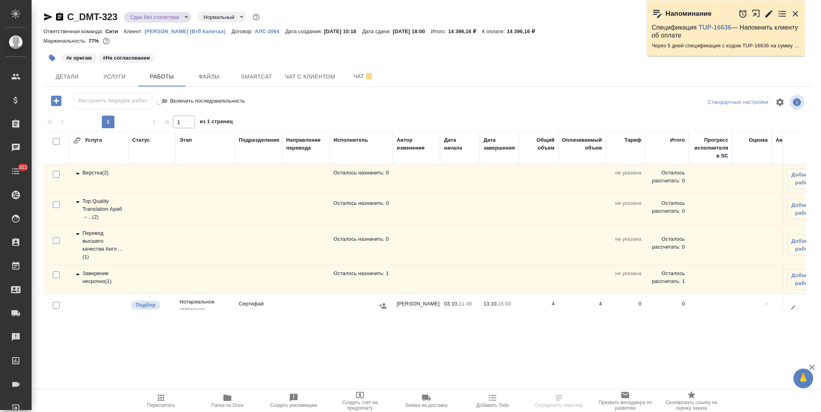
scroll to position [24, 0]
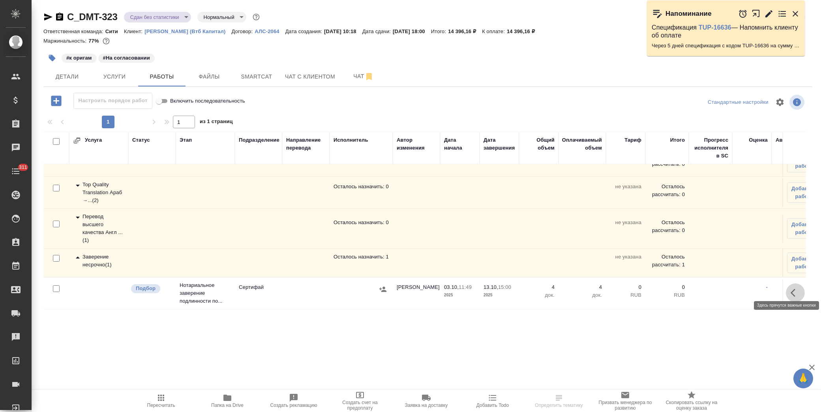
click at [790, 289] on icon "button" at bounding box center [792, 293] width 5 height 8
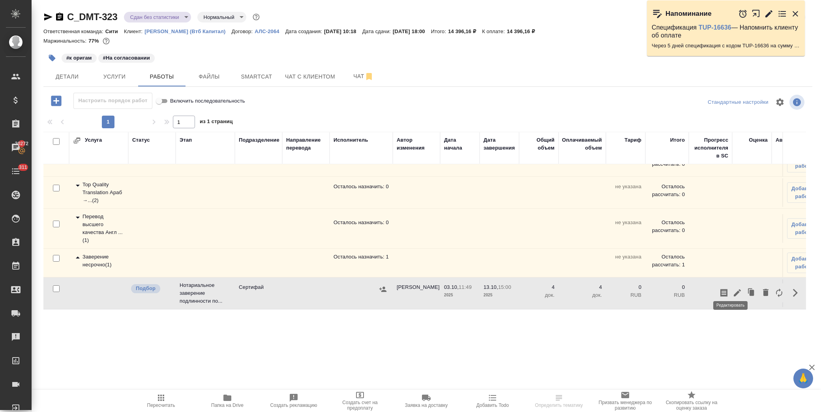
click at [732, 288] on icon "button" at bounding box center [736, 292] width 9 height 9
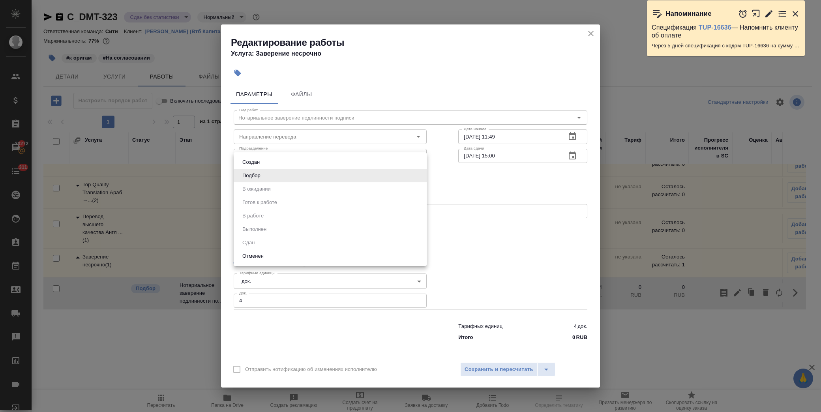
click at [281, 174] on body "🙏 .cls-1 fill:#fff; AWATERA Лофицкая Юлия Владимировна Клиенты Спецификации Зак…" at bounding box center [410, 206] width 821 height 412
click at [464, 173] on div at bounding box center [410, 206] width 821 height 412
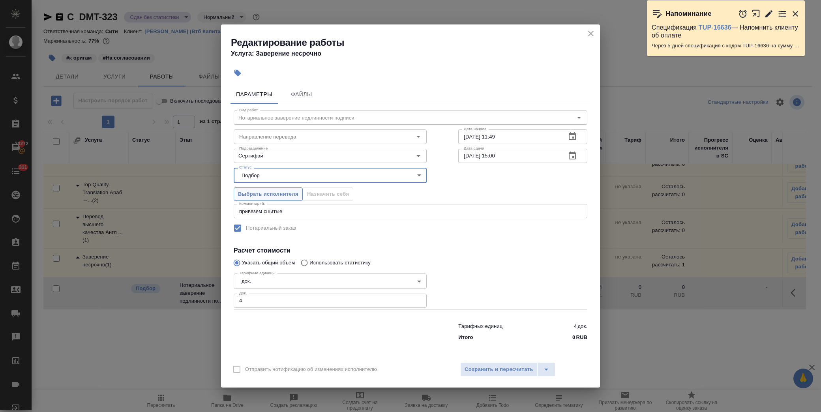
click at [257, 191] on span "Выбрать исполнителя" at bounding box center [268, 194] width 60 height 9
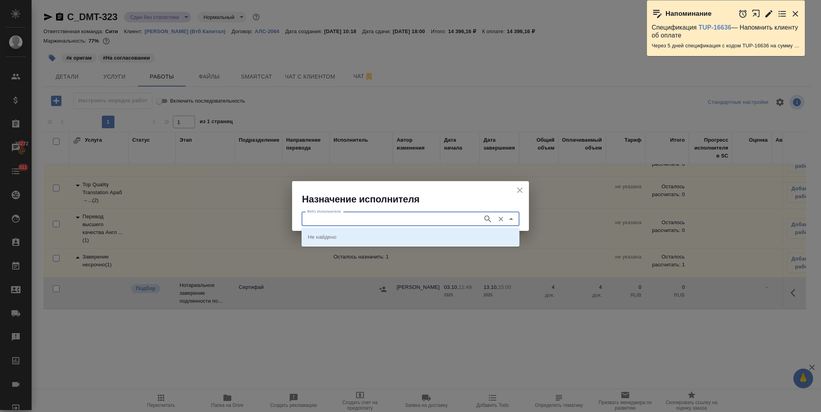
click at [385, 216] on input "ФИО Исполнителя" at bounding box center [391, 218] width 175 height 9
type input "шишенков"
click at [343, 237] on p "НОТАРИУС Шишенков Леонид Васильевич" at bounding box center [329, 237] width 43 height 8
type input "НОТАРИУС Шишенков Леонид Васильевич"
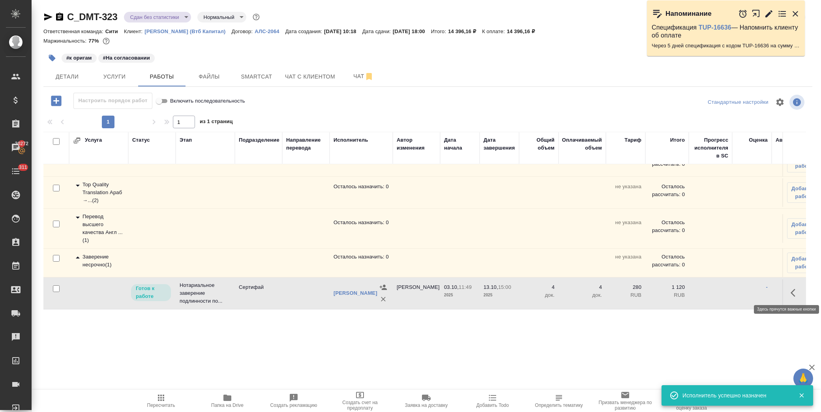
click at [790, 288] on icon "button" at bounding box center [794, 292] width 9 height 9
click at [733, 289] on icon "button" at bounding box center [736, 292] width 7 height 7
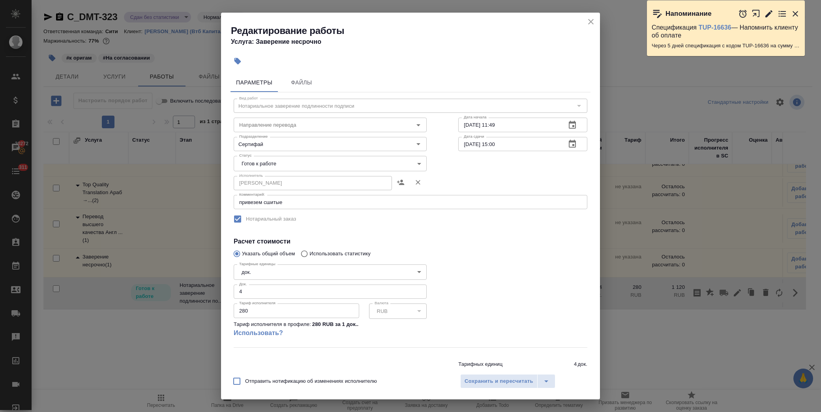
drag, startPoint x: 242, startPoint y: 312, endPoint x: 250, endPoint y: 308, distance: 8.7
click at [242, 312] on input "280" at bounding box center [296, 310] width 125 height 14
click at [245, 312] on input "280" at bounding box center [296, 310] width 125 height 14
type input "230"
click at [508, 271] on div at bounding box center [522, 303] width 161 height 117
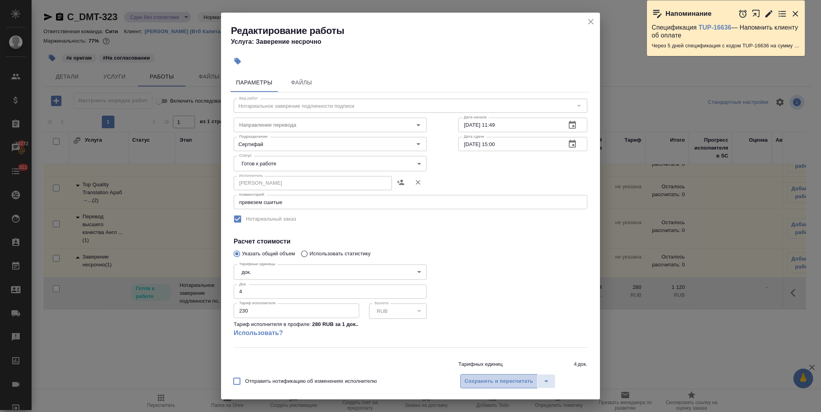
click at [514, 379] on span "Сохранить и пересчитать" at bounding box center [498, 381] width 69 height 9
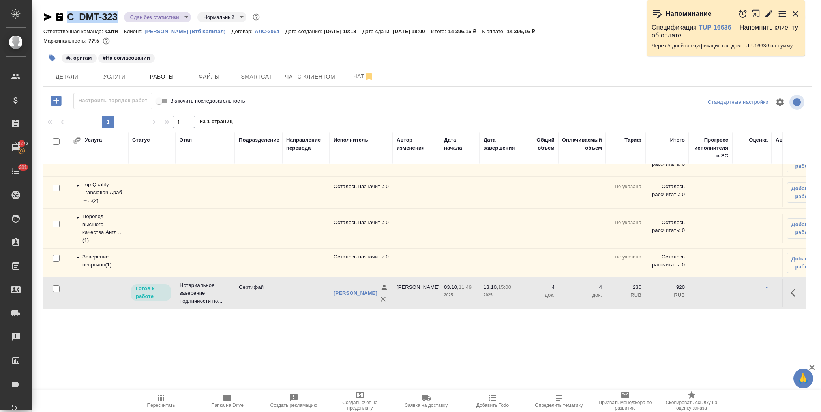
drag, startPoint x: 122, startPoint y: 17, endPoint x: 67, endPoint y: 19, distance: 54.5
click at [67, 19] on div "C_DMT-323 Сдан без статистики distributed Нормальный normal" at bounding box center [152, 17] width 218 height 13
copy link "C_DMT-323"
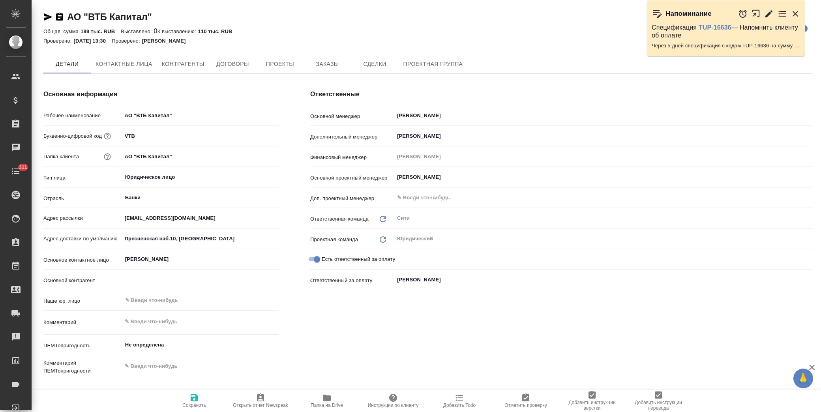
type textarea "x"
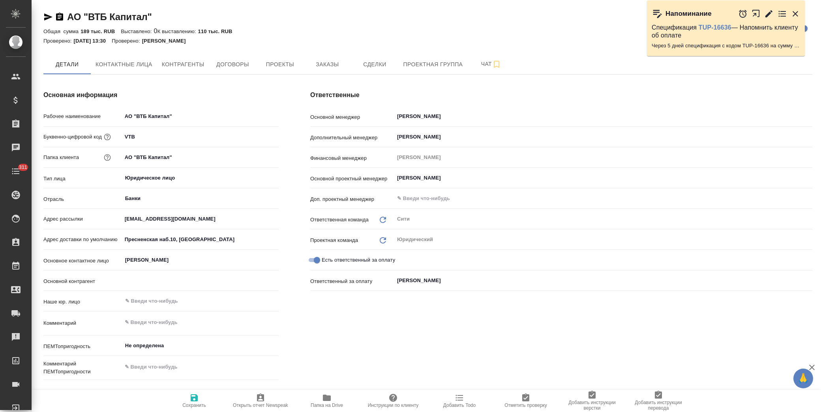
type textarea "x"
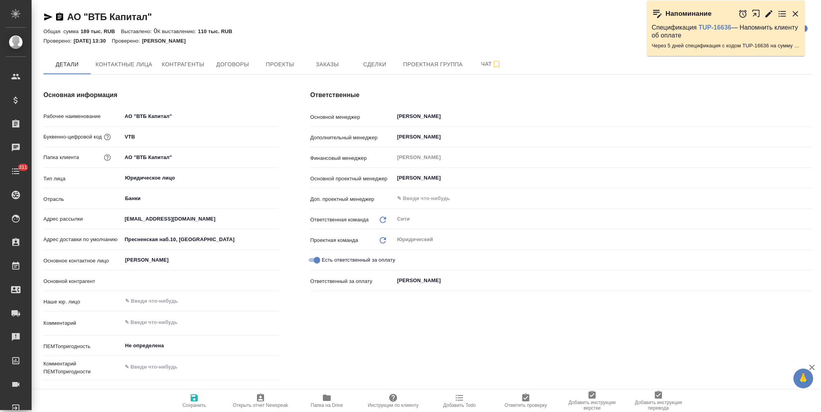
type textarea "x"
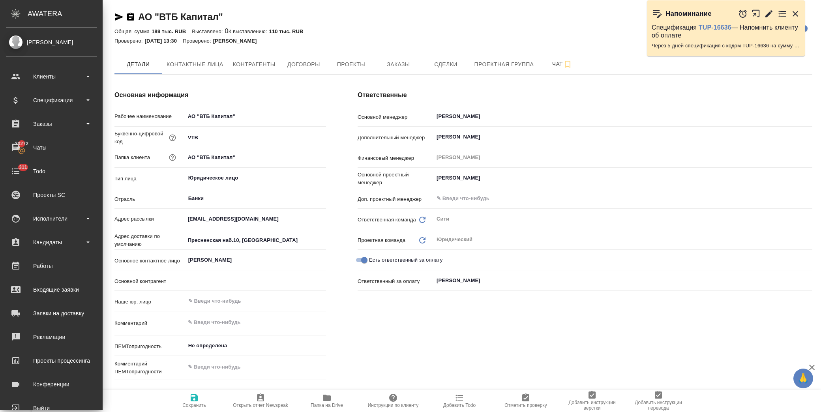
type textarea "x"
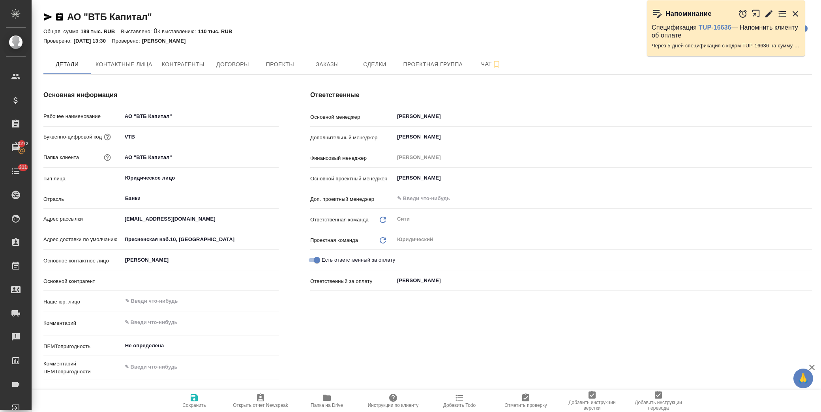
type textarea "x"
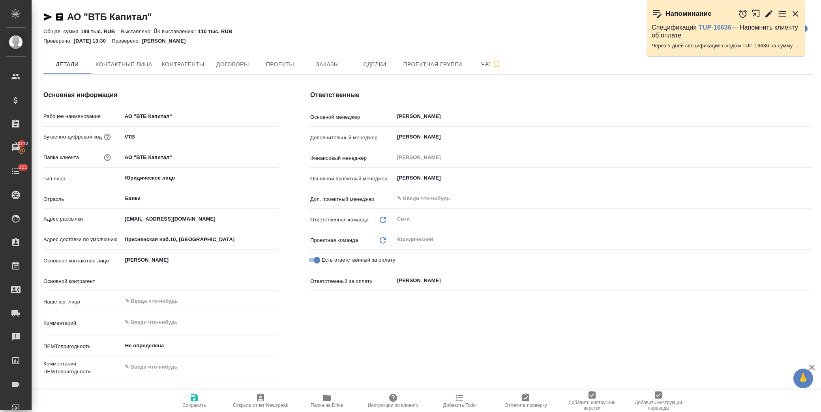
type textarea "x"
click at [342, 64] on span "Заказы" at bounding box center [327, 65] width 38 height 10
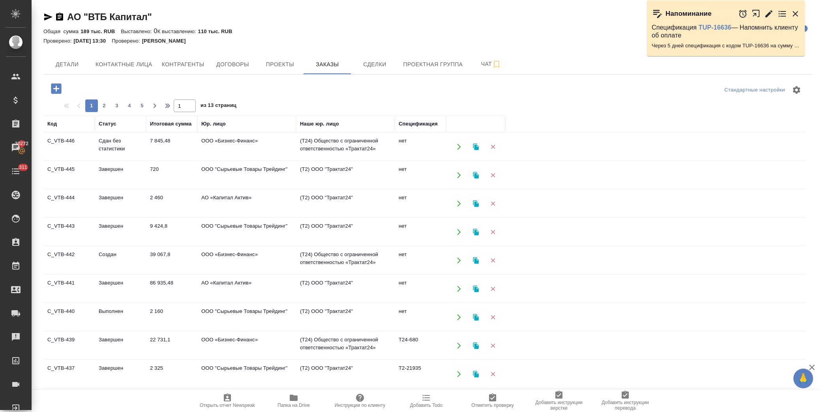
click at [60, 87] on icon "button" at bounding box center [56, 88] width 10 height 10
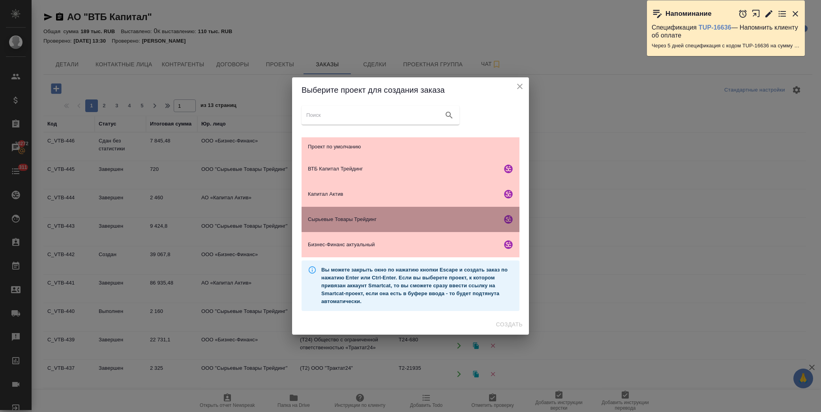
click at [395, 216] on span "Сырьевые Товары Трейдинг" at bounding box center [403, 219] width 191 height 8
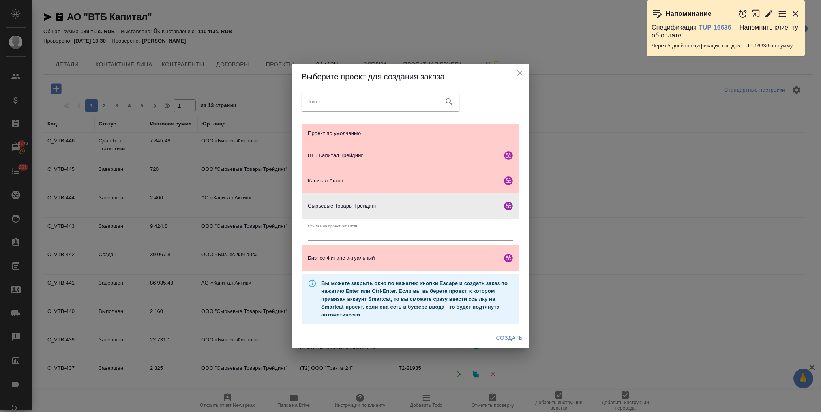
click at [509, 337] on span "Создать" at bounding box center [509, 338] width 26 height 10
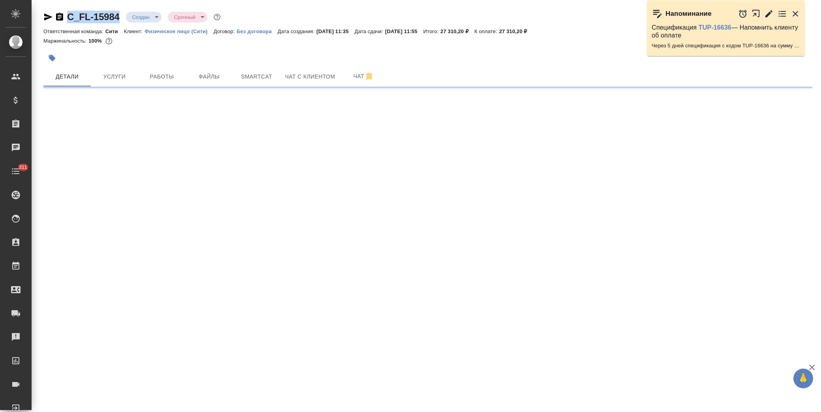
drag, startPoint x: 122, startPoint y: 17, endPoint x: 68, endPoint y: 16, distance: 53.7
click at [68, 16] on div "C_FL-15984 Создан new Срочный urgent" at bounding box center [132, 17] width 179 height 13
copy link "C_FL-15984"
select select "RU"
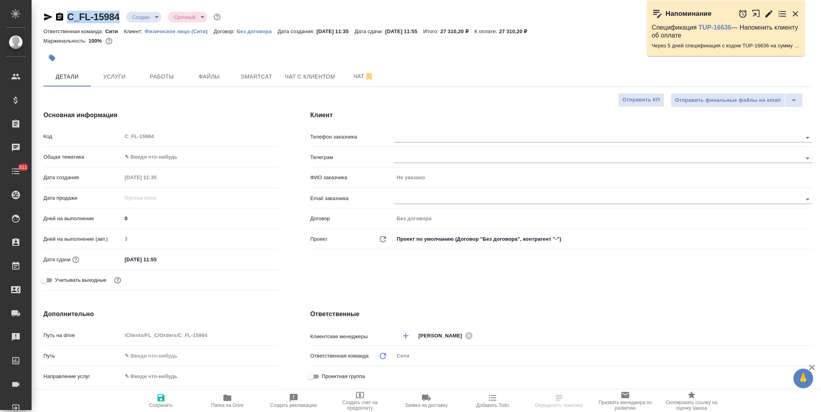
type textarea "x"
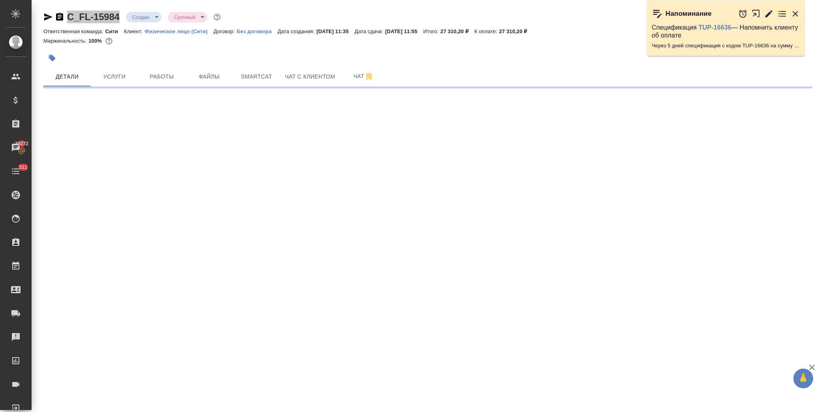
select select "RU"
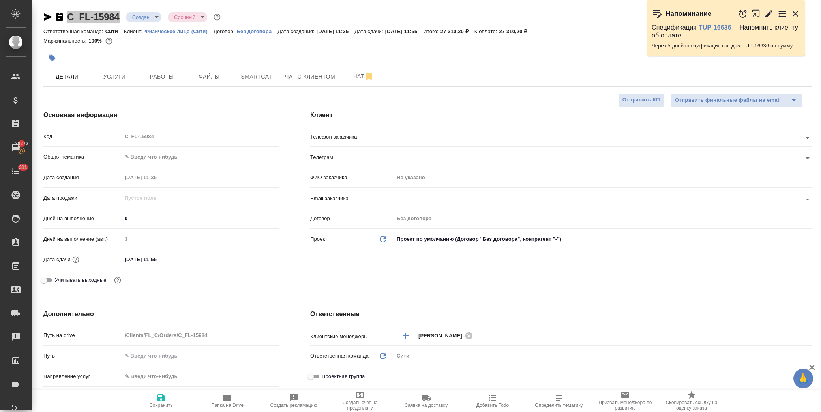
type textarea "x"
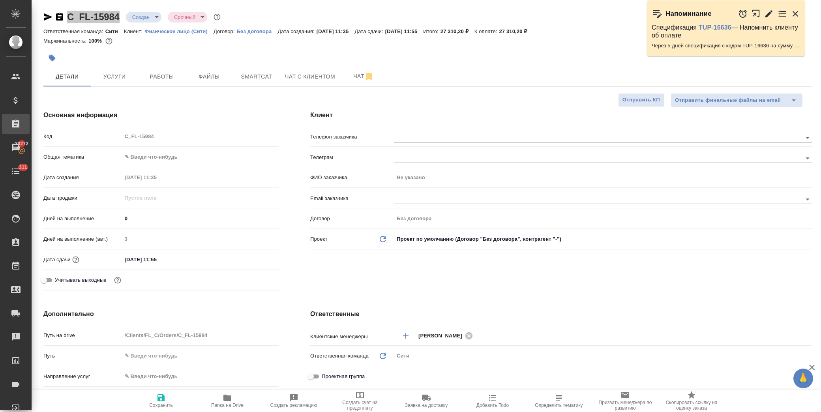
type textarea "x"
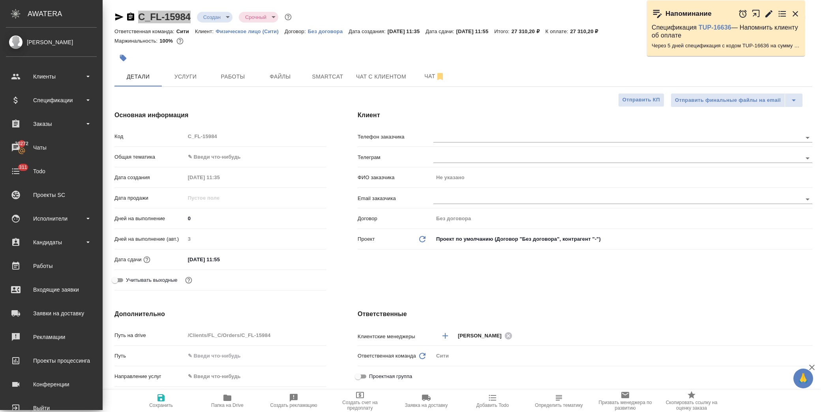
type textarea "x"
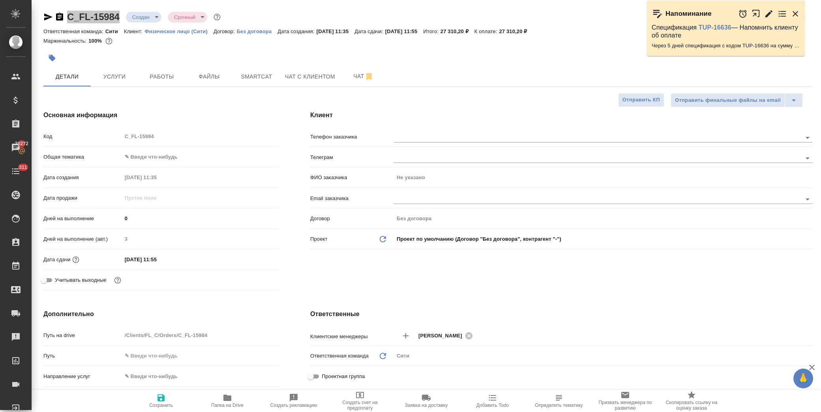
type textarea "x"
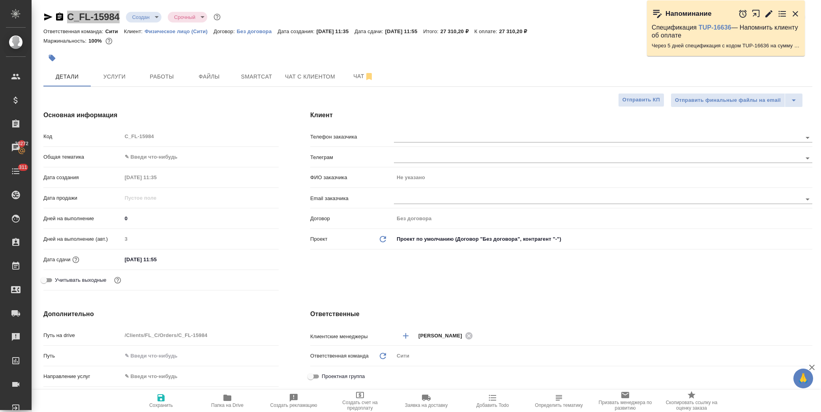
type textarea "x"
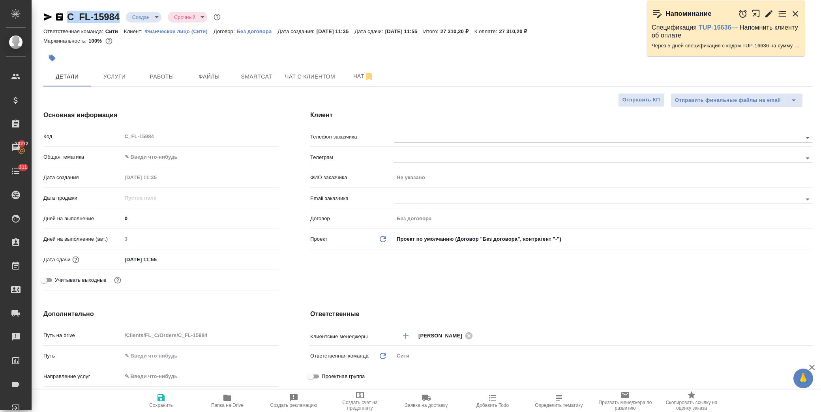
type textarea "x"
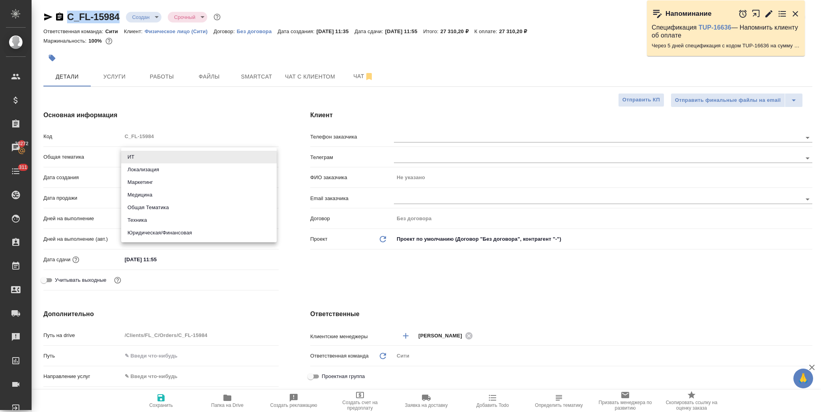
click at [146, 151] on body "🙏 .cls-1 fill:#fff; AWATERA [PERSON_NAME] Спецификации Заказы 20272 Чаты 311 To…" at bounding box center [410, 206] width 821 height 412
click at [174, 233] on li "Юридическая/Финансовая" at bounding box center [198, 232] width 155 height 13
type input "yr-fn"
type textarea "x"
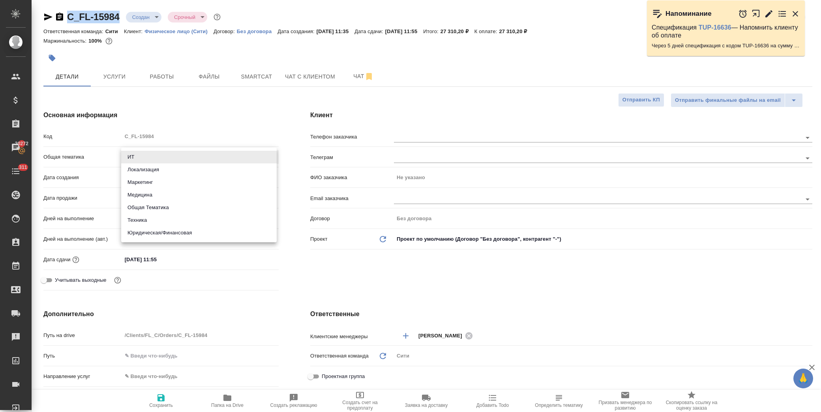
type textarea "x"
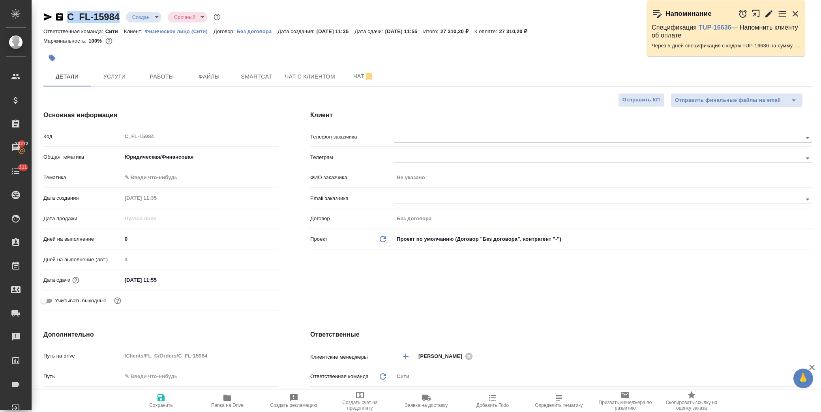
click at [169, 178] on body "🙏 .cls-1 fill:#fff; AWATERA [PERSON_NAME] Спецификации Заказы 20272 Чаты 311 To…" at bounding box center [410, 206] width 821 height 412
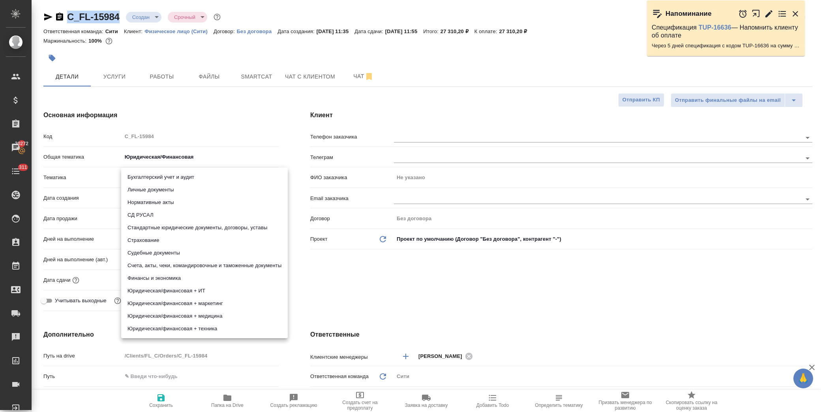
click at [194, 227] on li "Стандартные юридические документы, договоры, уставы" at bounding box center [204, 227] width 166 height 13
type textarea "x"
type input "5f647205b73bc97568ca66bf"
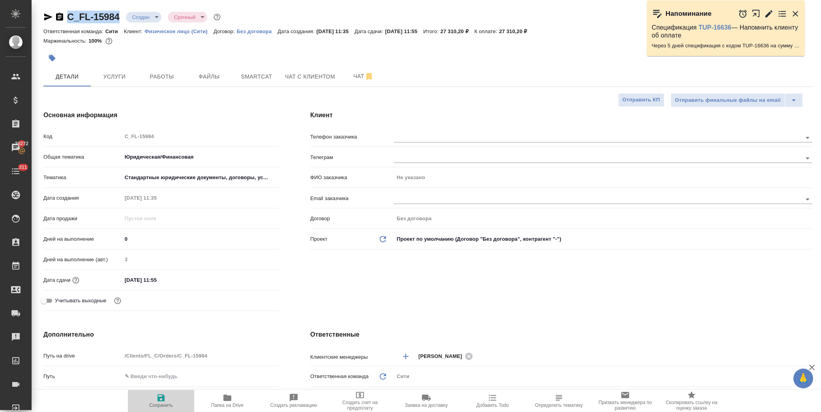
click at [166, 405] on span "Сохранить" at bounding box center [161, 405] width 24 height 6
type textarea "x"
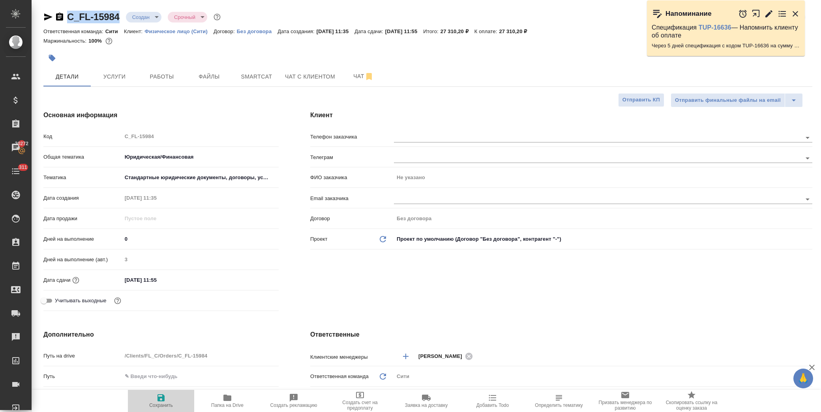
type textarea "x"
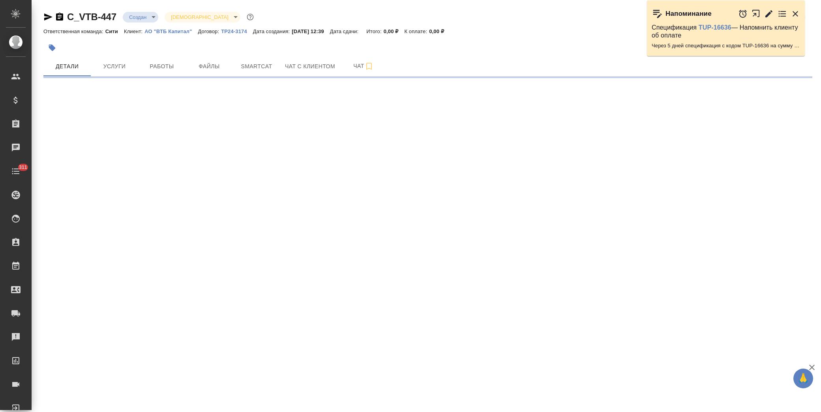
select select "RU"
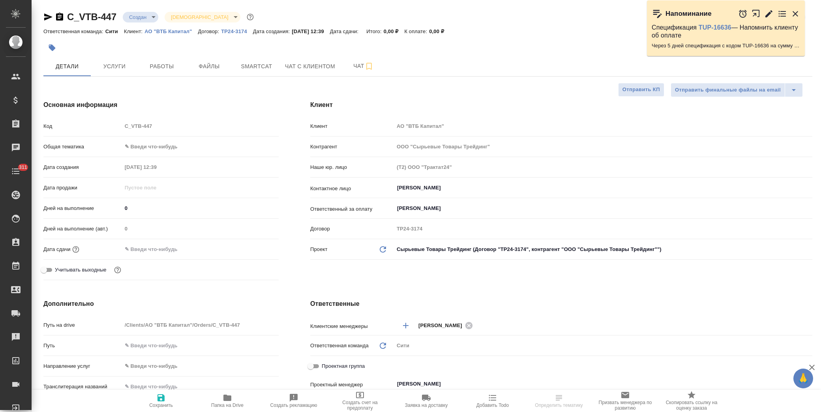
type textarea "x"
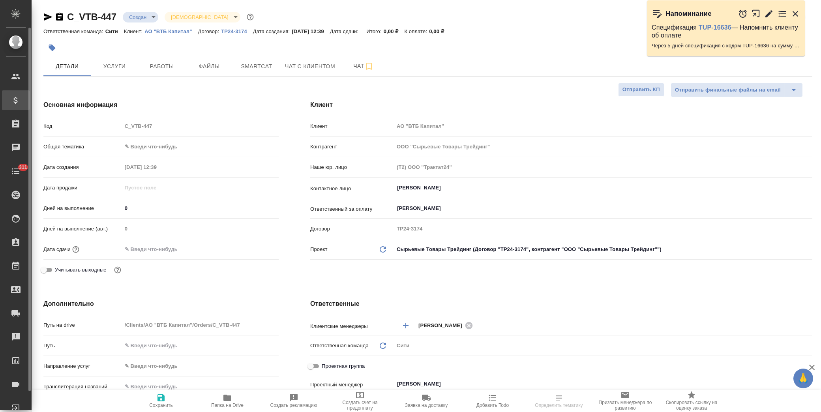
type textarea "x"
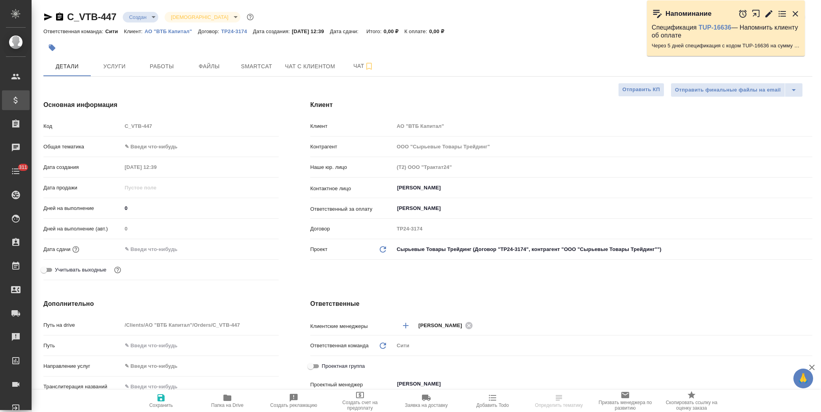
type textarea "x"
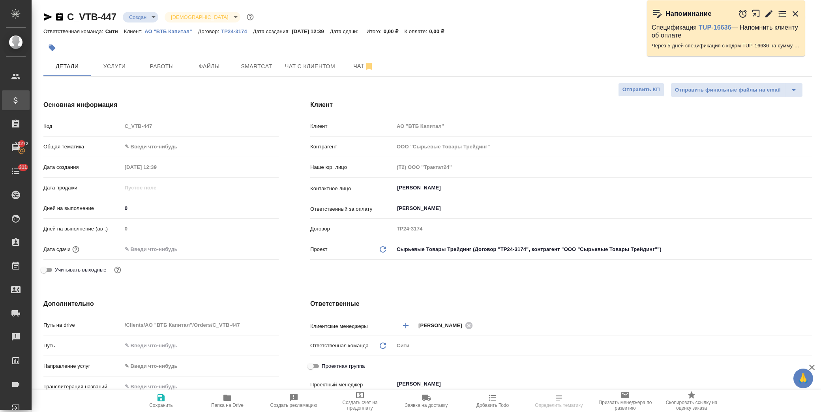
select select "RU"
type textarea "x"
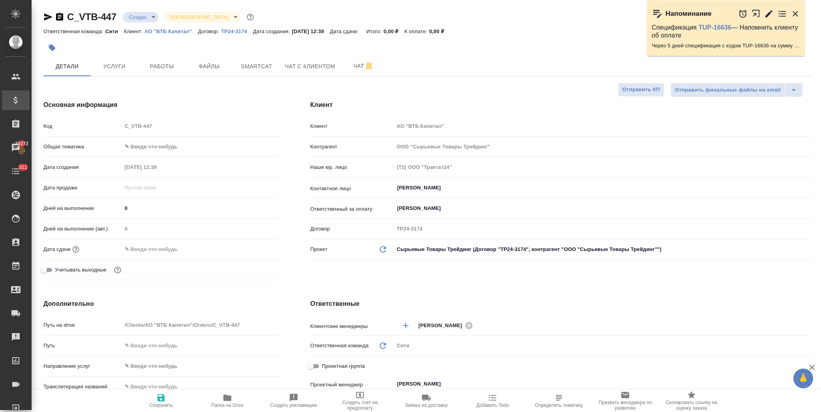
type textarea "x"
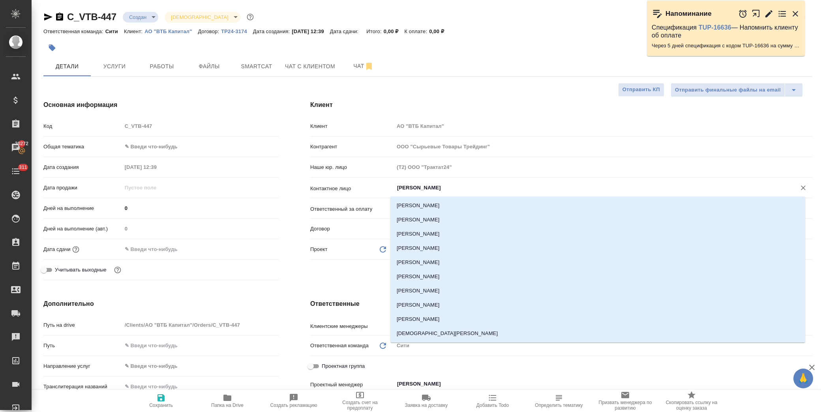
click at [436, 191] on input "[PERSON_NAME]" at bounding box center [589, 187] width 387 height 9
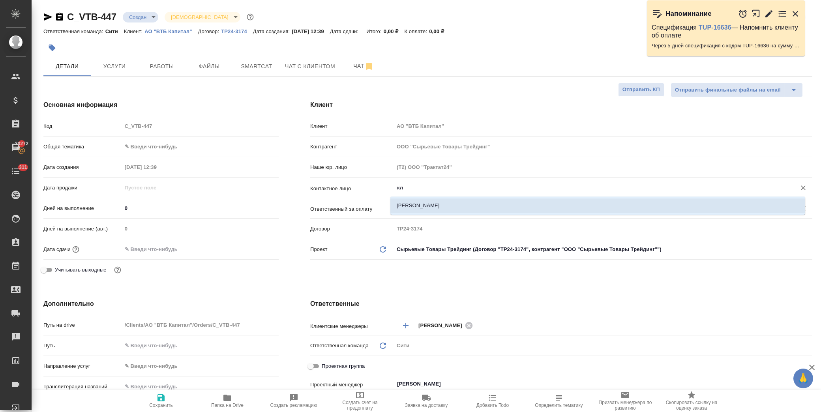
click at [450, 203] on li "[PERSON_NAME]" at bounding box center [597, 205] width 415 height 14
type input "[PERSON_NAME]"
type textarea "x"
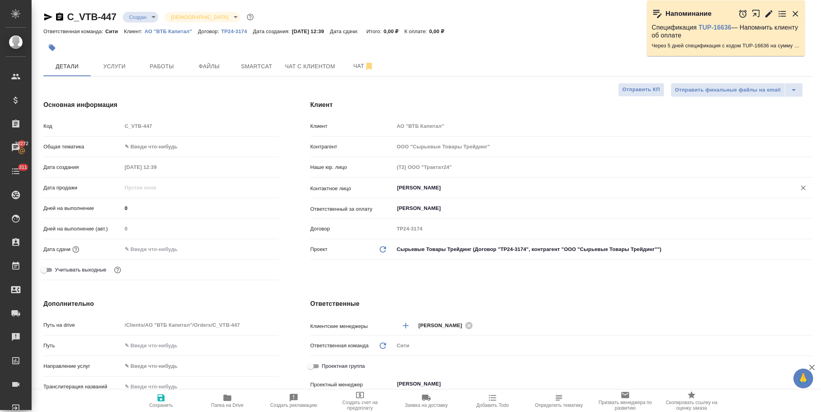
type input "[PERSON_NAME]"
click at [159, 400] on icon "button" at bounding box center [160, 397] width 7 height 7
type textarea "x"
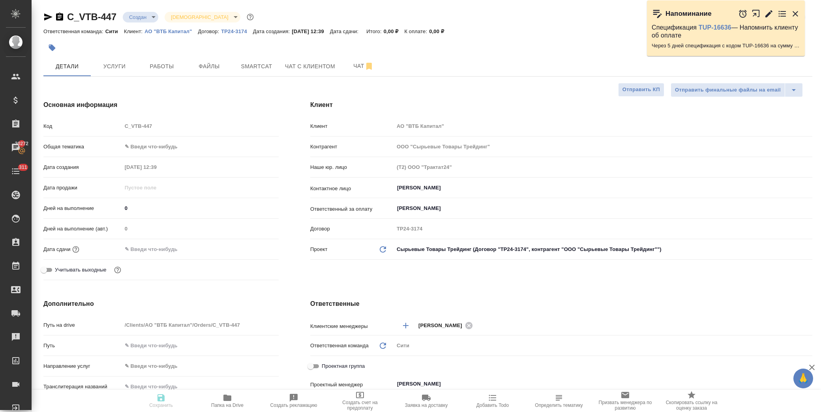
type textarea "x"
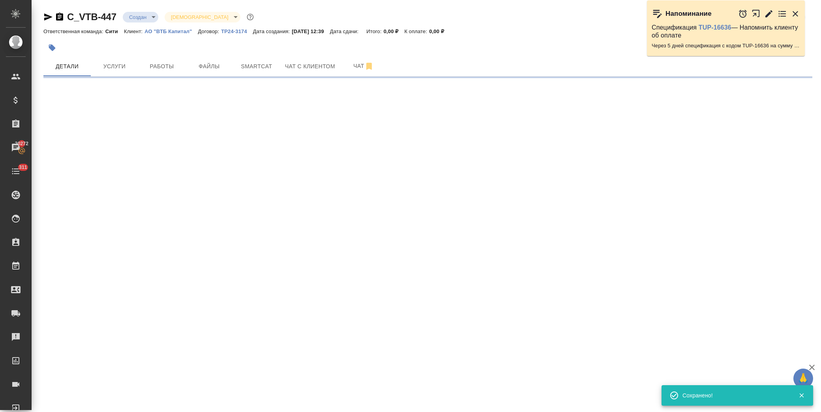
select select "RU"
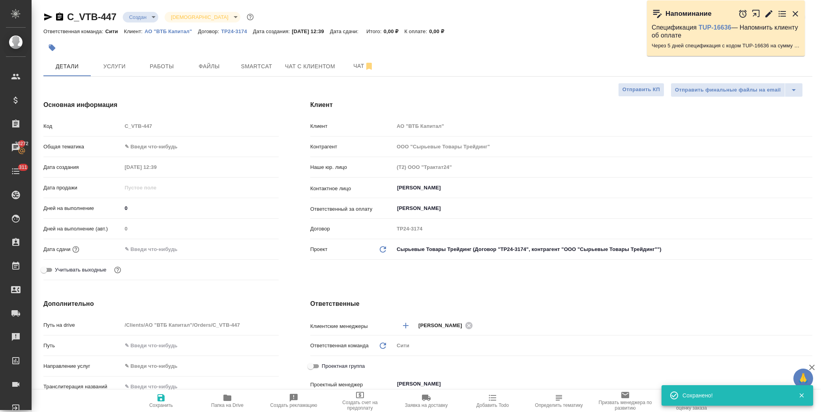
type textarea "x"
drag, startPoint x: 197, startPoint y: 64, endPoint x: 183, endPoint y: 79, distance: 20.6
click at [197, 64] on span "Файлы" at bounding box center [209, 67] width 38 height 10
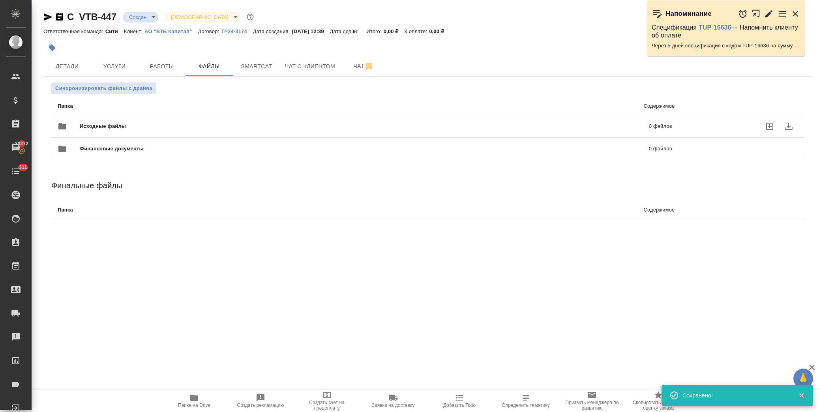
click at [123, 127] on span "Исходные файлы" at bounding box center [233, 126] width 307 height 8
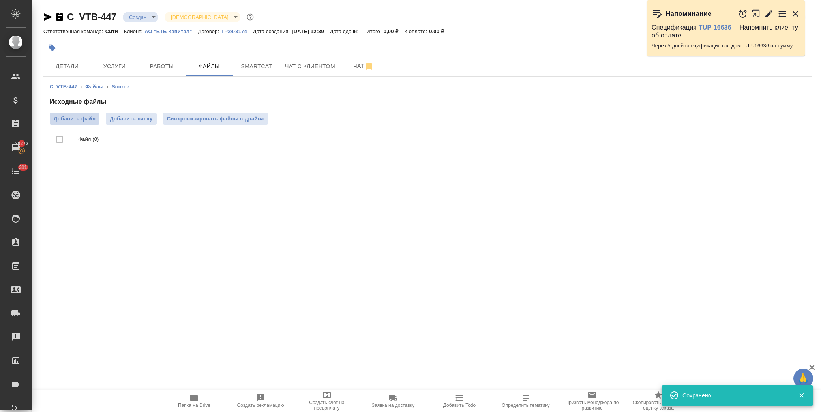
click at [75, 117] on span "Добавить файл" at bounding box center [75, 119] width 42 height 8
click at [0, 0] on input "Добавить файл" at bounding box center [0, 0] width 0 height 0
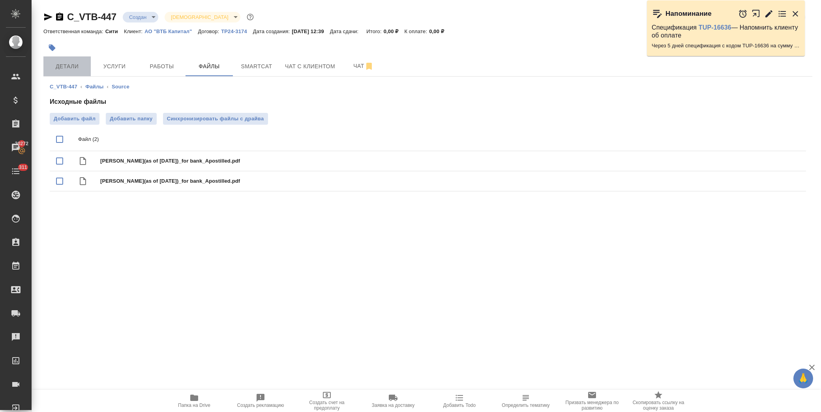
click at [70, 64] on span "Детали" at bounding box center [67, 67] width 38 height 10
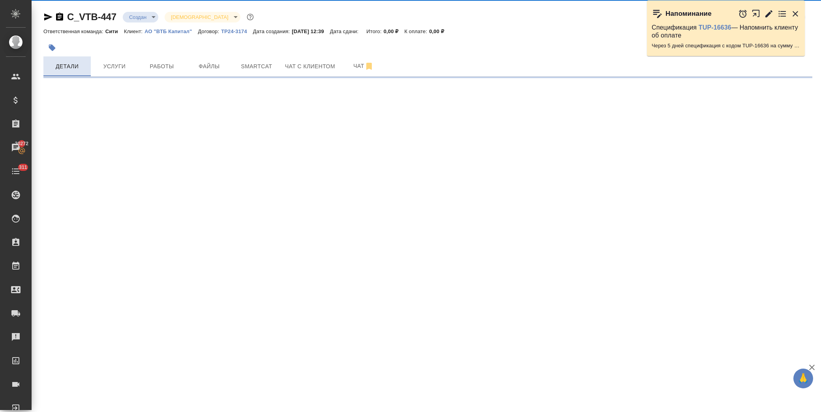
select select "RU"
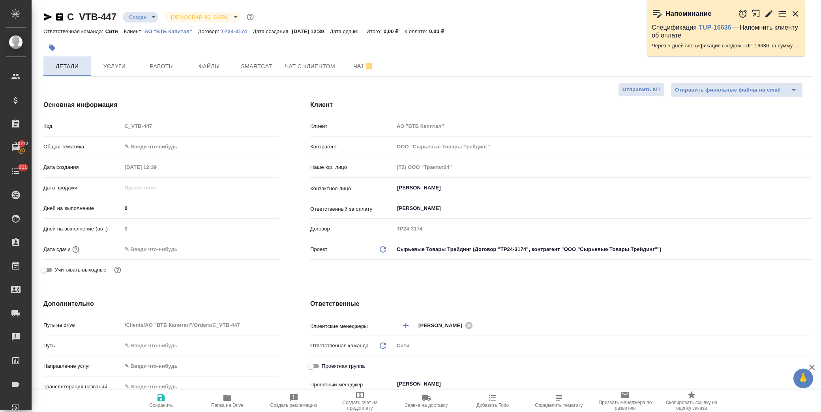
type textarea "x"
click at [183, 250] on input "text" at bounding box center [156, 248] width 69 height 11
click at [252, 247] on icon "button" at bounding box center [255, 248] width 9 height 9
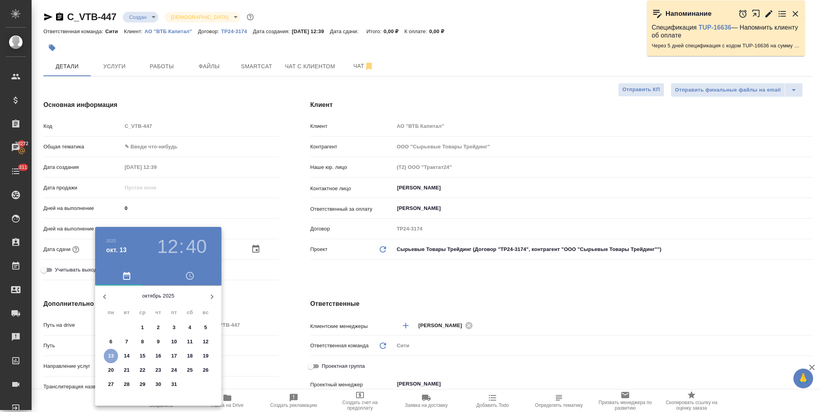
click at [108, 354] on p "13" at bounding box center [111, 356] width 6 height 8
type input "[DATE] 12:40"
type textarea "x"
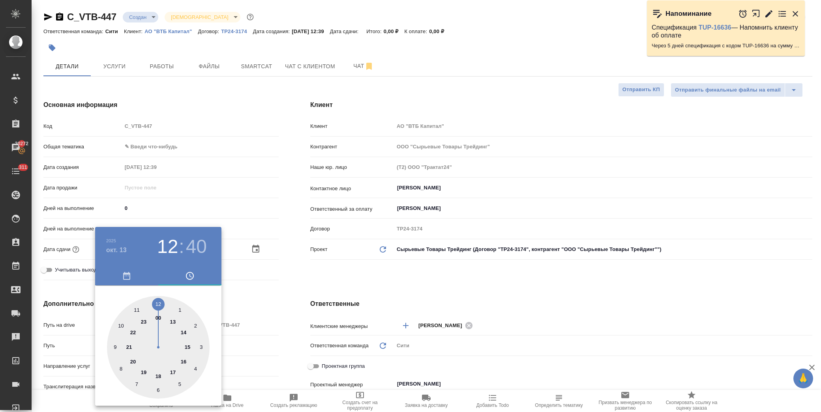
click at [159, 301] on div at bounding box center [158, 347] width 103 height 103
type textarea "x"
click at [137, 312] on div at bounding box center [158, 347] width 103 height 103
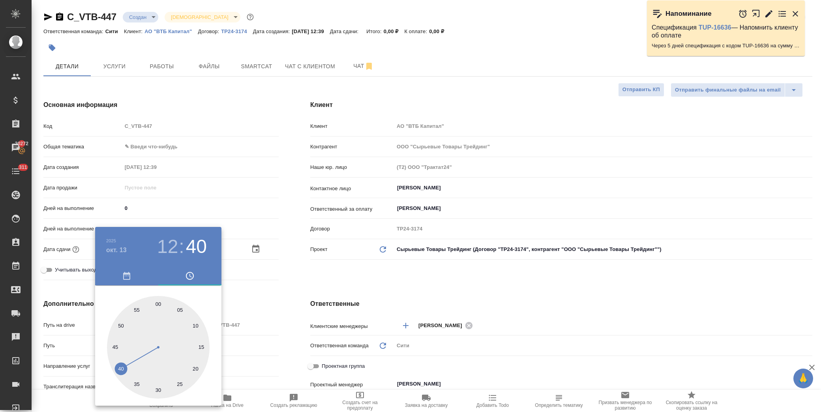
type input "[DATE] 12:55"
type textarea "x"
click at [355, 267] on div at bounding box center [410, 206] width 821 height 412
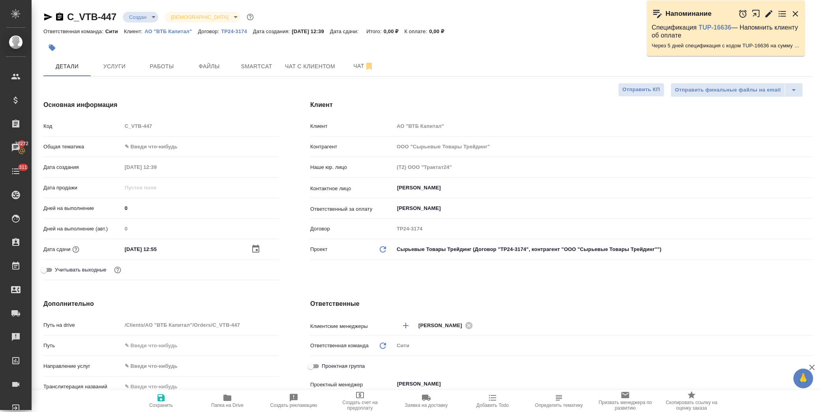
click at [148, 402] on span "Сохранить" at bounding box center [161, 400] width 57 height 15
type textarea "x"
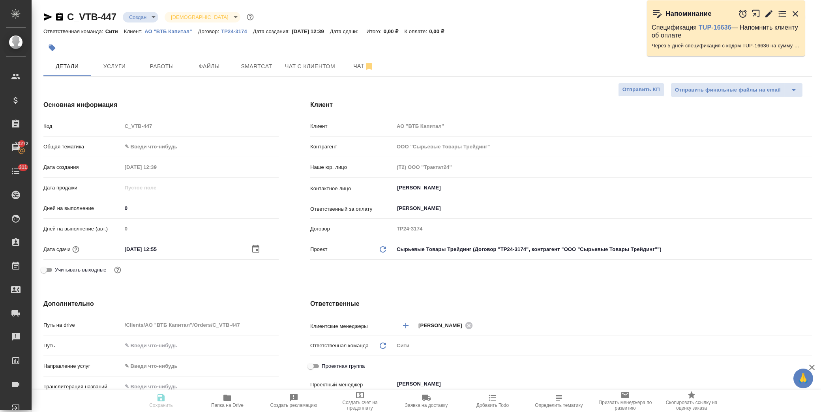
type textarea "x"
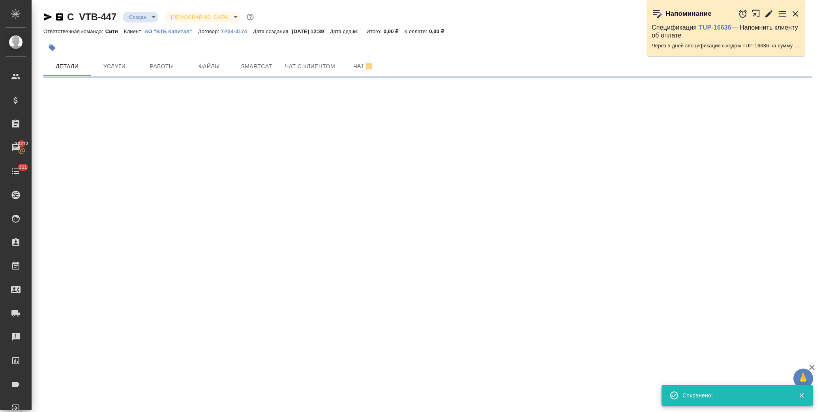
select select "RU"
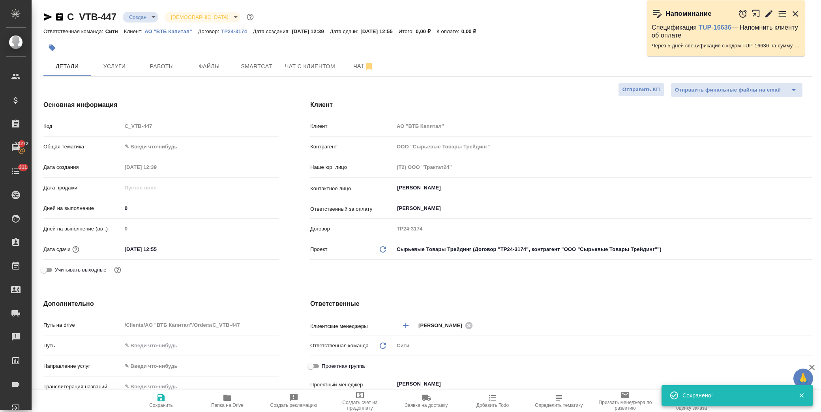
type textarea "x"
click at [139, 17] on body "🙏 .cls-1 fill:#fff; AWATERA [PERSON_NAME] Спецификации Заказы 20272 Чаты 311 To…" at bounding box center [410, 206] width 821 height 412
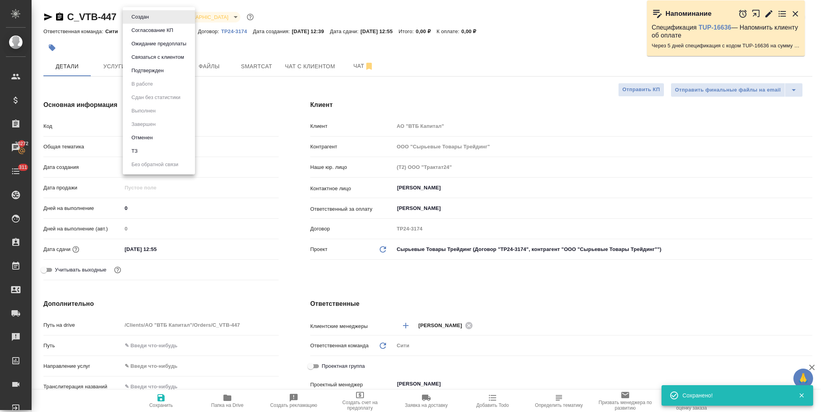
click at [146, 142] on li "Отменен" at bounding box center [159, 137] width 72 height 13
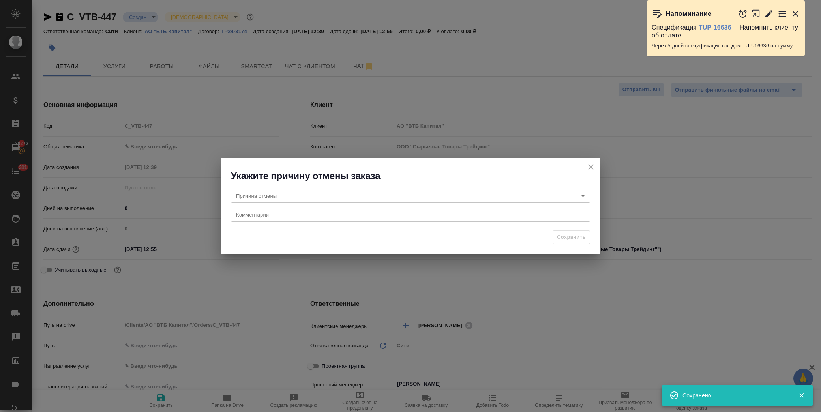
drag, startPoint x: 590, startPoint y: 168, endPoint x: 538, endPoint y: 139, distance: 59.5
click at [586, 164] on icon "close" at bounding box center [590, 166] width 9 height 9
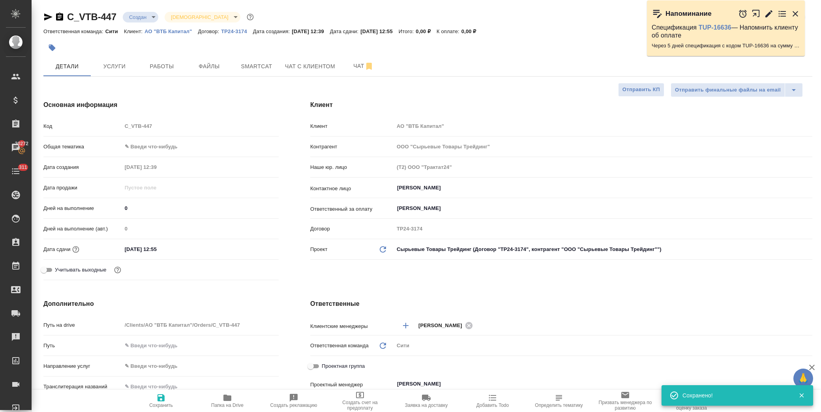
click at [145, 16] on body "🙏 .cls-1 fill:#fff; AWATERA [PERSON_NAME] Спецификации Заказы 20272 Чаты 311 To…" at bounding box center [410, 206] width 821 height 412
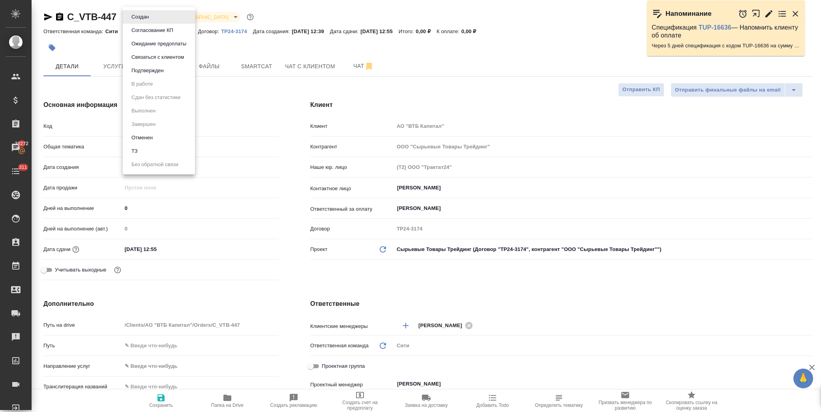
click at [159, 148] on li "ТЗ" at bounding box center [159, 150] width 72 height 13
type textarea "x"
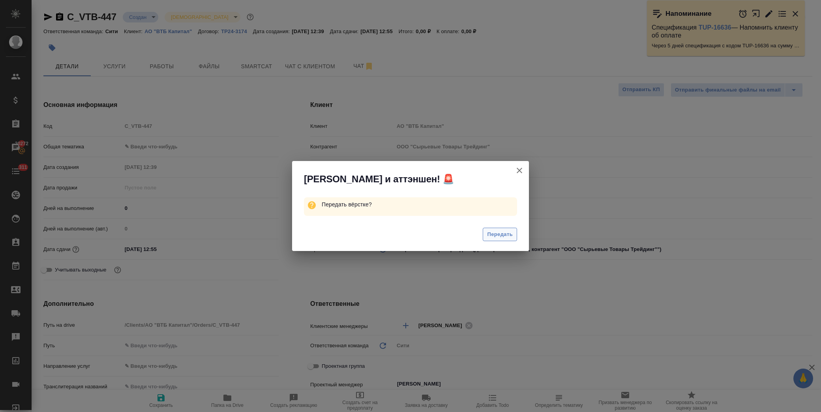
click at [506, 235] on span "Передать" at bounding box center [500, 234] width 26 height 9
type textarea "x"
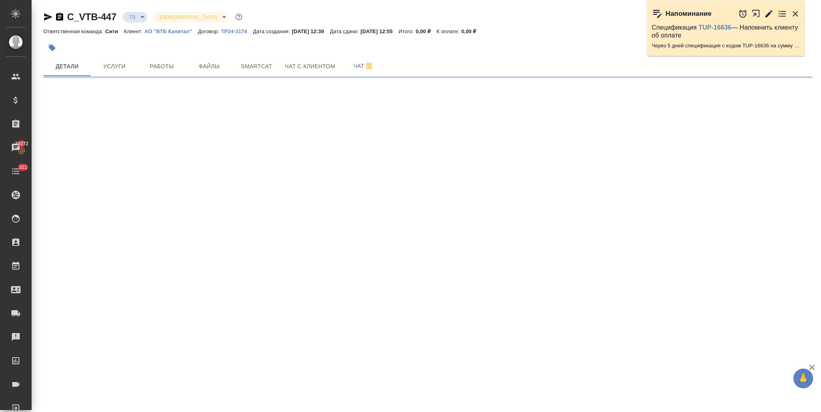
select select "RU"
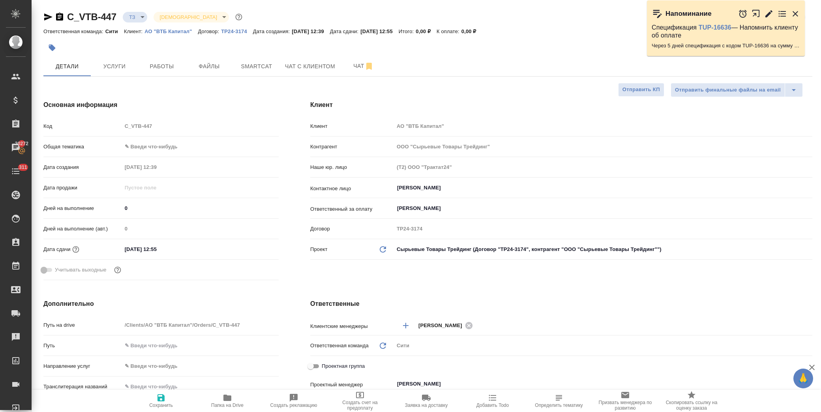
type textarea "x"
click at [151, 146] on body "🙏 .cls-1 fill:#fff; AWATERA [PERSON_NAME] Спецификации Заказы 20272 Чаты 311 To…" at bounding box center [410, 206] width 821 height 412
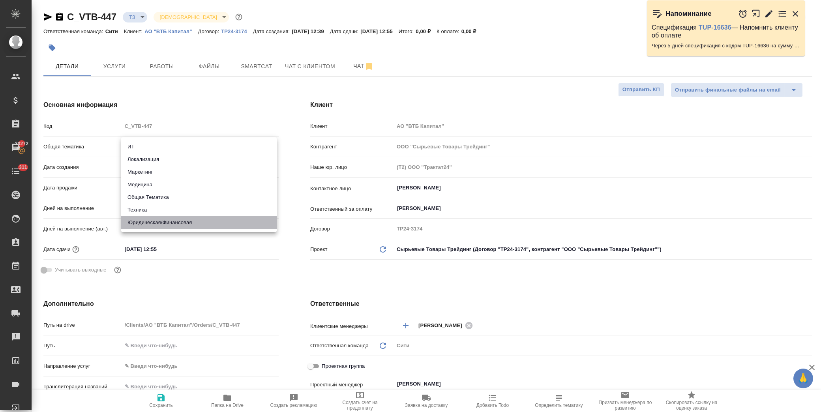
click at [168, 220] on li "Юридическая/Финансовая" at bounding box center [198, 222] width 155 height 13
type input "yr-fn"
type textarea "x"
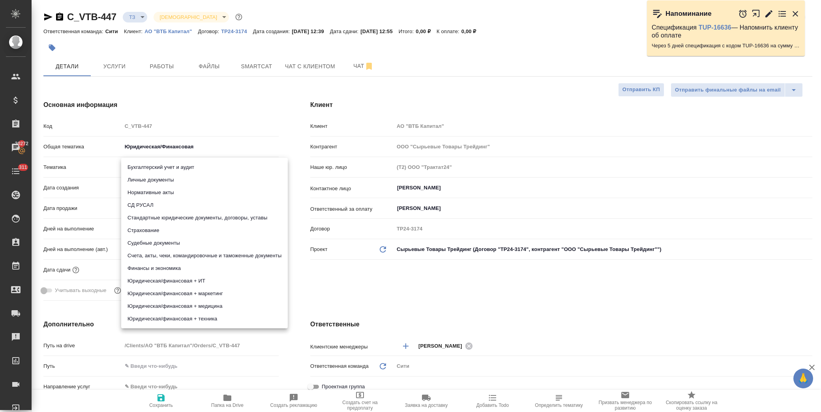
click at [148, 161] on body "🙏 .cls-1 fill:#fff; AWATERA [PERSON_NAME] Спецификации Заказы 20272 Чаты 311 To…" at bounding box center [410, 206] width 821 height 412
click at [187, 215] on li "Стандартные юридические документы, договоры, уставы" at bounding box center [204, 217] width 166 height 13
type textarea "x"
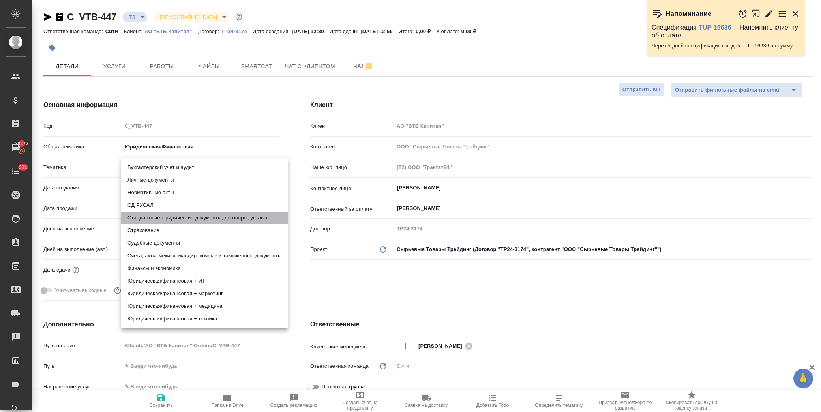
type input "5f647205b73bc97568ca66bf"
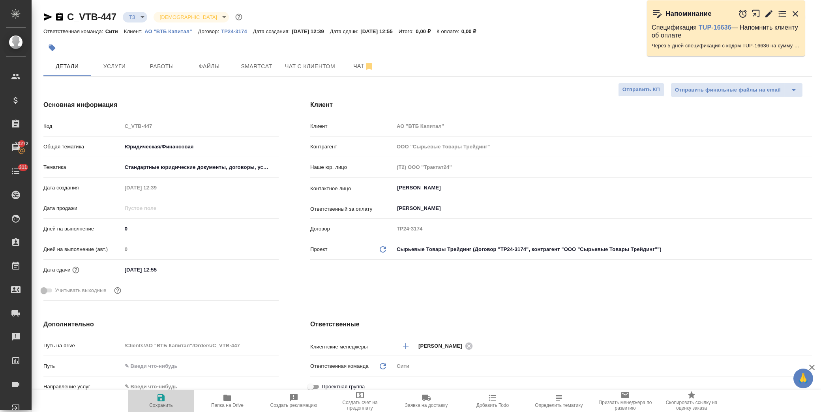
drag, startPoint x: 155, startPoint y: 403, endPoint x: 307, endPoint y: 304, distance: 181.5
click at [156, 402] on span "Сохранить" at bounding box center [161, 400] width 57 height 15
type textarea "x"
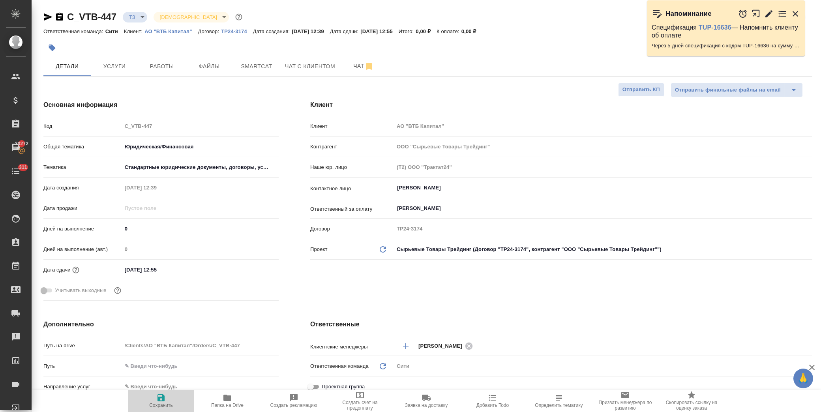
type textarea "x"
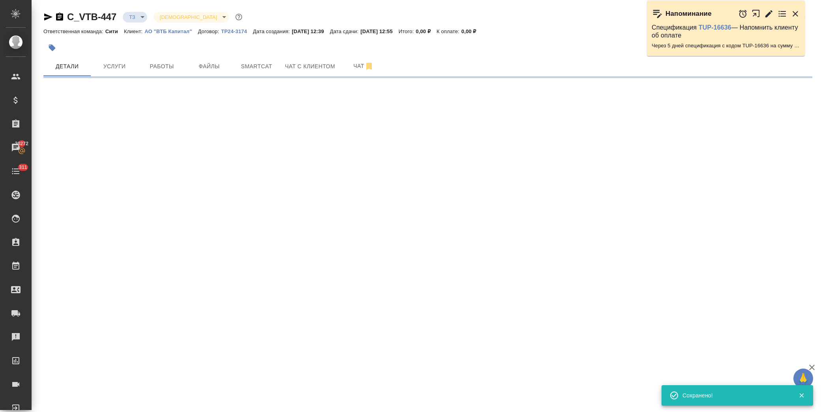
select select "RU"
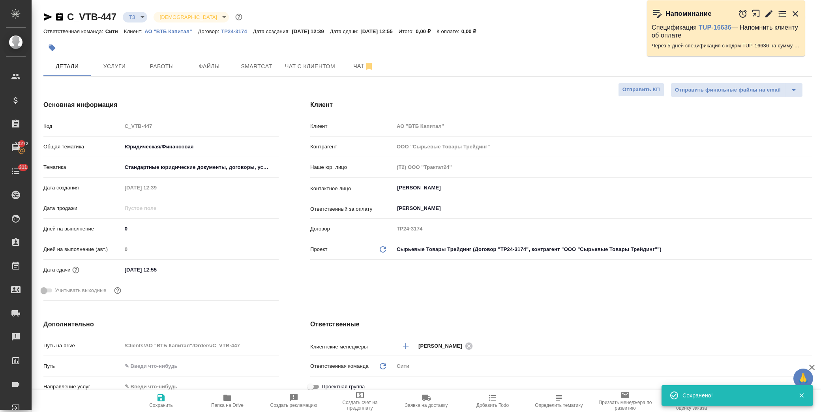
type textarea "x"
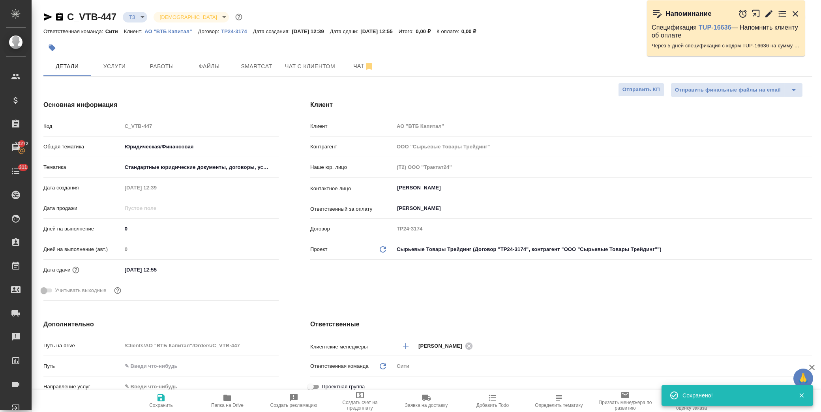
type textarea "x"
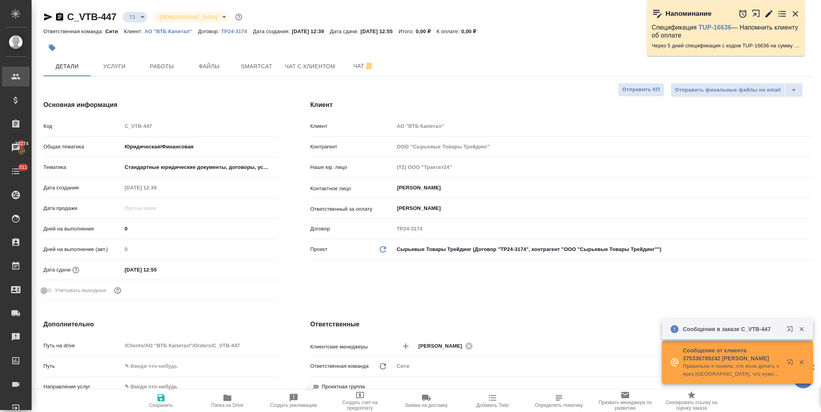
type textarea "x"
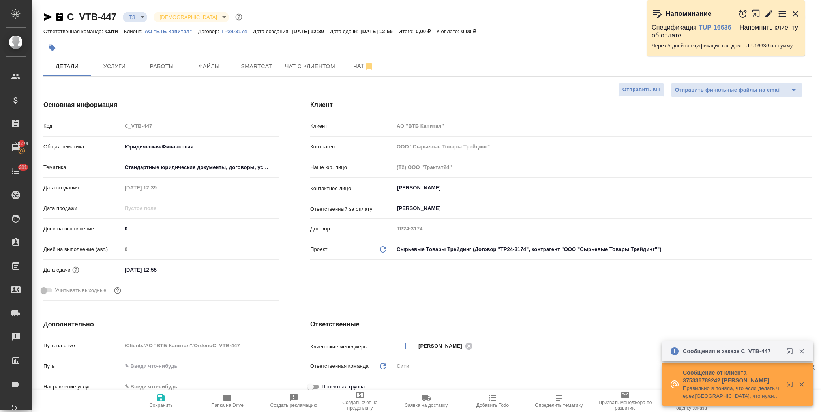
type textarea "x"
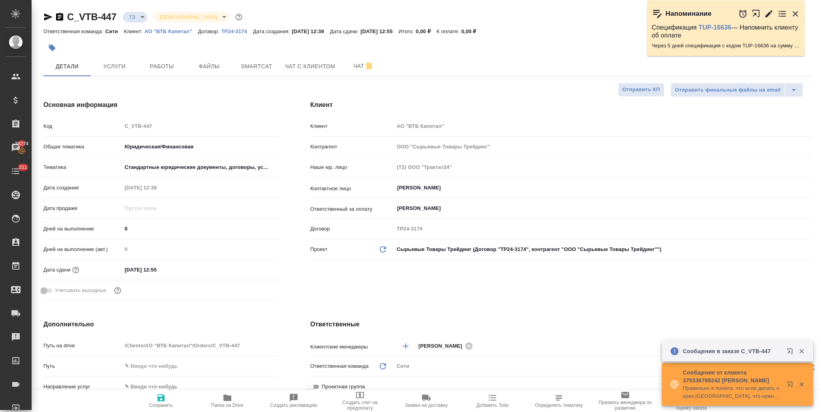
type textarea "x"
click at [125, 63] on span "Услуги" at bounding box center [114, 67] width 38 height 10
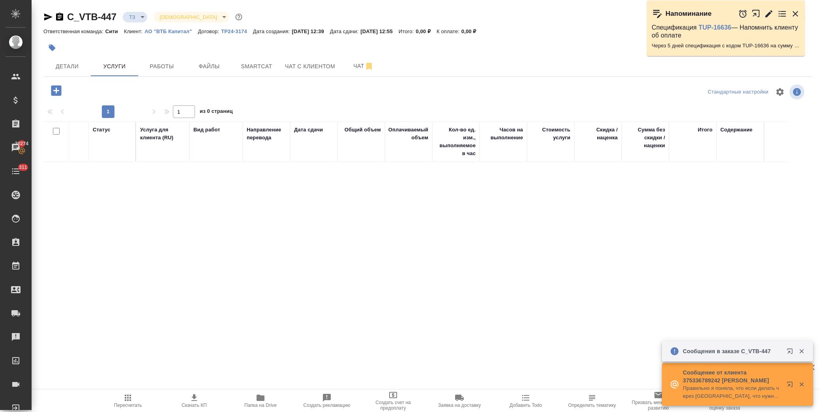
click at [45, 86] on div at bounding box center [171, 90] width 256 height 16
click at [53, 91] on icon "button" at bounding box center [56, 90] width 10 height 10
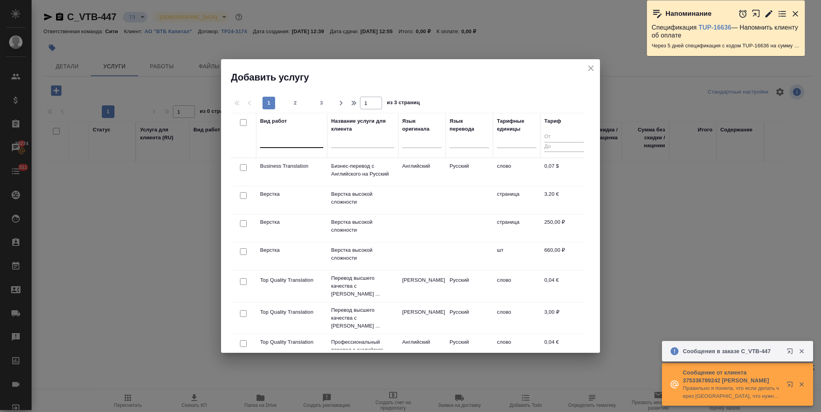
click at [293, 140] on div at bounding box center [291, 139] width 63 height 11
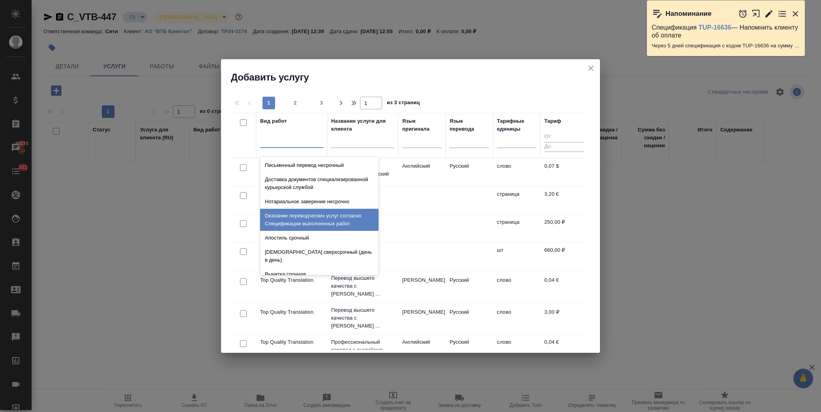
drag, startPoint x: 241, startPoint y: 222, endPoint x: 260, endPoint y: 212, distance: 22.4
click at [241, 222] on input "checkbox" at bounding box center [243, 223] width 7 height 7
checkbox input "true"
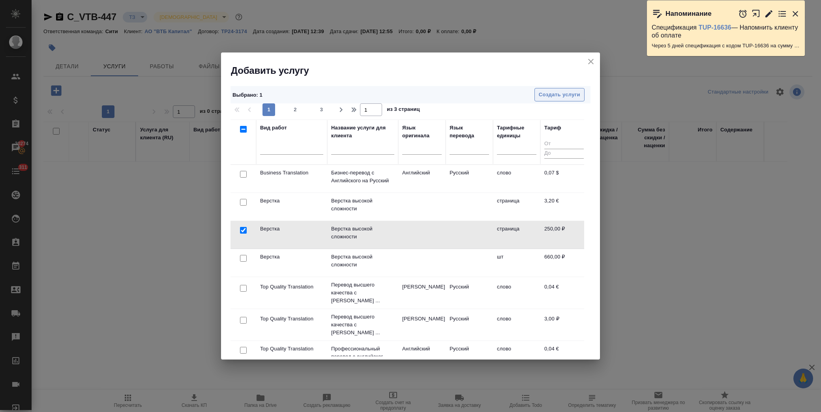
click at [558, 95] on span "Создать услуги" at bounding box center [558, 94] width 41 height 9
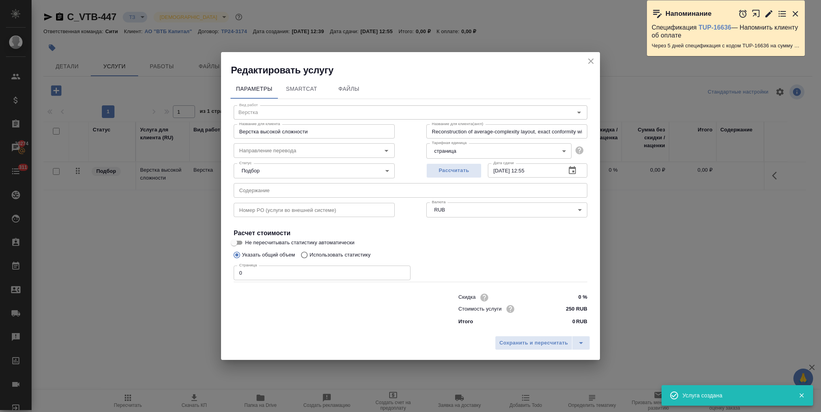
click at [272, 194] on input "text" at bounding box center [410, 190] width 353 height 14
click at [265, 191] on input "text" at bounding box center [410, 190] width 353 height 14
paste input "[PERSON_NAME](as of [DATE])_for bank_Apostilled"
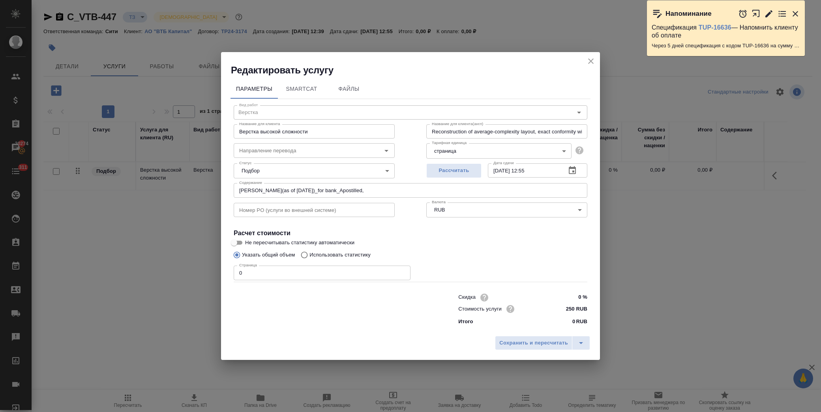
click at [387, 188] on input "[PERSON_NAME](as of [DATE])_for bank_Apostilled," at bounding box center [410, 190] width 353 height 14
paste input "[PERSON_NAME](as of [DATE])_for bank_Apostilled"
type input "[PERSON_NAME](as of [DATE])_for bank_Apostilled, POA_Denis Inchenkov_(as of [DA…"
drag, startPoint x: 243, startPoint y: 269, endPoint x: 206, endPoint y: 270, distance: 37.9
click at [207, 270] on div "Редактировать услугу Параметры SmartCat Файлы Вид работ Верстка Вид работ Назва…" at bounding box center [410, 206] width 821 height 412
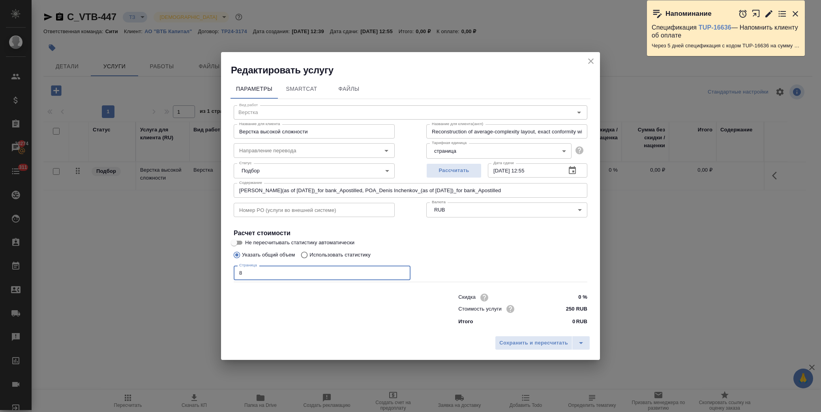
type input "8"
drag, startPoint x: 499, startPoint y: 186, endPoint x: 230, endPoint y: 188, distance: 269.0
click at [230, 188] on div "Вид работ Верстка Вид работ Название для клиента Верстка высокой сложности Назв…" at bounding box center [410, 214] width 360 height 230
click at [507, 255] on div "Указать общий объем Использовать статистику" at bounding box center [410, 254] width 353 height 15
click at [533, 342] on span "Сохранить и пересчитать" at bounding box center [533, 342] width 69 height 9
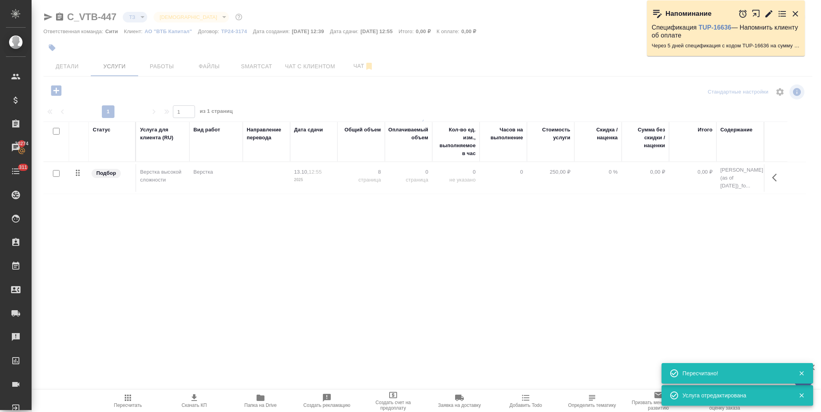
type input "new"
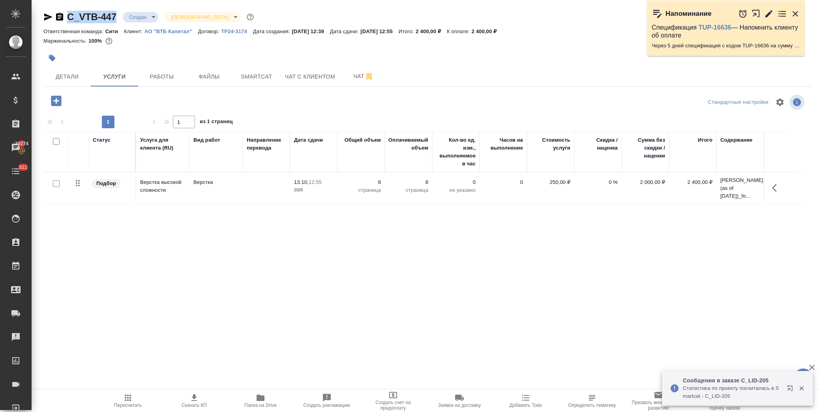
drag, startPoint x: 118, startPoint y: 16, endPoint x: 66, endPoint y: 17, distance: 51.7
click at [66, 17] on div "C_VTB-447 Создан new [DEMOGRAPHIC_DATA] holyTrinity" at bounding box center [149, 17] width 212 height 13
copy link "C_VTB-447"
click at [60, 103] on icon "button" at bounding box center [56, 100] width 10 height 10
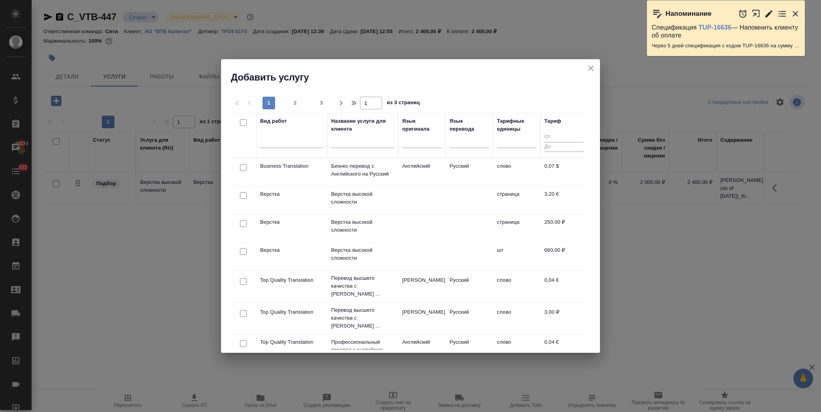
click at [335, 142] on input "text" at bounding box center [362, 143] width 63 height 10
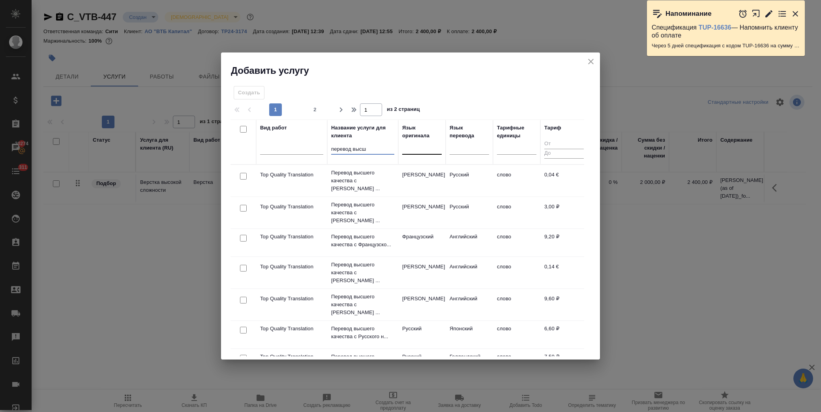
type input "перевод высш"
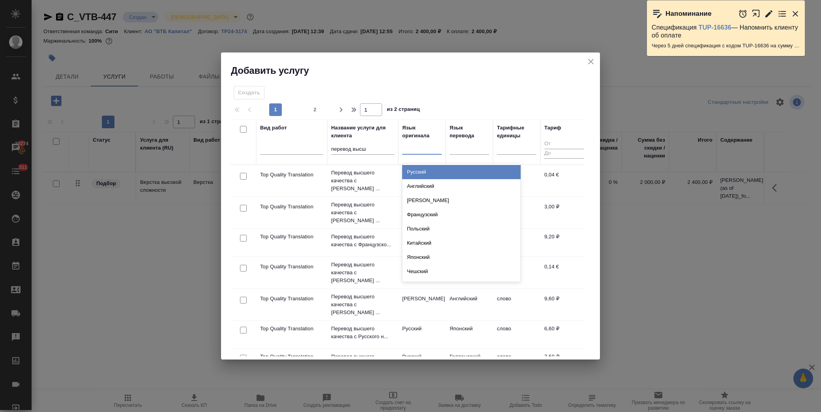
click at [422, 153] on div at bounding box center [421, 146] width 39 height 11
type input "анг"
click at [429, 170] on div "Английский" at bounding box center [461, 172] width 118 height 14
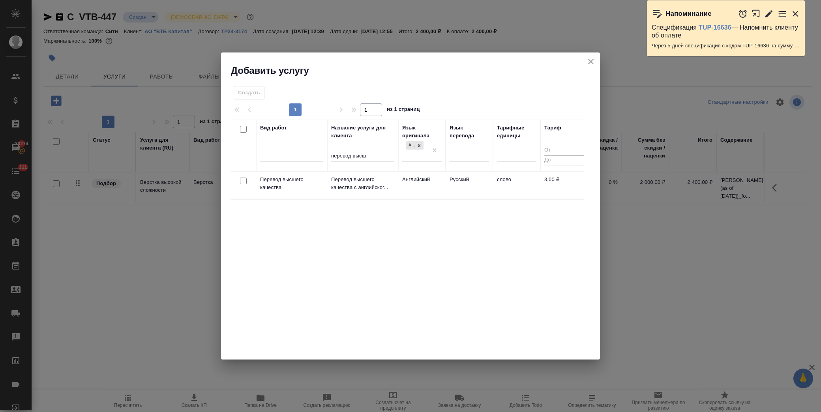
click at [245, 180] on input "checkbox" at bounding box center [243, 181] width 7 height 7
checkbox input "true"
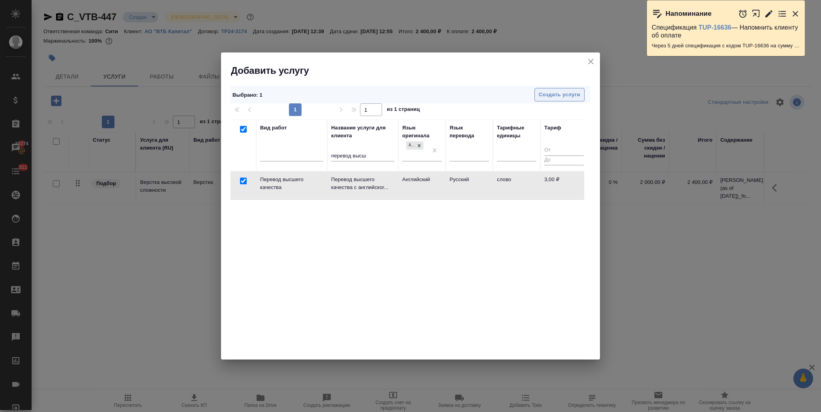
click at [566, 95] on span "Создать услуги" at bounding box center [558, 94] width 41 height 9
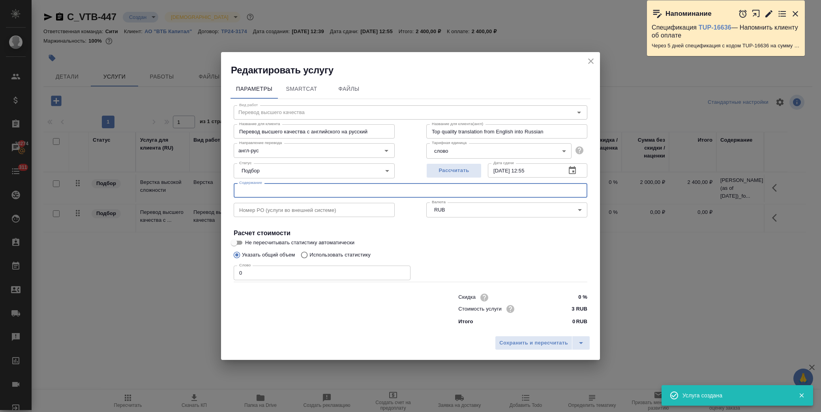
click at [263, 186] on input "text" at bounding box center [410, 190] width 353 height 14
paste input "[PERSON_NAME](as of [DATE])_for bank_Apostilled"
click at [394, 194] on input "[PERSON_NAME](as of [DATE])_for bank_Apostilled" at bounding box center [410, 190] width 353 height 14
paste input "[PERSON_NAME](as of [DATE])_for bank_Apostilled"
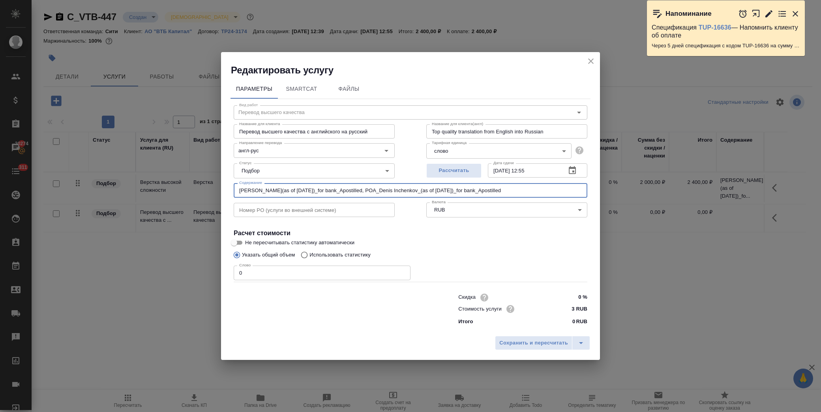
type input "[PERSON_NAME](as of [DATE])_for bank_Apostilled, POA_Denis Inchenkov_(as of [DA…"
click at [312, 250] on label "Использовать статистику" at bounding box center [334, 254] width 74 height 15
click at [309, 250] on input "Использовать статистику" at bounding box center [303, 254] width 13 height 15
radio input "true"
radio input "false"
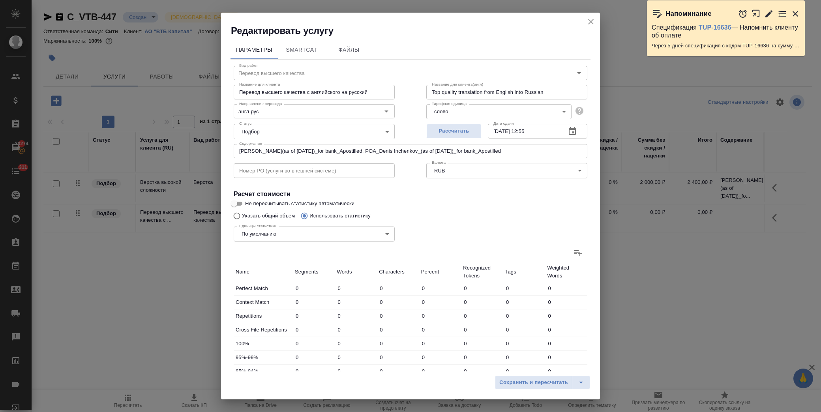
click at [573, 251] on icon at bounding box center [577, 252] width 9 height 9
click at [0, 0] on input "file" at bounding box center [0, 0] width 0 height 0
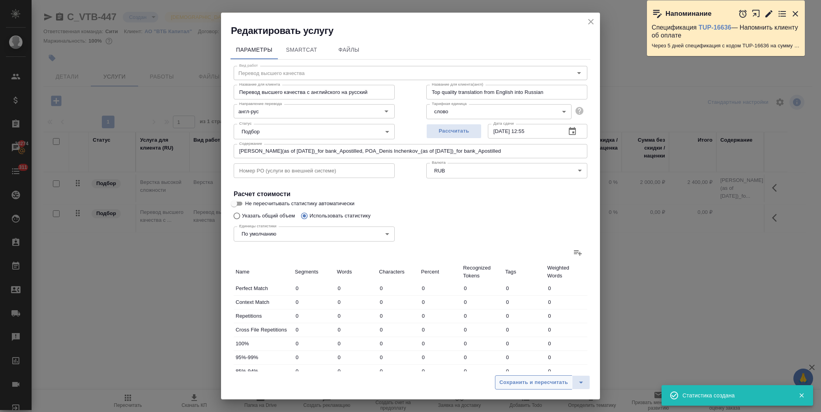
type input "37"
type input "453"
type input "2843"
type input "11"
type input "92"
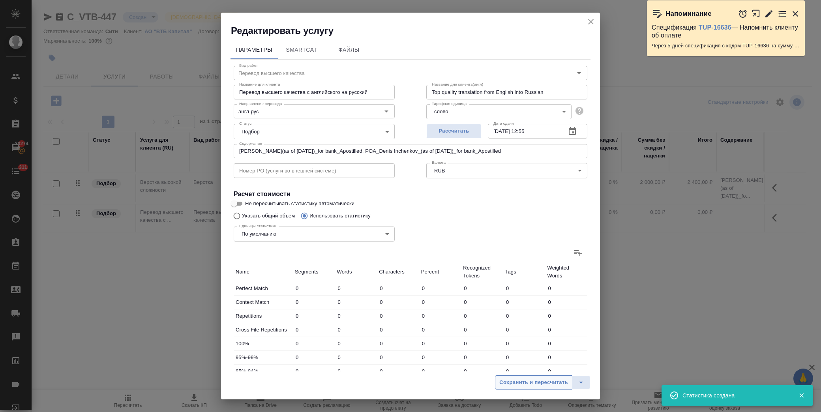
type input "513"
type input "45"
type input "124"
type input "615"
type input "7"
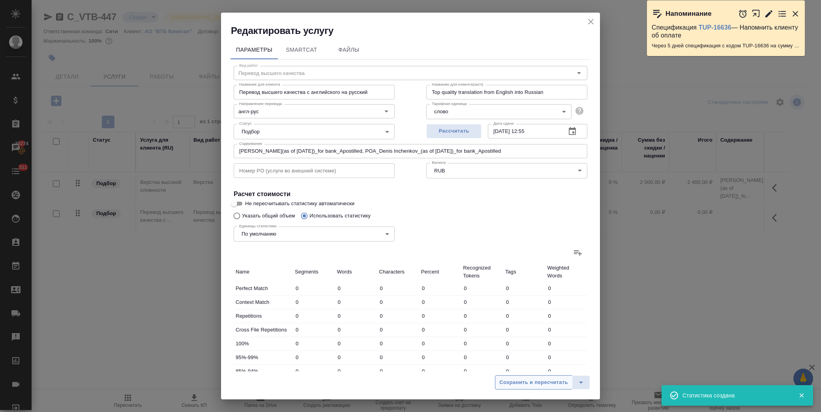
type input "122"
type input "746"
type input "9"
type input "430"
type input "2750"
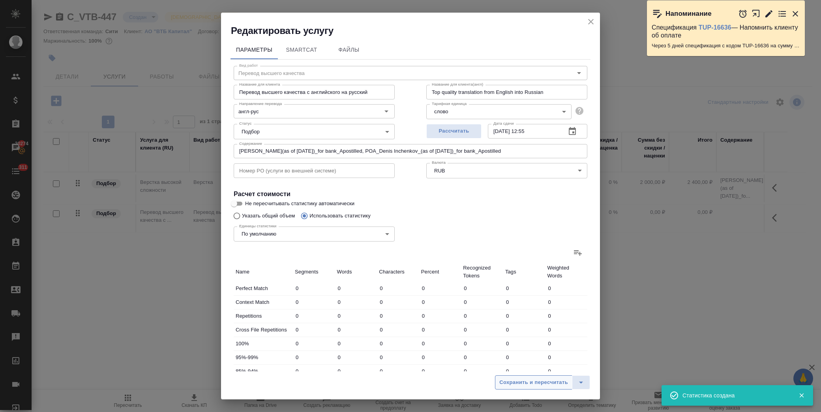
type input "5"
type input "53"
type input "316"
type input "24"
type input "380"
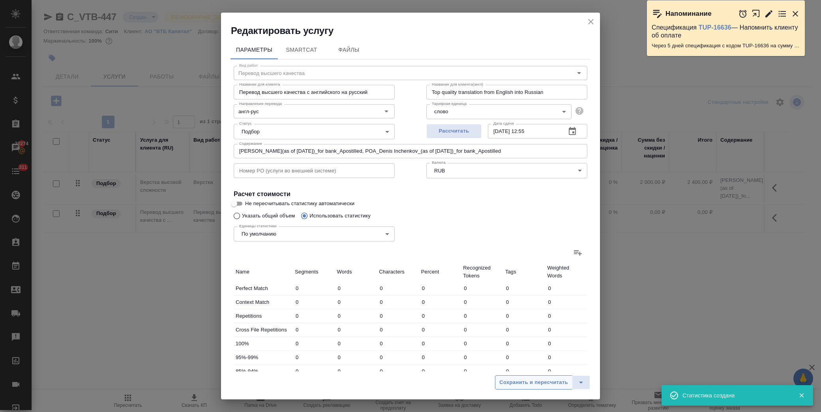
type input "2461"
type input "127"
type input "1562"
type input "9731"
type input "138"
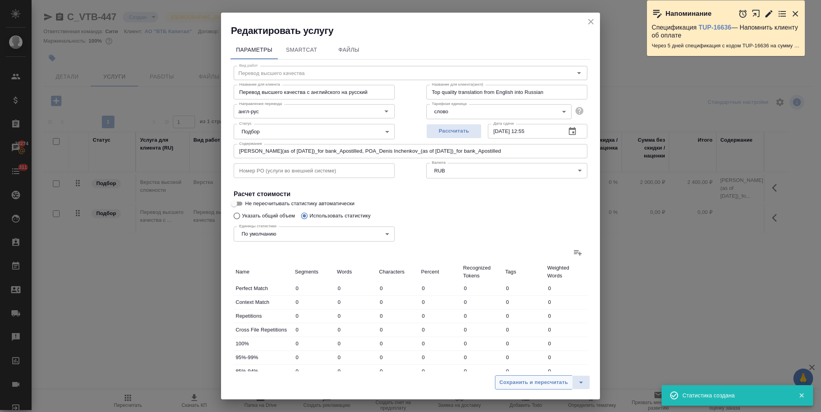
type input "1654"
type input "10244"
click at [539, 385] on span "Сохранить и пересчитать" at bounding box center [533, 382] width 69 height 9
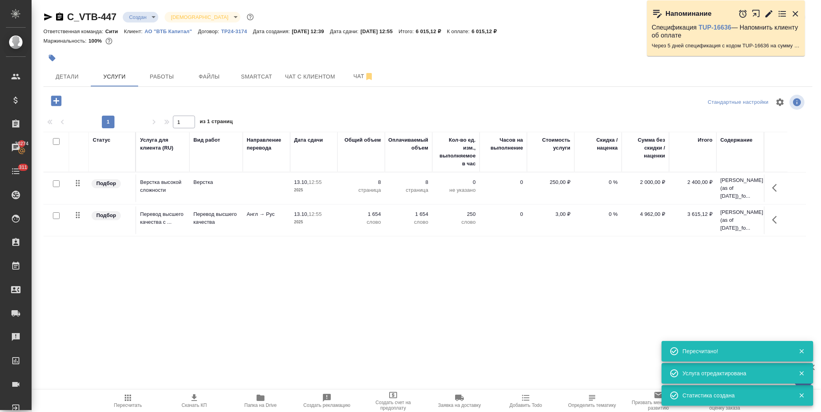
click at [776, 221] on icon "button" at bounding box center [776, 219] width 9 height 9
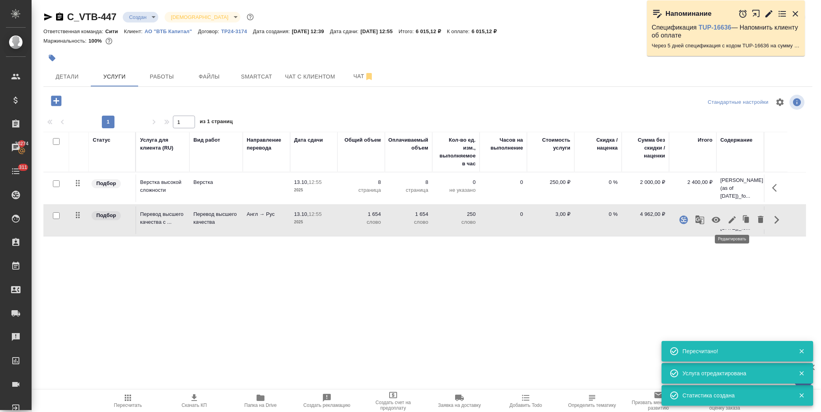
click at [734, 221] on icon "button" at bounding box center [731, 219] width 9 height 9
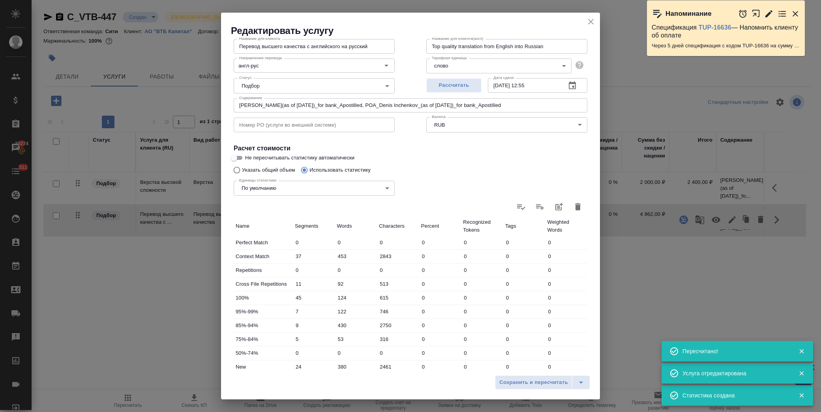
scroll to position [126, 0]
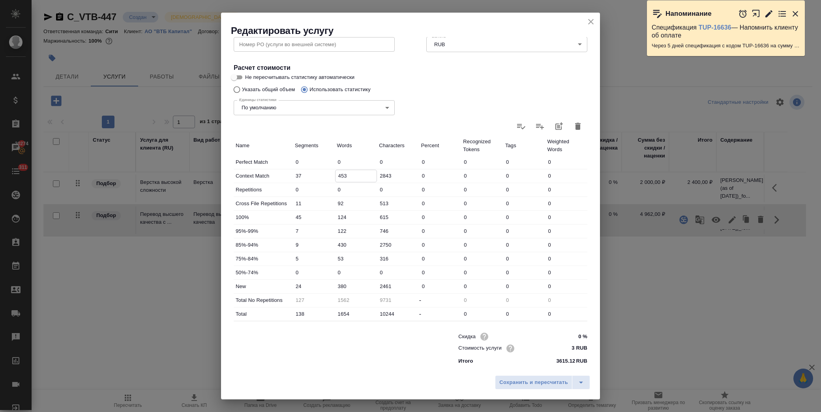
click at [340, 176] on input "453" at bounding box center [355, 175] width 41 height 11
type input "353"
click at [340, 285] on input "380" at bounding box center [356, 285] width 42 height 11
type input "480"
click at [549, 384] on span "Сохранить и пересчитать" at bounding box center [533, 382] width 69 height 9
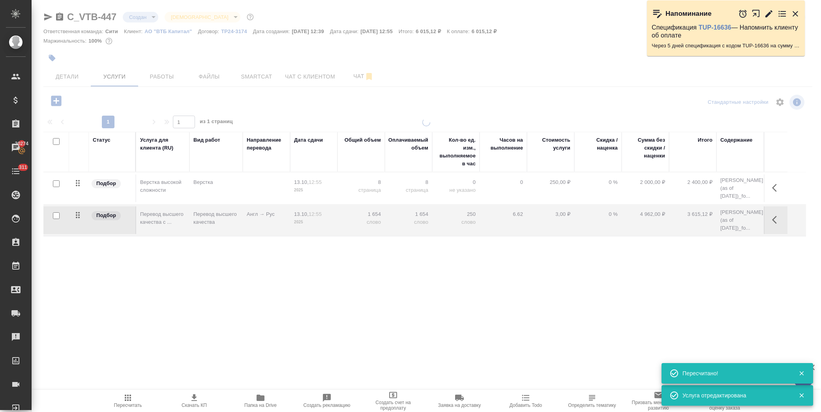
type input "urgent"
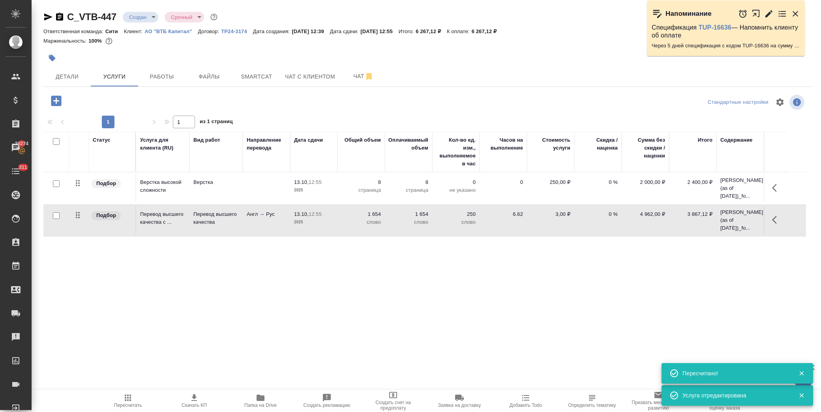
click at [776, 216] on icon "button" at bounding box center [776, 219] width 9 height 9
click at [733, 221] on icon "button" at bounding box center [731, 219] width 9 height 9
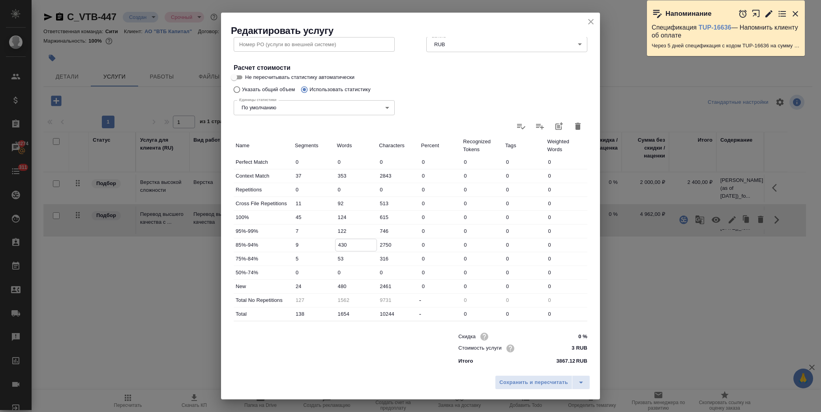
click at [339, 245] on input "430" at bounding box center [355, 244] width 41 height 11
type input "330"
drag, startPoint x: 339, startPoint y: 289, endPoint x: 345, endPoint y: 283, distance: 7.8
click at [340, 288] on input "480" at bounding box center [356, 285] width 42 height 11
type input "580"
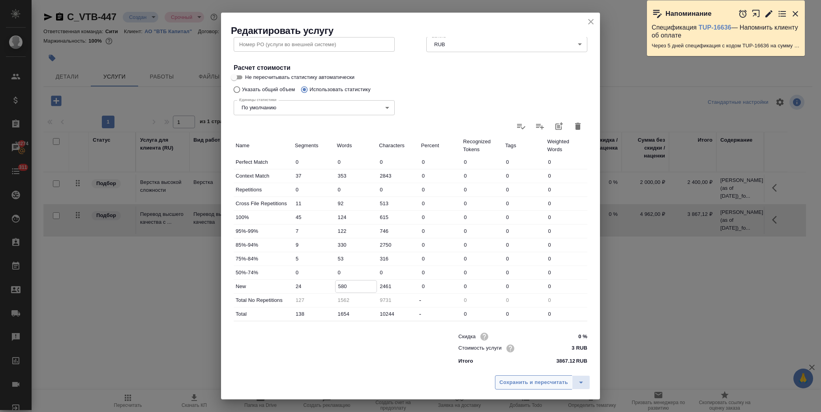
click at [527, 385] on span "Сохранить и пересчитать" at bounding box center [533, 382] width 69 height 9
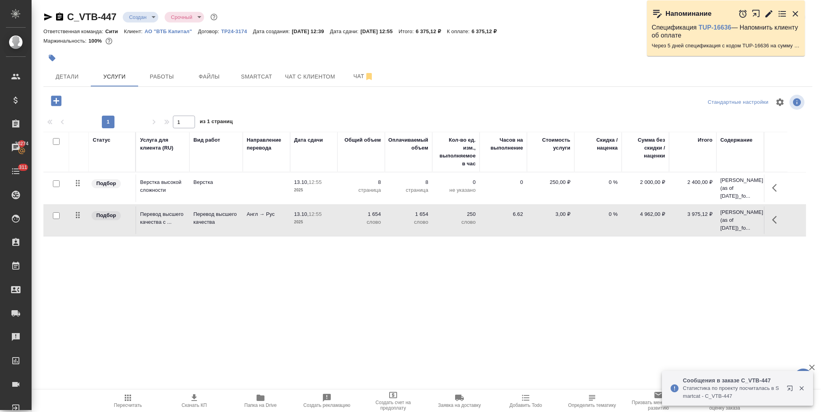
click at [60, 103] on icon "button" at bounding box center [56, 100] width 10 height 10
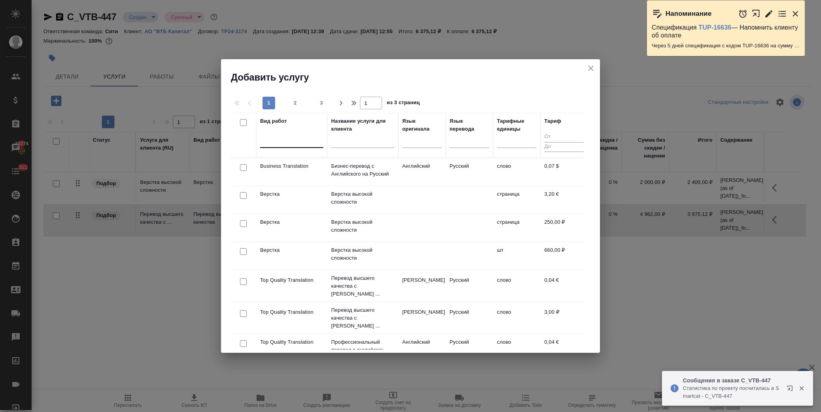
drag, startPoint x: 297, startPoint y: 142, endPoint x: 303, endPoint y: 136, distance: 8.1
click at [297, 142] on div at bounding box center [291, 139] width 63 height 11
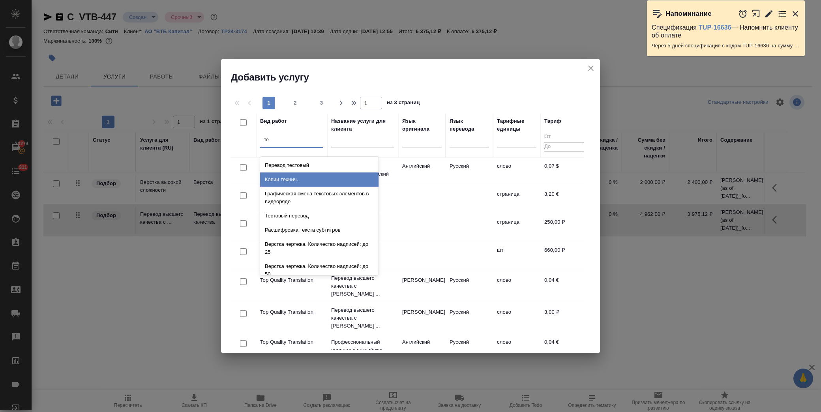
type input "т"
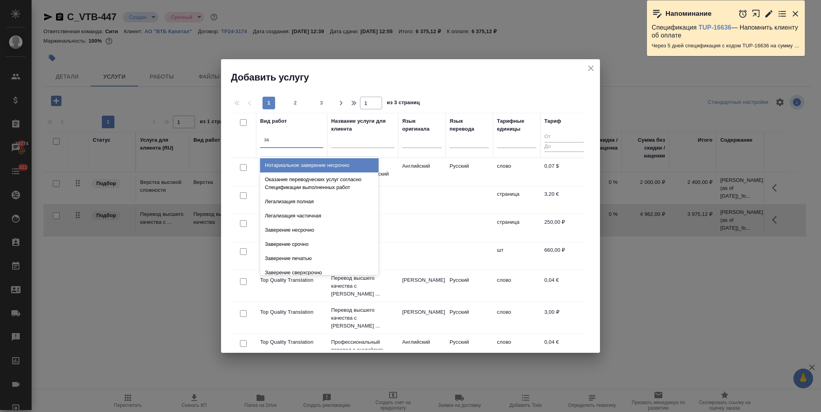
type input "зав"
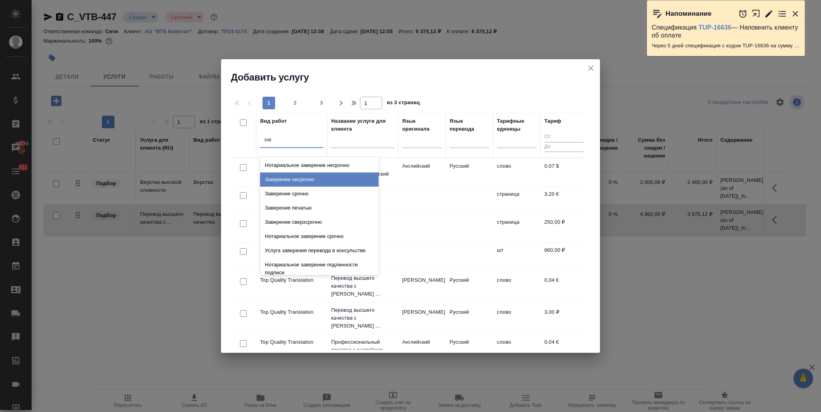
click at [322, 178] on div "Заверение несрочно" at bounding box center [319, 179] width 118 height 14
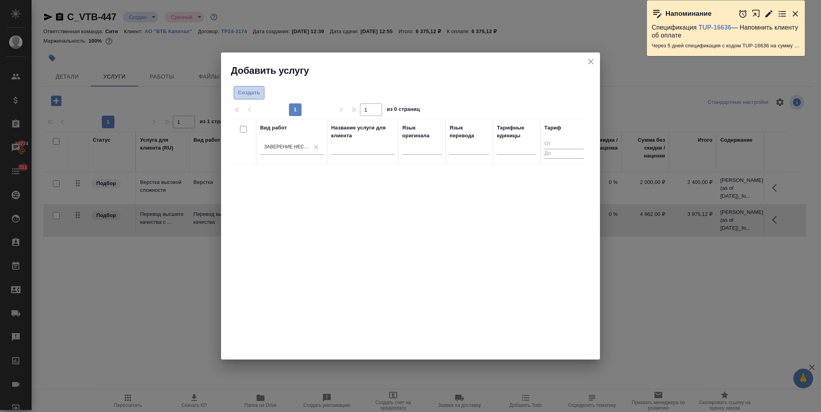
click at [253, 88] on span "Создать" at bounding box center [249, 92] width 22 height 9
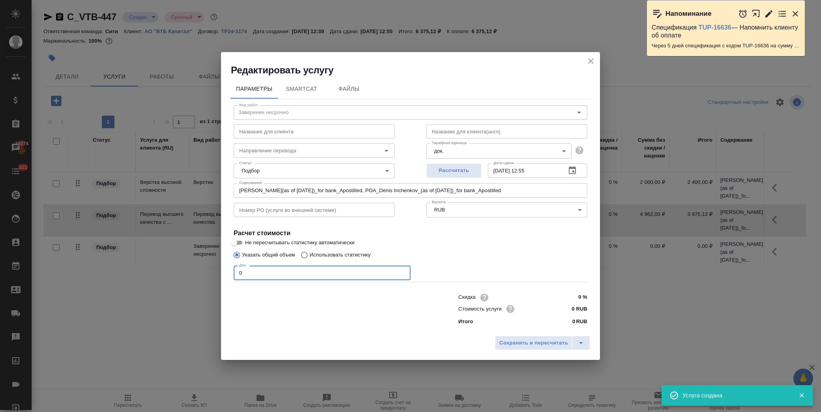
drag, startPoint x: 252, startPoint y: 269, endPoint x: 186, endPoint y: 269, distance: 66.7
click at [186, 269] on div "Редактировать услугу Параметры SmartCat Файлы Вид работ Заверение несрочно Вид …" at bounding box center [410, 206] width 821 height 412
type input "2"
drag, startPoint x: 565, startPoint y: 305, endPoint x: 567, endPoint y: 301, distance: 4.8
click at [566, 305] on input "0 RUB" at bounding box center [572, 308] width 29 height 11
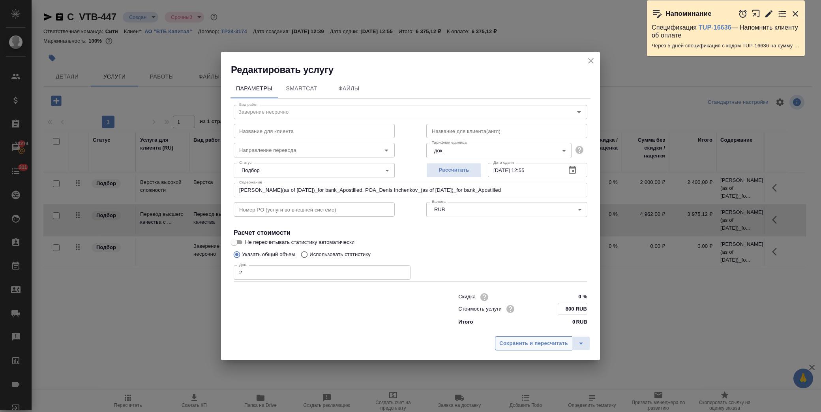
type input "800 RUB"
click at [521, 349] on button "Сохранить и пересчитать" at bounding box center [533, 343] width 77 height 14
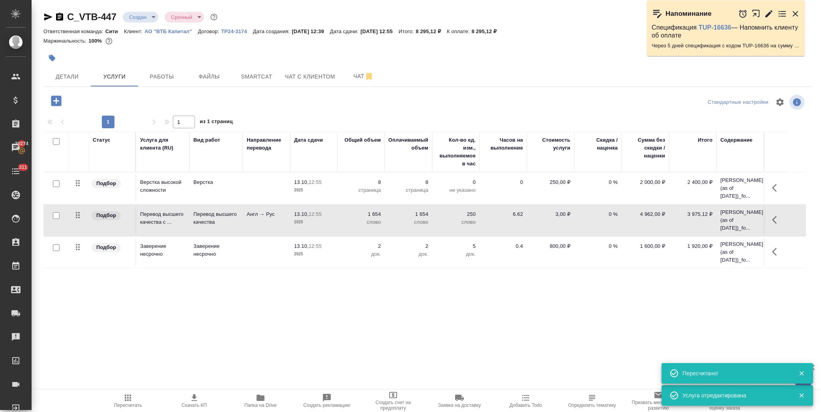
click at [193, 405] on span "Скачать КП" at bounding box center [193, 405] width 25 height 6
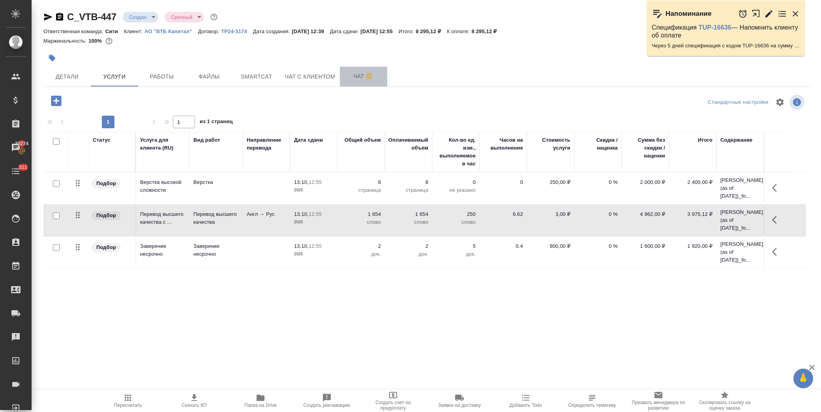
click at [352, 76] on span "Чат" at bounding box center [363, 76] width 38 height 10
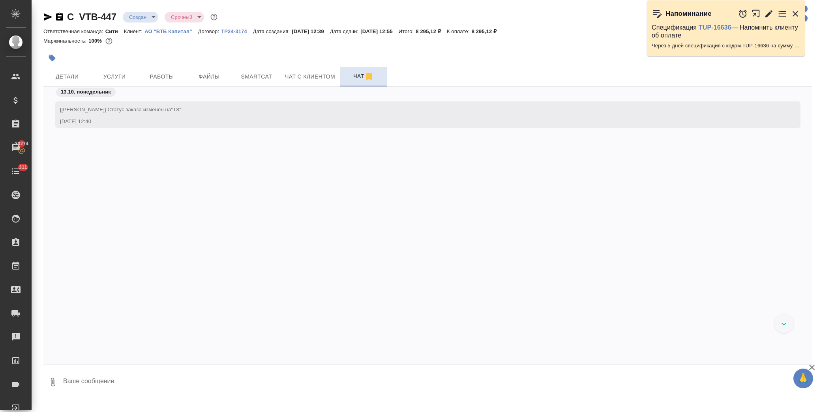
scroll to position [4, 0]
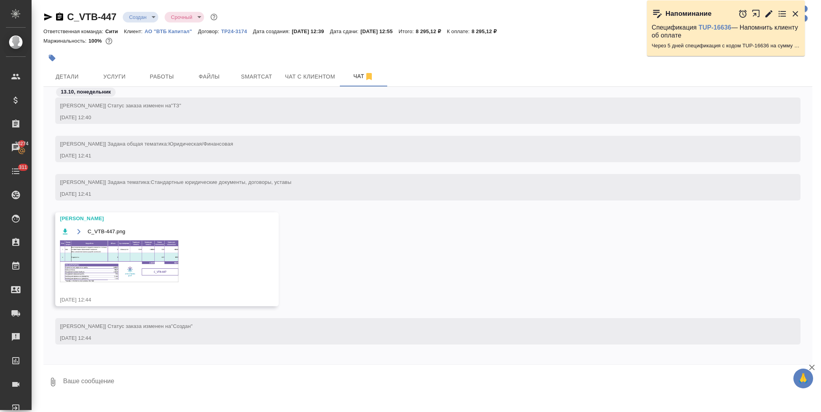
click at [116, 265] on img at bounding box center [119, 261] width 118 height 42
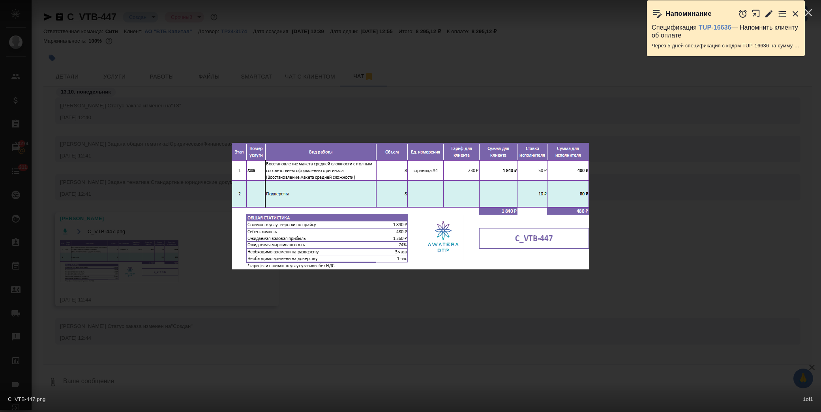
click at [473, 305] on div "C_VTB-447.png 1 of 1" at bounding box center [410, 206] width 821 height 412
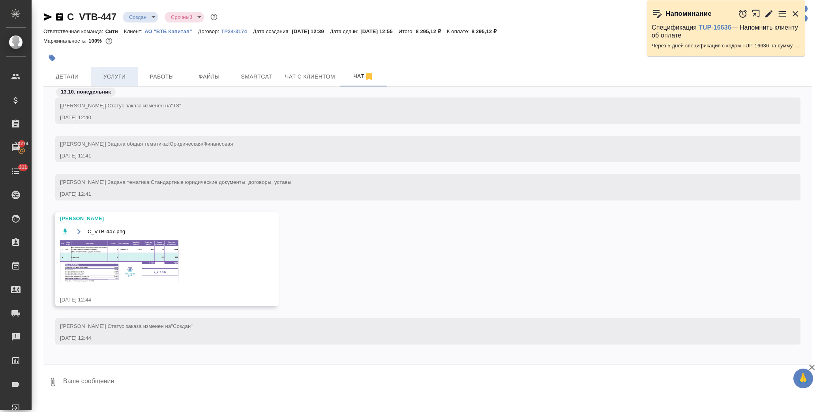
click at [127, 73] on span "Услуги" at bounding box center [114, 77] width 38 height 10
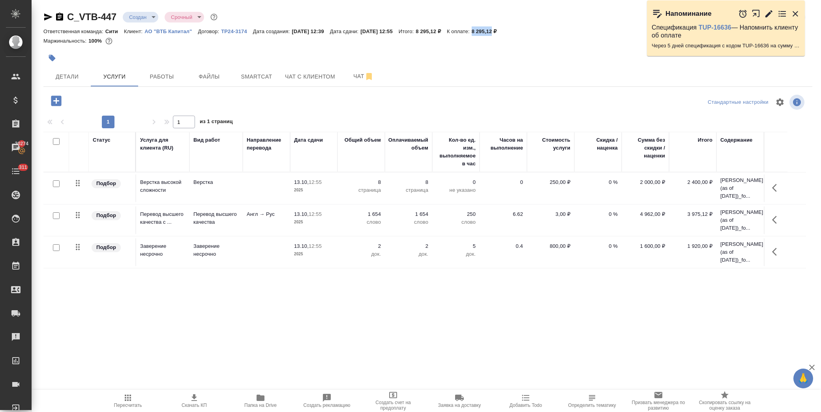
drag, startPoint x: 492, startPoint y: 30, endPoint x: 511, endPoint y: 29, distance: 19.0
click at [503, 29] on p "8 295,12 ₽" at bounding box center [486, 31] width 31 height 6
copy p "8 295,12"
